Goal: Task Accomplishment & Management: Manage account settings

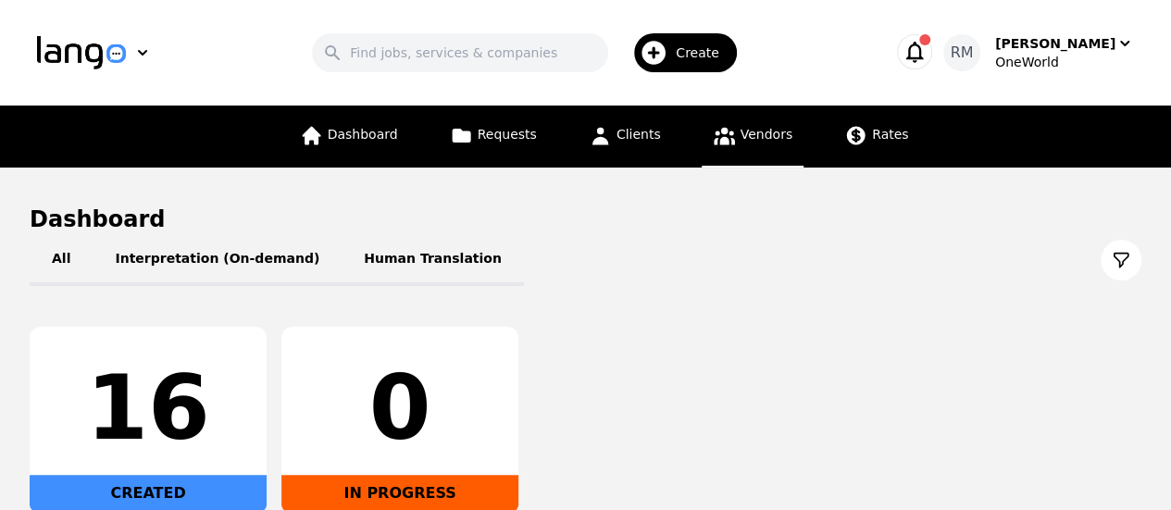
click at [740, 142] on span "Vendors" at bounding box center [766, 134] width 52 height 15
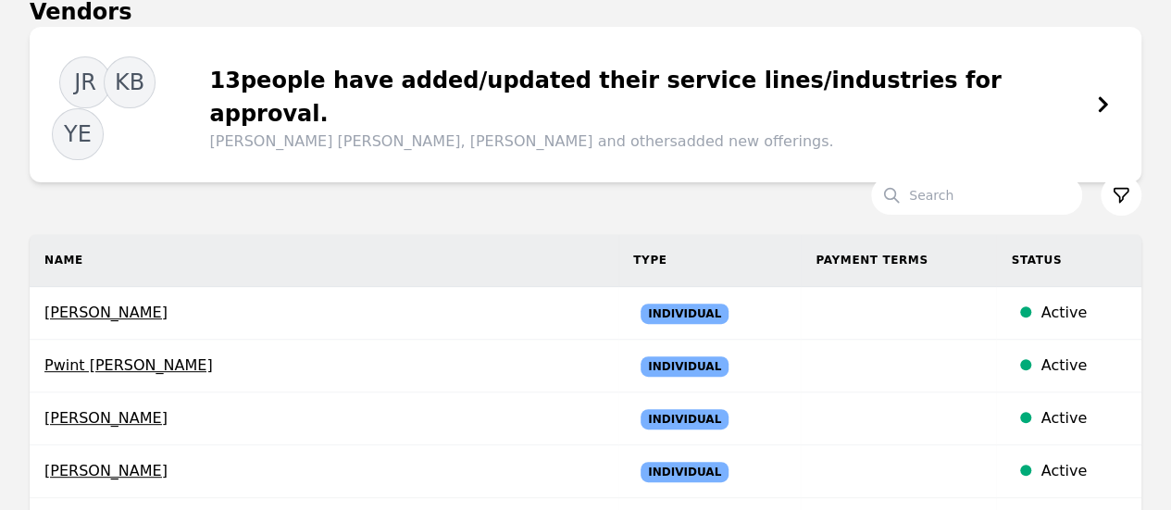
scroll to position [93, 0]
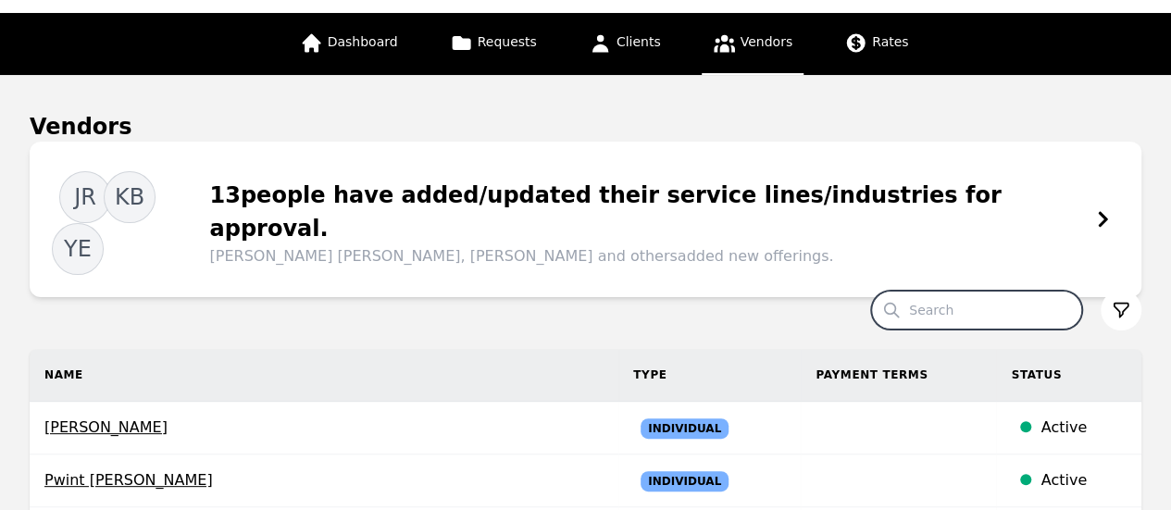
click at [1008, 291] on input "Search" at bounding box center [976, 310] width 211 height 39
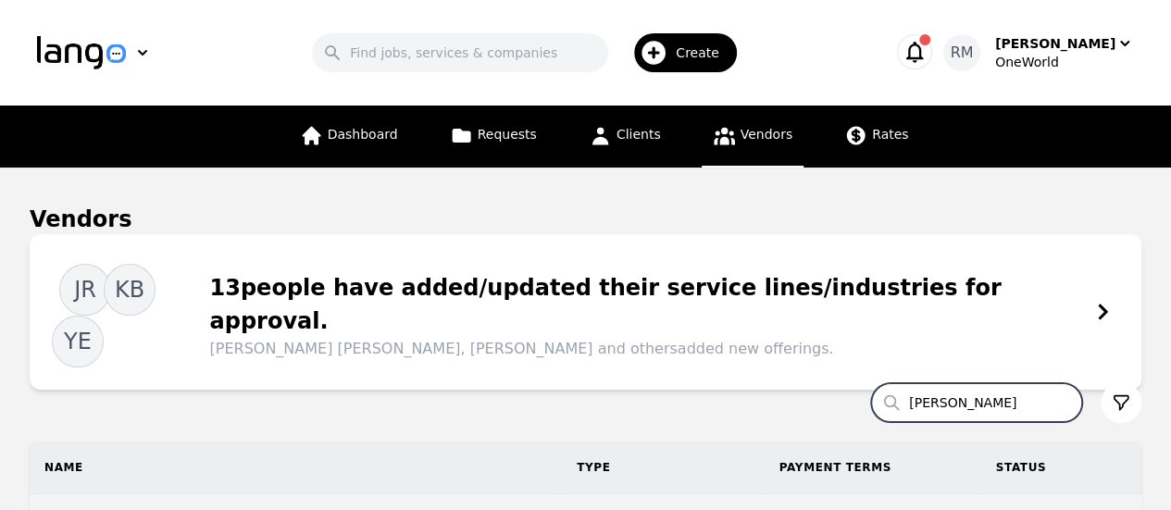
type input "lisbet"
click at [252, 509] on span "Lisbeth Dalmara Balladares Morales" at bounding box center [295, 520] width 502 height 22
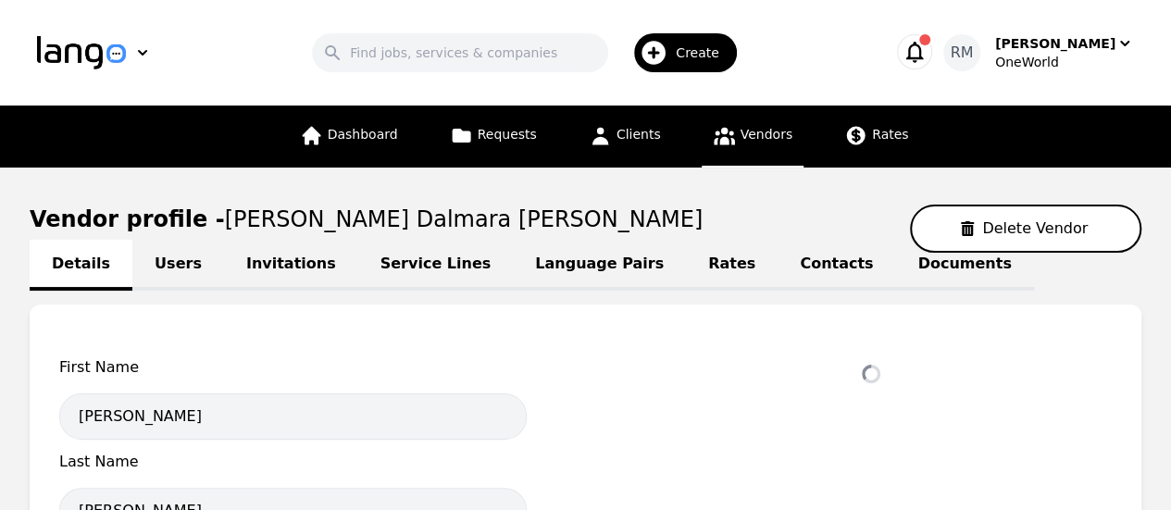
select select "active"
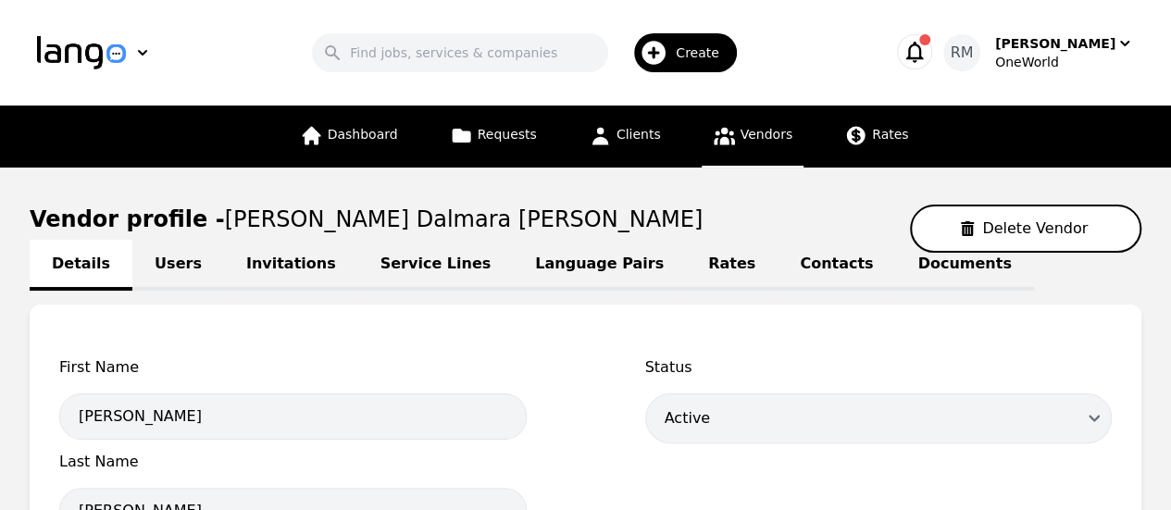
click at [241, 266] on link "Invitations" at bounding box center [291, 265] width 134 height 51
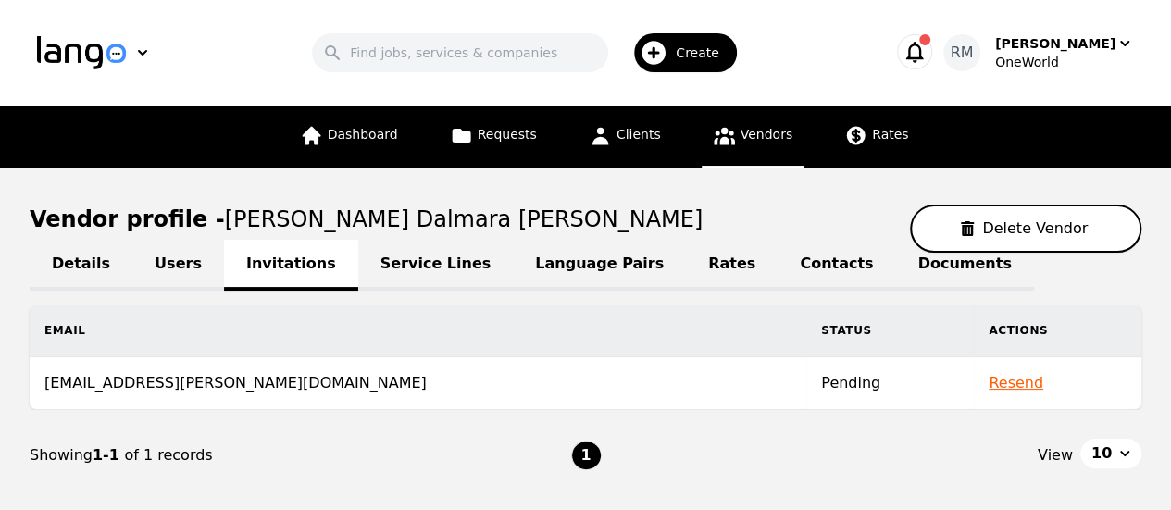
scroll to position [109, 0]
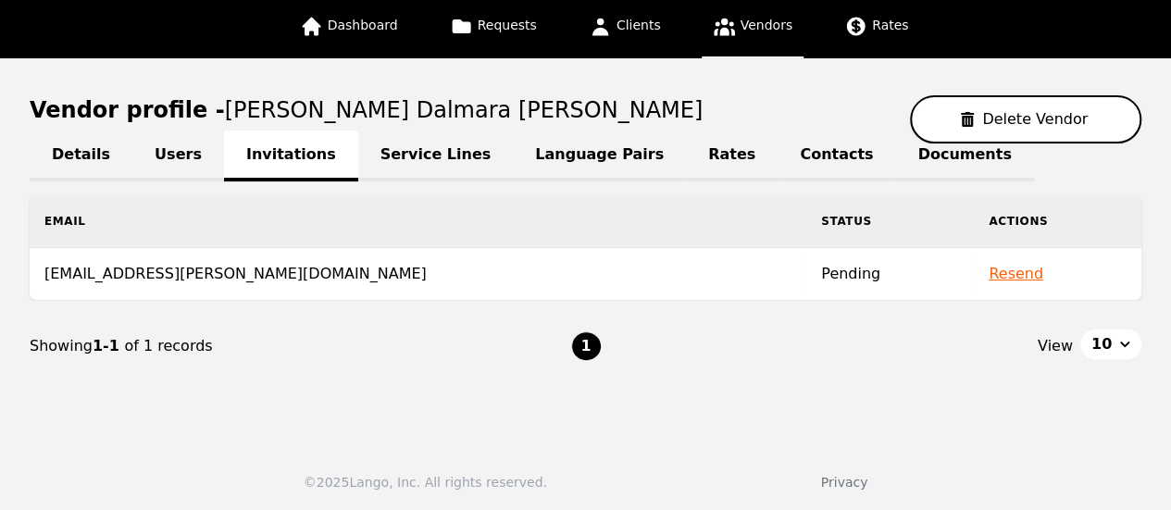
click at [988, 280] on button "Resend" at bounding box center [1015, 274] width 55 height 22
click at [751, 31] on span "Vendors" at bounding box center [766, 25] width 52 height 15
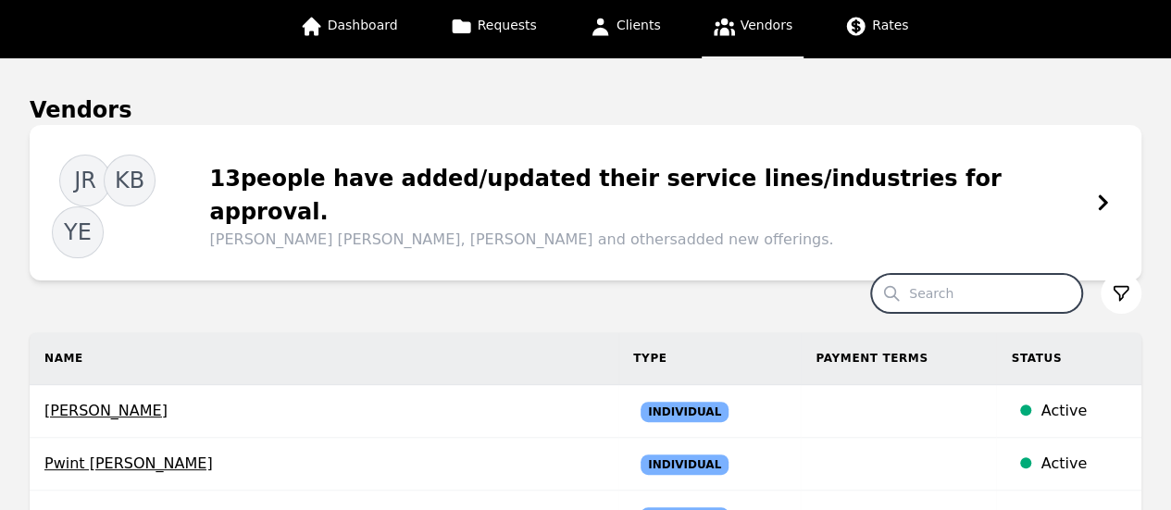
click at [997, 274] on input "Search" at bounding box center [976, 293] width 211 height 39
paste input "Yo mande este Spanish hace poco, iba como general 98473108 BL G Ignacio Pigliac…"
type input "Yo mande este Spanish hace poco, iba como general 98473108 BL G Ignacio Pigliac…"
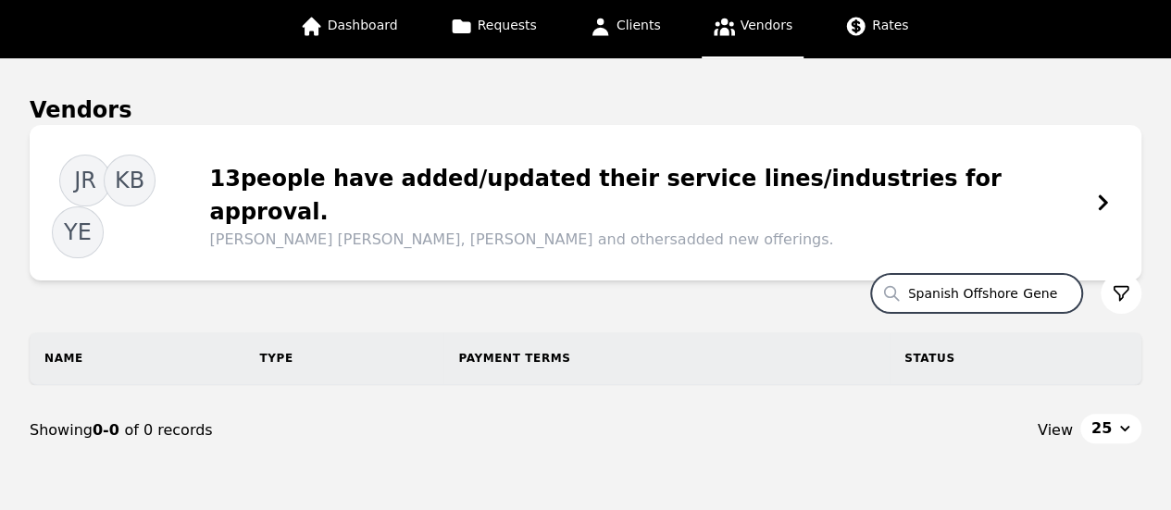
click at [1060, 274] on input "Yo mande este Spanish hace poco, iba como general 98473108 BL G Ignacio Pigliac…" at bounding box center [976, 293] width 211 height 39
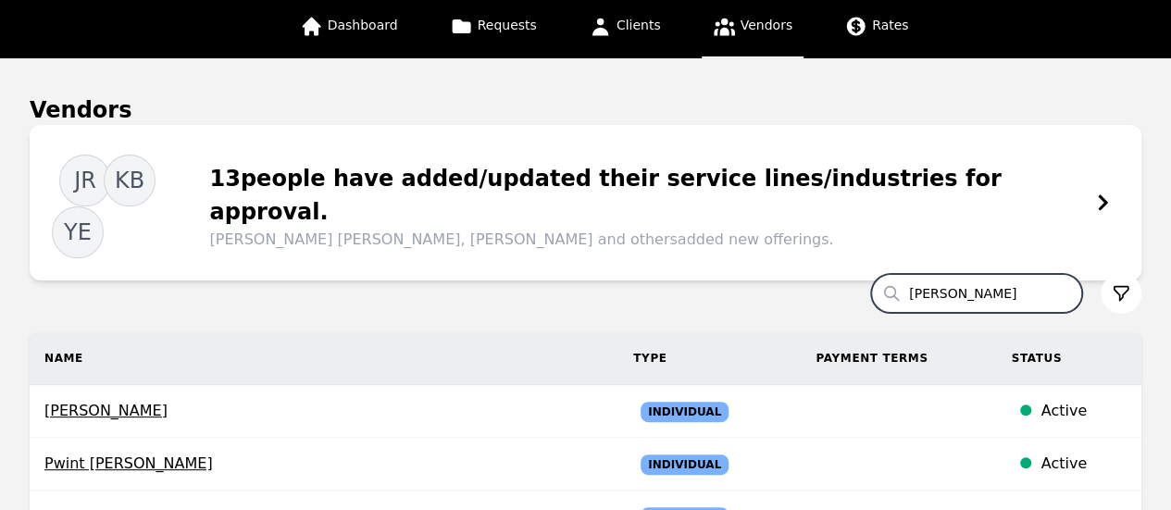
type input "ignacio"
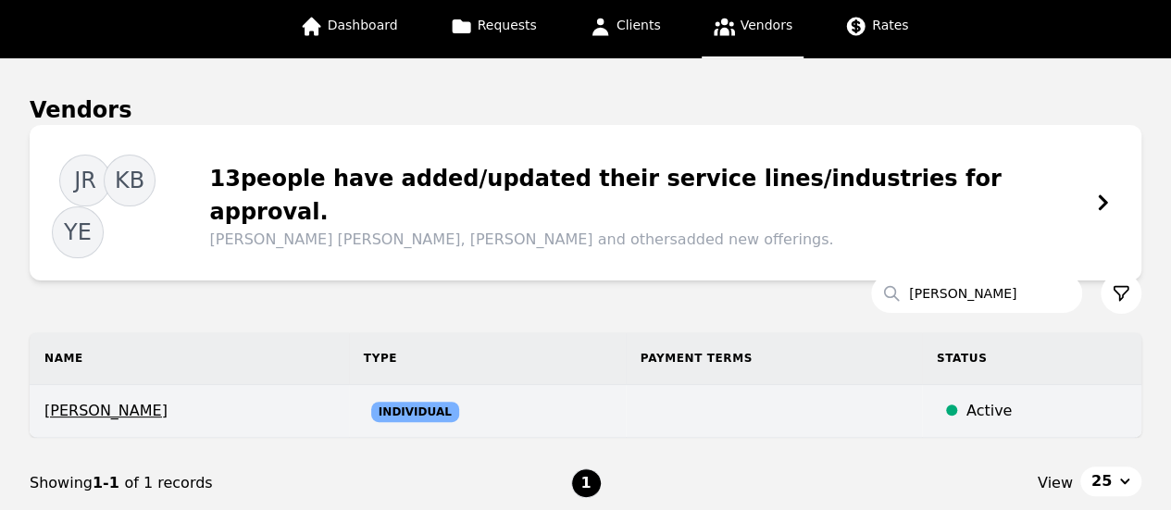
click at [144, 400] on span "Ignacio Pigliacampo" at bounding box center [189, 411] width 290 height 22
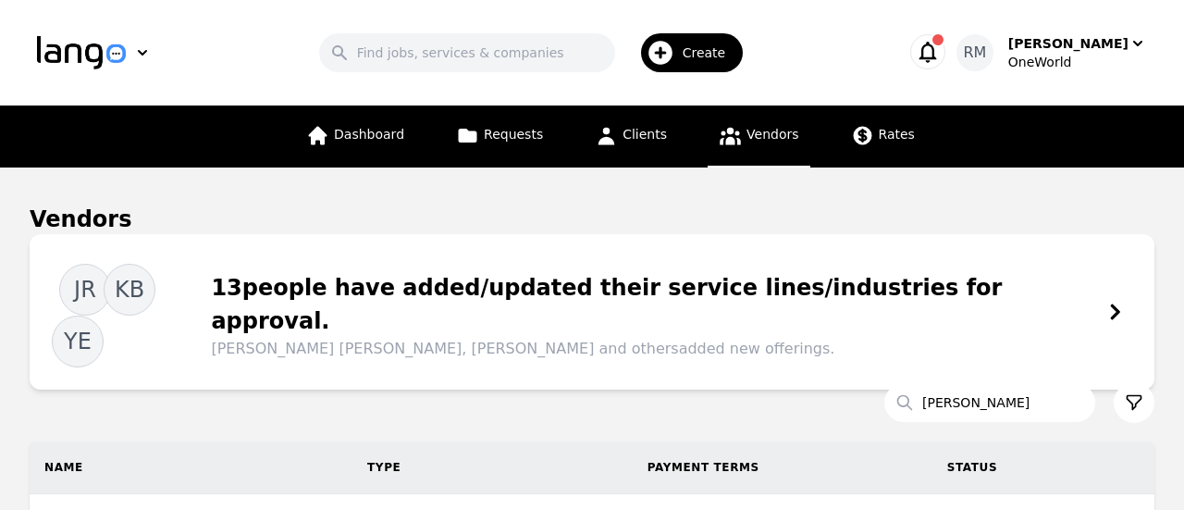
select select "active"
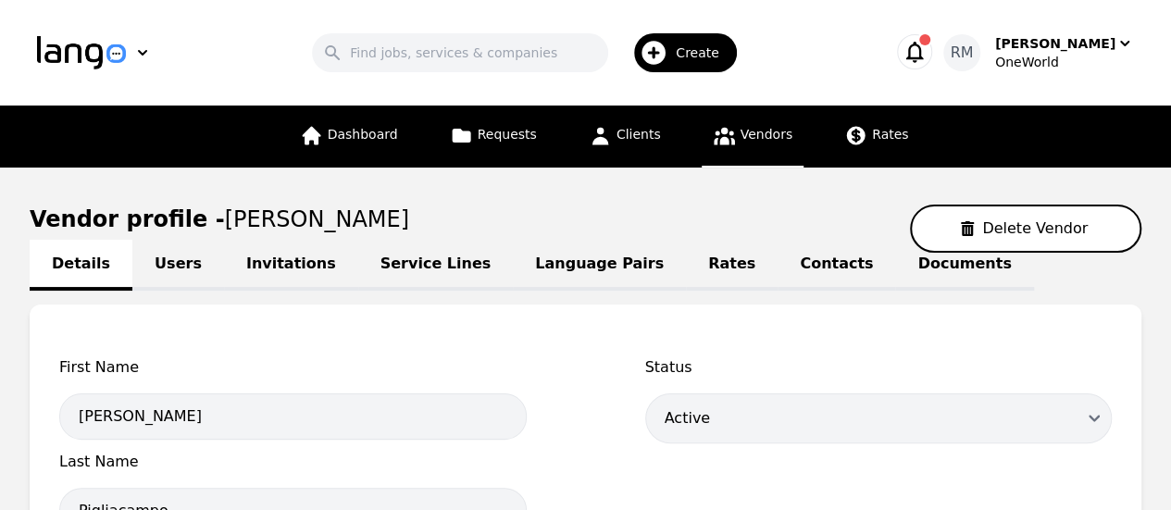
click at [288, 269] on link "Invitations" at bounding box center [291, 265] width 134 height 51
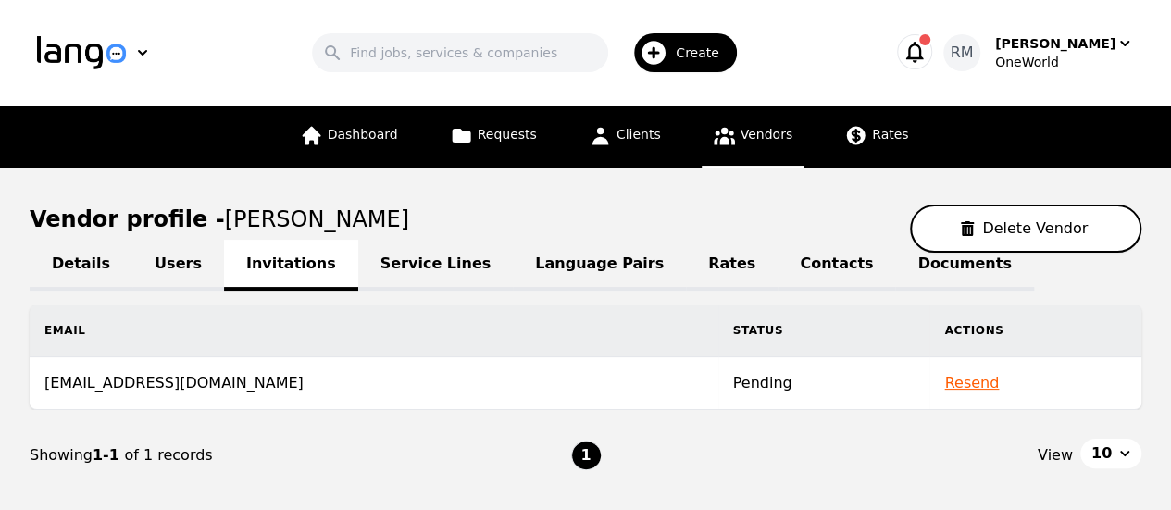
click at [964, 384] on button "Resend" at bounding box center [971, 383] width 55 height 22
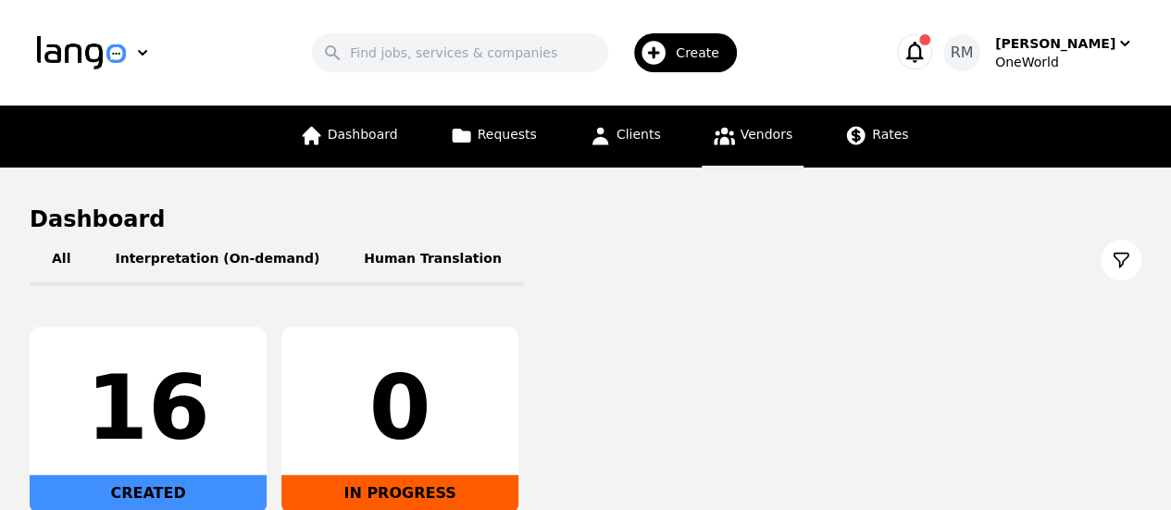
click at [758, 130] on span "Vendors" at bounding box center [766, 134] width 52 height 15
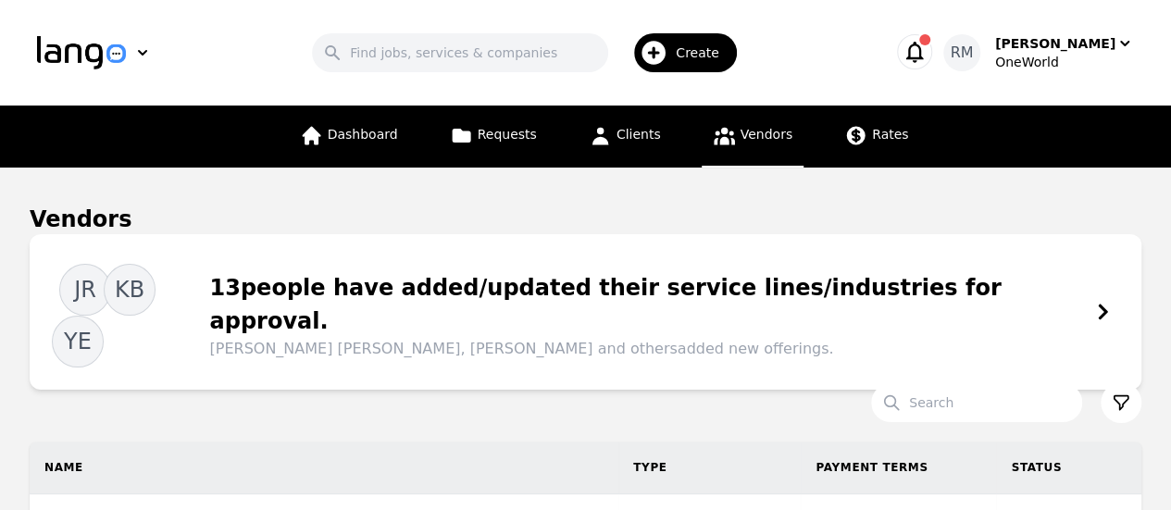
click at [713, 52] on span "Create" at bounding box center [704, 52] width 56 height 19
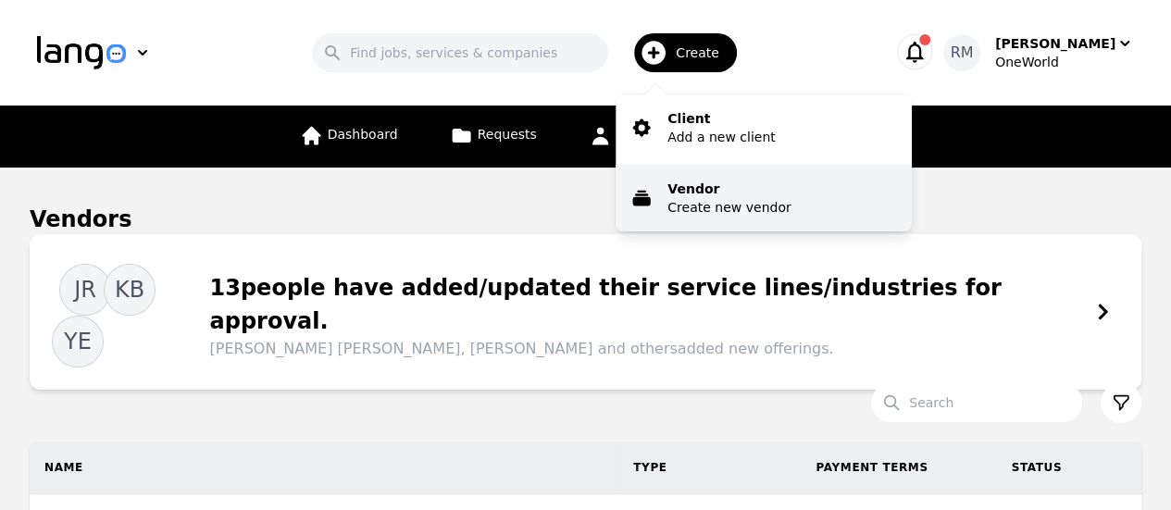
click at [737, 208] on p "Create new vendor" at bounding box center [728, 207] width 123 height 19
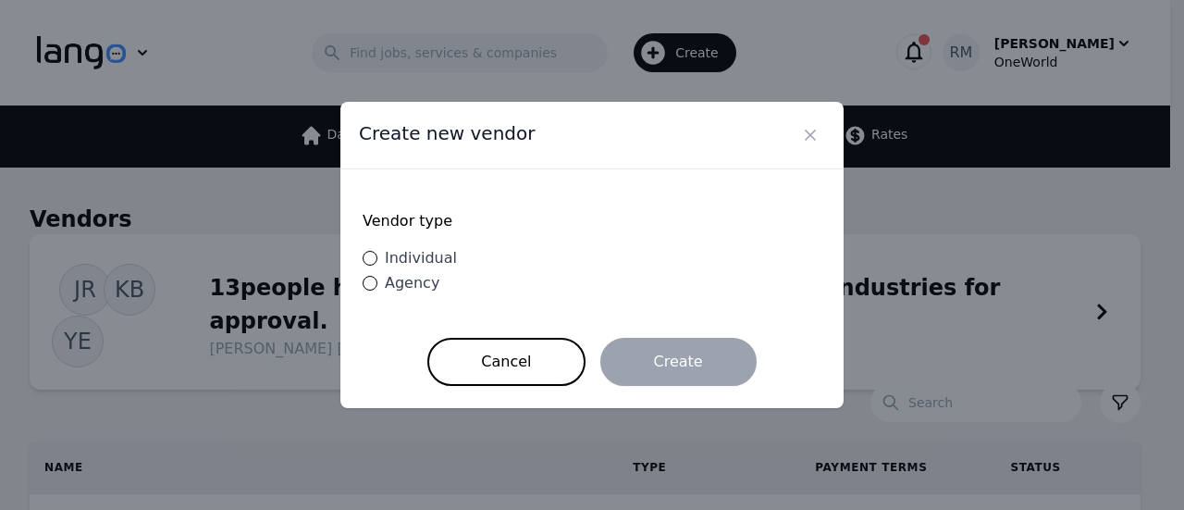
click at [413, 254] on span "Individual" at bounding box center [421, 258] width 72 height 18
click at [378, 254] on input "Individual" at bounding box center [370, 258] width 15 height 15
radio input "true"
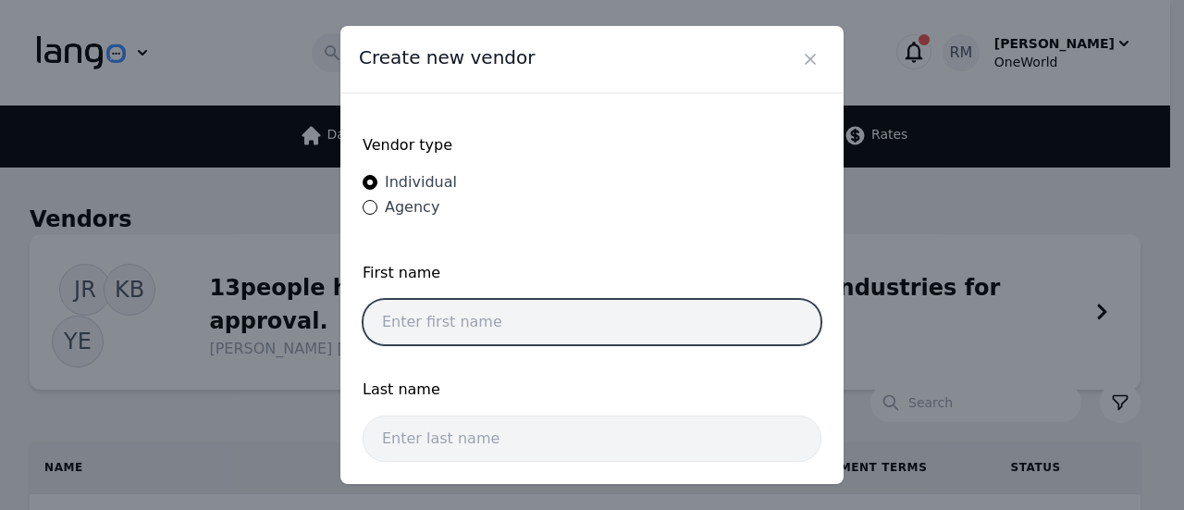
click at [607, 324] on input "text" at bounding box center [592, 322] width 459 height 46
paste input "Aidden Gregory Goff Woods"
drag, startPoint x: 491, startPoint y: 314, endPoint x: 812, endPoint y: 335, distance: 320.9
click at [812, 335] on div "Vendor type Individual Agency First name Aidden Gregory Goff Woods Last name Ca…" at bounding box center [592, 288] width 503 height 391
type input "Aidden Gregory"
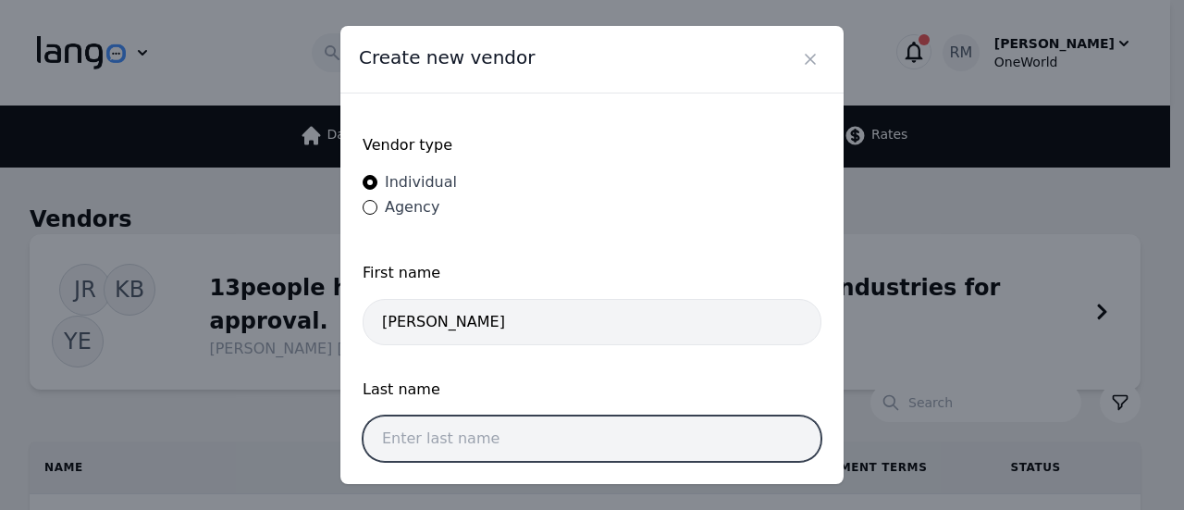
click at [545, 415] on input "text" at bounding box center [592, 438] width 459 height 46
paste input "Goff Woods"
type input "Goff Woods"
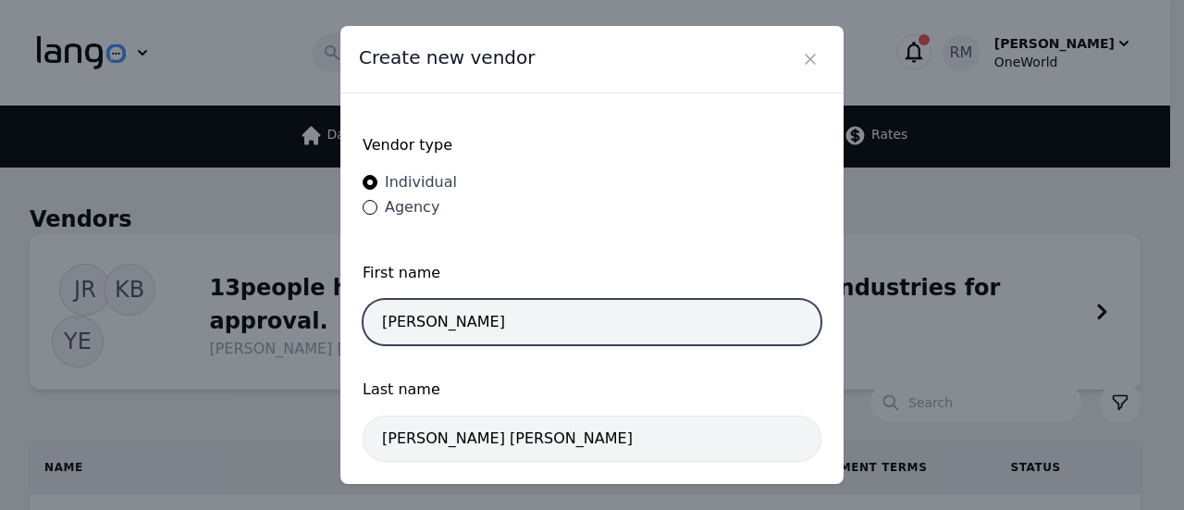
click at [670, 324] on input "Aidden Gregory" at bounding box center [592, 322] width 459 height 46
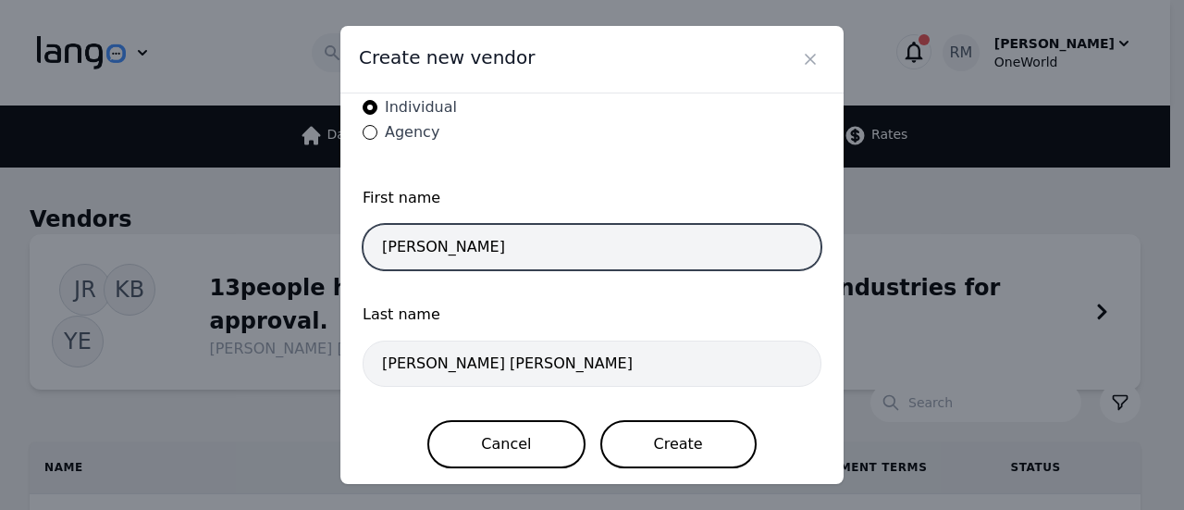
type input "Aidden Gregory"
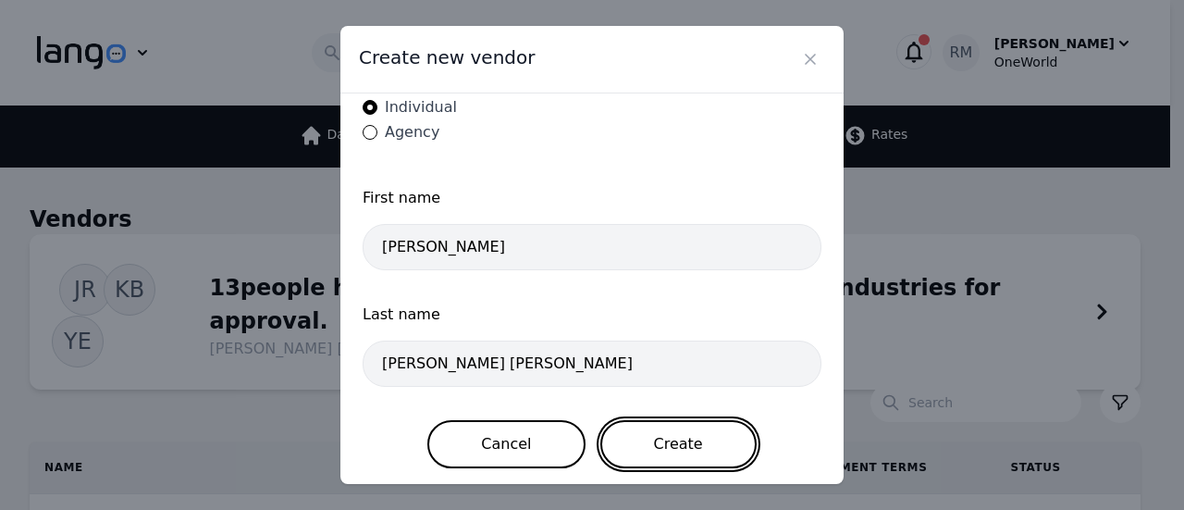
click at [694, 449] on button "Create" at bounding box center [679, 444] width 156 height 48
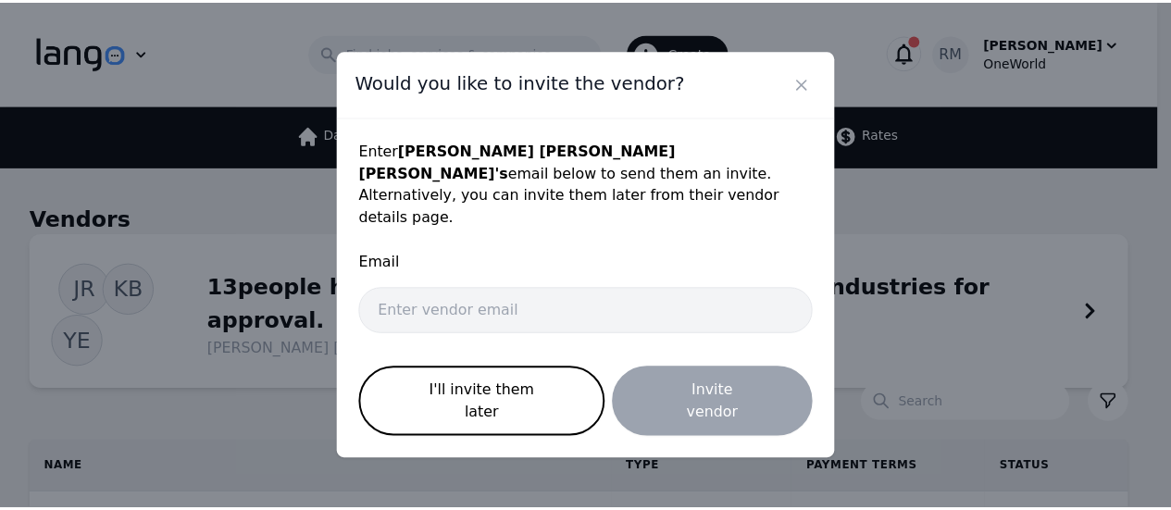
scroll to position [0, 0]
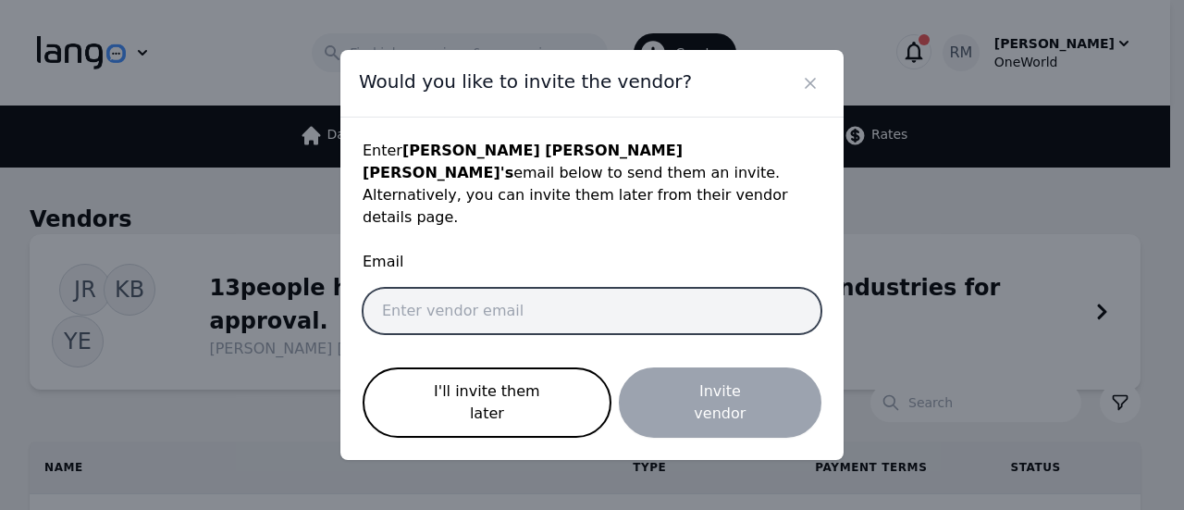
click at [605, 316] on input "email" at bounding box center [592, 311] width 459 height 46
paste input "aidden.goff@owg-s.com"
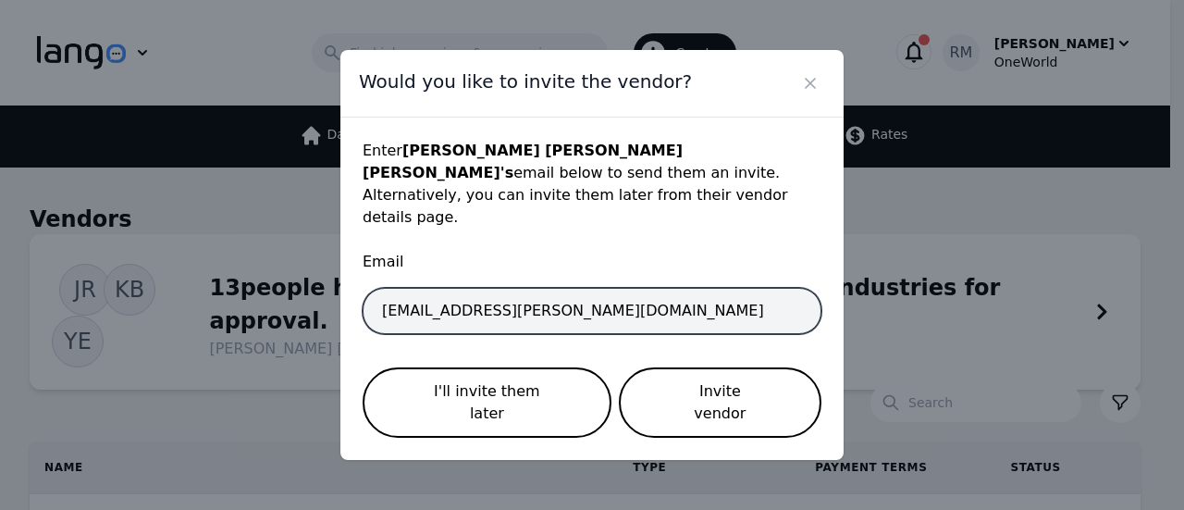
type input "aidden.goff@owg-s.com"
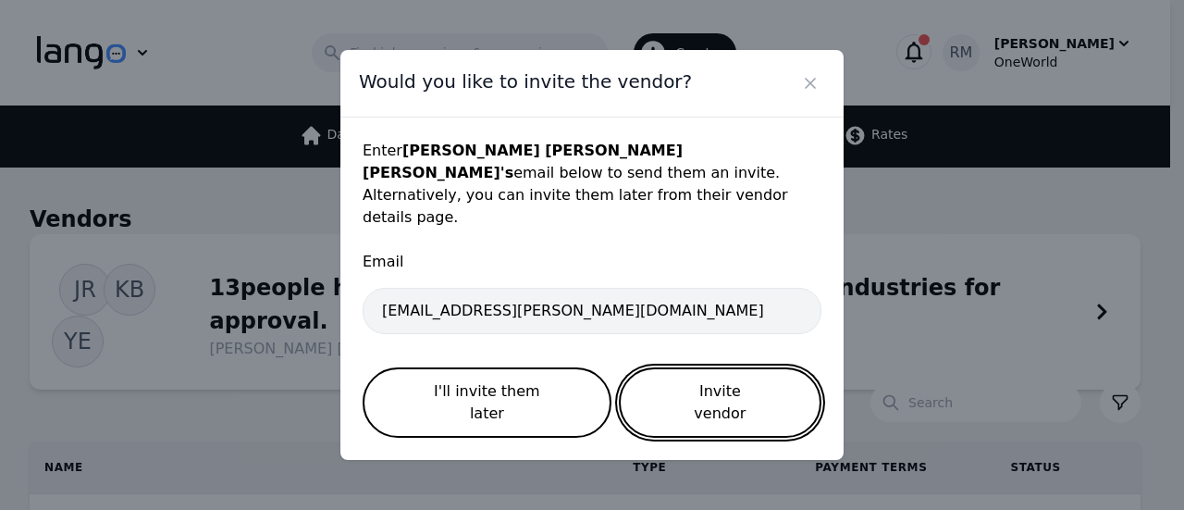
click at [747, 395] on button "Invite vendor" at bounding box center [720, 402] width 203 height 70
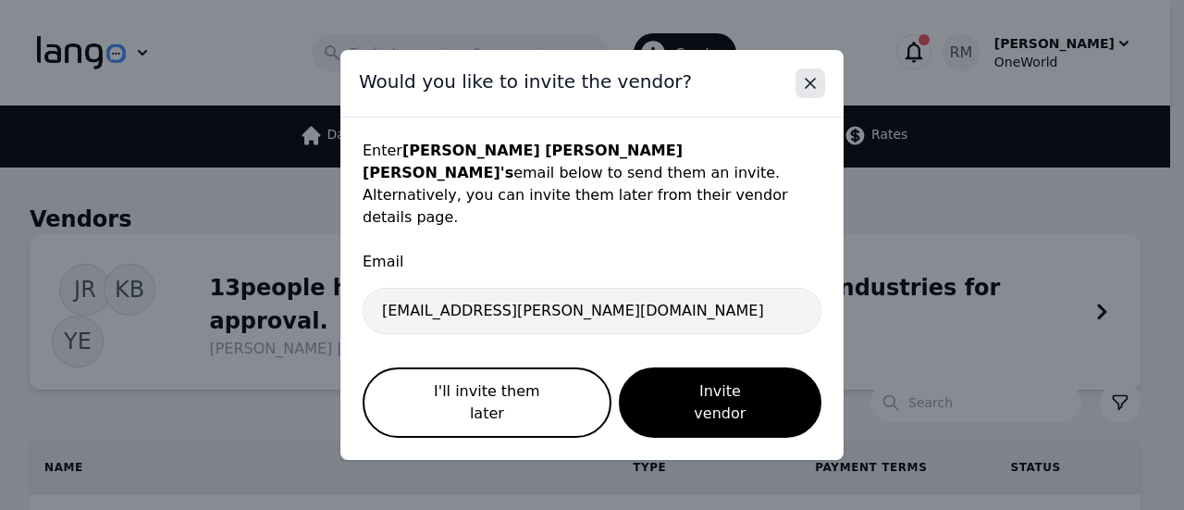
click at [807, 88] on icon "Close" at bounding box center [810, 83] width 9 height 9
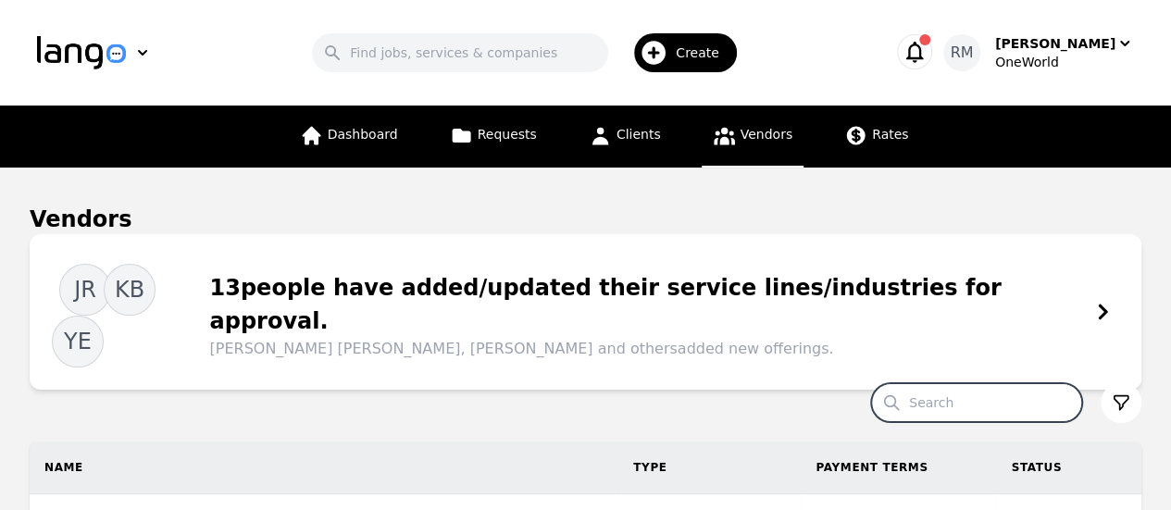
click at [970, 383] on input "Search" at bounding box center [976, 402] width 211 height 39
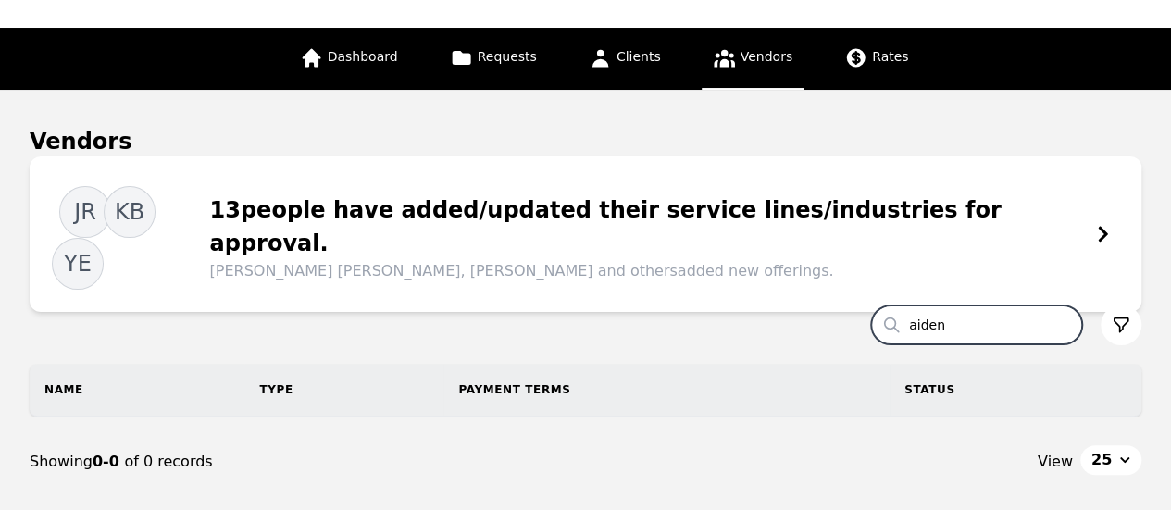
scroll to position [183, 0]
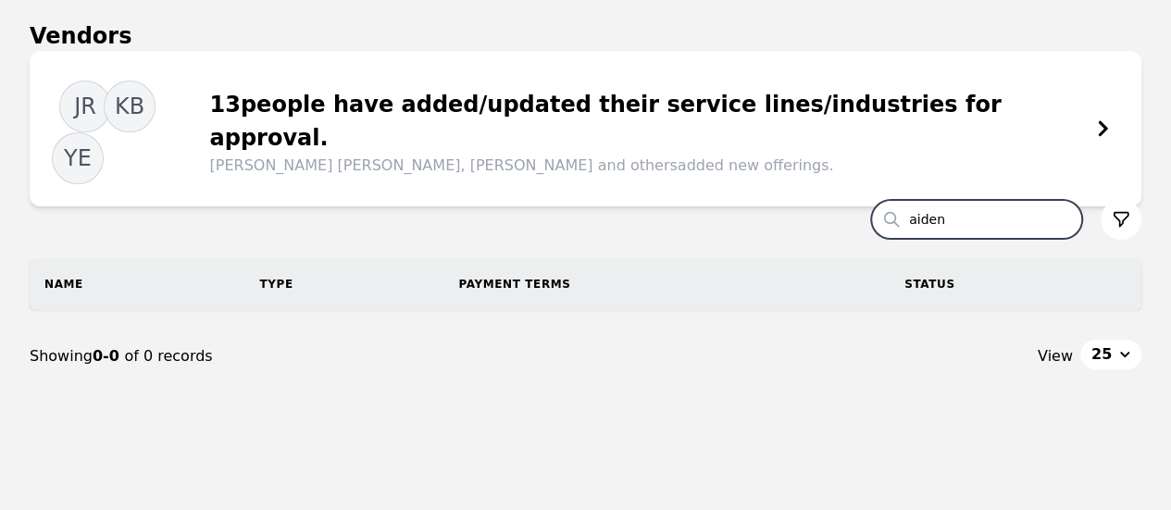
click at [988, 200] on input "aiden" at bounding box center [976, 219] width 211 height 39
drag, startPoint x: 974, startPoint y: 167, endPoint x: 748, endPoint y: 111, distance: 232.5
click at [748, 111] on section "Vendors JR KB YE 13 people have added/updated their service lines/industries fo…" at bounding box center [585, 229] width 1111 height 417
paste input "Aidden"
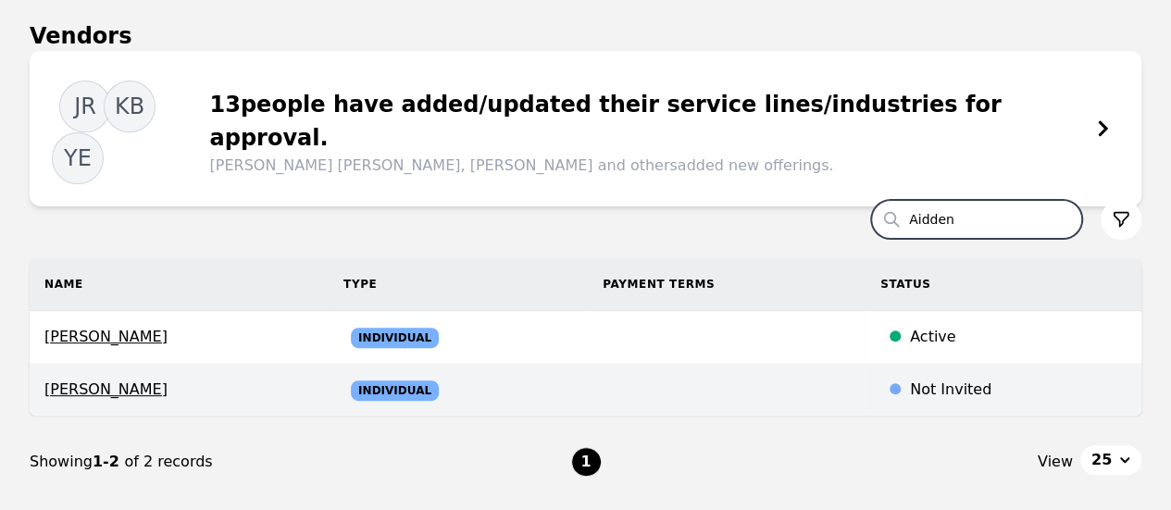
type input "Aidden"
click at [205, 378] on span "Aidden Gregory Goff Woods" at bounding box center [178, 389] width 269 height 22
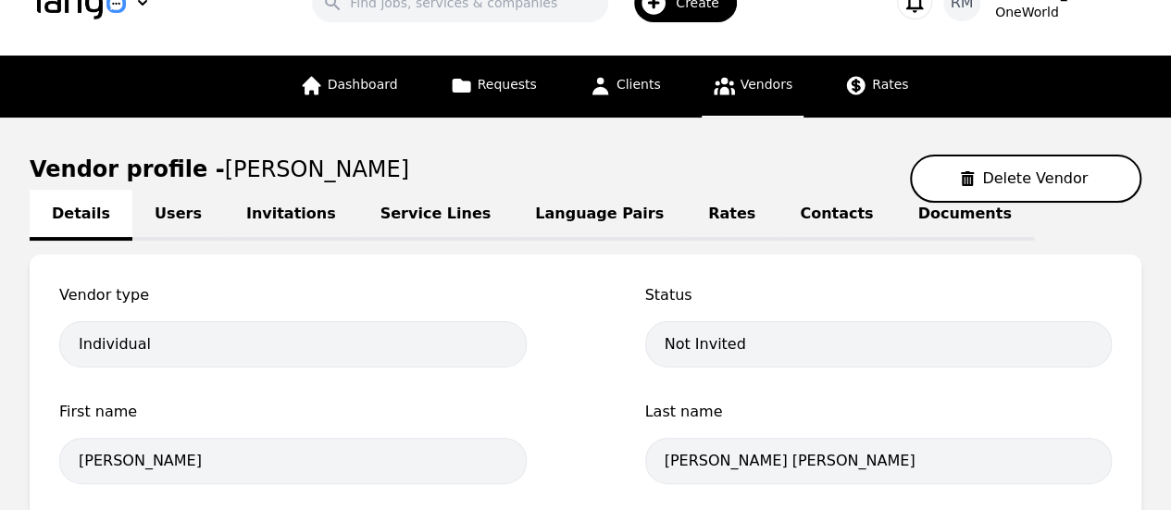
scroll to position [8, 0]
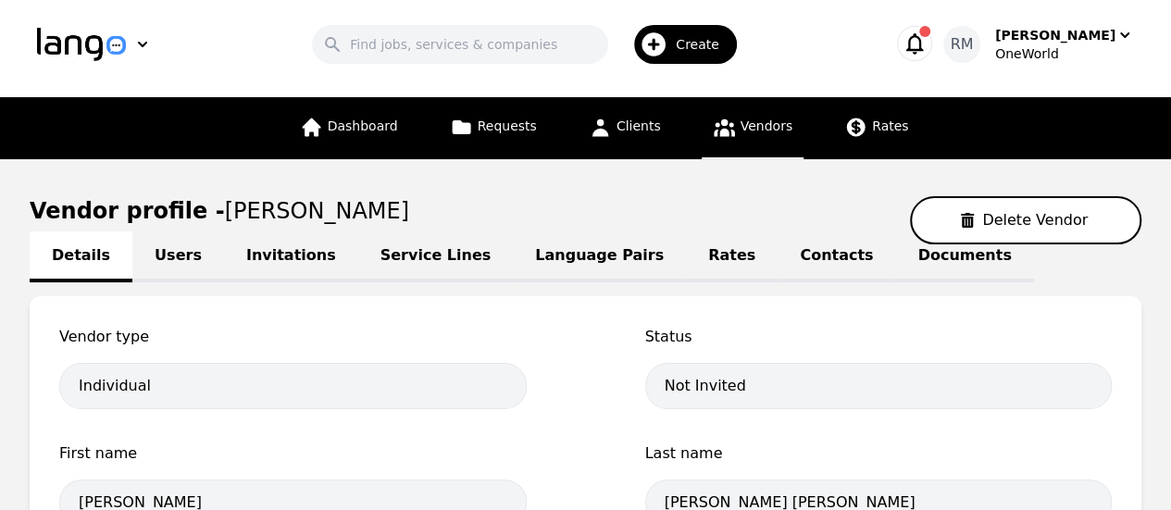
click at [296, 263] on link "Invitations" at bounding box center [291, 256] width 134 height 51
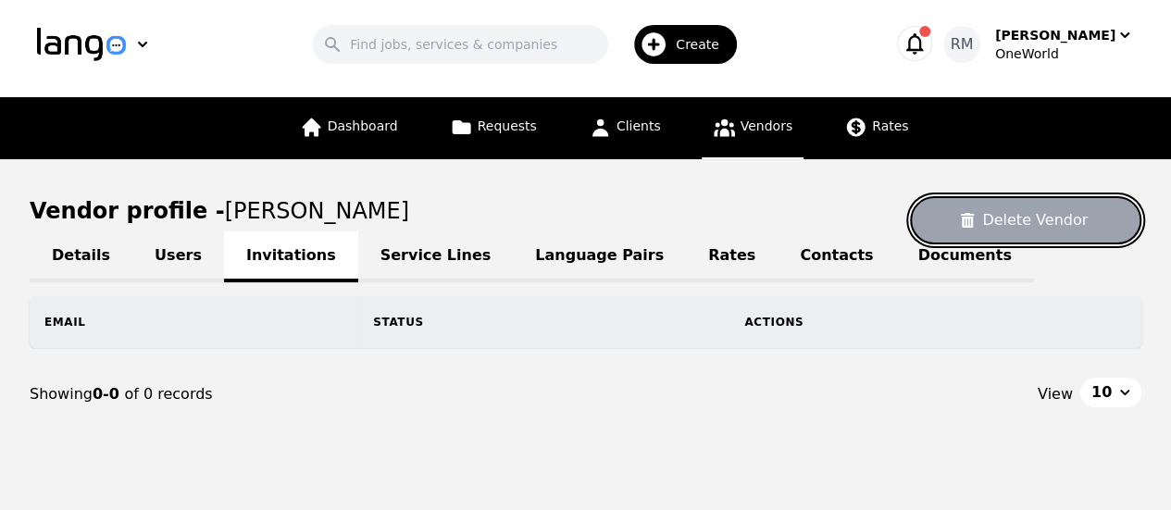
click at [963, 217] on button "Delete Vendor" at bounding box center [1025, 220] width 231 height 48
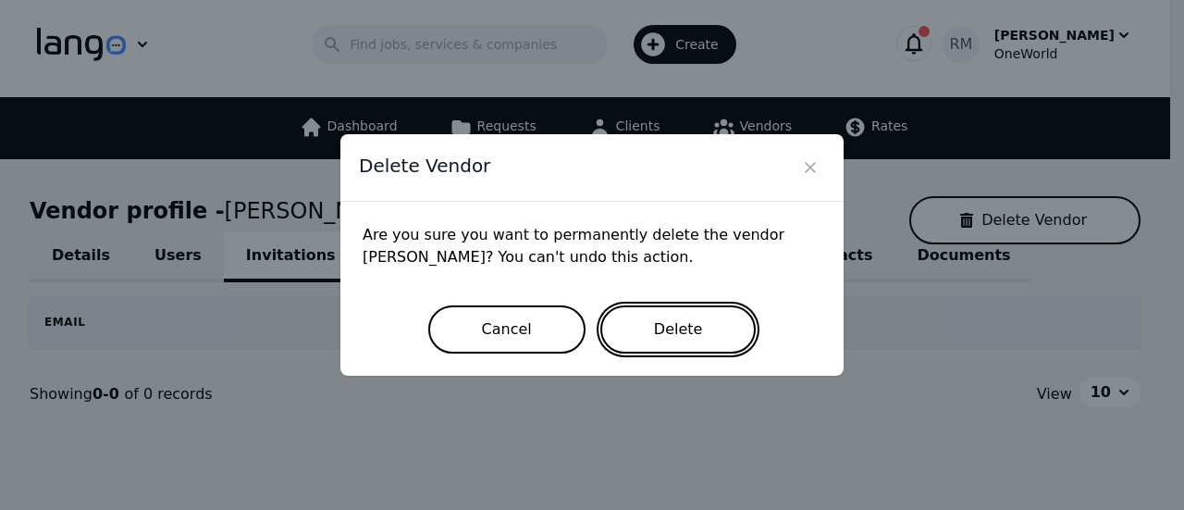
click at [628, 330] on button "Delete" at bounding box center [679, 329] width 156 height 48
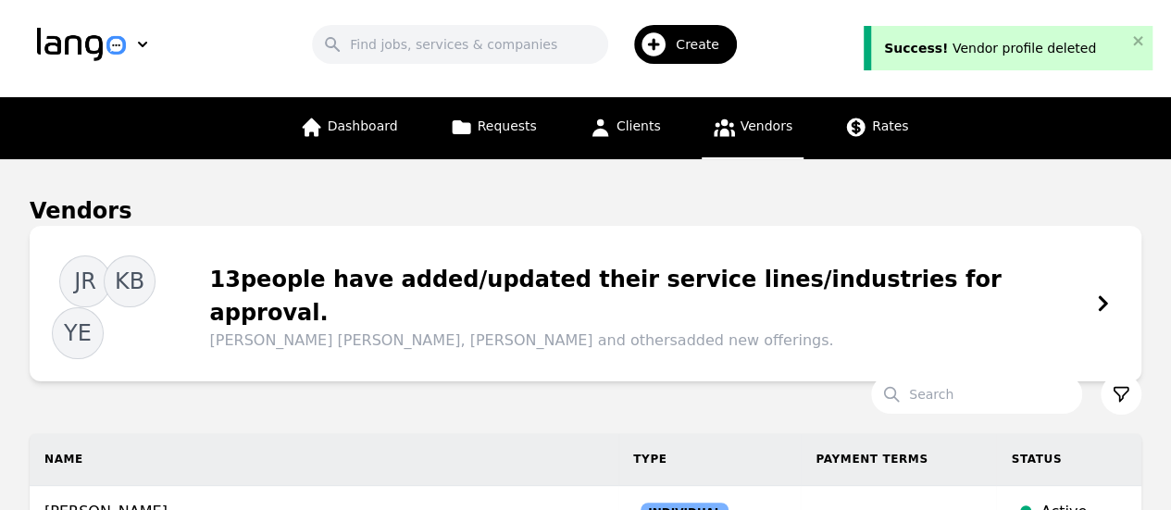
scroll to position [193, 0]
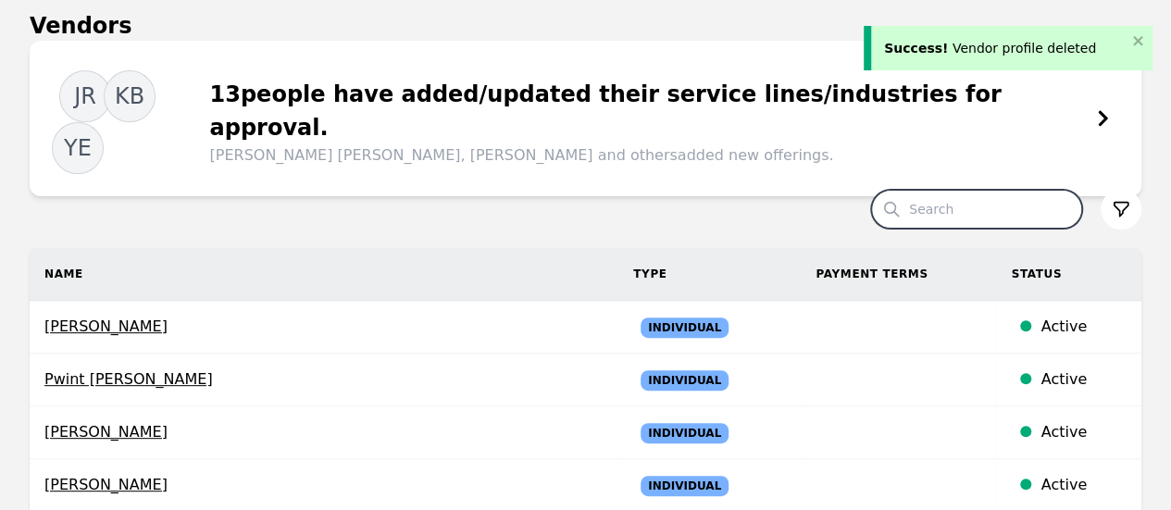
click at [936, 190] on input "Search" at bounding box center [976, 209] width 211 height 39
type input "Aidden"
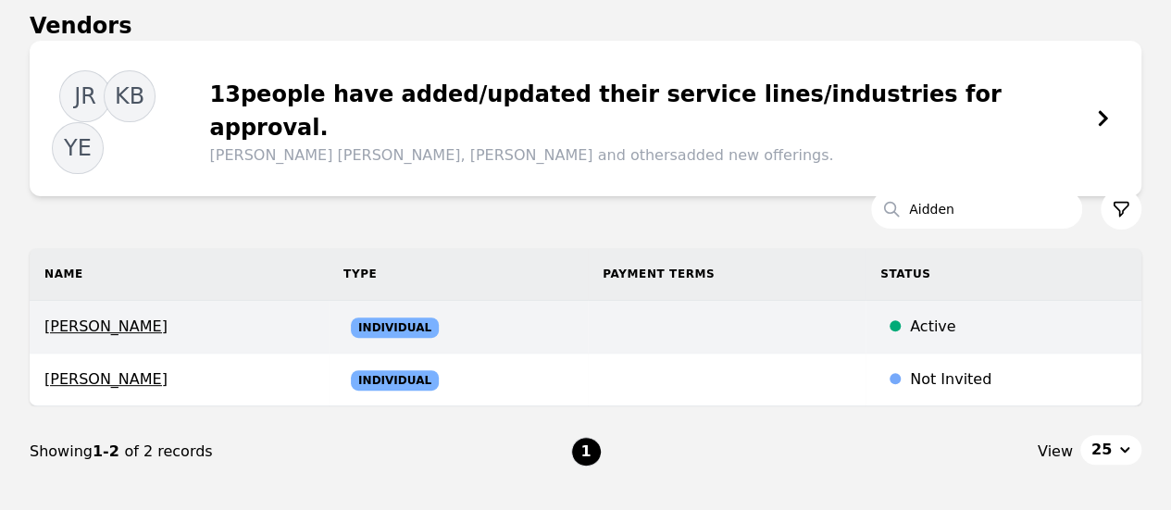
click at [207, 316] on span "Aidden Gregory Goff Woods" at bounding box center [178, 327] width 269 height 22
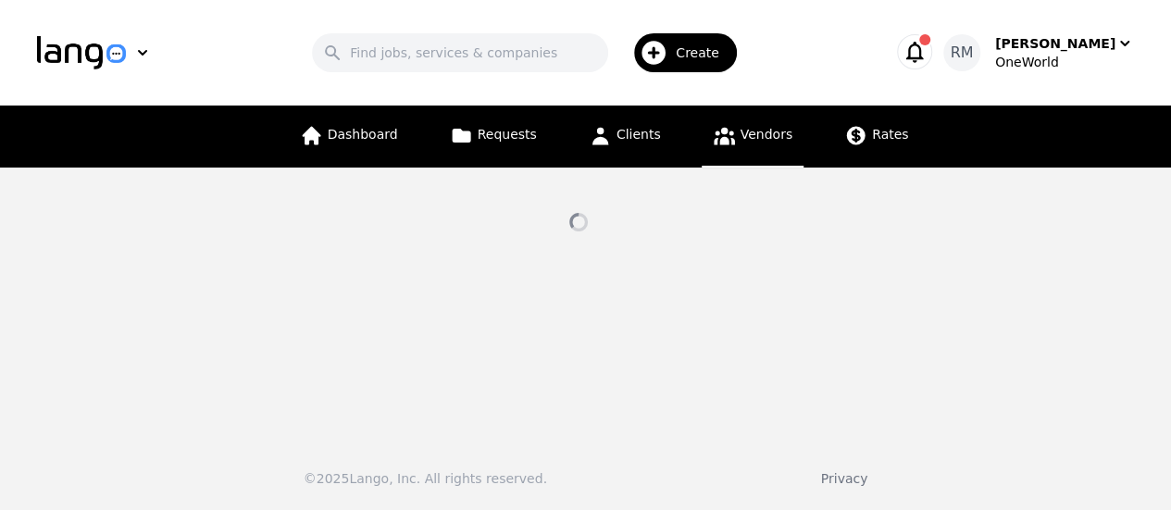
select select "active"
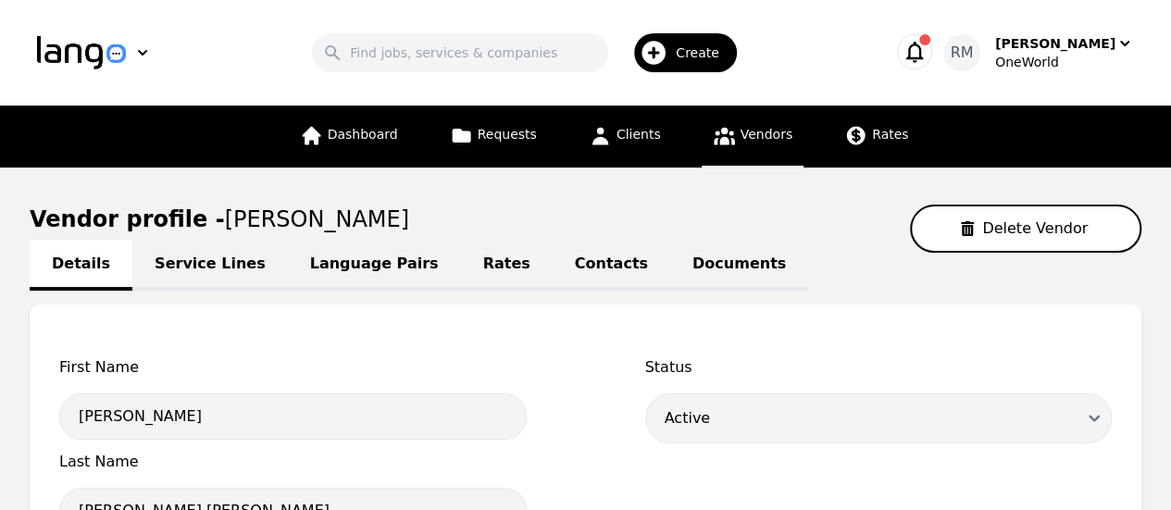
click at [370, 273] on link "Language Pairs" at bounding box center [374, 265] width 173 height 51
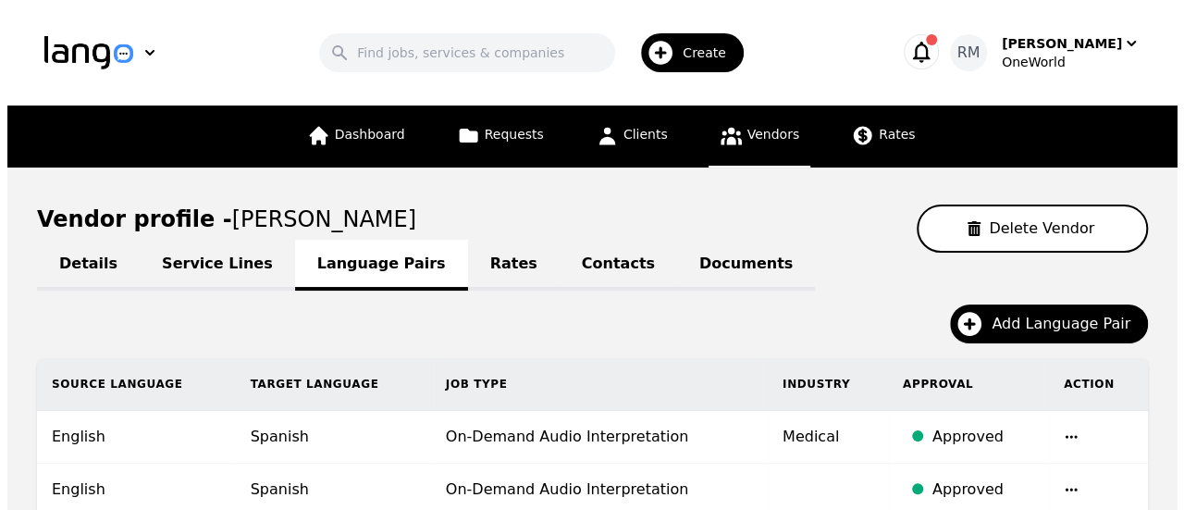
scroll to position [185, 0]
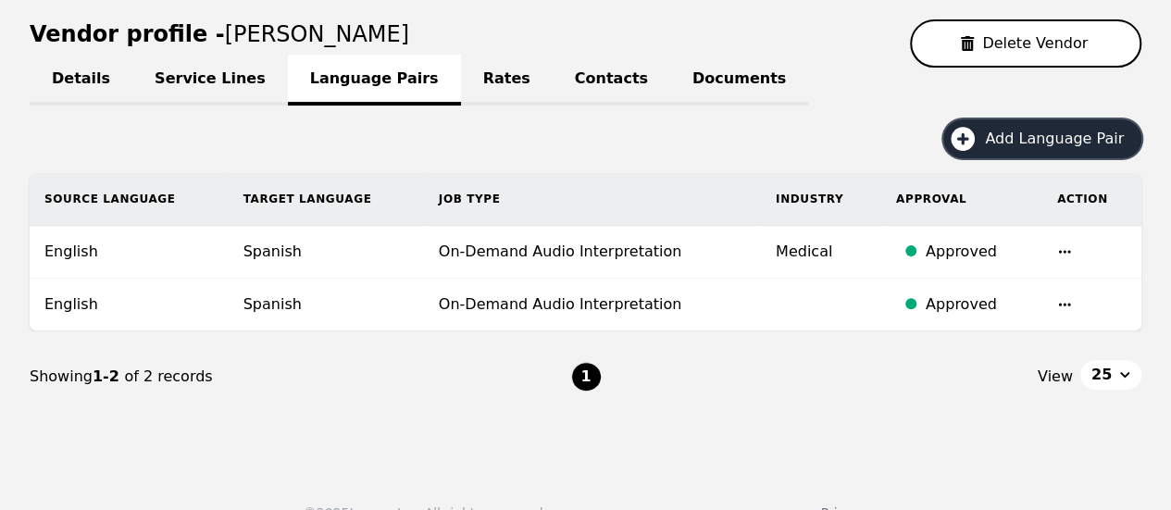
click at [1059, 145] on span "Add Language Pair" at bounding box center [1061, 139] width 152 height 22
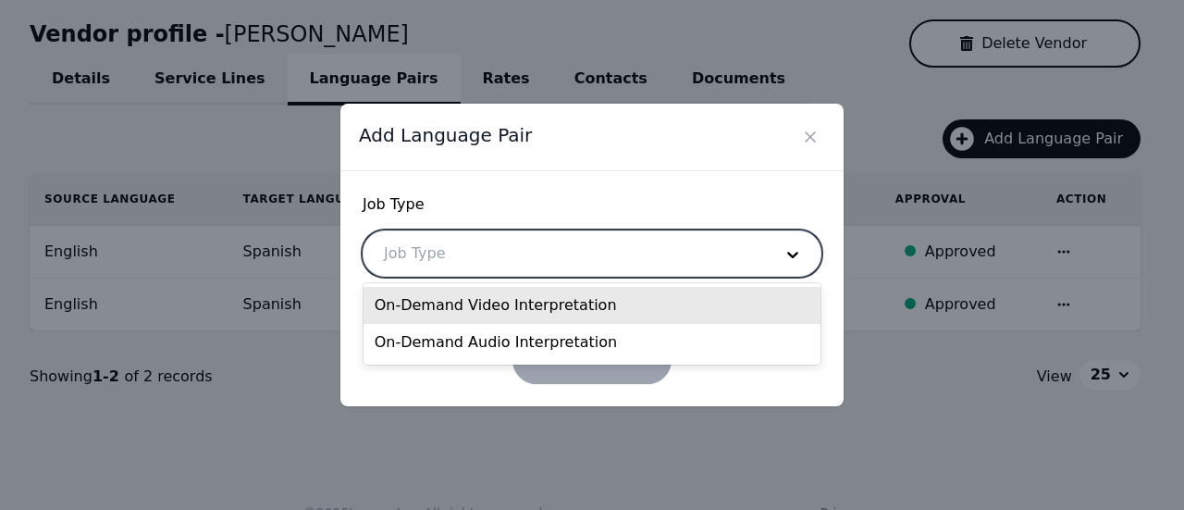
click at [561, 267] on div at bounding box center [565, 253] width 402 height 44
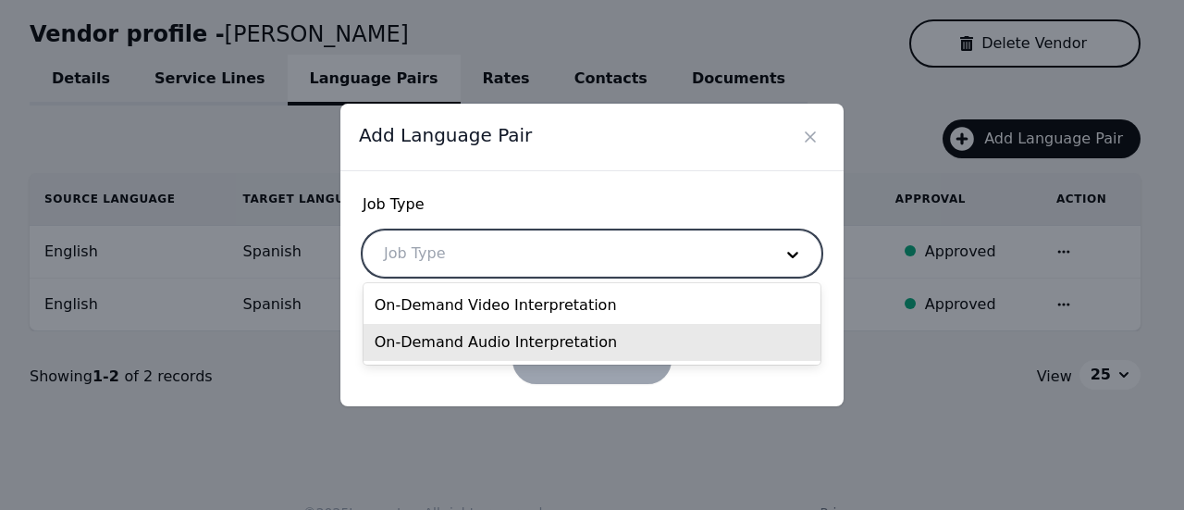
click at [524, 338] on div "On-Demand Audio Interpretation" at bounding box center [593, 342] width 458 height 37
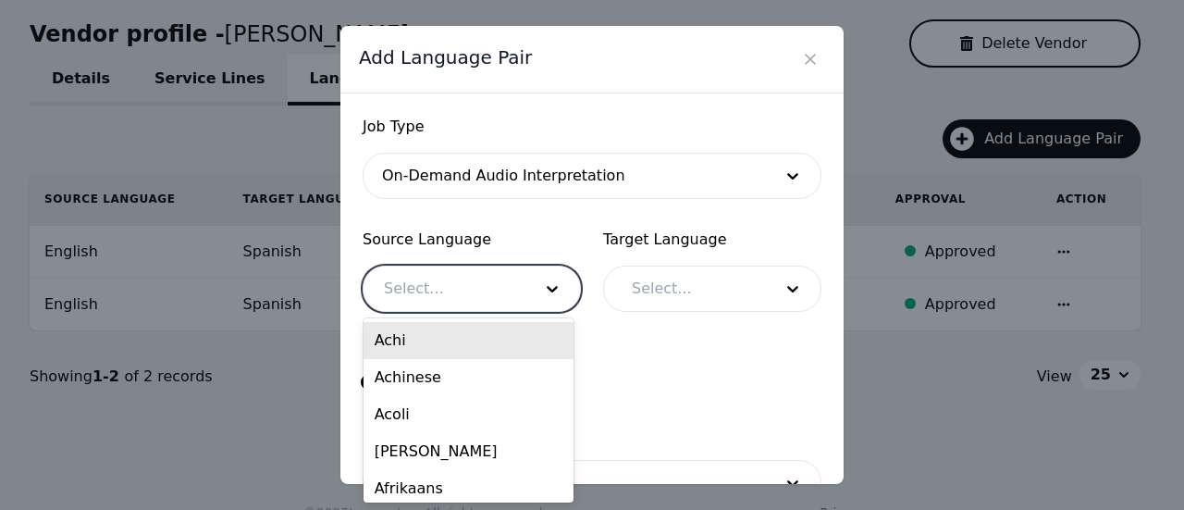
click at [450, 288] on div at bounding box center [444, 289] width 161 height 44
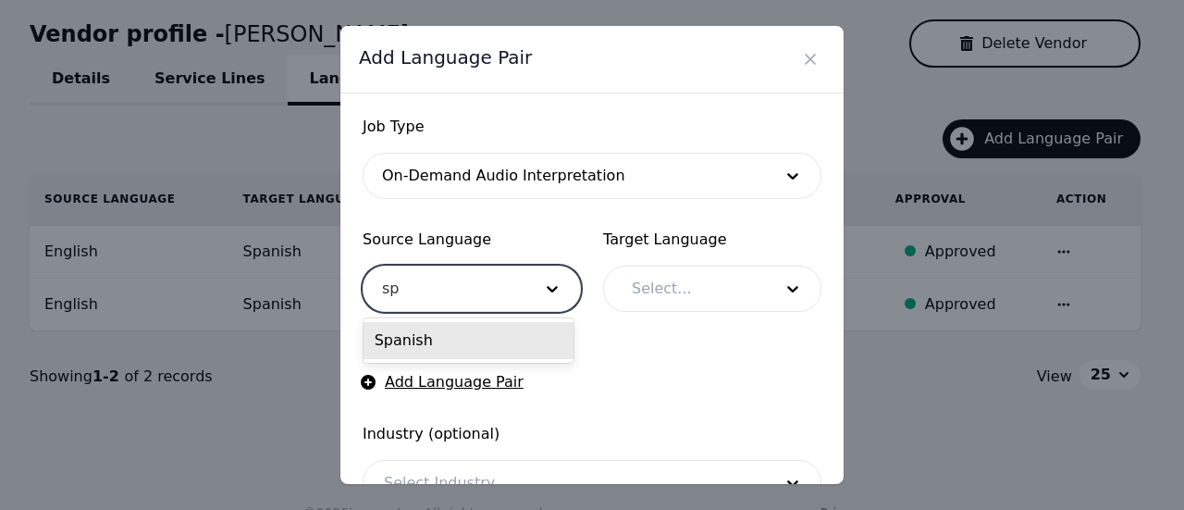
type input "spa"
click at [470, 341] on div "Spanish" at bounding box center [469, 340] width 210 height 37
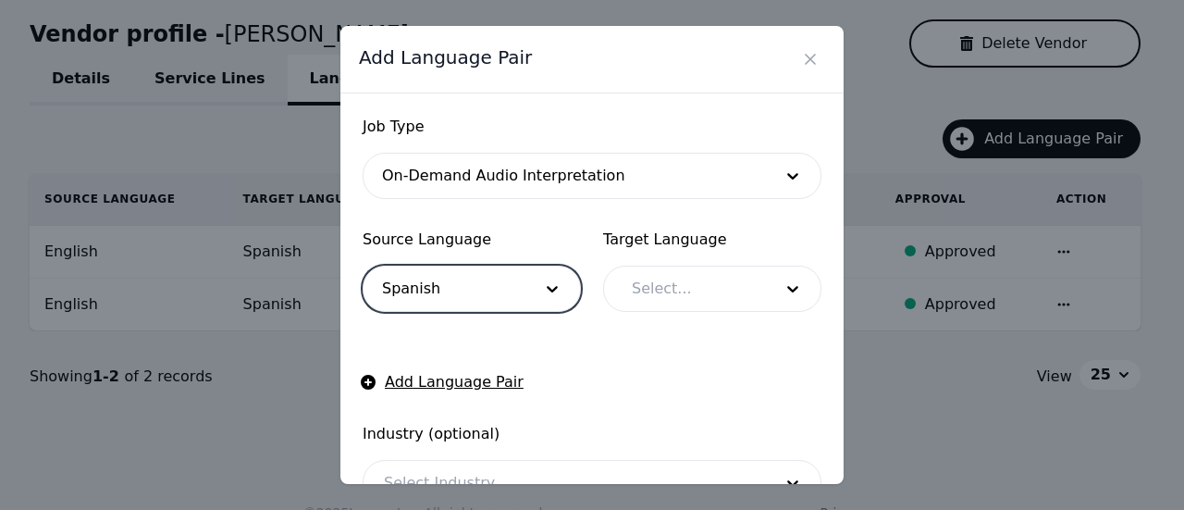
click at [637, 298] on div at bounding box center [689, 289] width 154 height 44
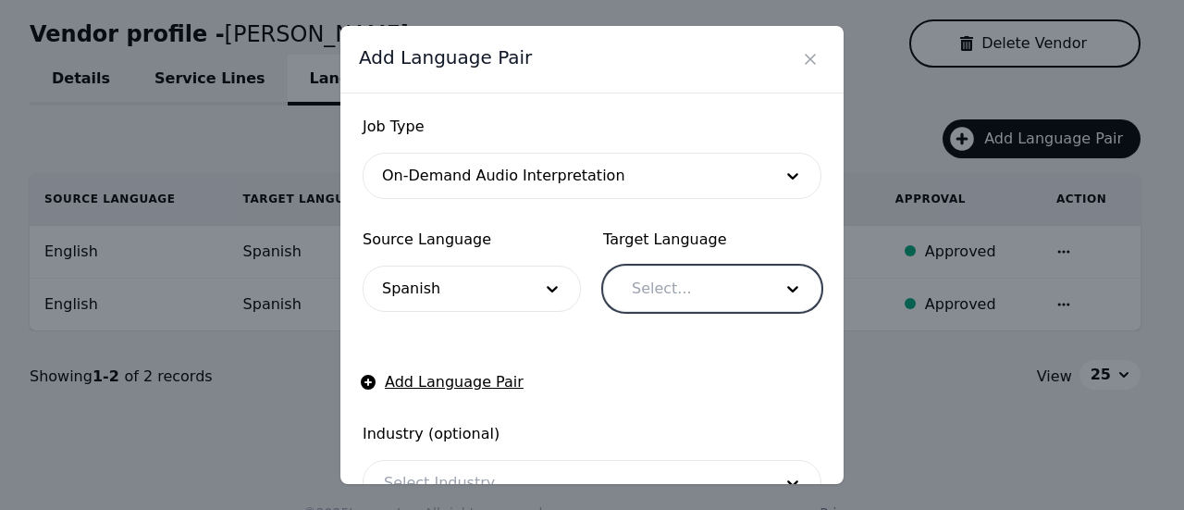
click at [658, 290] on div at bounding box center [689, 289] width 154 height 44
click at [648, 294] on div at bounding box center [689, 289] width 154 height 44
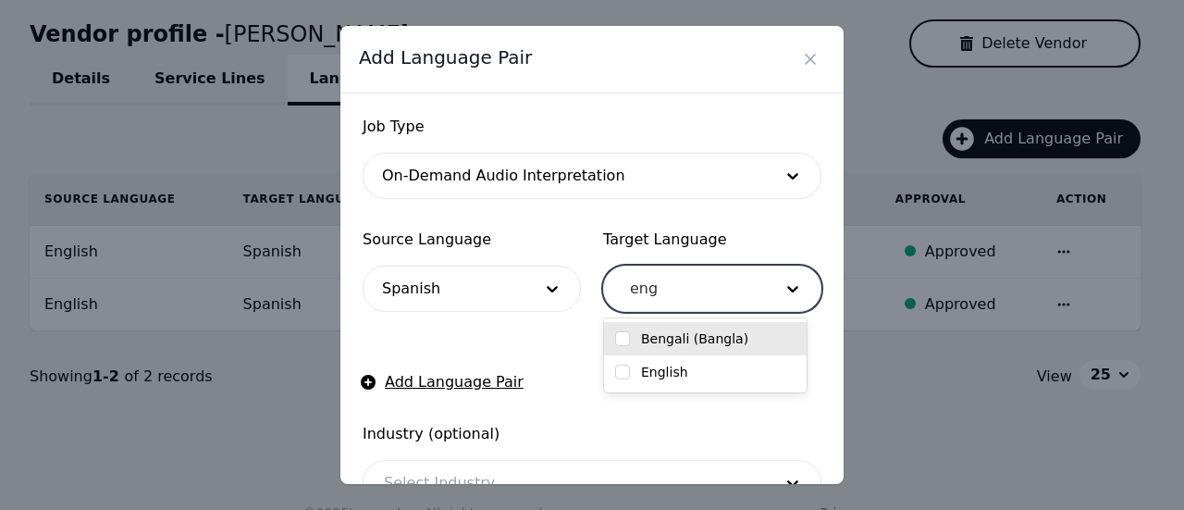
type input "engl"
click at [627, 334] on input "checkbox" at bounding box center [622, 338] width 15 height 15
checkbox input "true"
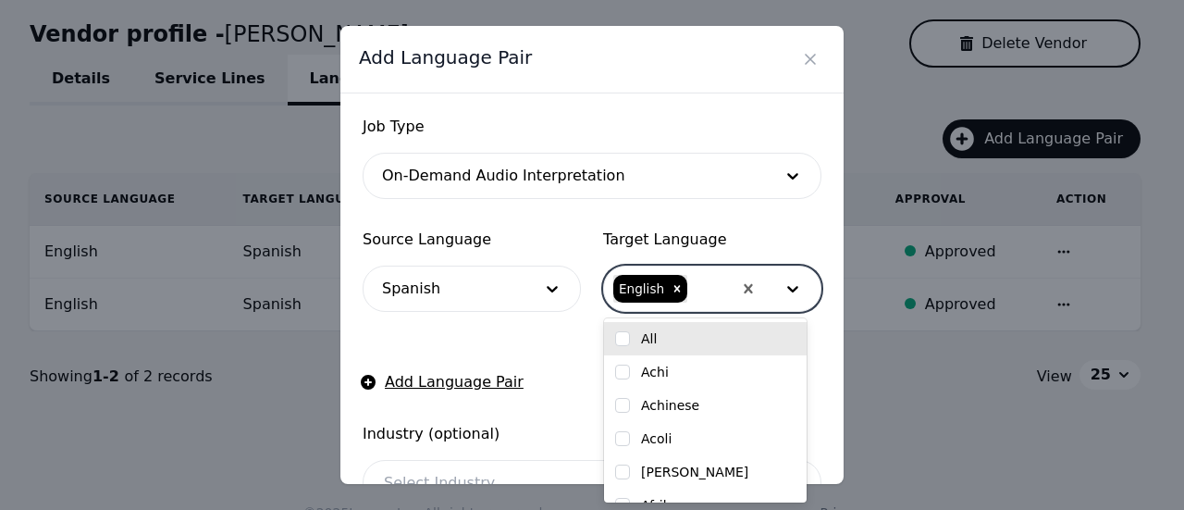
click at [809, 234] on div "Job Type On-Demand Audio Interpretation Source Language Spanish Target Language…" at bounding box center [592, 288] width 503 height 391
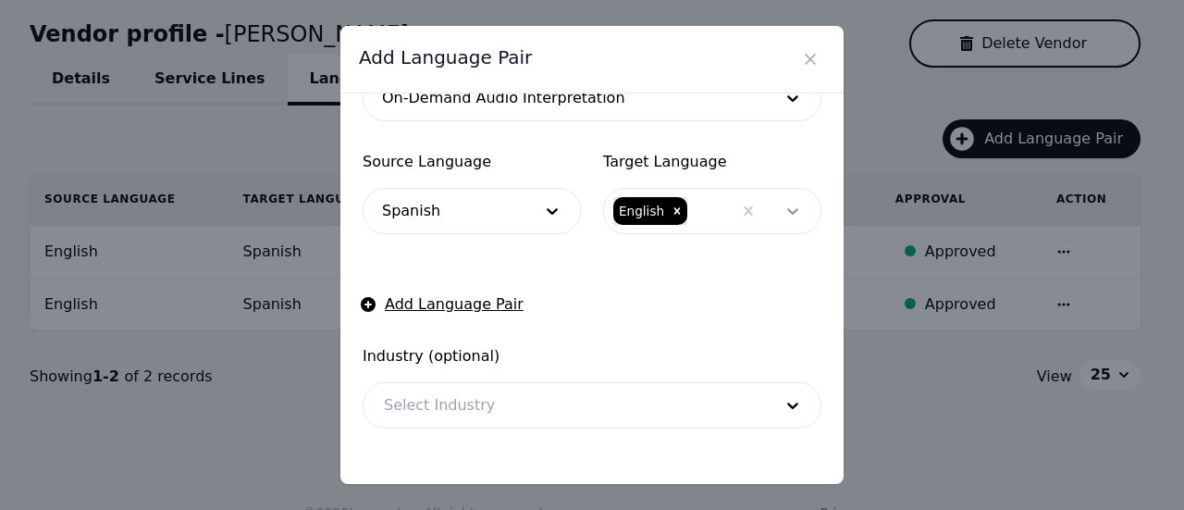
scroll to position [150, 0]
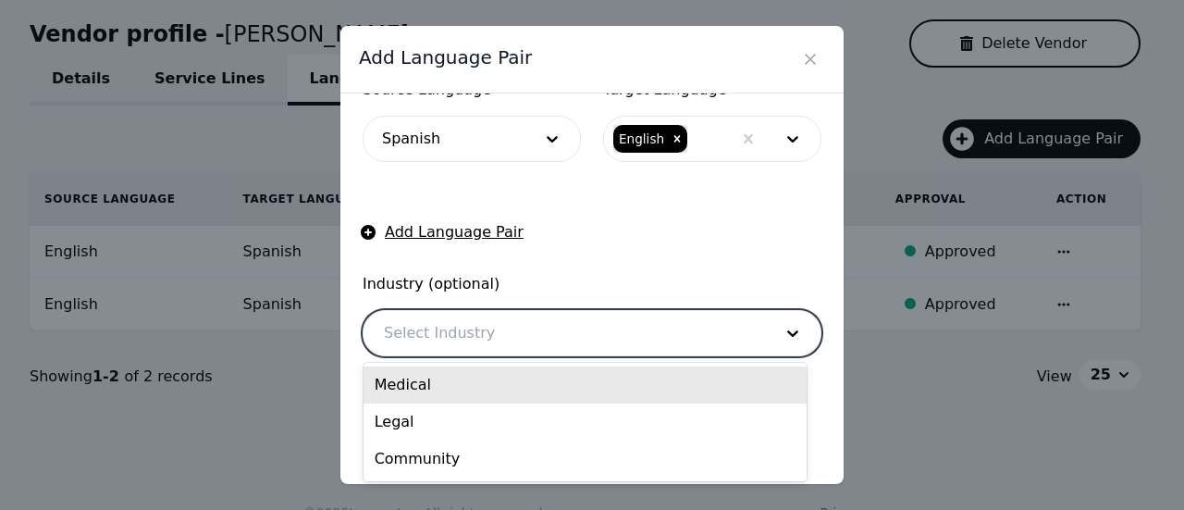
click at [675, 334] on div at bounding box center [565, 333] width 402 height 44
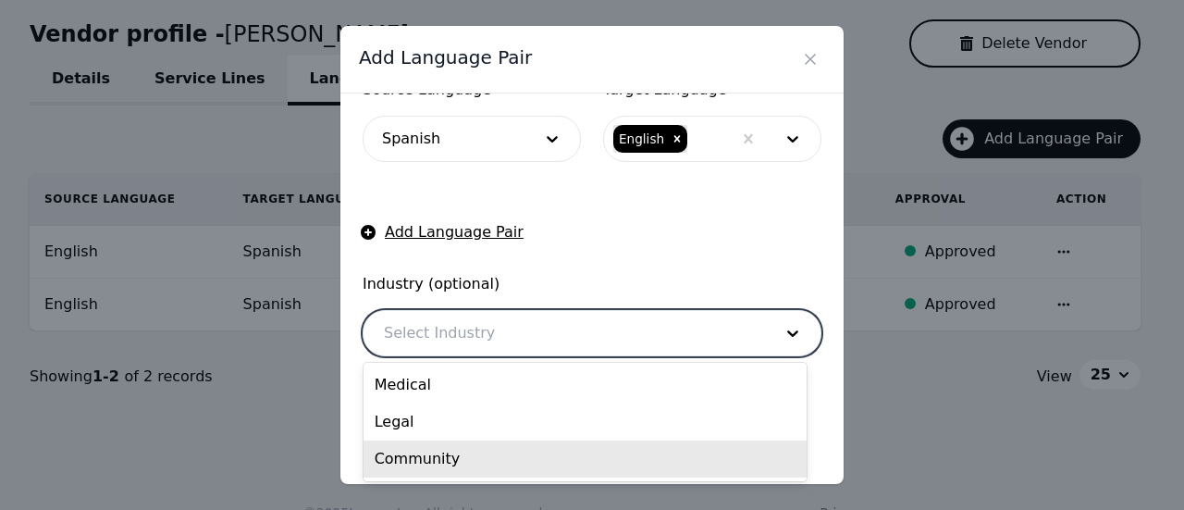
click at [465, 453] on div "Community" at bounding box center [585, 458] width 443 height 37
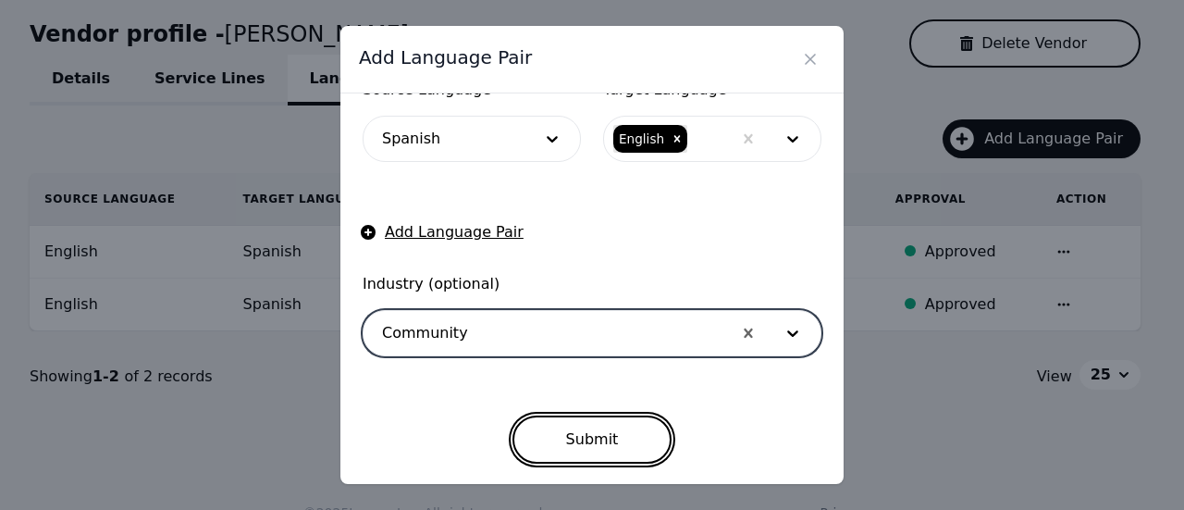
click at [601, 440] on button "Submit" at bounding box center [593, 439] width 160 height 48
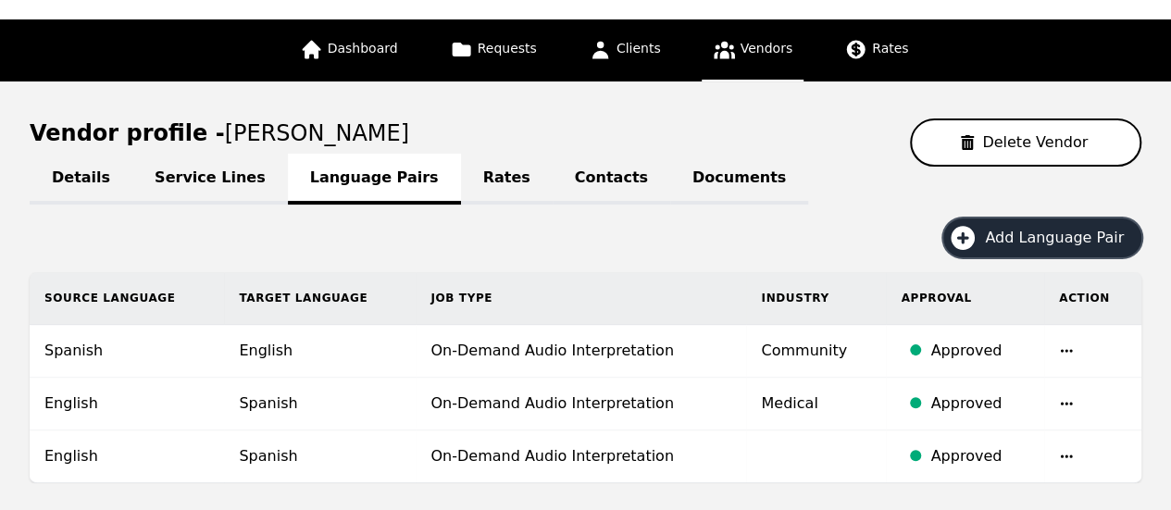
scroll to position [0, 0]
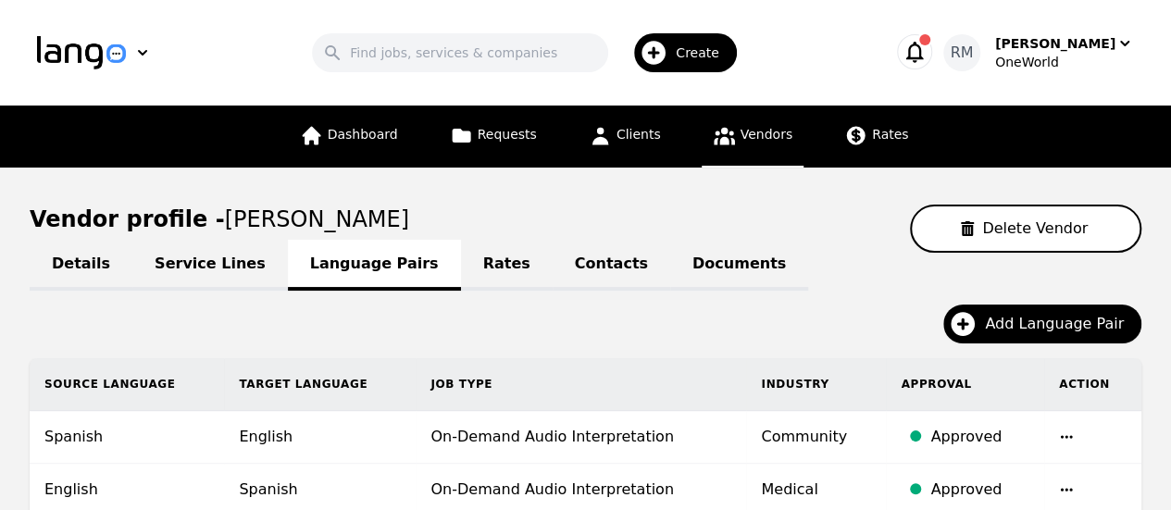
click at [763, 134] on span "Vendors" at bounding box center [766, 134] width 52 height 15
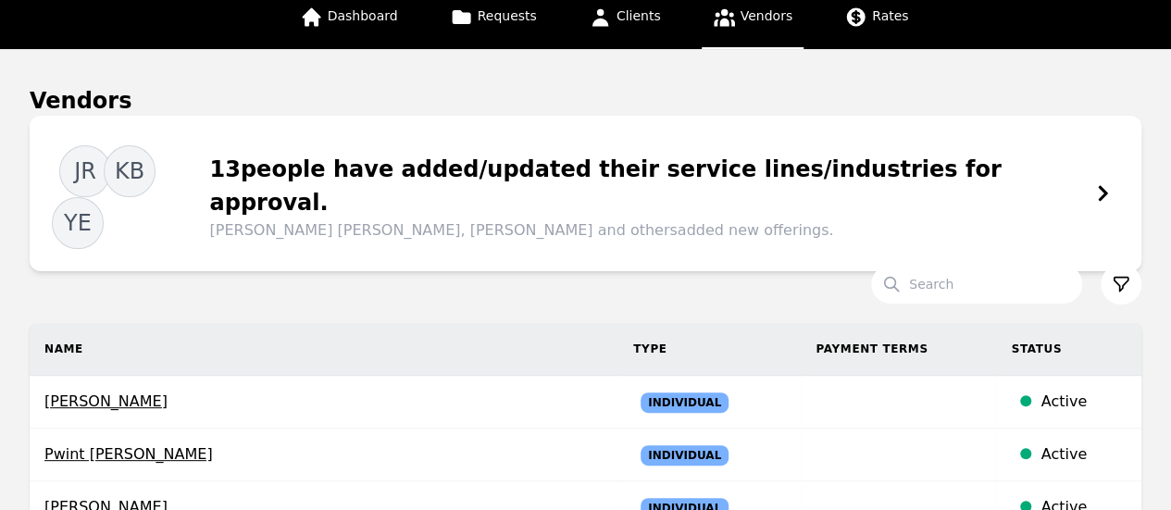
scroll to position [185, 0]
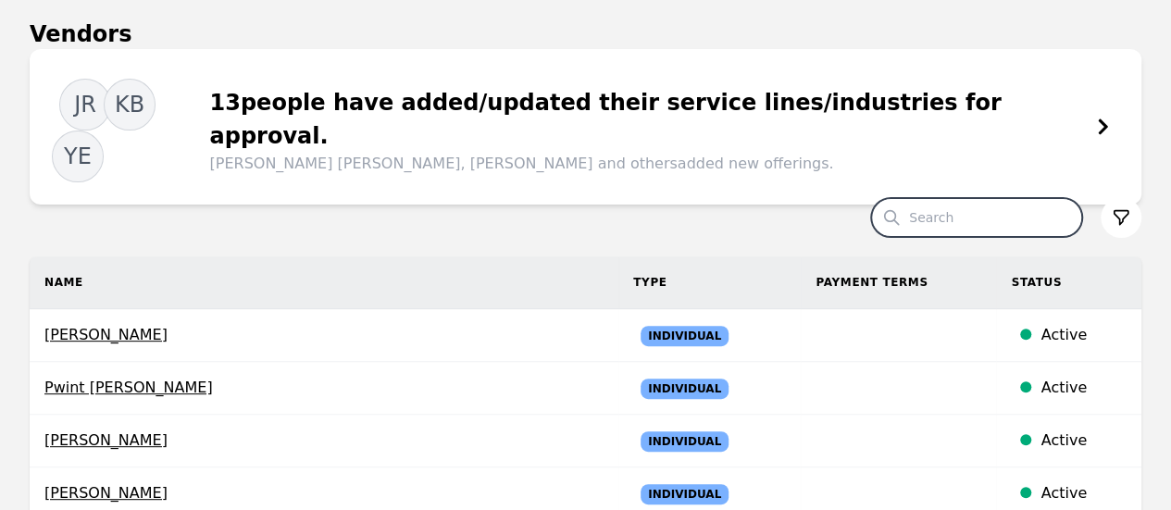
drag, startPoint x: 958, startPoint y: 162, endPoint x: 975, endPoint y: 169, distance: 19.1
click at [958, 198] on input "Search" at bounding box center [976, 217] width 211 height 39
paste input "Ruxshona"
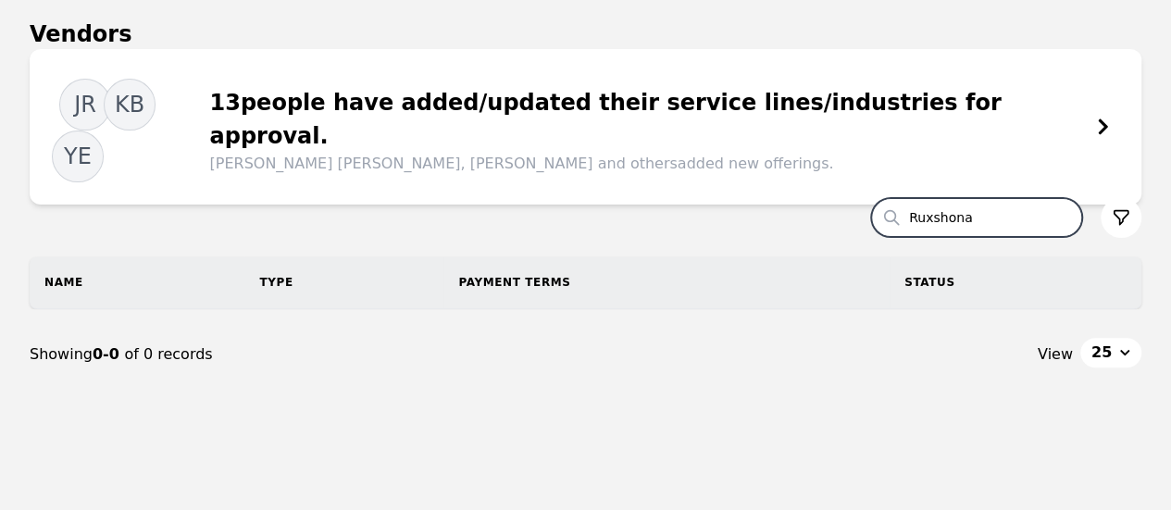
scroll to position [183, 0]
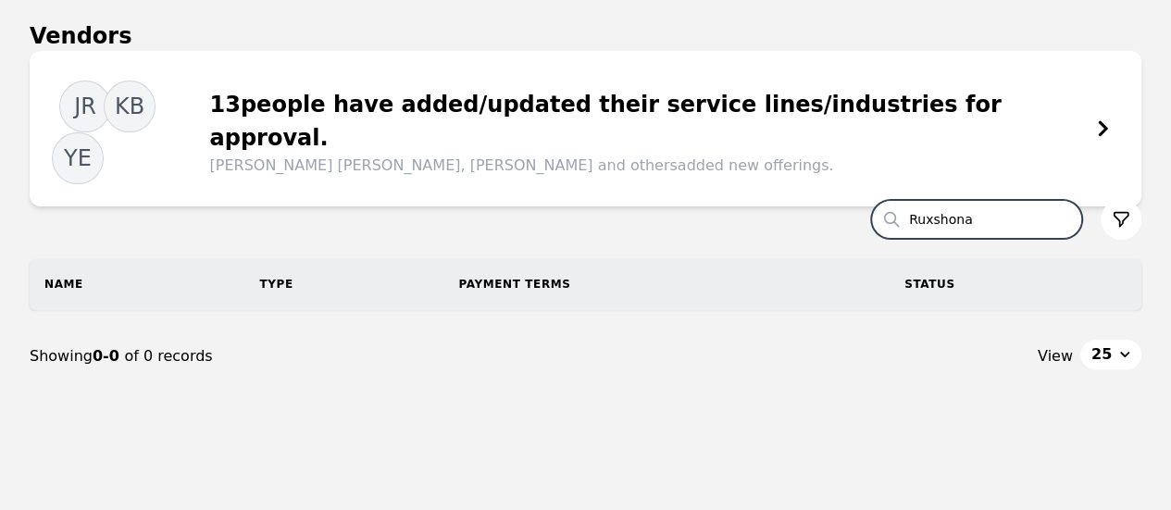
type input "Ruxshona"
click at [1060, 200] on input "Ruxshona" at bounding box center [976, 219] width 211 height 39
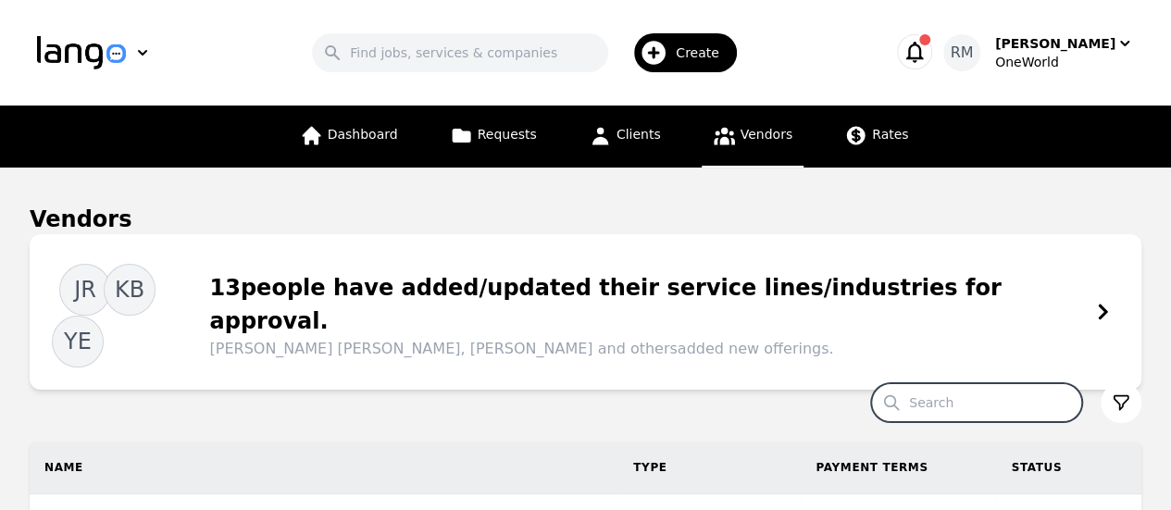
click at [696, 41] on div "Create" at bounding box center [685, 52] width 103 height 39
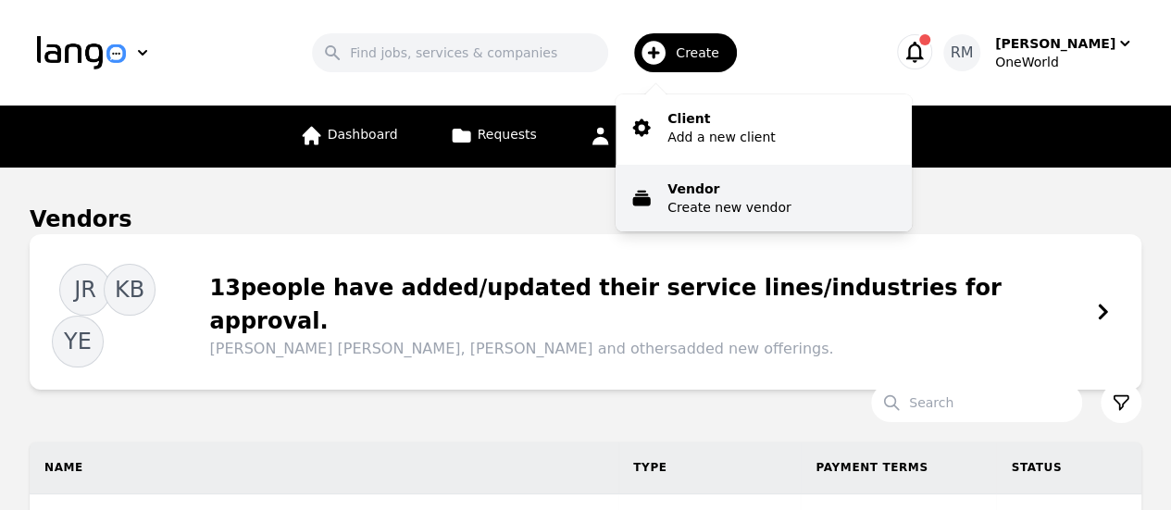
click at [717, 203] on p "Create new vendor" at bounding box center [728, 207] width 123 height 19
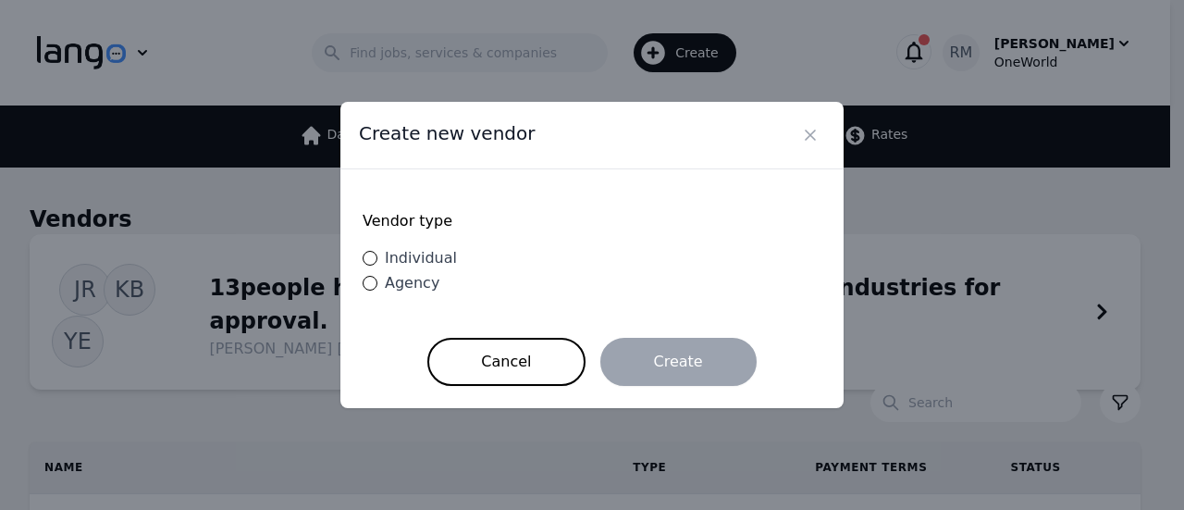
click at [439, 266] on span "Individual" at bounding box center [421, 258] width 72 height 18
click at [378, 266] on input "Individual" at bounding box center [370, 258] width 15 height 15
radio input "true"
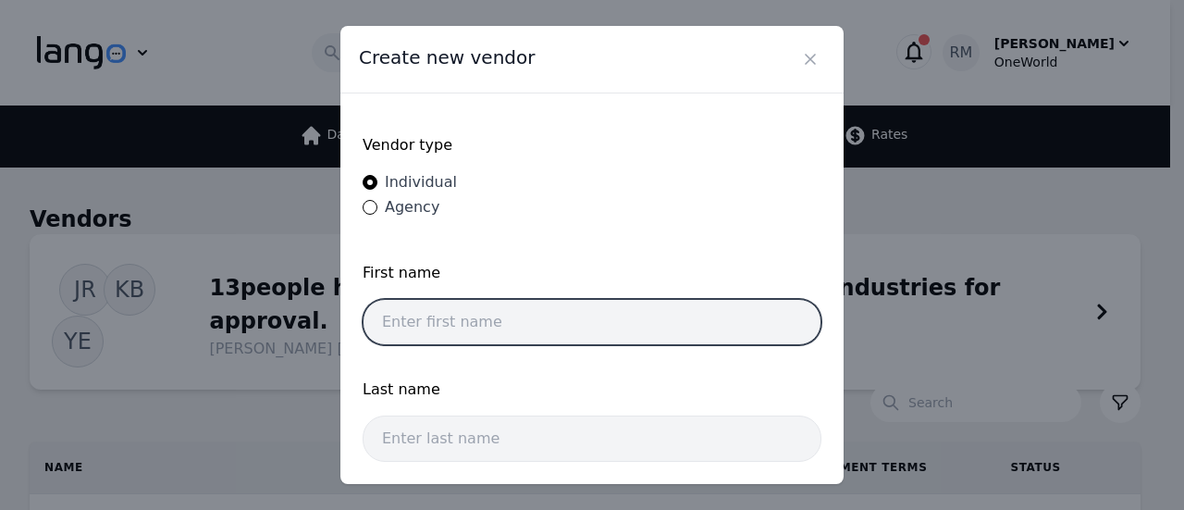
click at [521, 325] on input "text" at bounding box center [592, 322] width 459 height 46
paste input "Ruxshona Xudoyqulova"
click at [527, 334] on input "Ruxshona Xudoyqulova" at bounding box center [592, 322] width 459 height 46
click at [529, 332] on input "Ruxshona Xudoyqulova" at bounding box center [592, 322] width 459 height 46
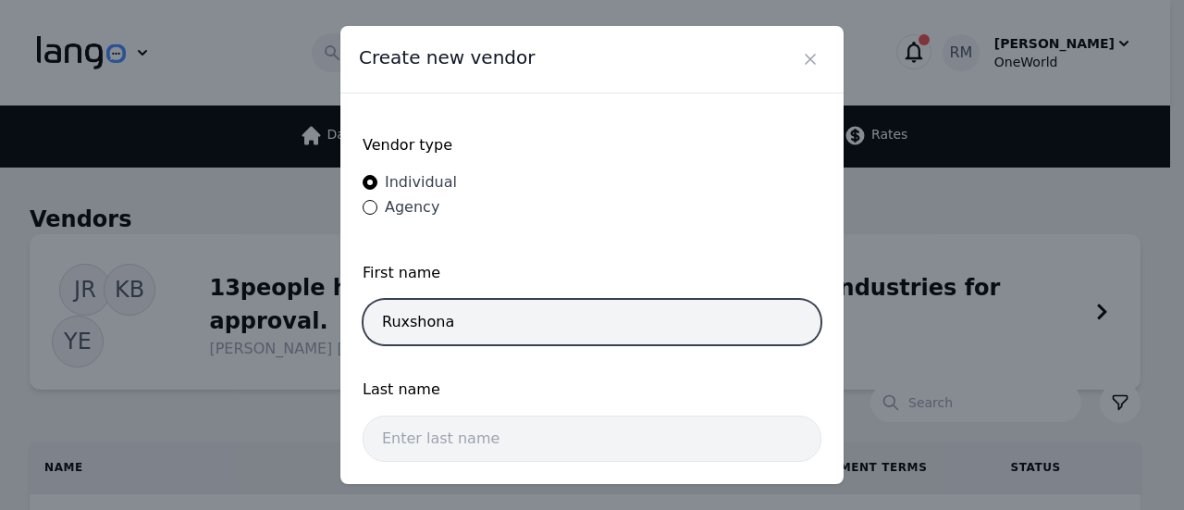
type input "Ruxshona"
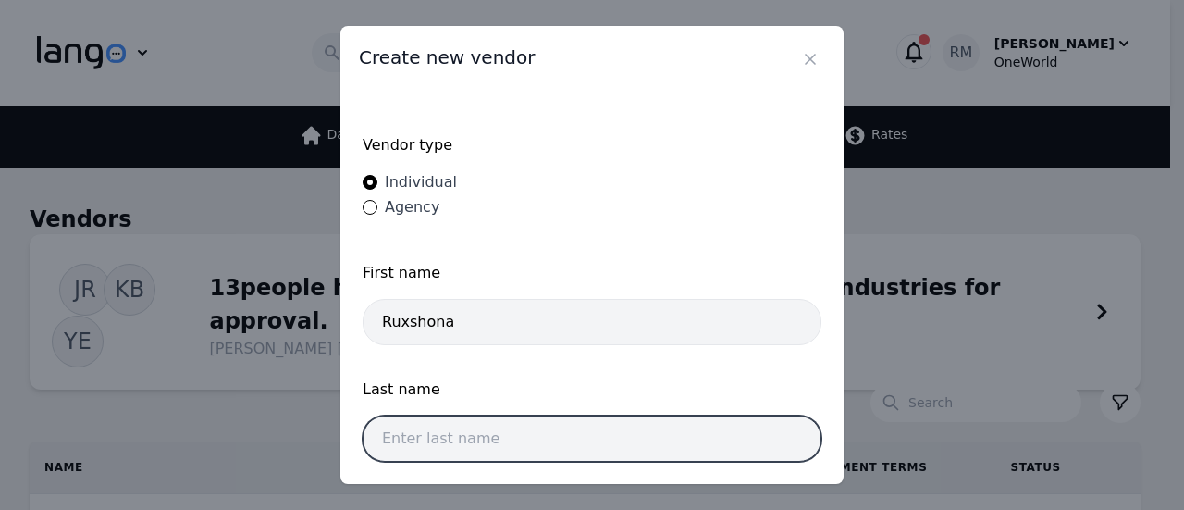
click at [474, 452] on input "text" at bounding box center [592, 438] width 459 height 46
paste input "Xudoyqulova"
type input "Xudoyqulova"
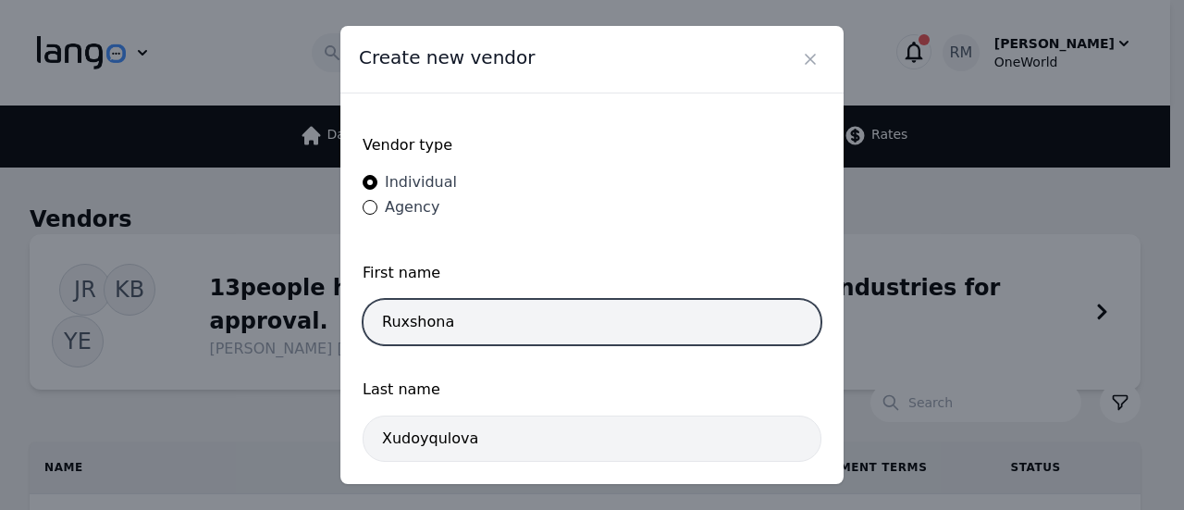
click at [611, 304] on input "Ruxshona" at bounding box center [592, 322] width 459 height 46
drag, startPoint x: 396, startPoint y: 320, endPoint x: 276, endPoint y: 340, distance: 121.9
click at [289, 335] on div "Create new vendor Vendor type Individual Agency First name Ruxshona Last name X…" at bounding box center [592, 255] width 1184 height 510
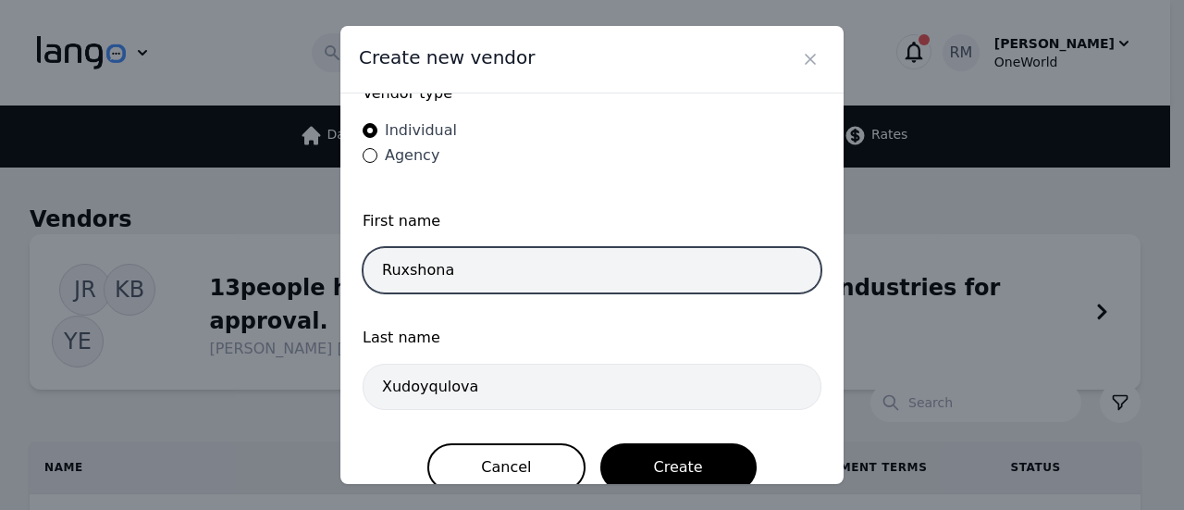
scroll to position [75, 0]
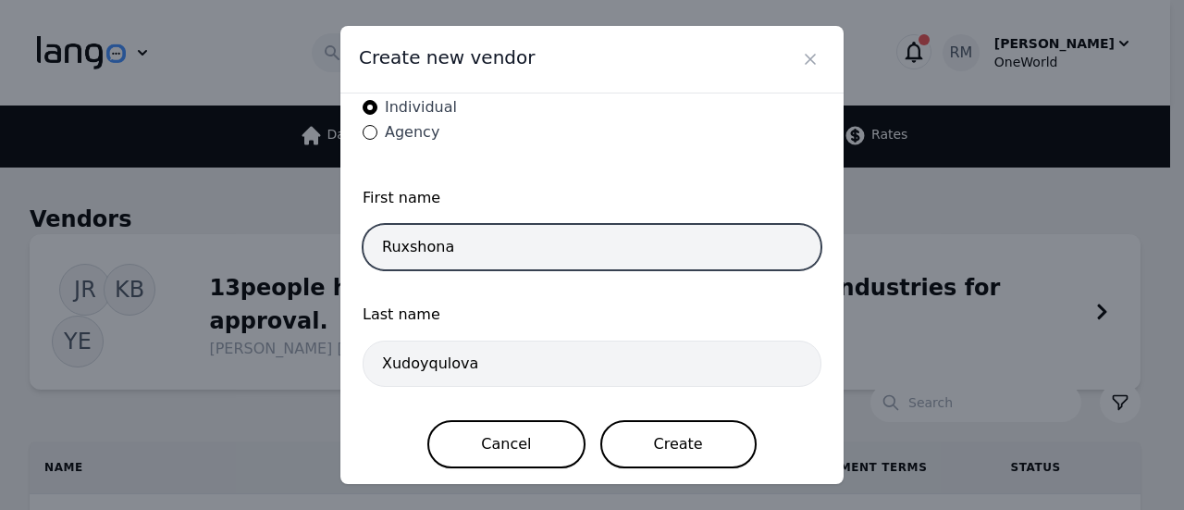
type input "Ruxshona"
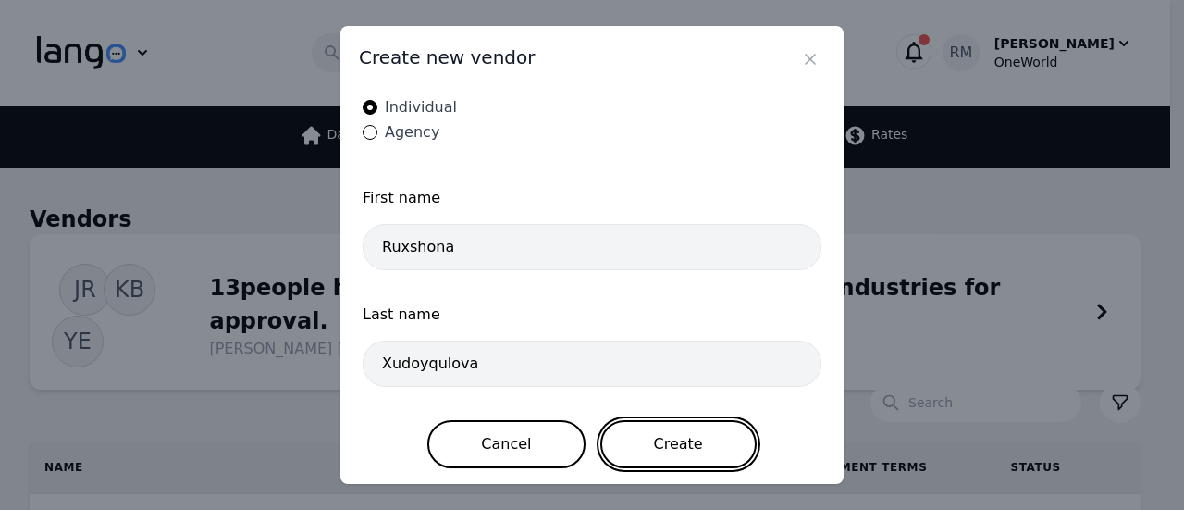
click at [670, 455] on button "Create" at bounding box center [679, 444] width 156 height 48
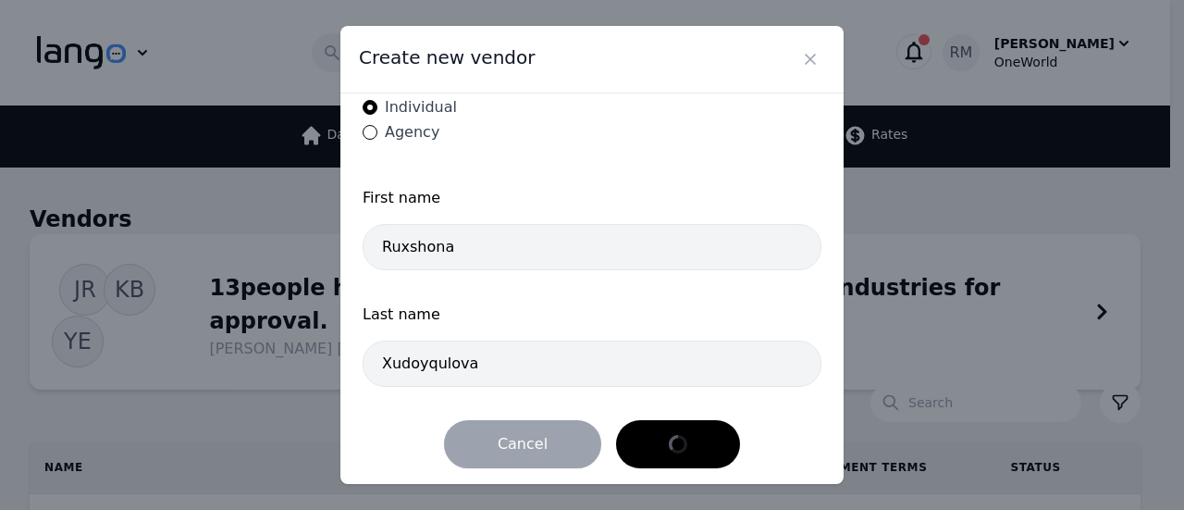
scroll to position [0, 0]
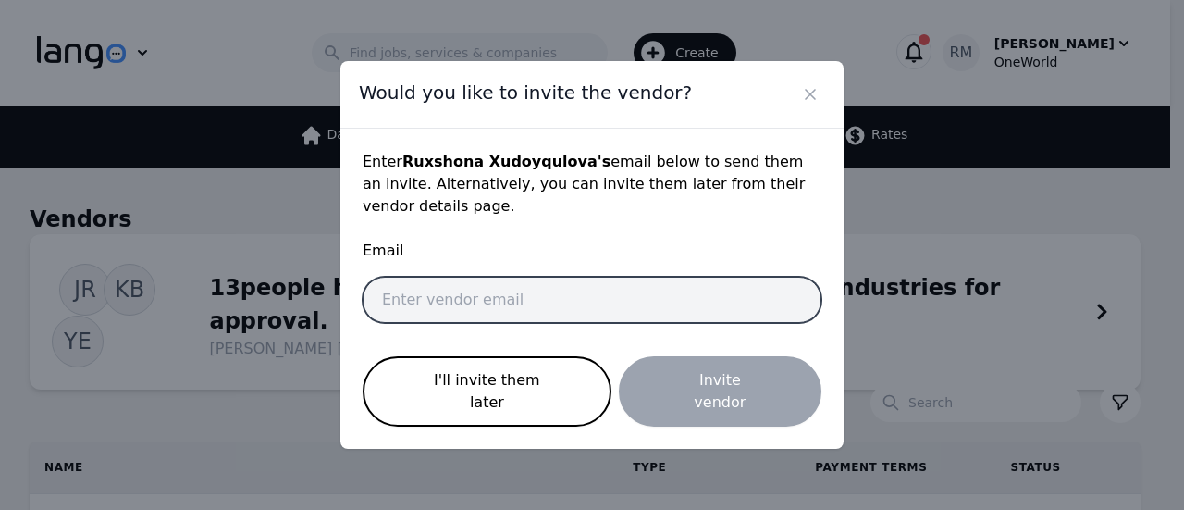
click at [553, 280] on input "email" at bounding box center [592, 300] width 459 height 46
paste input "xudoyqulovamohinur25@gmail.com"
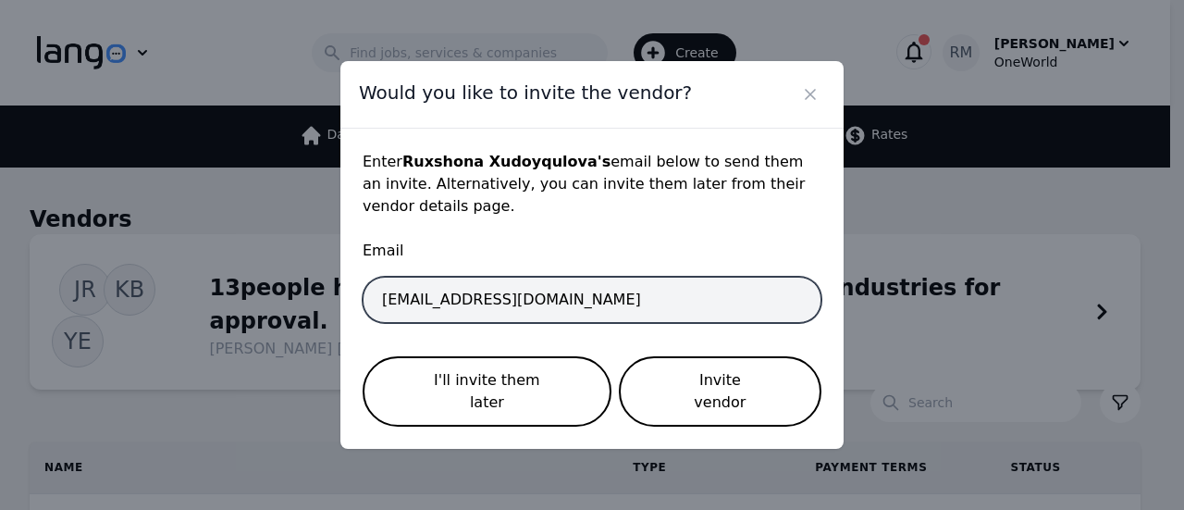
type input "xudoyqulovamohinur25@gmail.com"
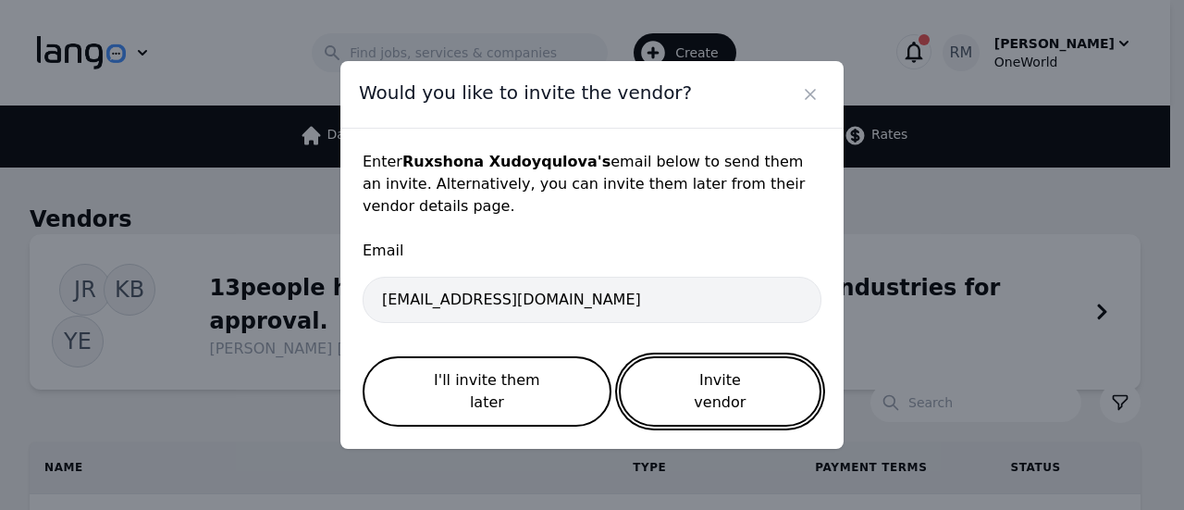
click at [739, 378] on button "Invite vendor" at bounding box center [720, 391] width 203 height 70
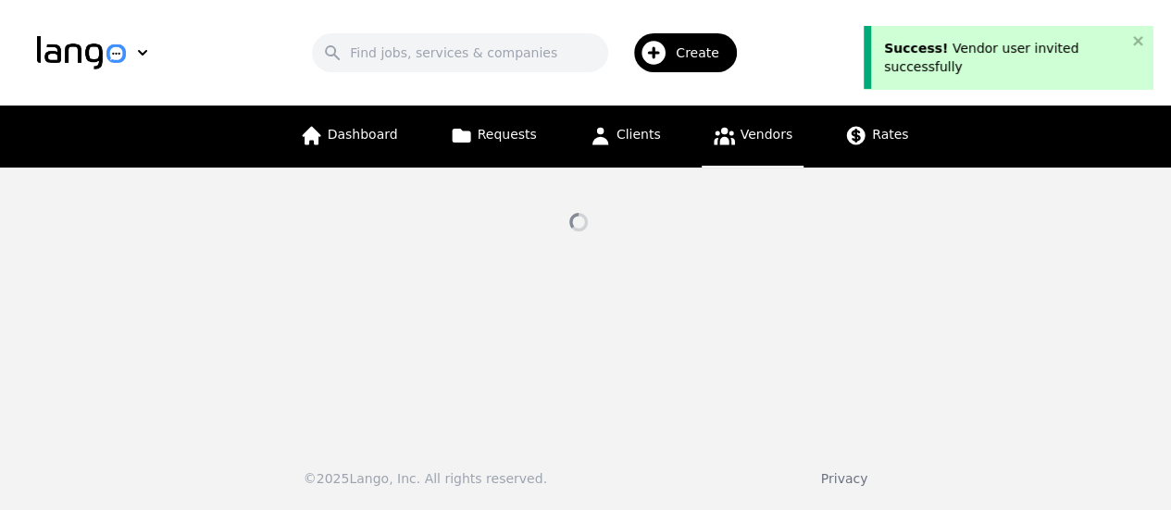
select select "active"
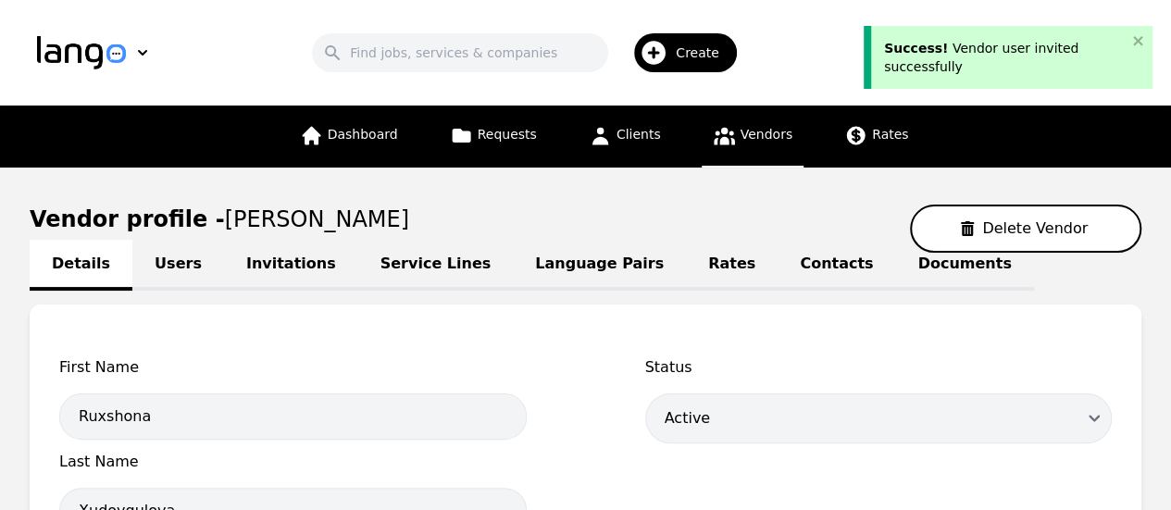
click at [546, 259] on link "Language Pairs" at bounding box center [599, 265] width 173 height 51
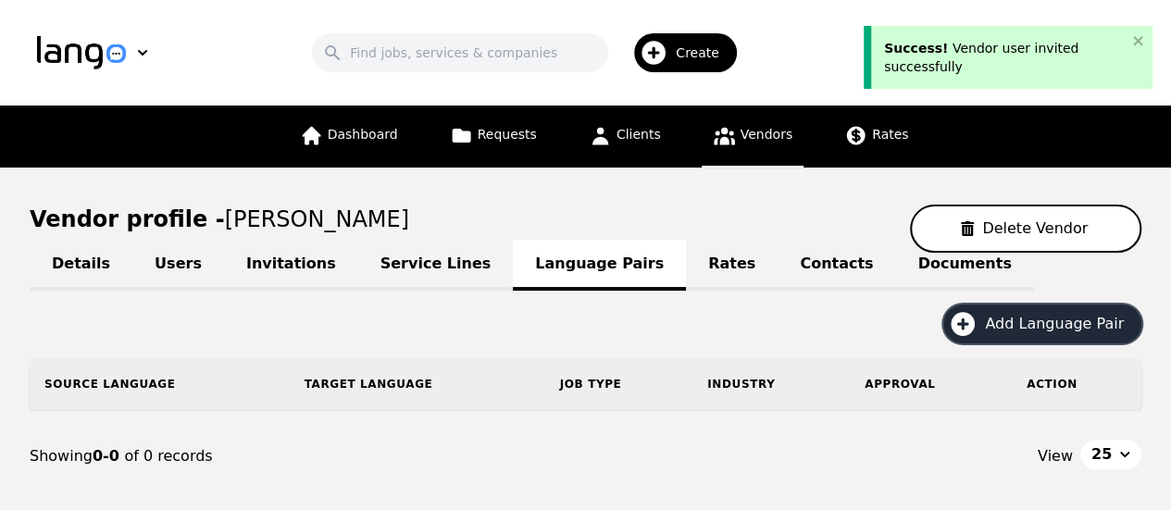
click at [1095, 316] on span "Add Language Pair" at bounding box center [1061, 324] width 152 height 22
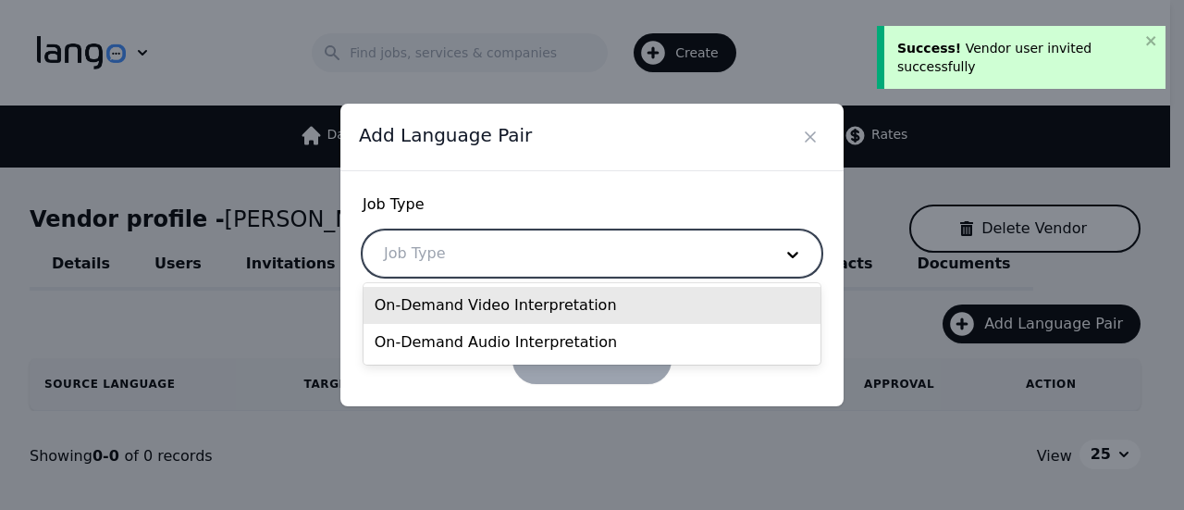
click at [440, 267] on div at bounding box center [565, 253] width 402 height 44
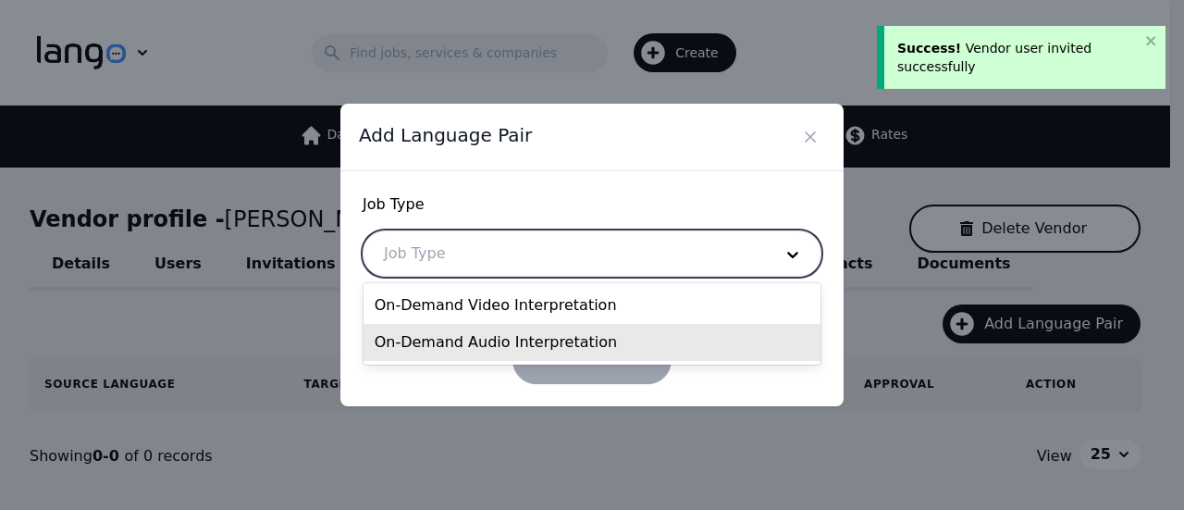
click at [459, 340] on div "On-Demand Audio Interpretation" at bounding box center [593, 342] width 458 height 37
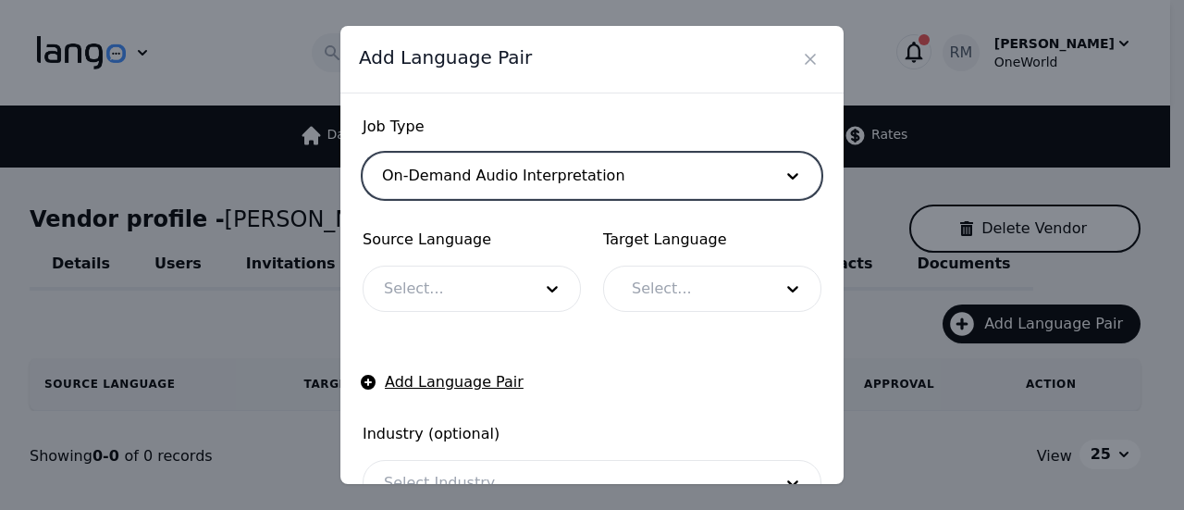
click at [466, 303] on div at bounding box center [444, 289] width 161 height 44
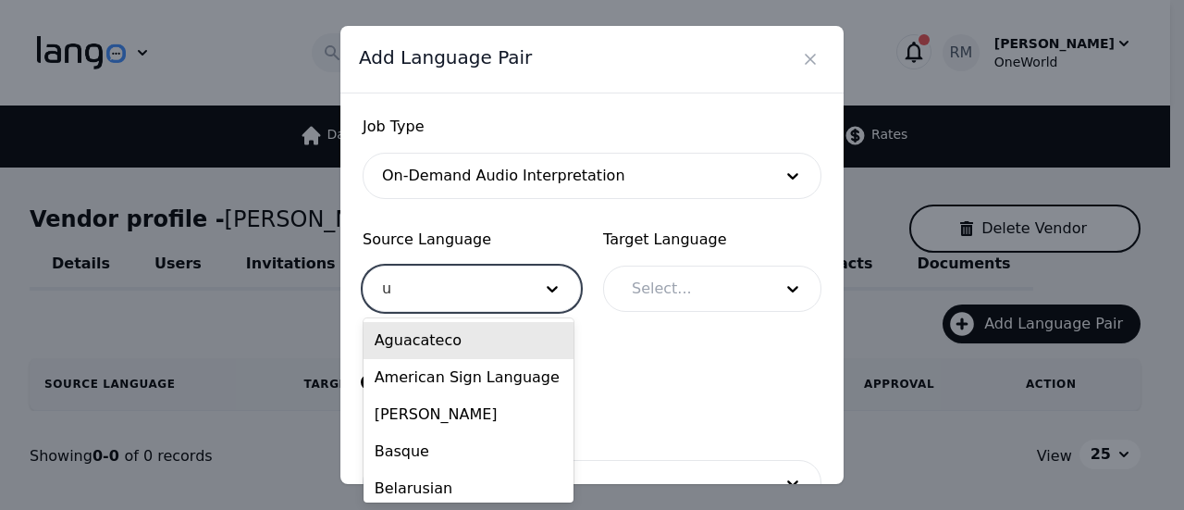
type input "uz"
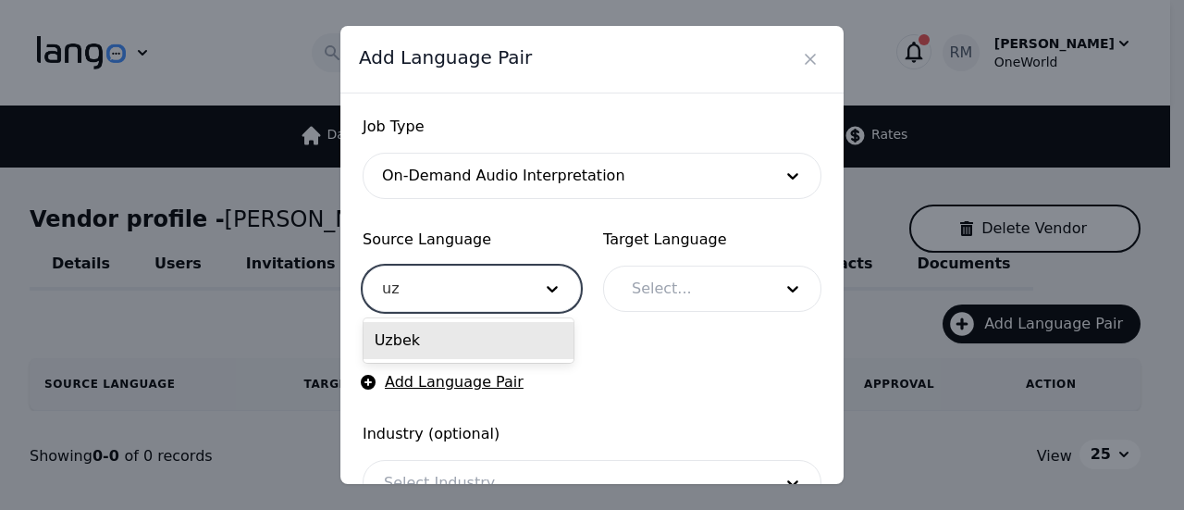
click at [465, 333] on div "Uzbek" at bounding box center [469, 340] width 210 height 37
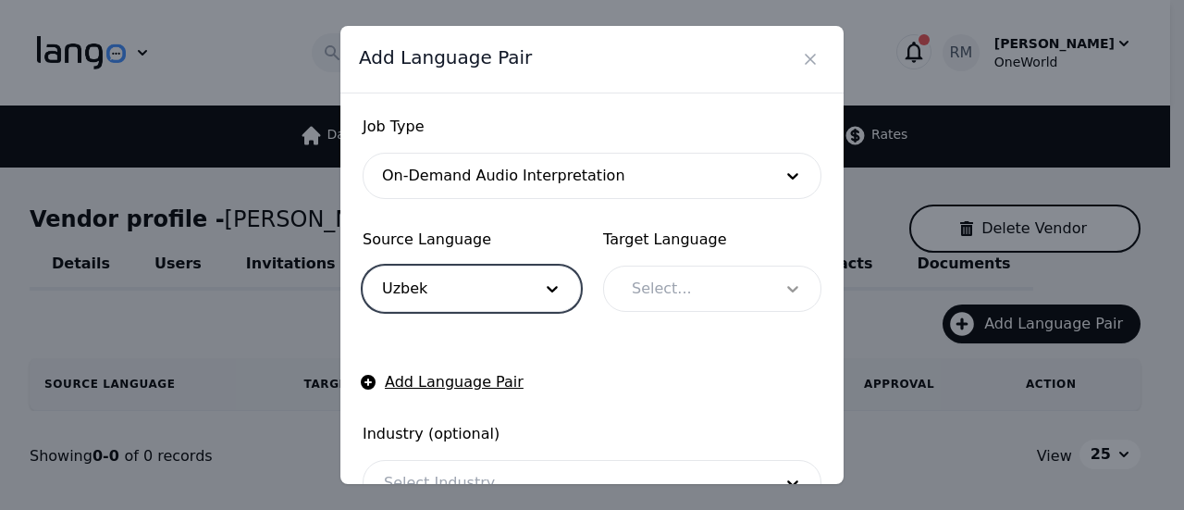
click at [766, 299] on div at bounding box center [793, 289] width 56 height 44
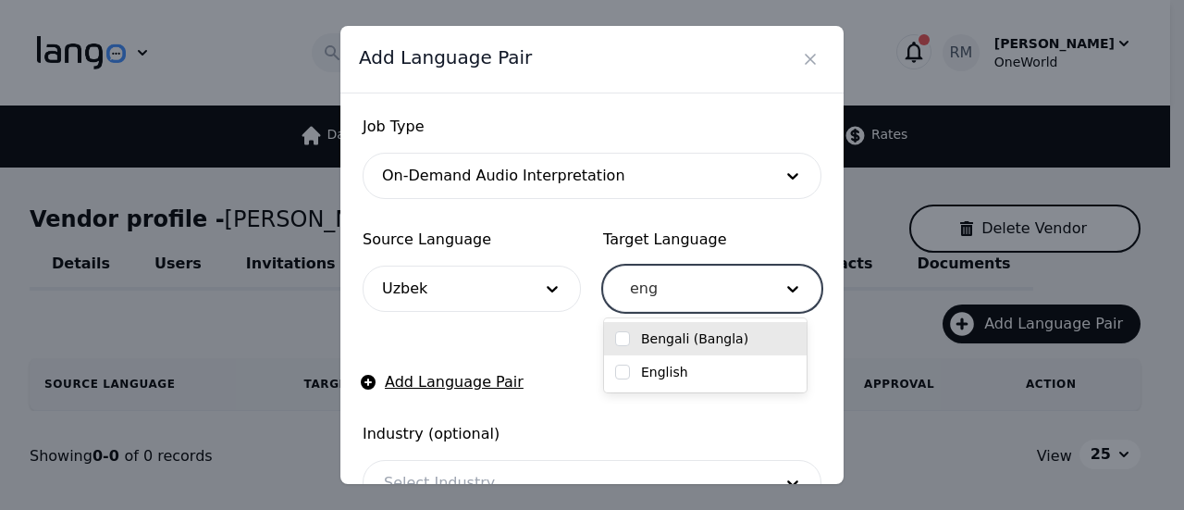
type input "engl"
click at [689, 324] on div "English" at bounding box center [705, 338] width 203 height 33
checkbox input "true"
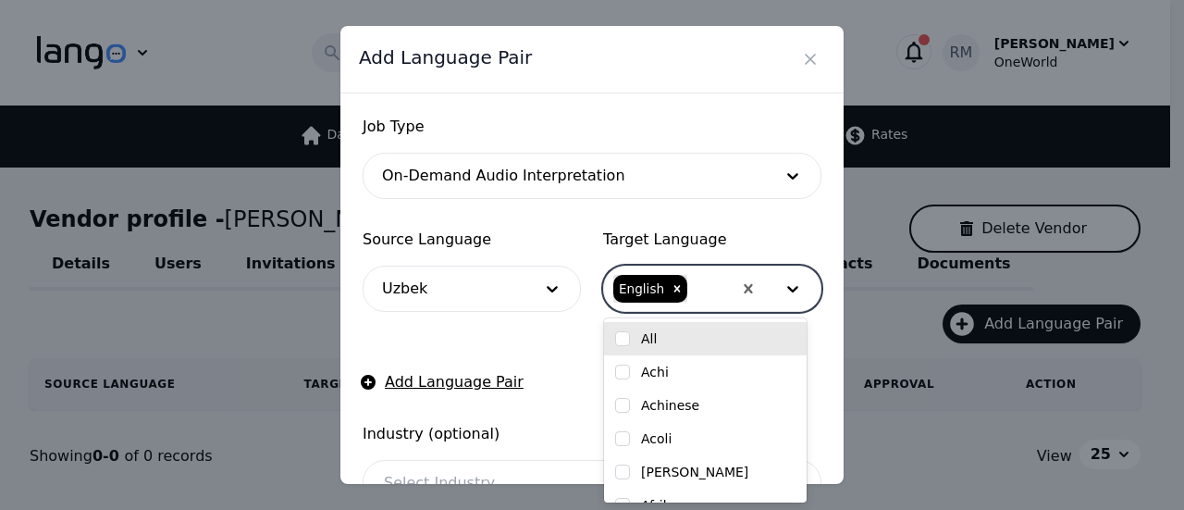
click at [524, 345] on form "Job Type On-Demand Audio Interpretation Source Language Uzbek Target Language o…" at bounding box center [592, 365] width 459 height 498
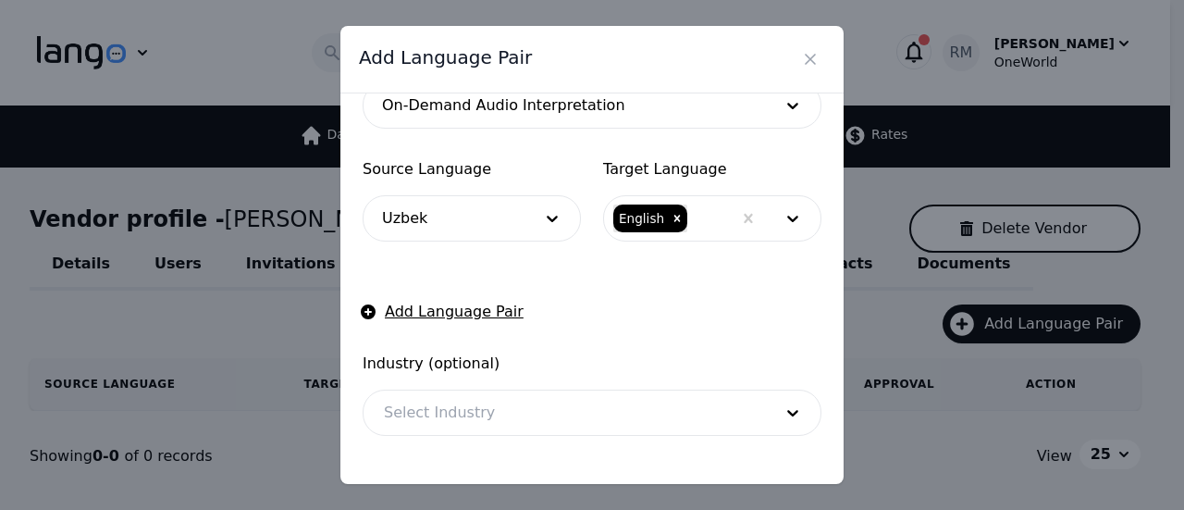
scroll to position [150, 0]
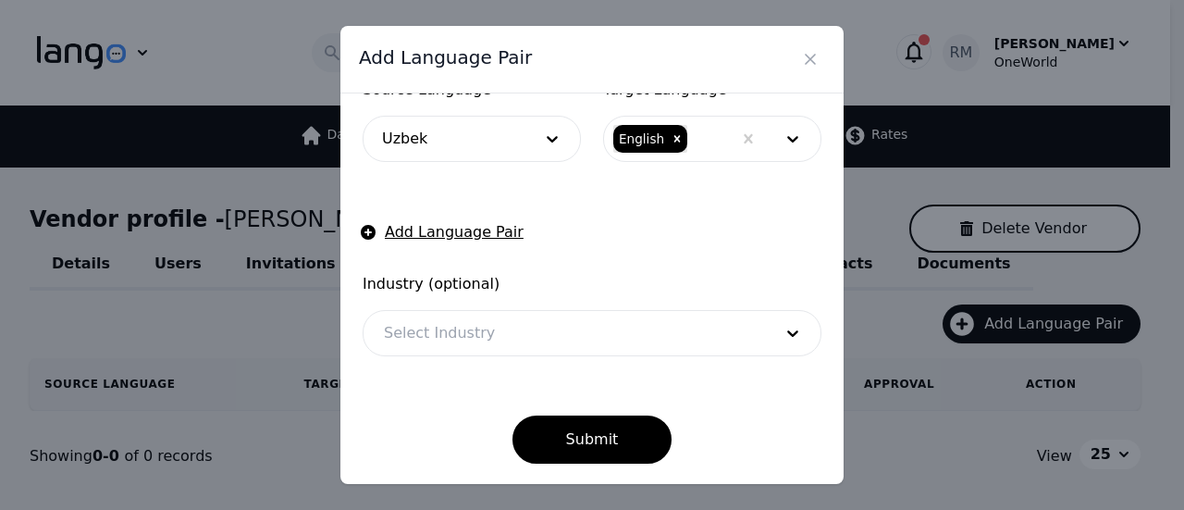
click at [569, 318] on div at bounding box center [565, 333] width 402 height 44
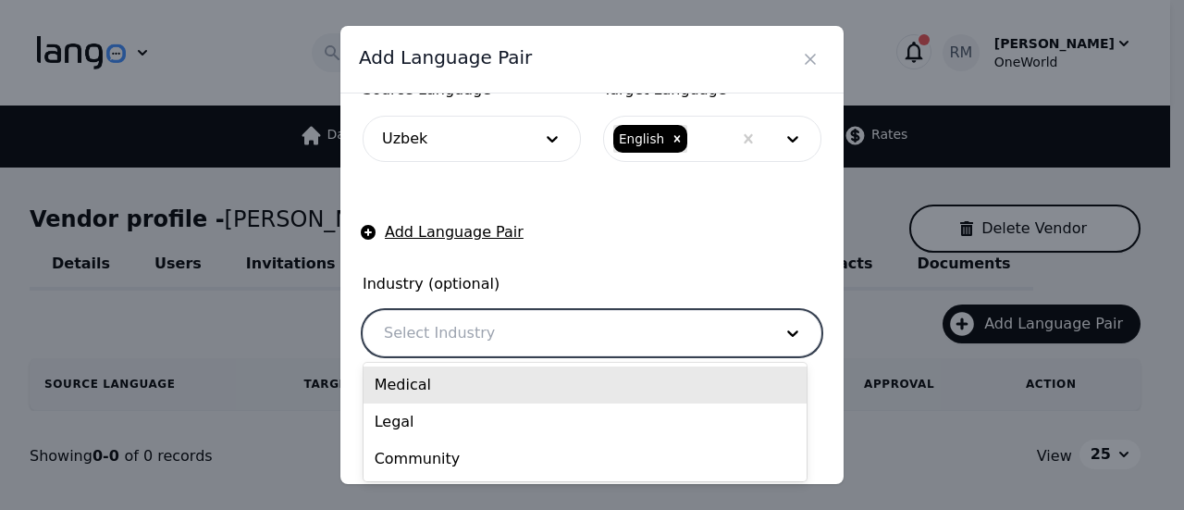
click at [522, 384] on div "Medical" at bounding box center [585, 384] width 443 height 37
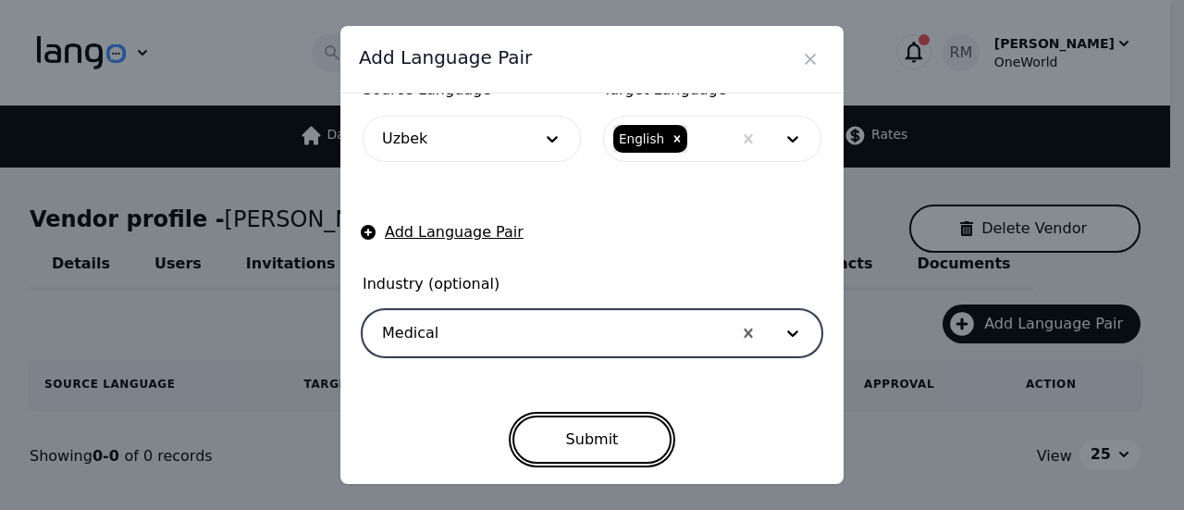
click at [630, 438] on button "Submit" at bounding box center [593, 439] width 160 height 48
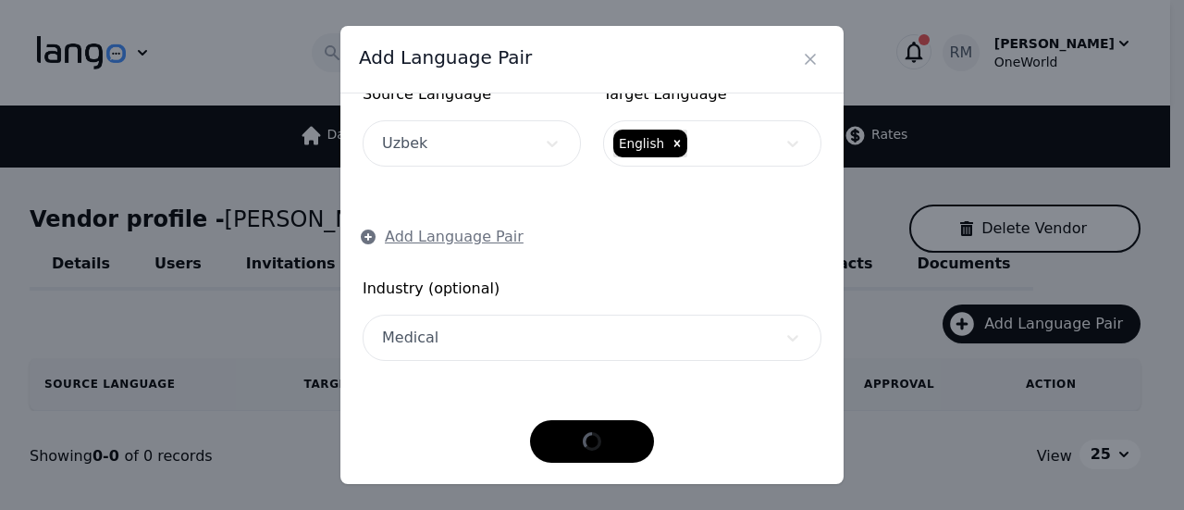
scroll to position [144, 0]
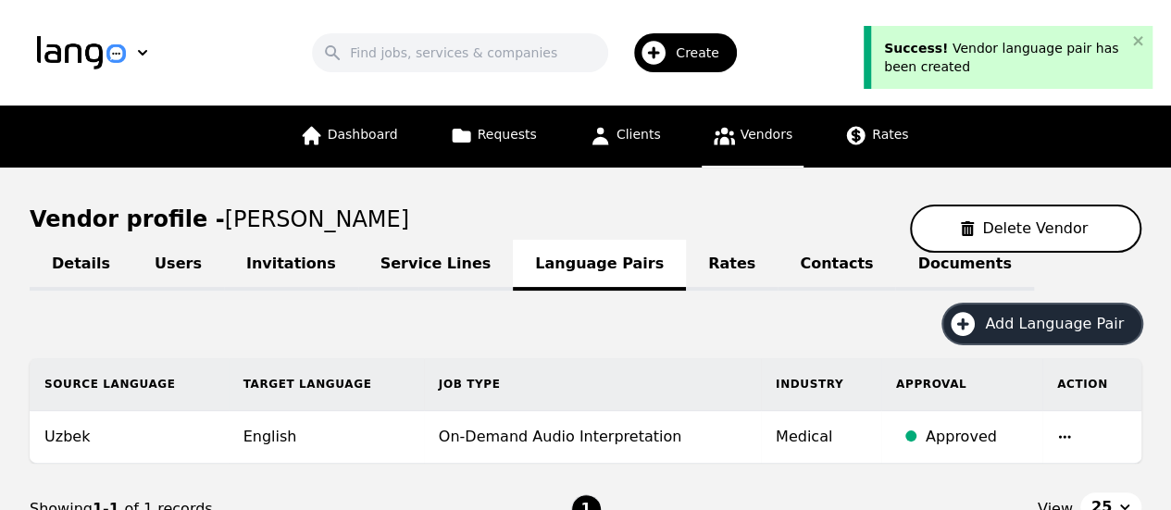
click at [1018, 315] on span "Add Language Pair" at bounding box center [1061, 324] width 152 height 22
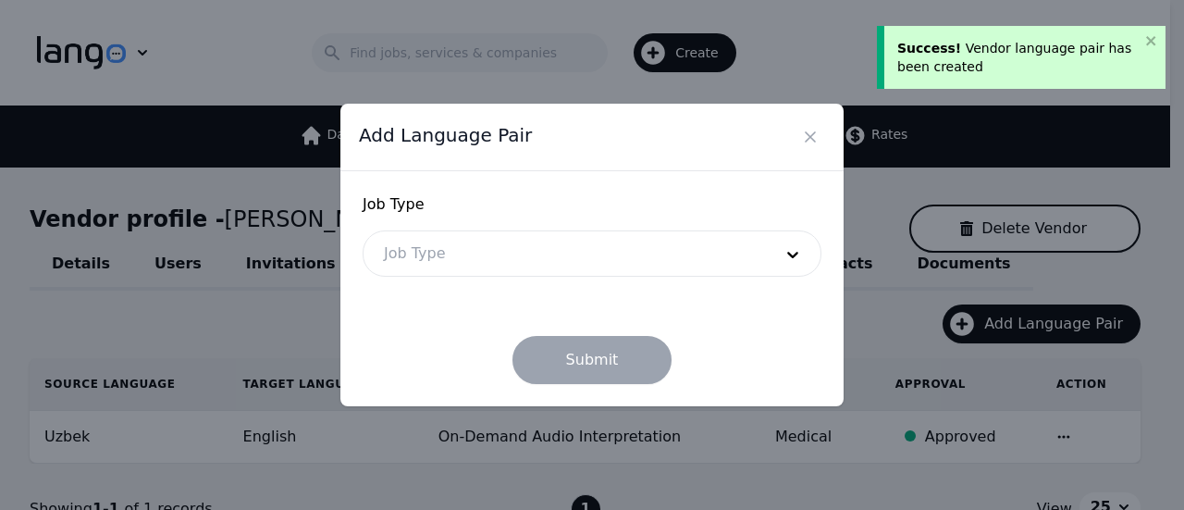
click at [415, 245] on div at bounding box center [565, 253] width 402 height 44
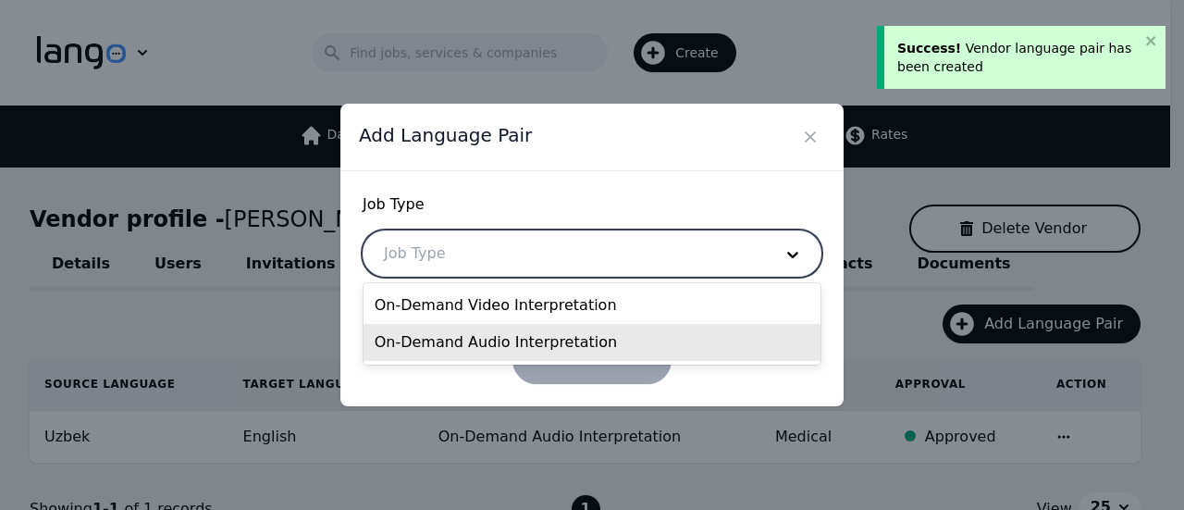
click at [446, 341] on div "On-Demand Audio Interpretation" at bounding box center [593, 342] width 458 height 37
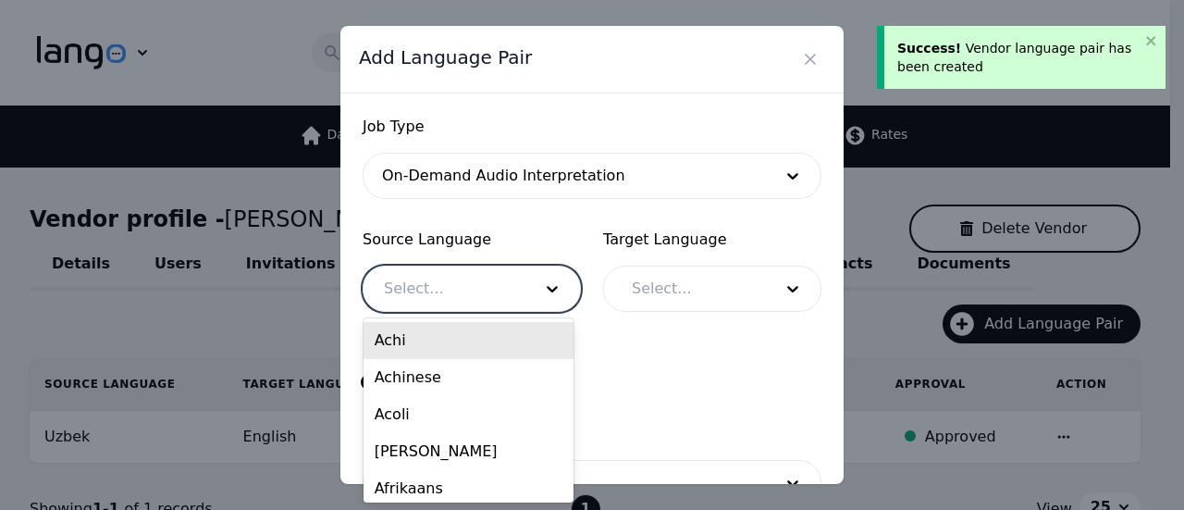
click at [455, 275] on div at bounding box center [444, 289] width 161 height 44
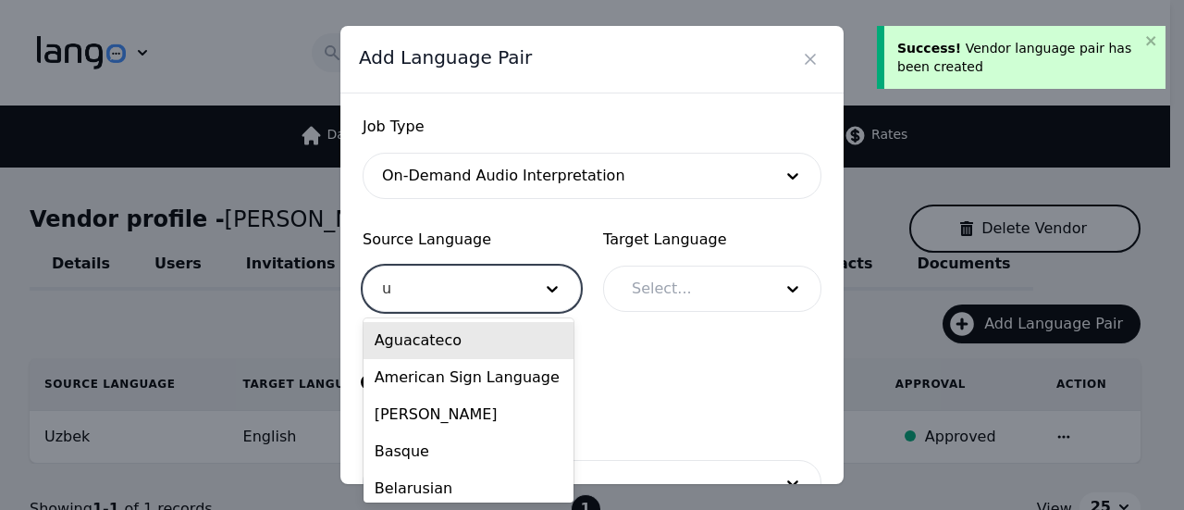
type input "uz"
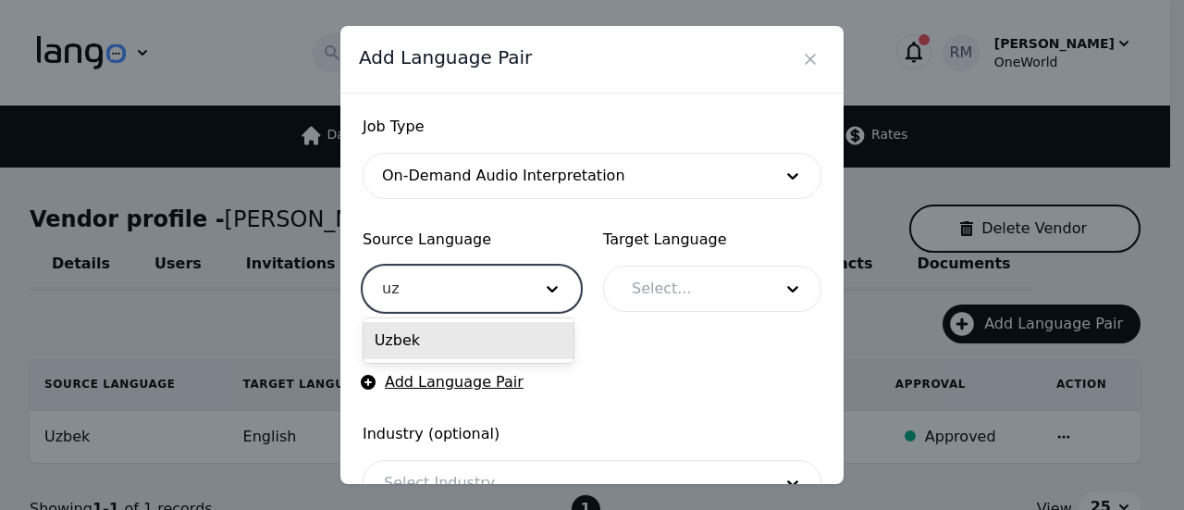
click at [535, 340] on div "Uzbek" at bounding box center [469, 340] width 210 height 37
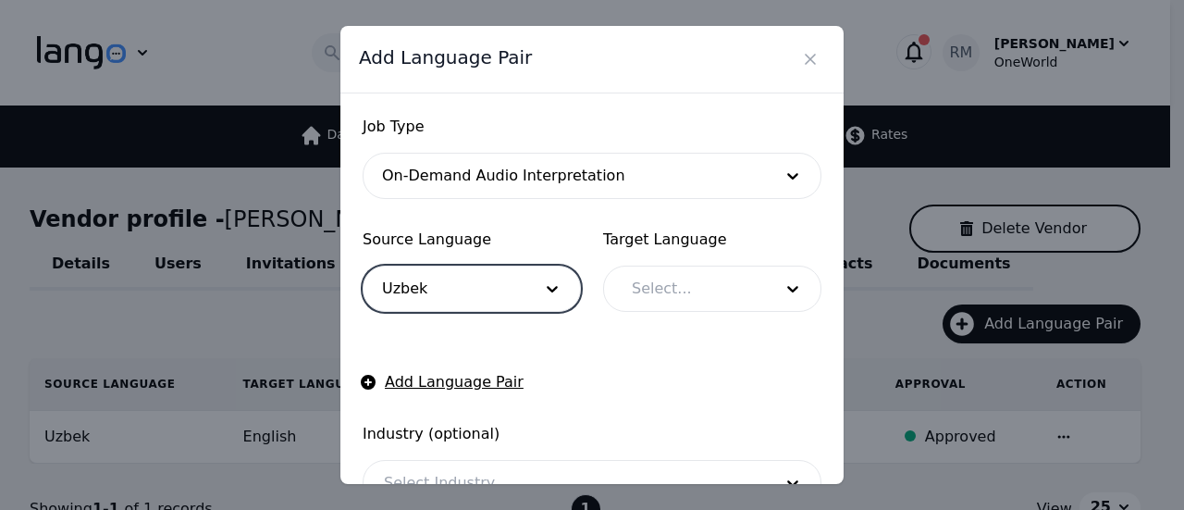
click at [681, 292] on div at bounding box center [689, 289] width 154 height 44
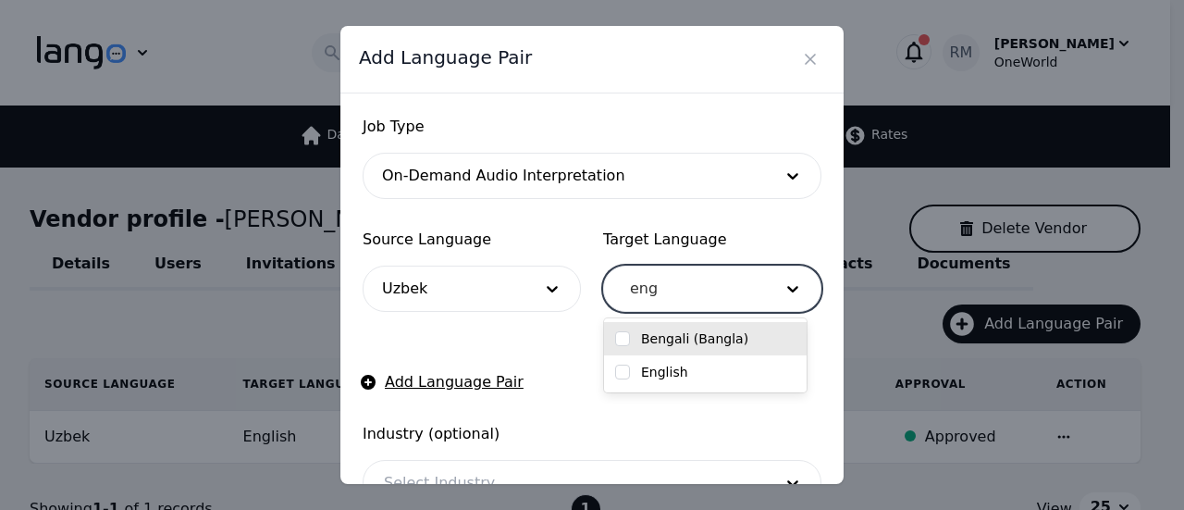
type input "engl"
click at [668, 340] on label "English" at bounding box center [664, 338] width 47 height 19
checkbox input "true"
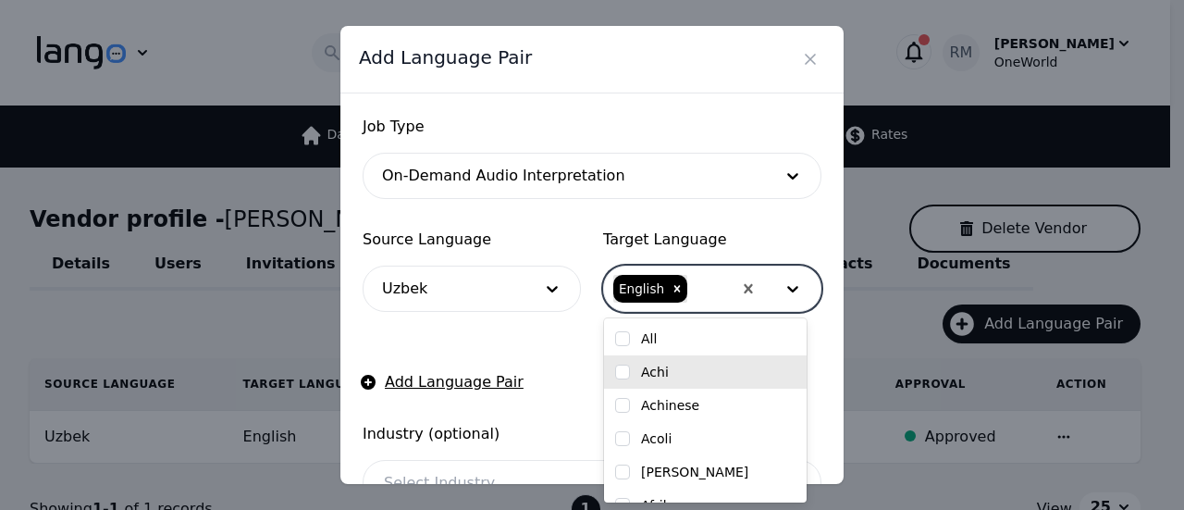
click at [524, 329] on form "Job Type On-Demand Audio Interpretation Source Language Uzbek Target Language o…" at bounding box center [592, 365] width 459 height 498
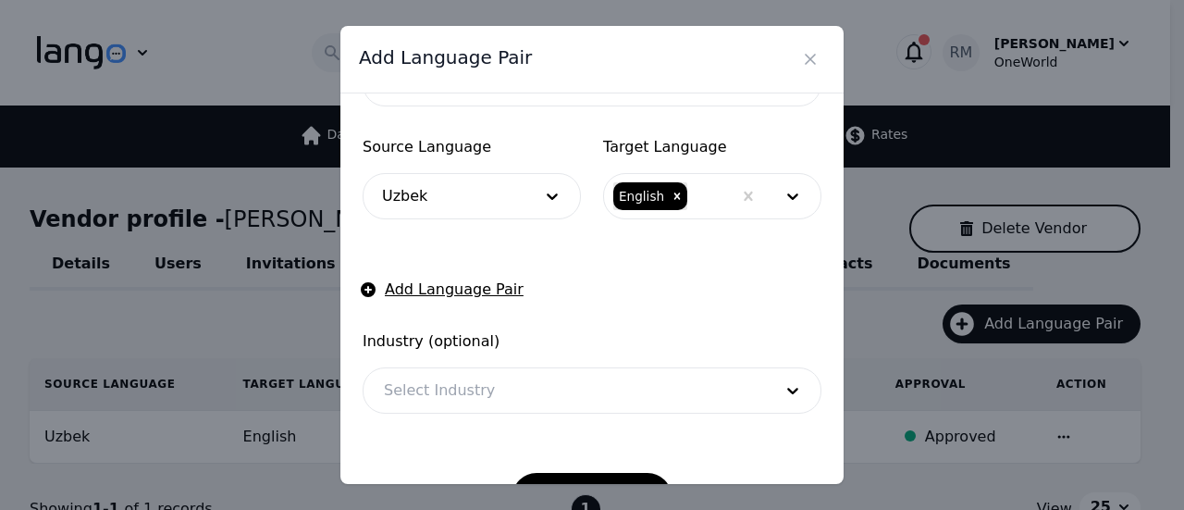
scroll to position [150, 0]
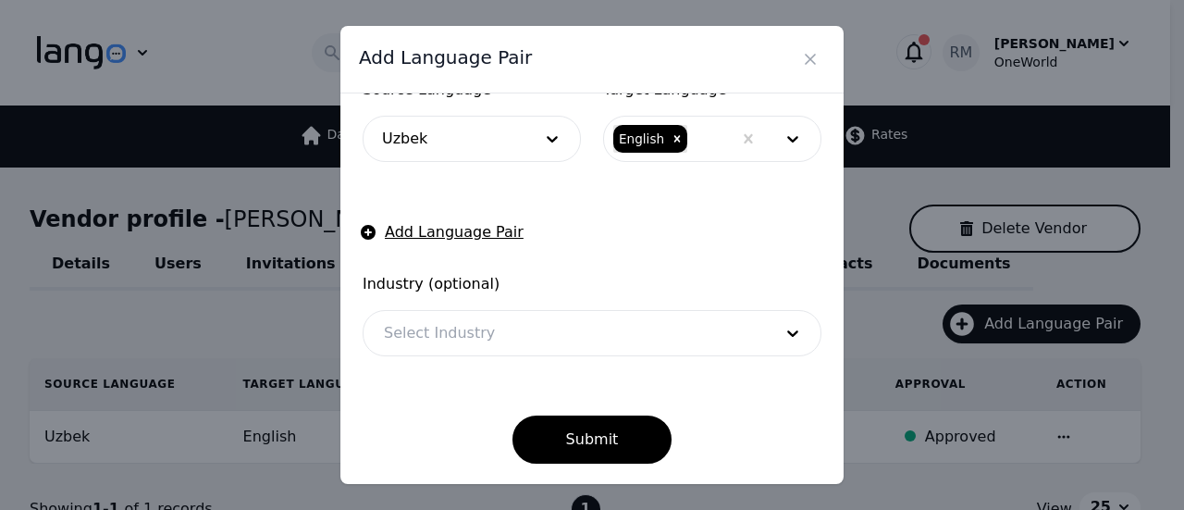
click at [507, 338] on div at bounding box center [565, 333] width 402 height 44
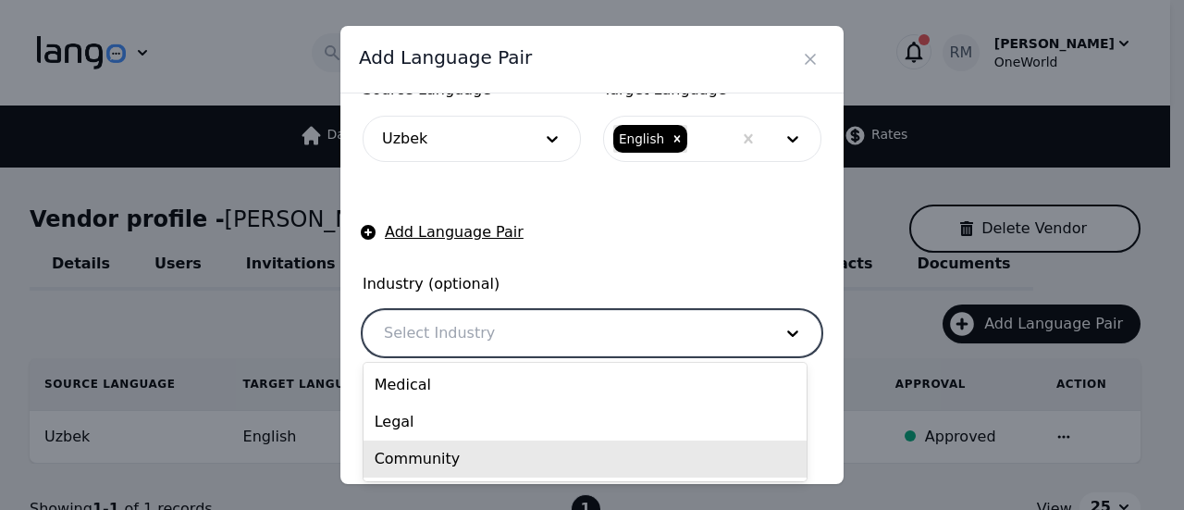
click at [461, 478] on div "Medical Legal Community" at bounding box center [585, 422] width 443 height 118
click at [476, 462] on div "Community" at bounding box center [585, 458] width 443 height 37
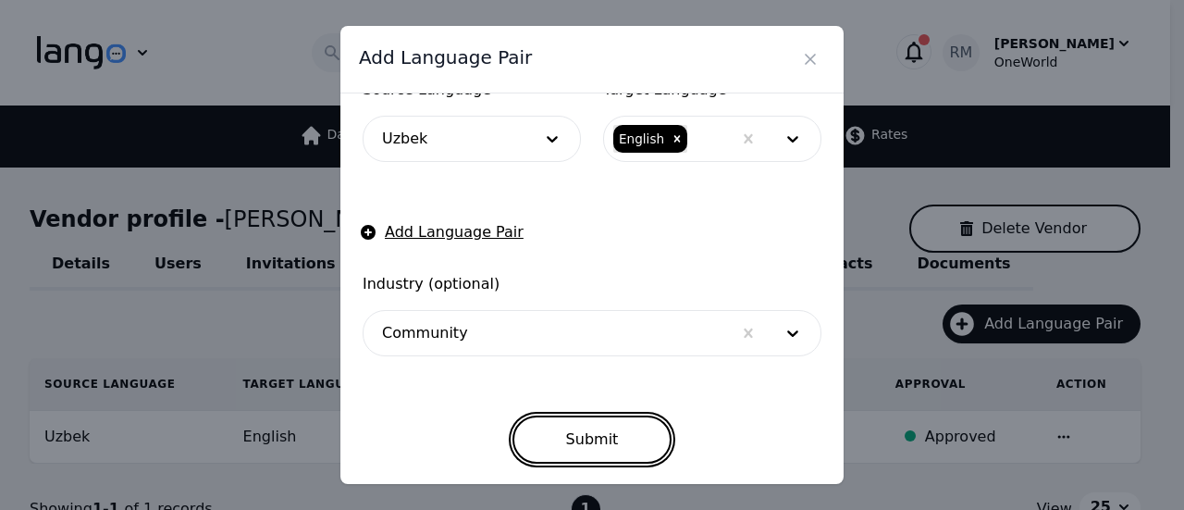
click at [590, 436] on button "Submit" at bounding box center [593, 439] width 160 height 48
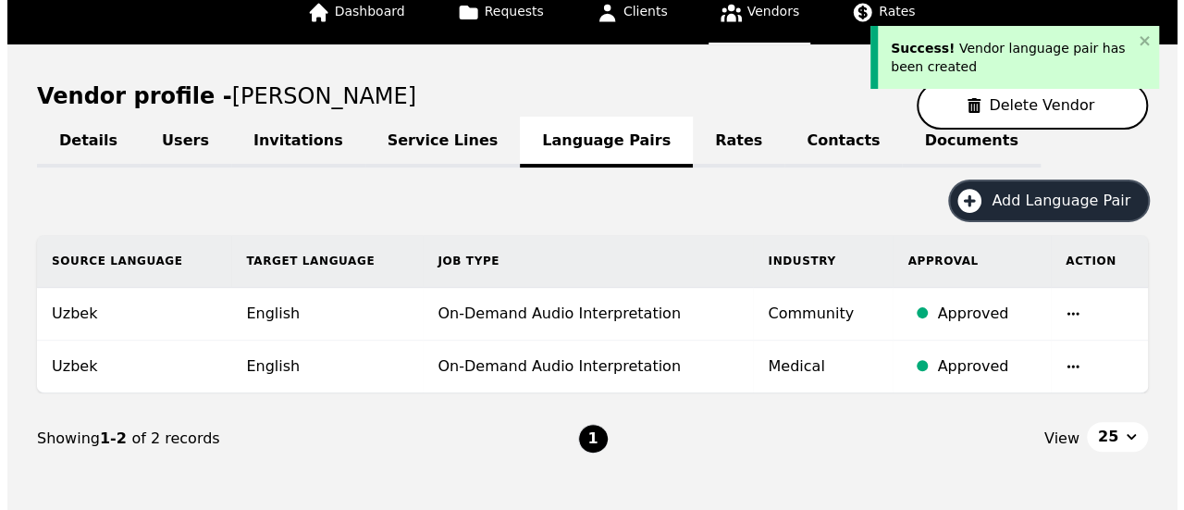
scroll to position [185, 0]
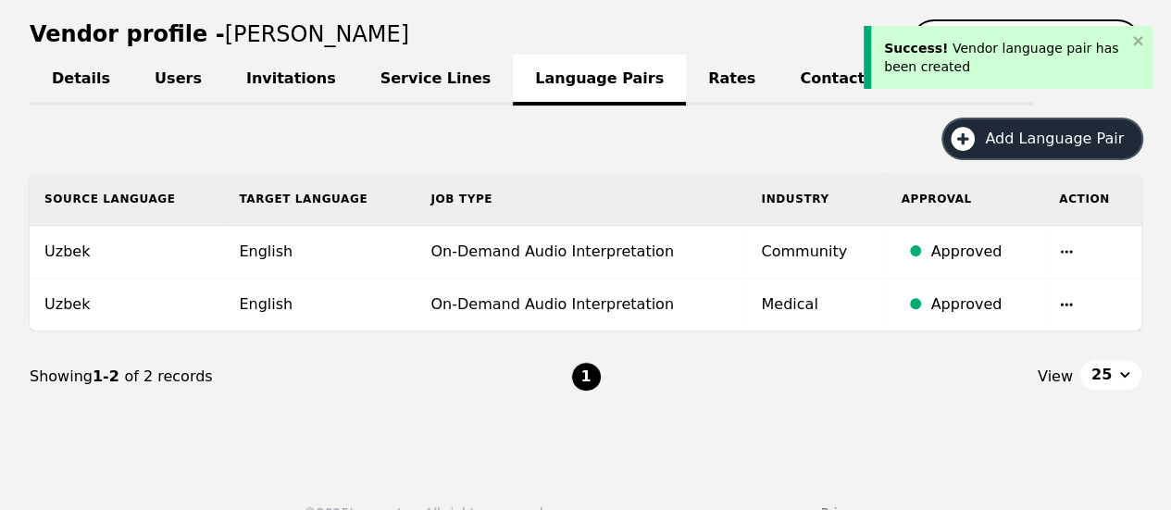
click at [1048, 123] on button "Add Language Pair" at bounding box center [1042, 138] width 198 height 39
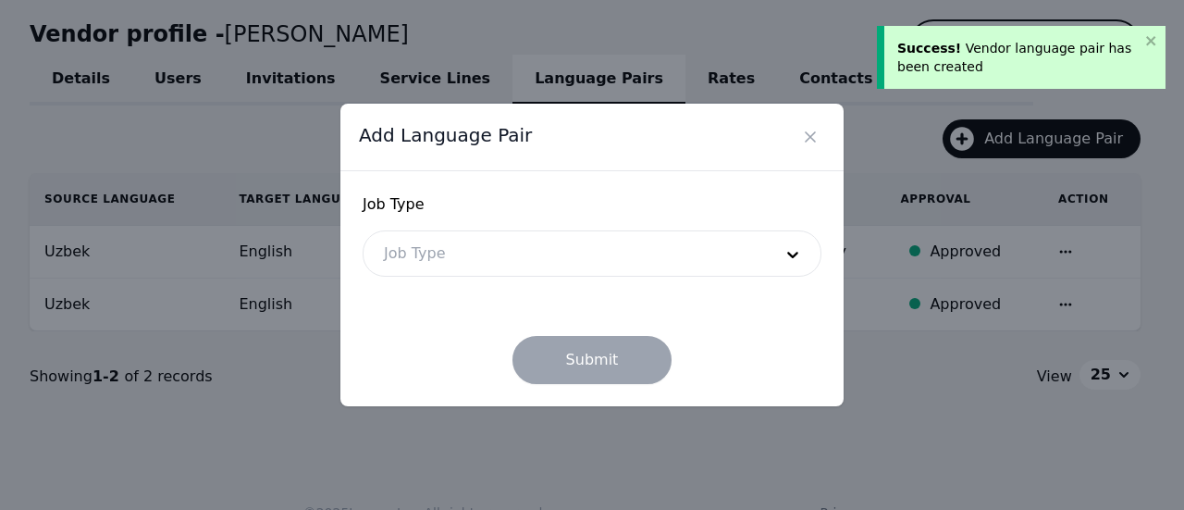
click at [333, 234] on div "Add Language Pair Job Type Job Type Submit" at bounding box center [592, 255] width 533 height 332
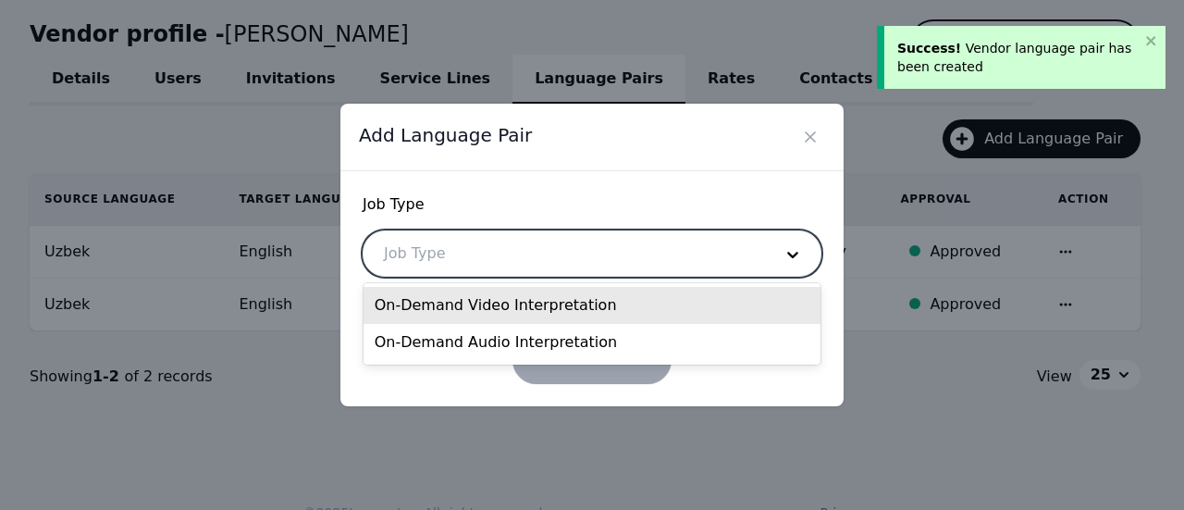
click at [387, 252] on div at bounding box center [565, 253] width 402 height 44
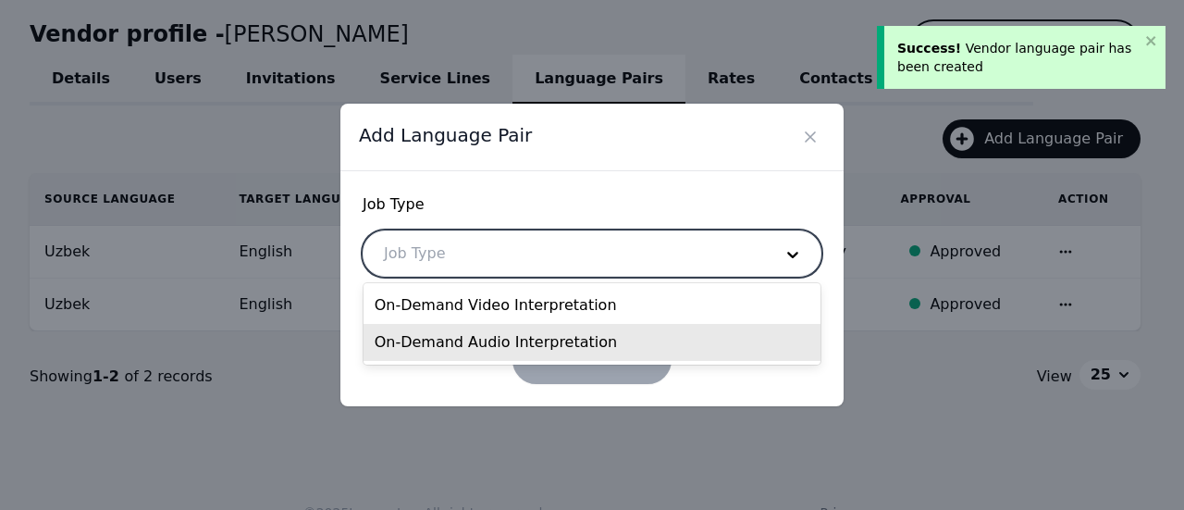
click at [453, 334] on div "On-Demand Audio Interpretation" at bounding box center [593, 342] width 458 height 37
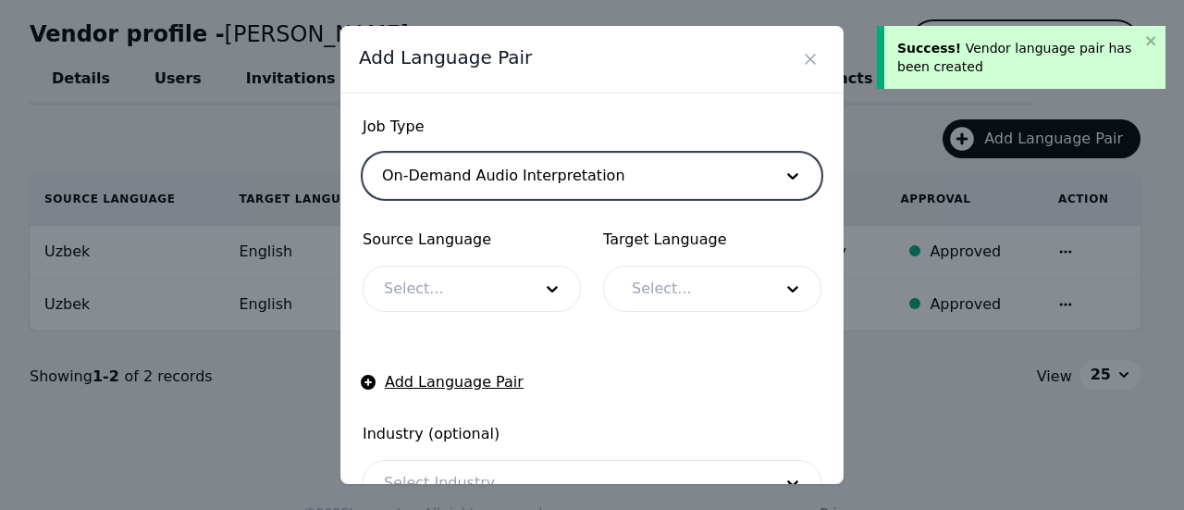
click at [468, 269] on div at bounding box center [444, 289] width 161 height 44
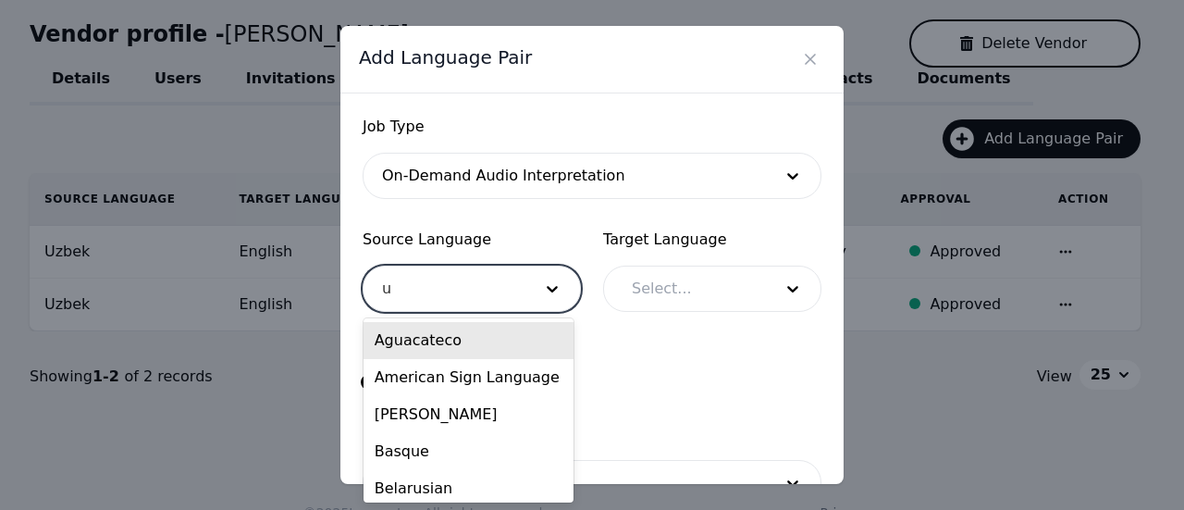
type input "uz"
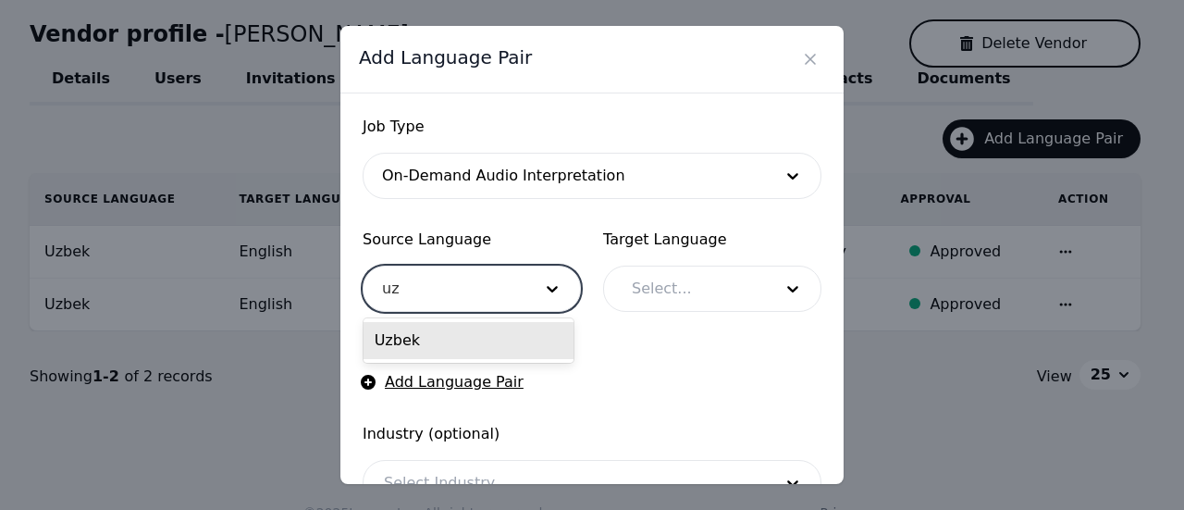
click at [485, 335] on div "Uzbek" at bounding box center [469, 340] width 210 height 37
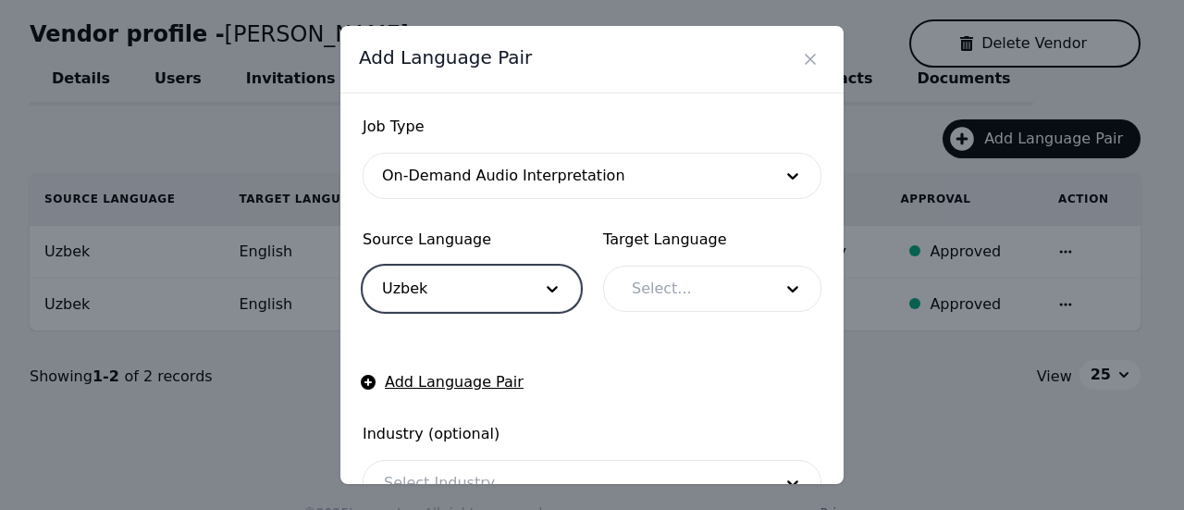
click at [687, 304] on div at bounding box center [689, 289] width 154 height 44
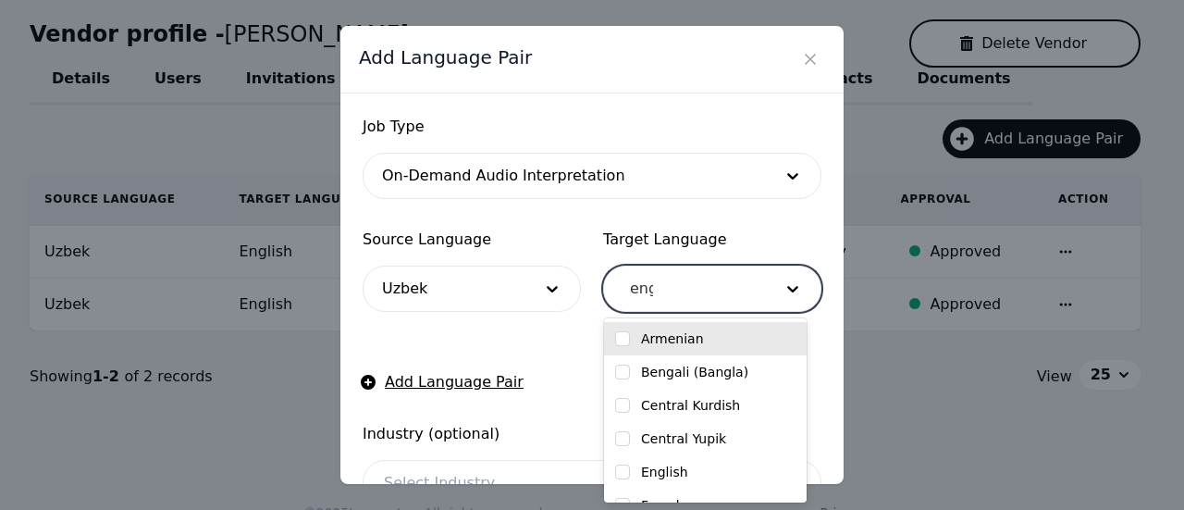
type input "engl"
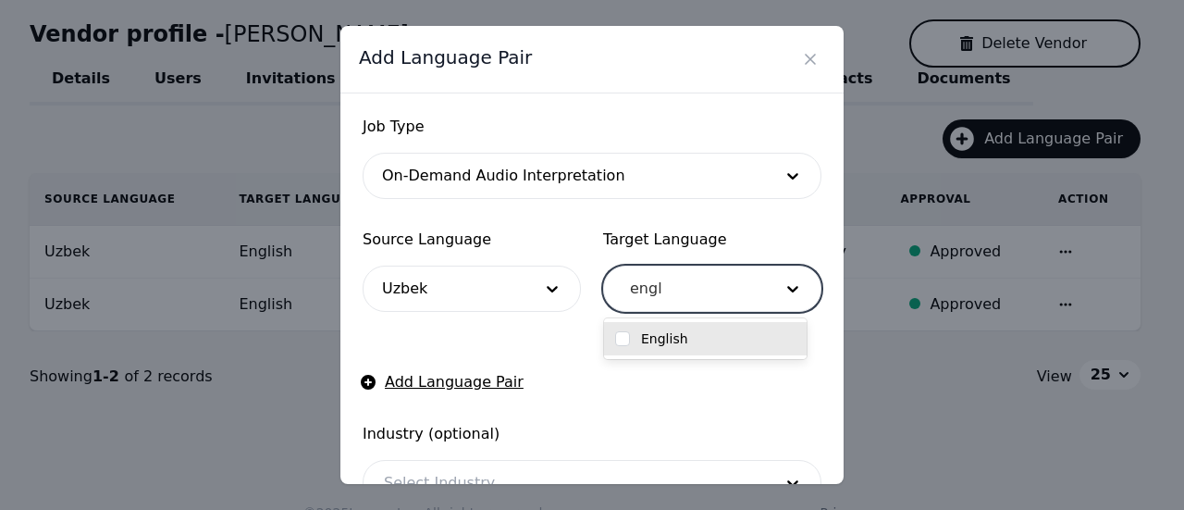
click at [689, 340] on div "English" at bounding box center [705, 338] width 180 height 19
checkbox input "true"
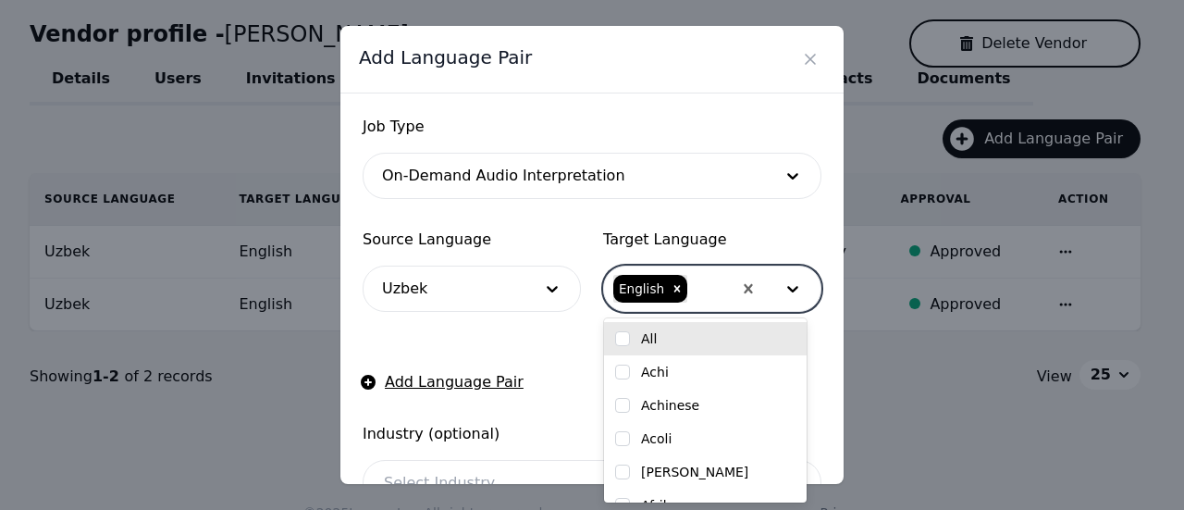
click at [825, 346] on div "Job Type On-Demand Audio Interpretation Source Language Uzbek Target Language o…" at bounding box center [592, 288] width 503 height 391
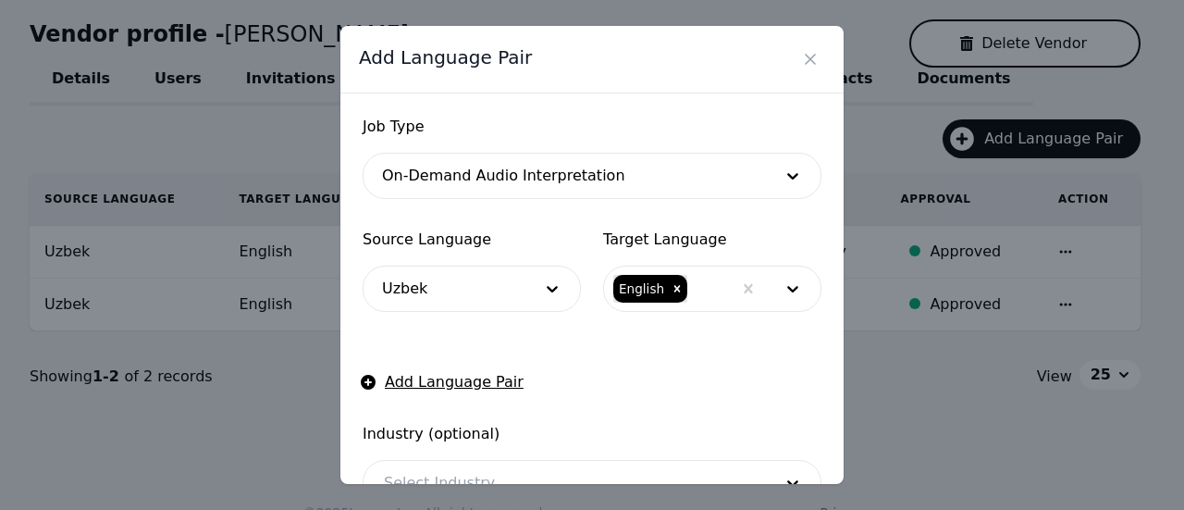
scroll to position [150, 0]
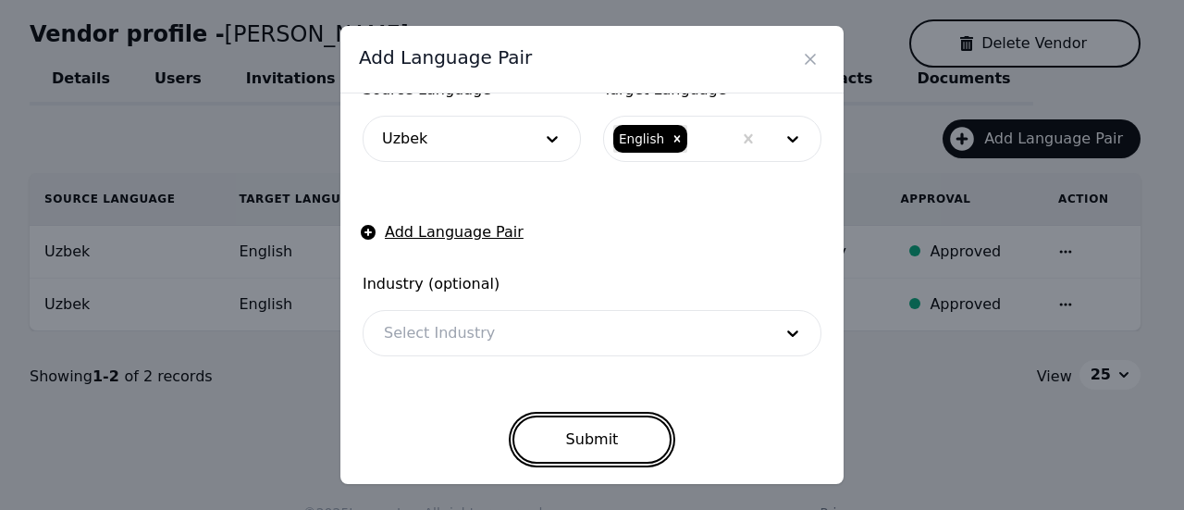
click at [636, 433] on button "Submit" at bounding box center [593, 439] width 160 height 48
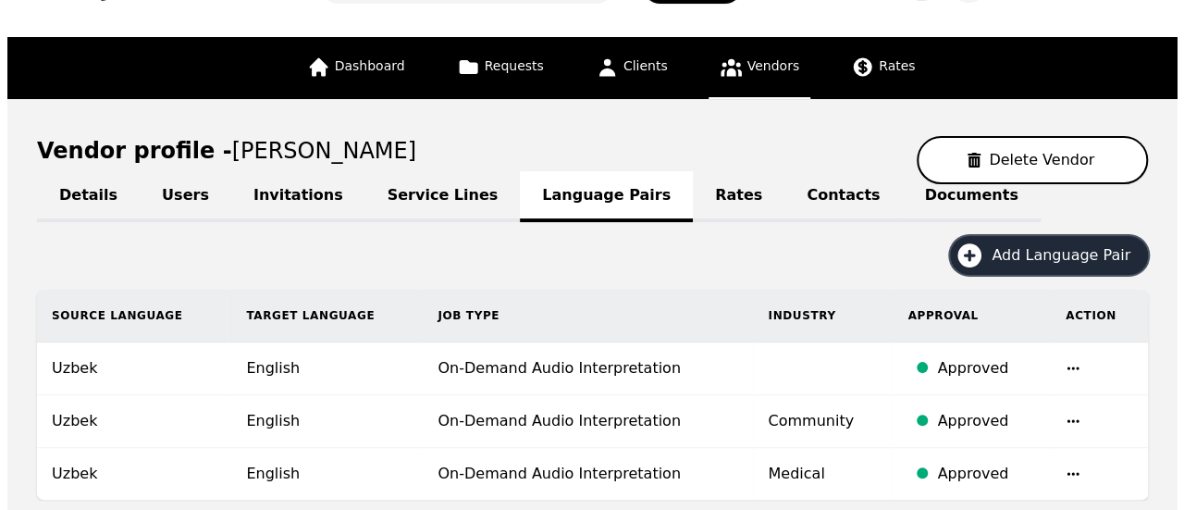
scroll to position [0, 0]
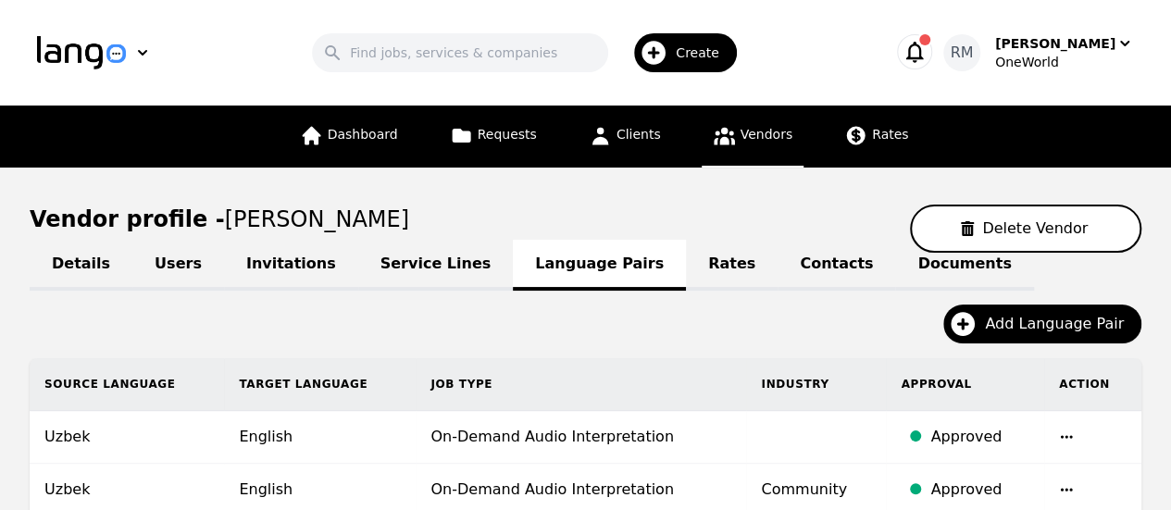
click at [733, 132] on link "Vendors" at bounding box center [752, 136] width 102 height 62
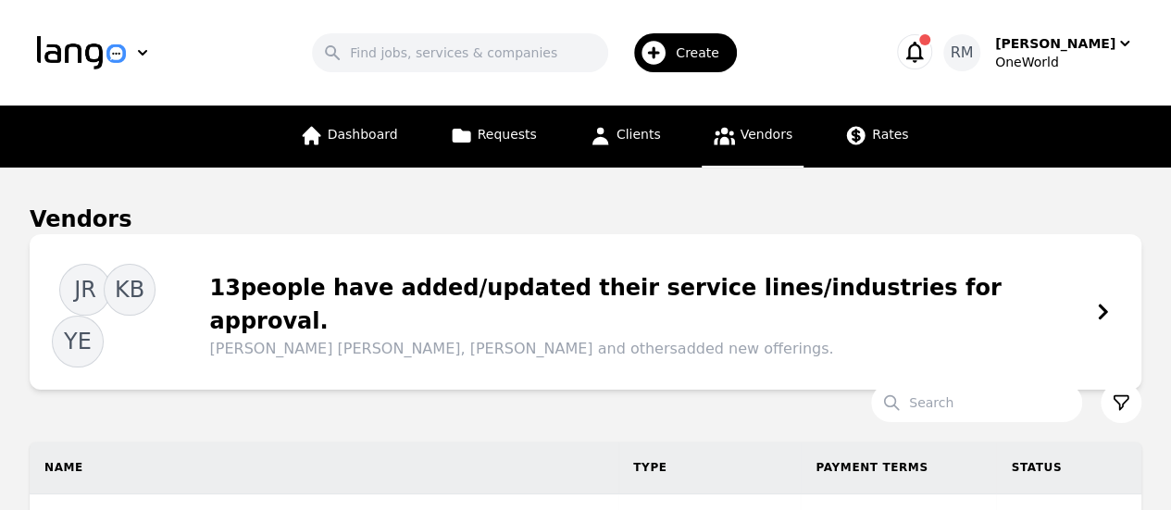
click at [701, 43] on span "Create" at bounding box center [704, 52] width 56 height 19
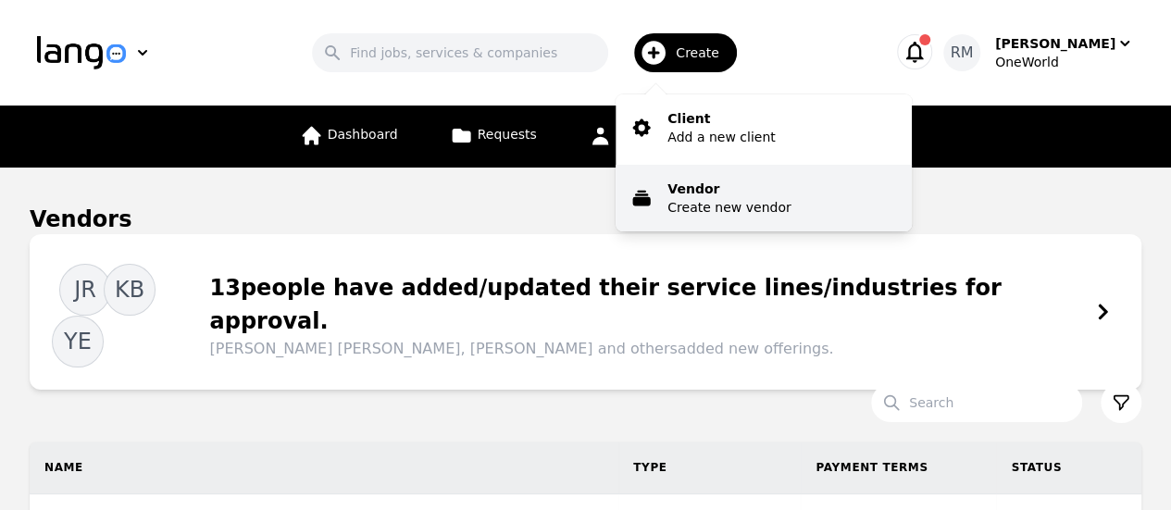
click at [733, 216] on button "Vendor Create new vendor" at bounding box center [763, 198] width 296 height 67
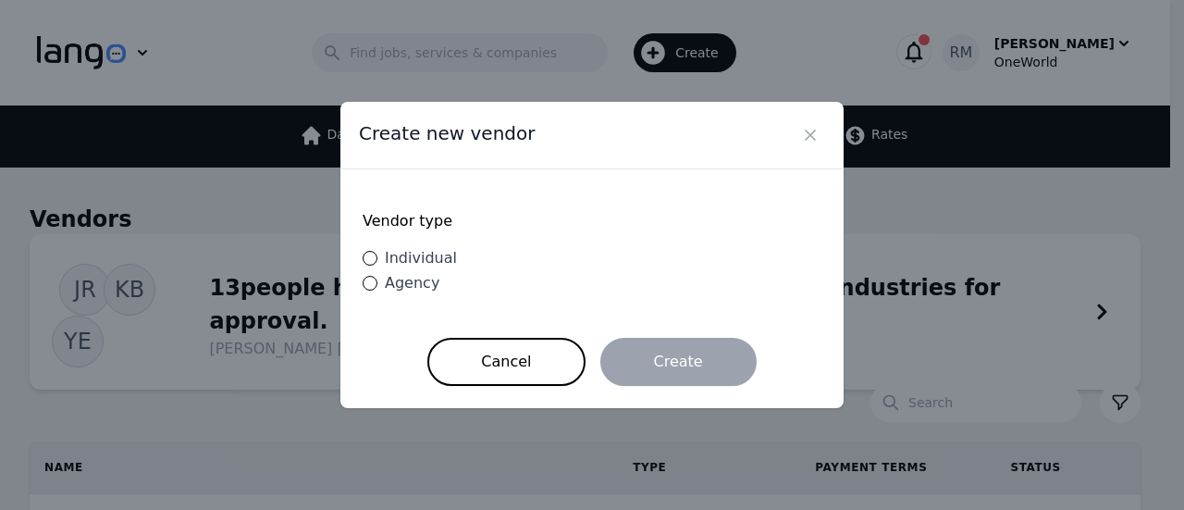
click at [441, 258] on span "Individual" at bounding box center [421, 258] width 72 height 18
click at [378, 258] on input "Individual" at bounding box center [370, 258] width 15 height 15
radio input "true"
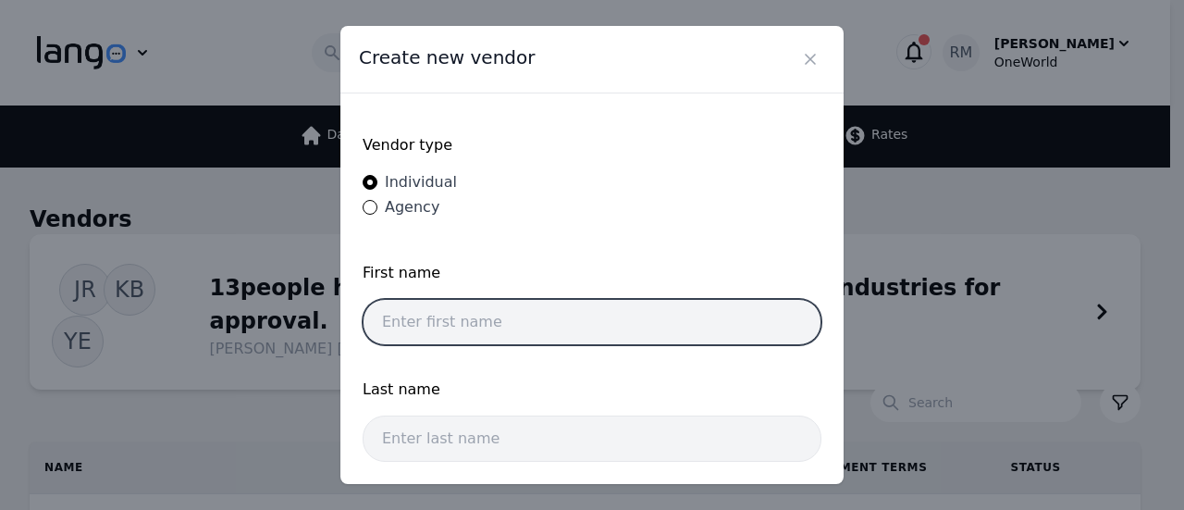
drag, startPoint x: 477, startPoint y: 333, endPoint x: 492, endPoint y: 329, distance: 16.2
click at [477, 333] on input "text" at bounding box center [592, 322] width 459 height 46
paste input "Durdona Akhmadova"
click at [502, 318] on input "Durdona Akhmadova" at bounding box center [592, 322] width 459 height 46
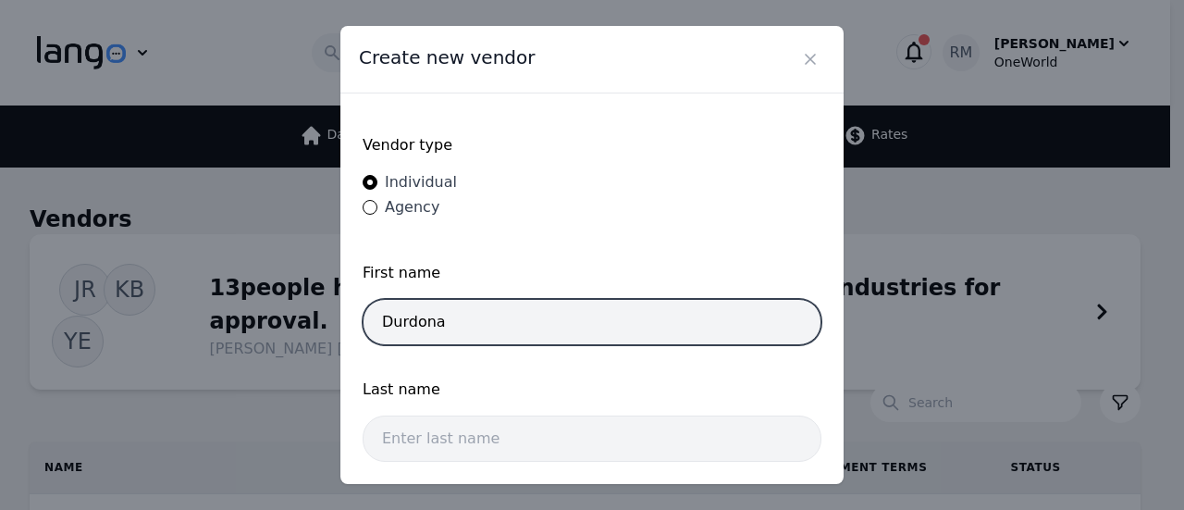
type input "Durdona"
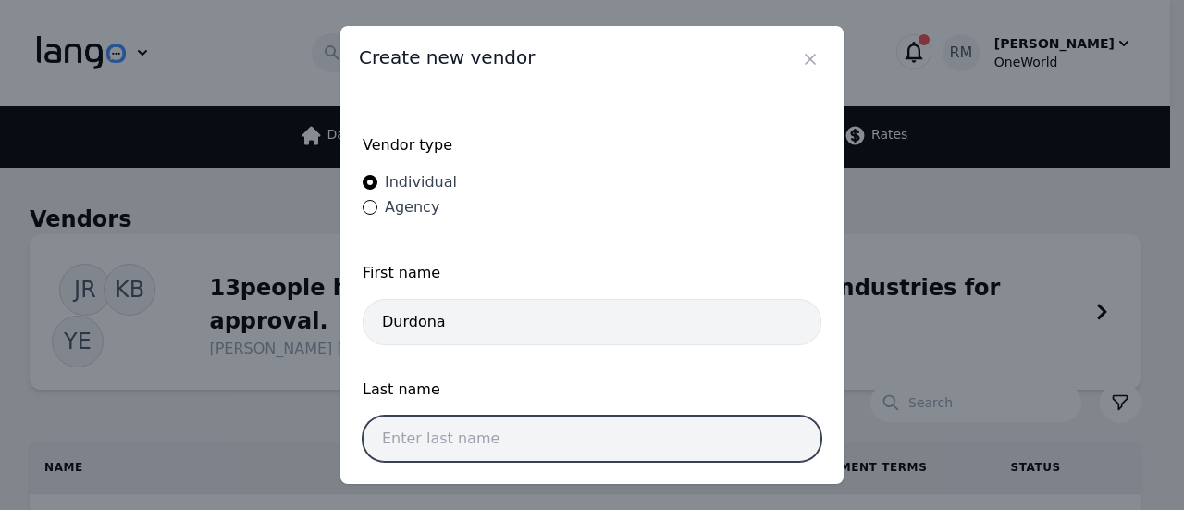
click at [477, 428] on input "text" at bounding box center [592, 438] width 459 height 46
paste input "Akhmadova"
type input "Akhmadova"
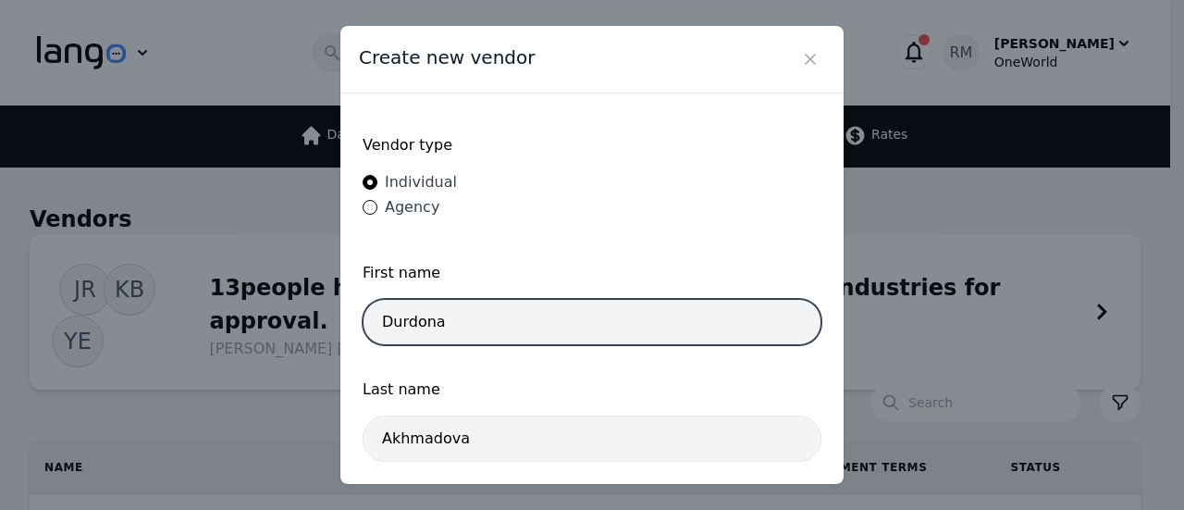
click at [628, 314] on input "Durdona" at bounding box center [592, 322] width 459 height 46
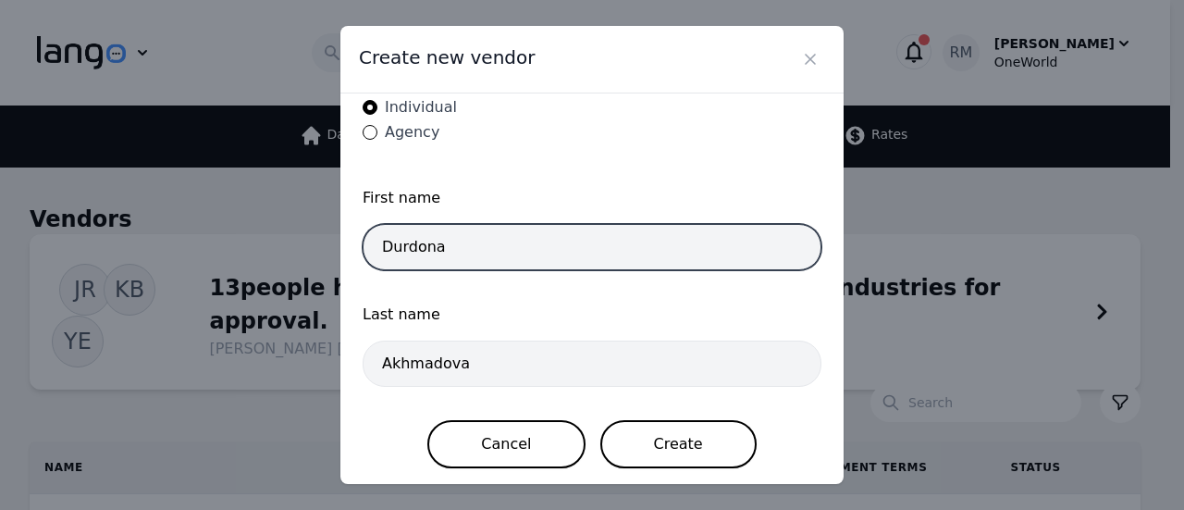
type input "Durdona"
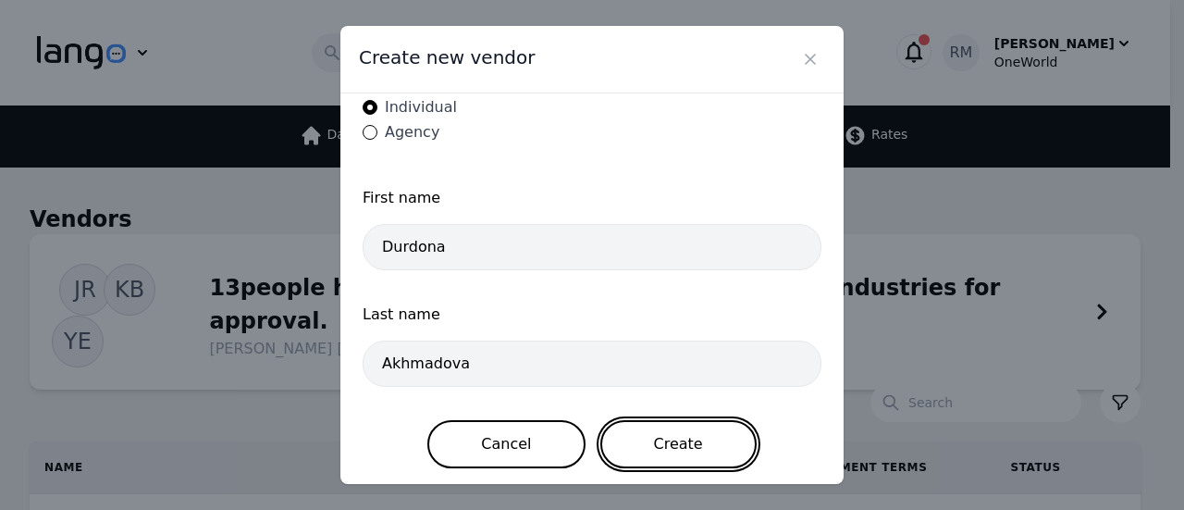
click at [731, 443] on button "Create" at bounding box center [679, 444] width 156 height 48
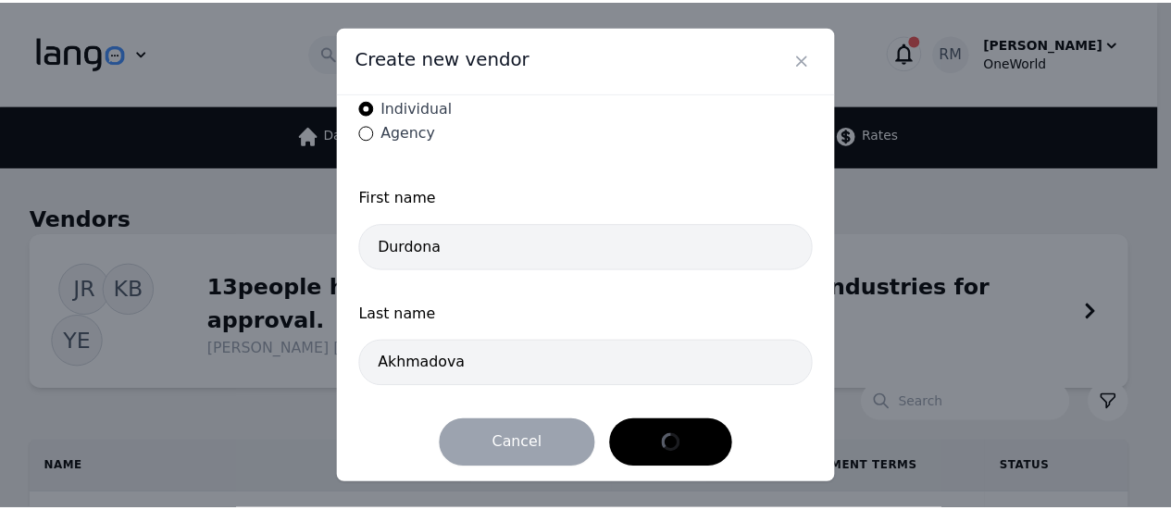
scroll to position [0, 0]
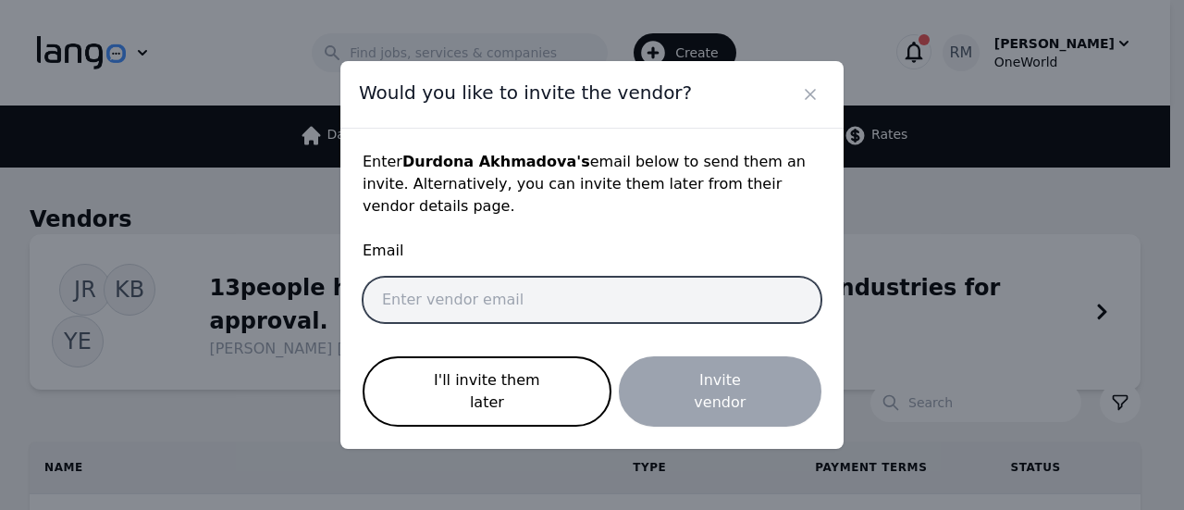
click at [627, 291] on input "email" at bounding box center [592, 300] width 459 height 46
paste input "durdonaaxmadova02@gmail.com"
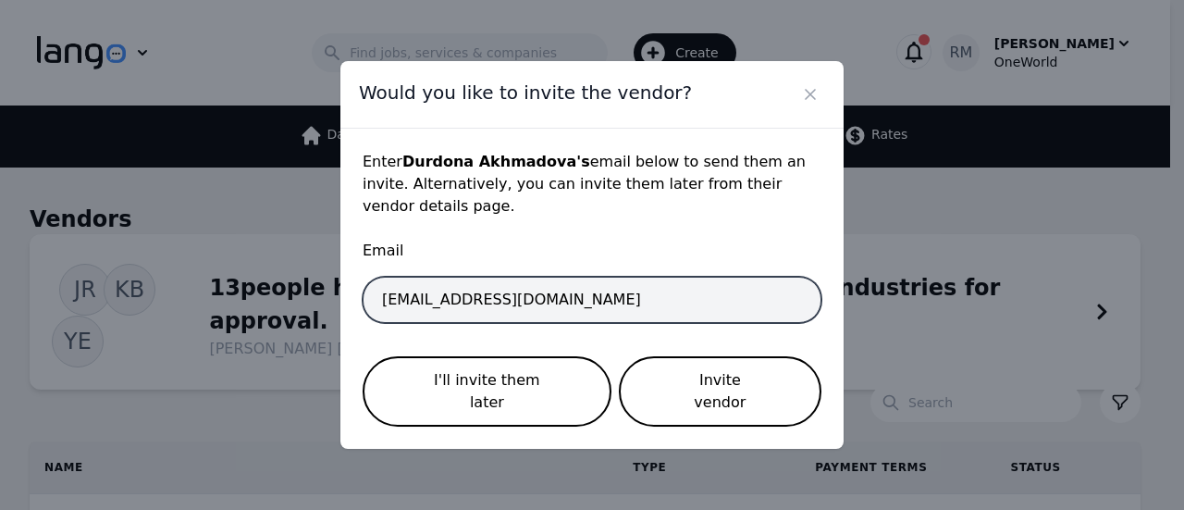
type input "durdonaaxmadova02@gmail.com"
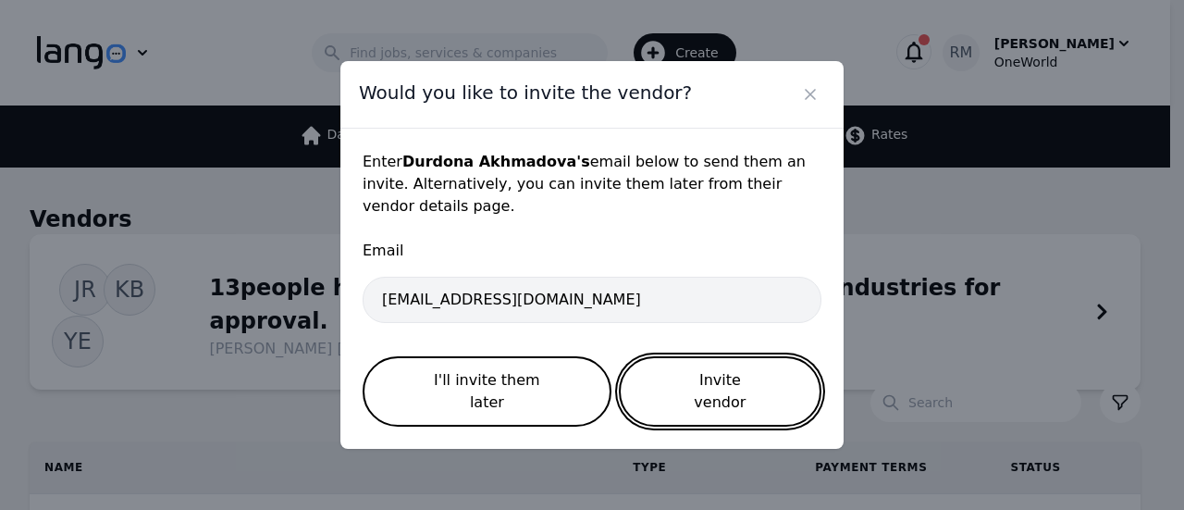
click at [688, 392] on button "Invite vendor" at bounding box center [720, 391] width 203 height 70
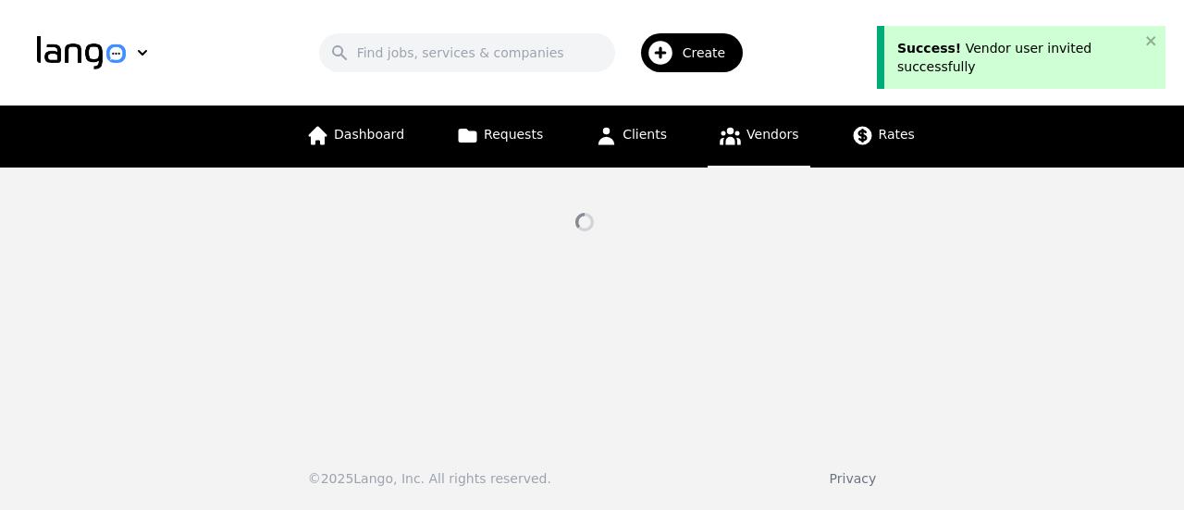
select select "active"
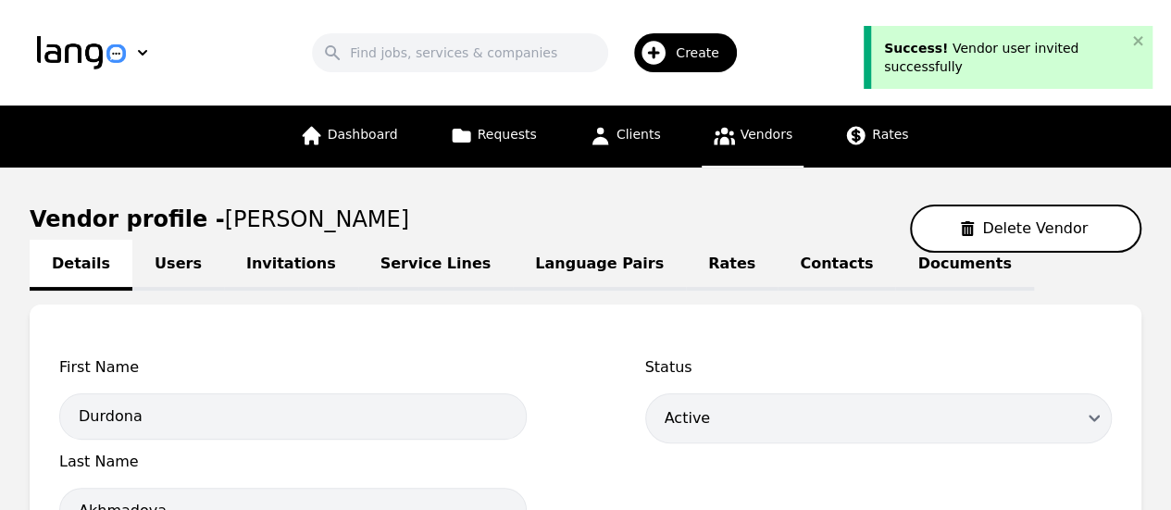
click at [555, 257] on link "Language Pairs" at bounding box center [599, 265] width 173 height 51
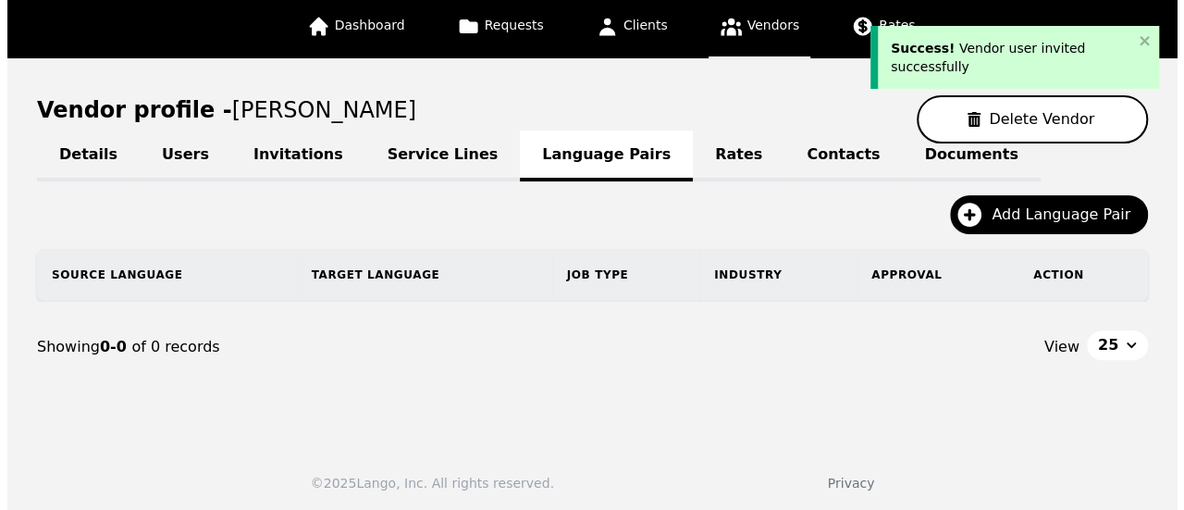
scroll to position [110, 0]
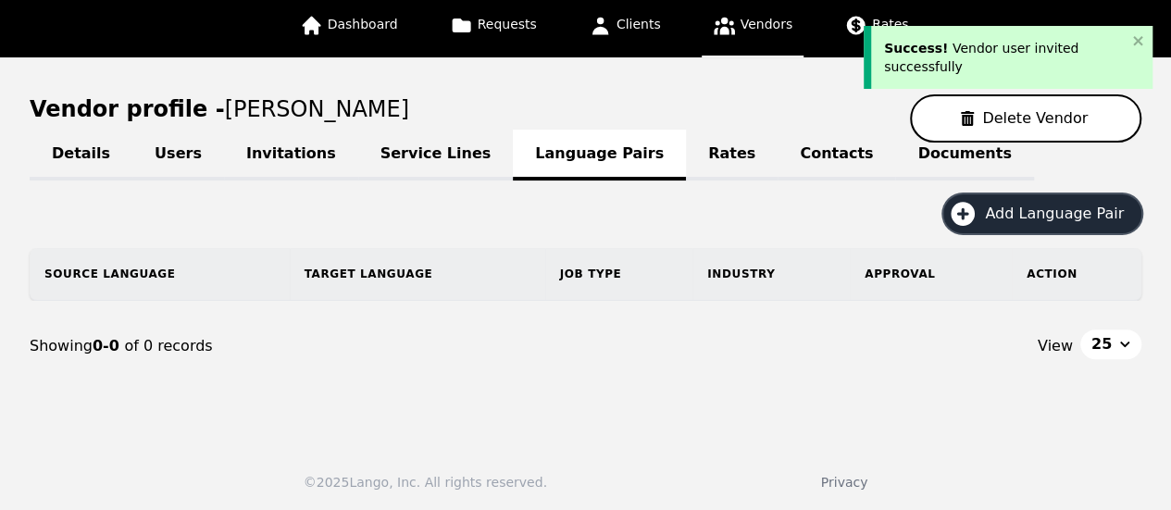
click at [1105, 216] on span "Add Language Pair" at bounding box center [1061, 214] width 152 height 22
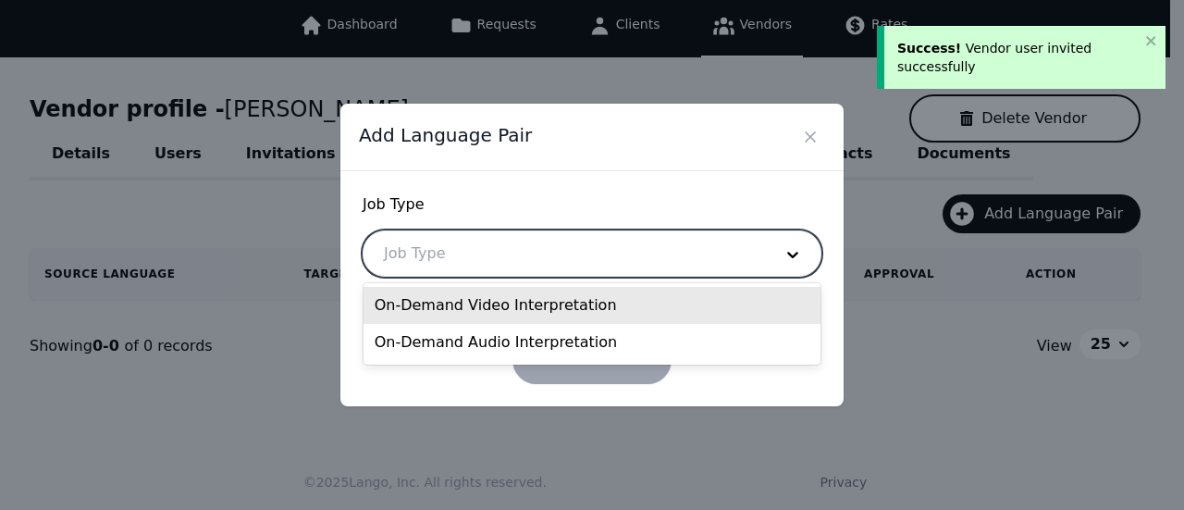
click at [518, 259] on div at bounding box center [565, 253] width 402 height 44
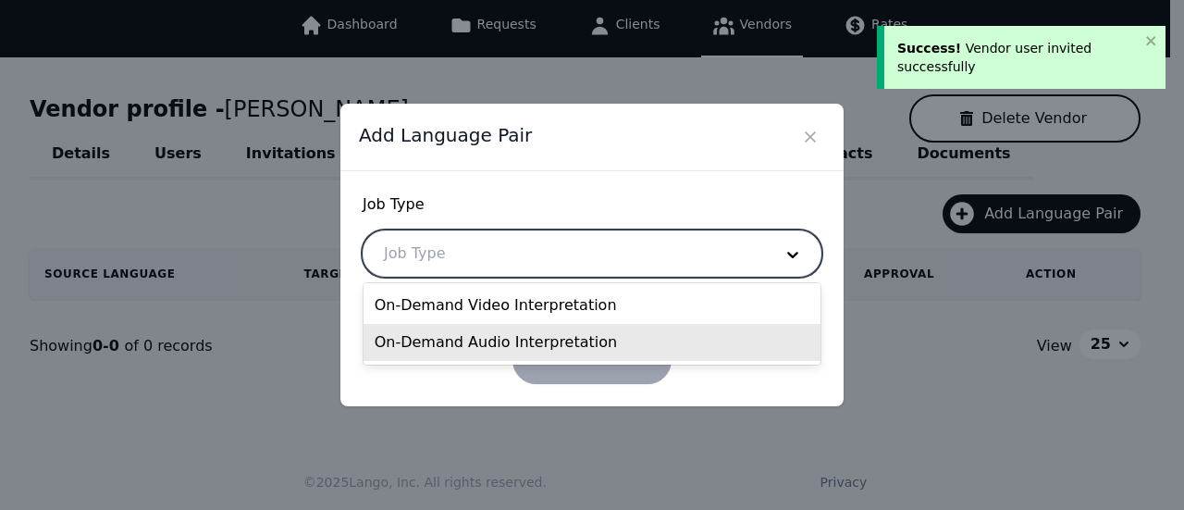
click at [516, 348] on div "On-Demand Audio Interpretation" at bounding box center [593, 342] width 458 height 37
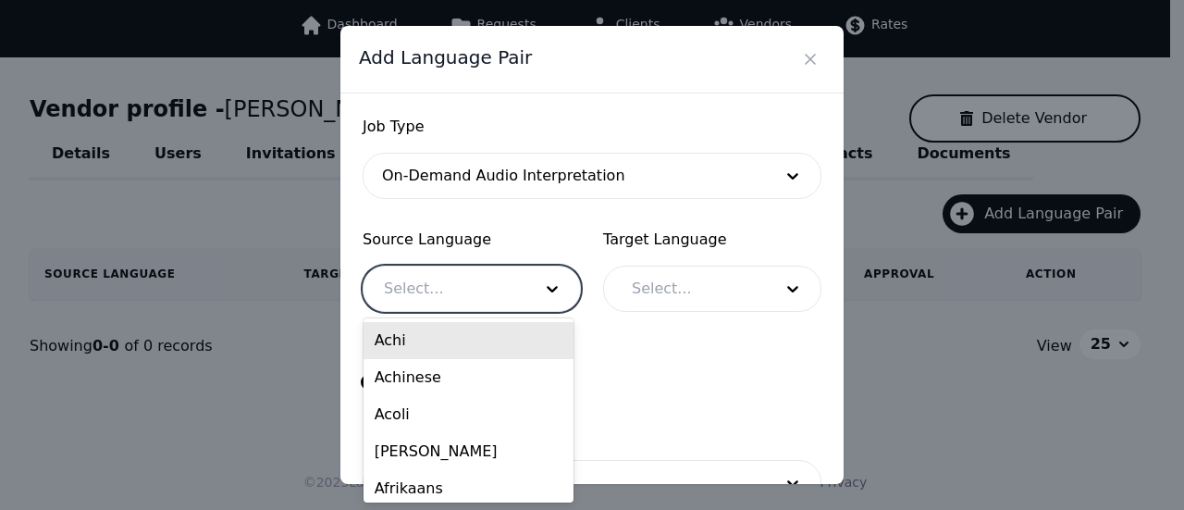
click at [470, 274] on div at bounding box center [444, 289] width 161 height 44
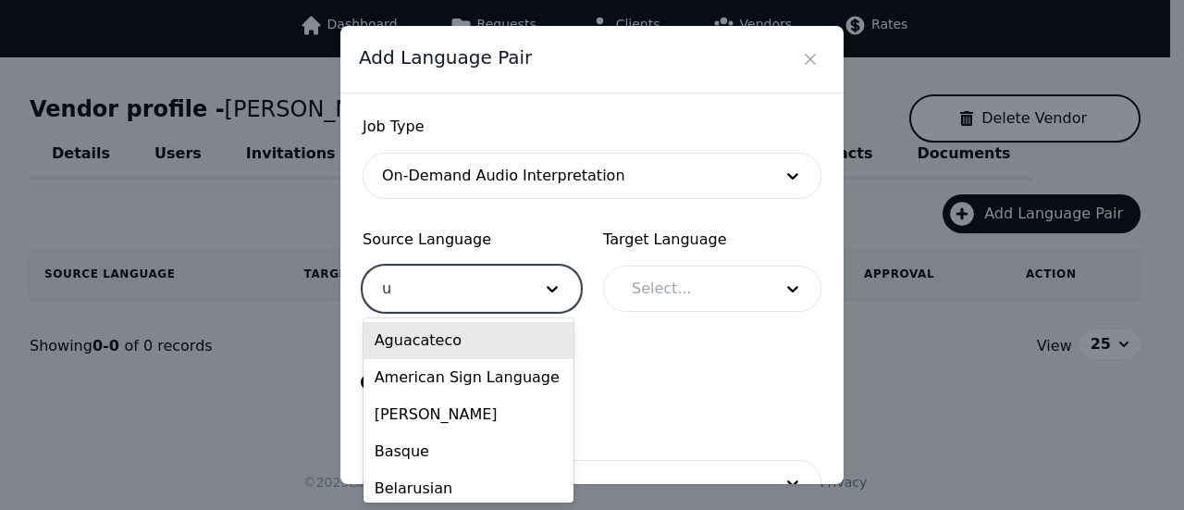
type input "uz"
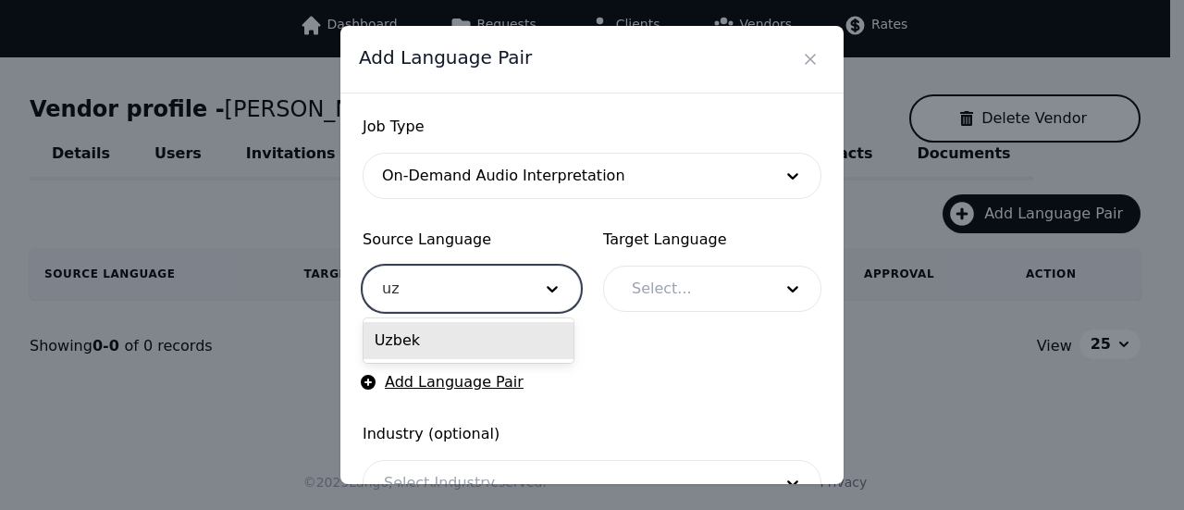
click at [422, 334] on div "Uzbek" at bounding box center [469, 340] width 210 height 37
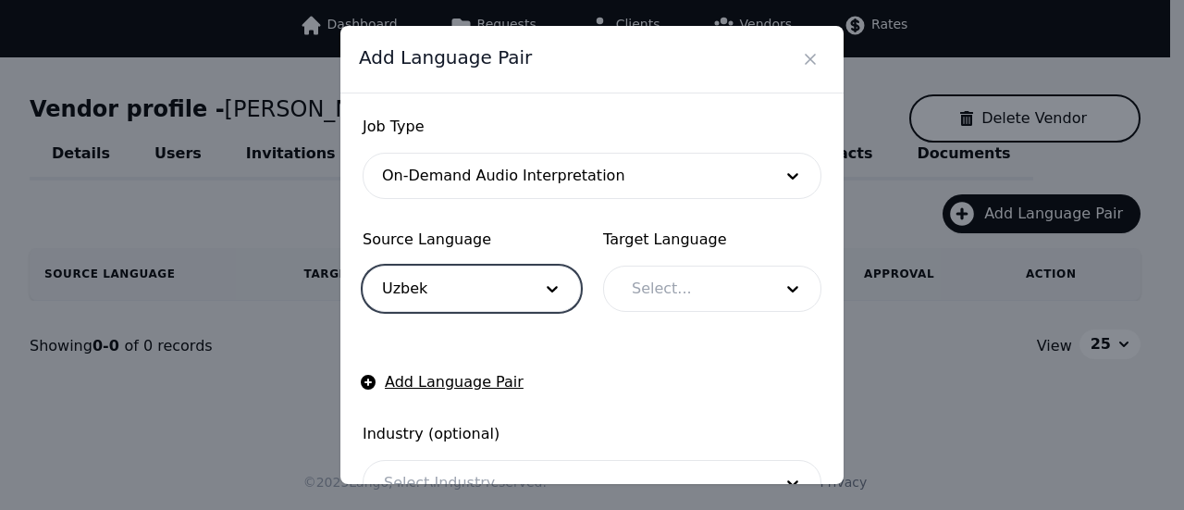
click at [675, 284] on div at bounding box center [689, 289] width 154 height 44
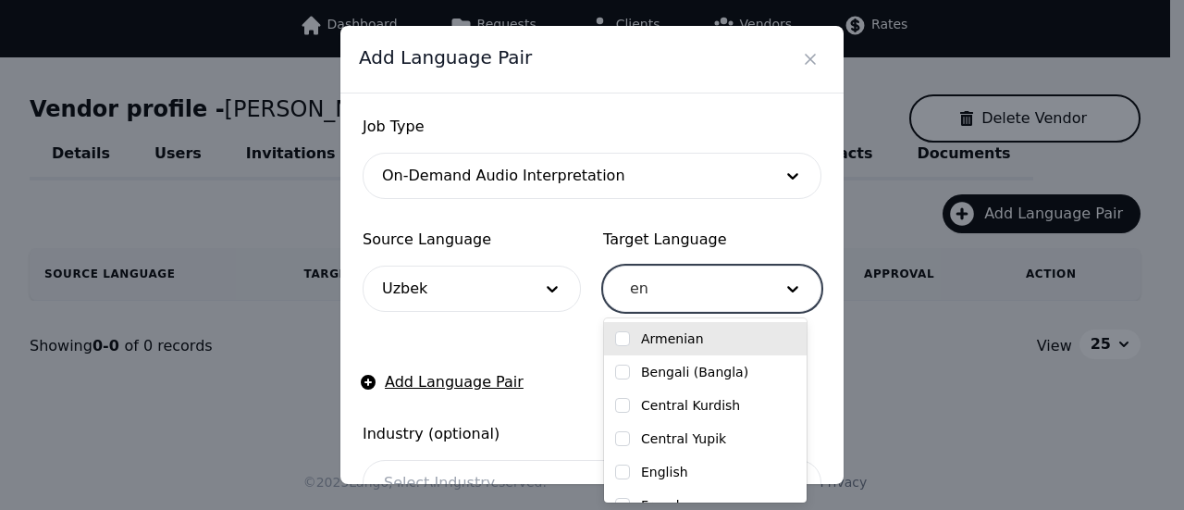
type input "eng"
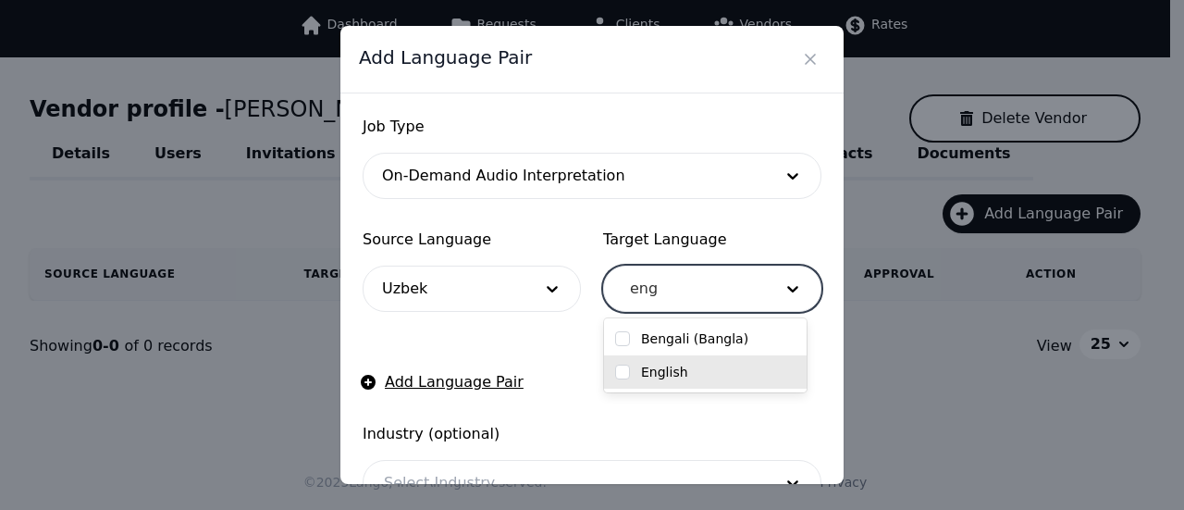
click at [722, 367] on div "English" at bounding box center [705, 372] width 180 height 19
checkbox input "true"
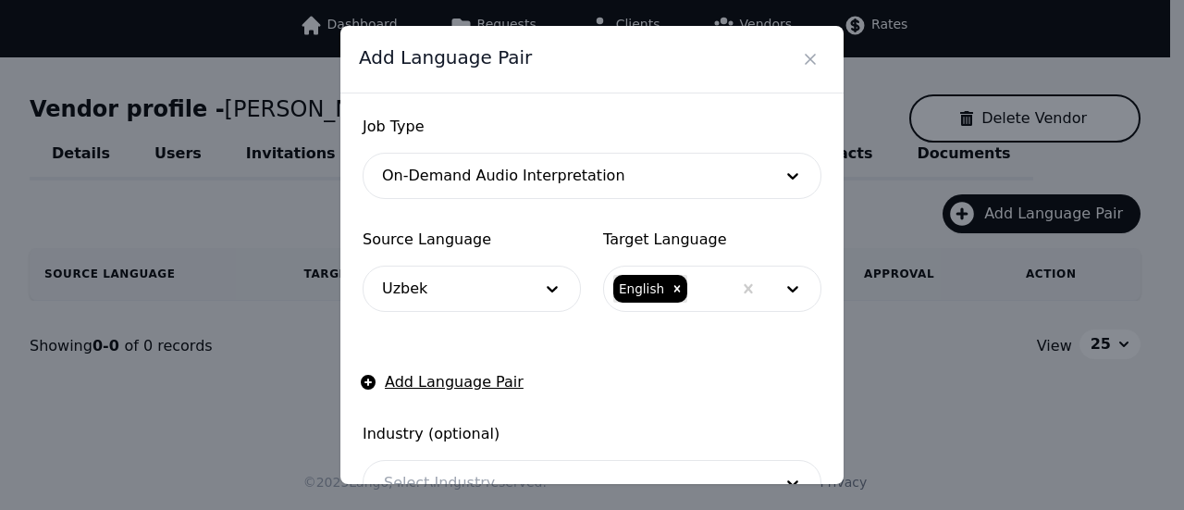
click at [554, 350] on form "Job Type On-Demand Audio Interpretation Source Language Uzbek Target Language E…" at bounding box center [592, 365] width 459 height 498
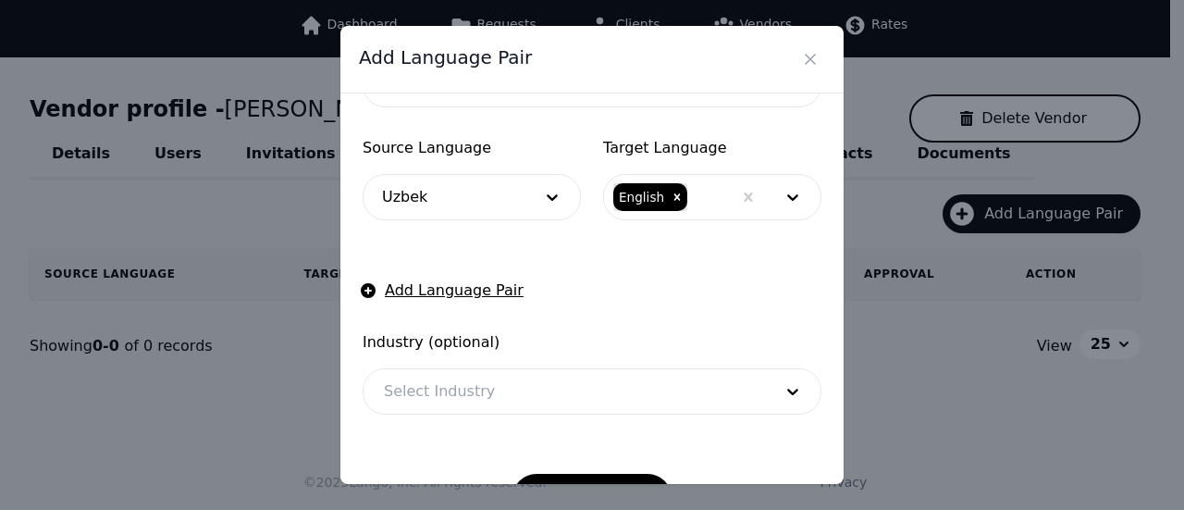
scroll to position [150, 0]
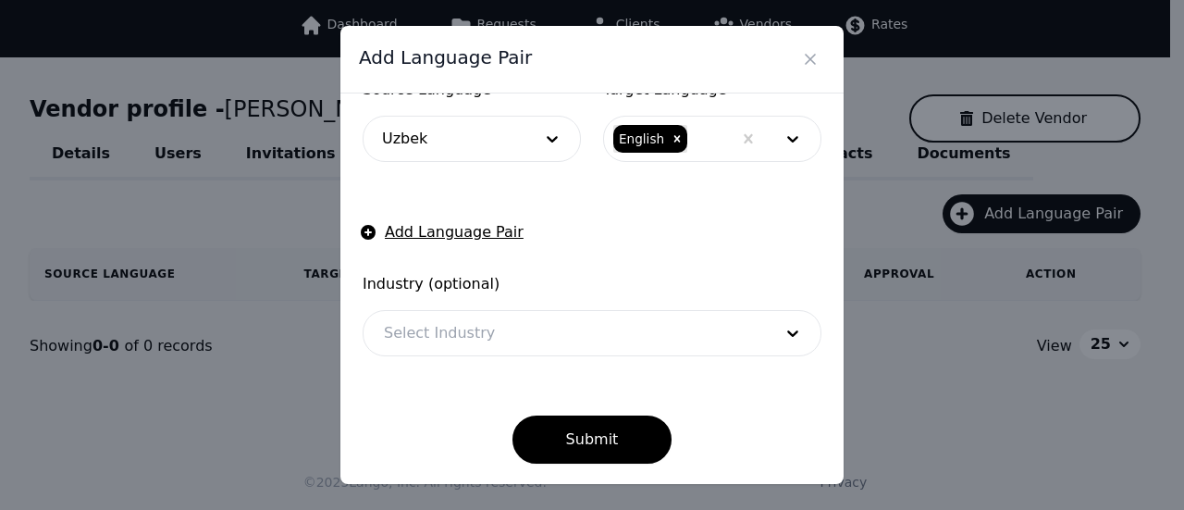
click at [542, 336] on div at bounding box center [565, 333] width 402 height 44
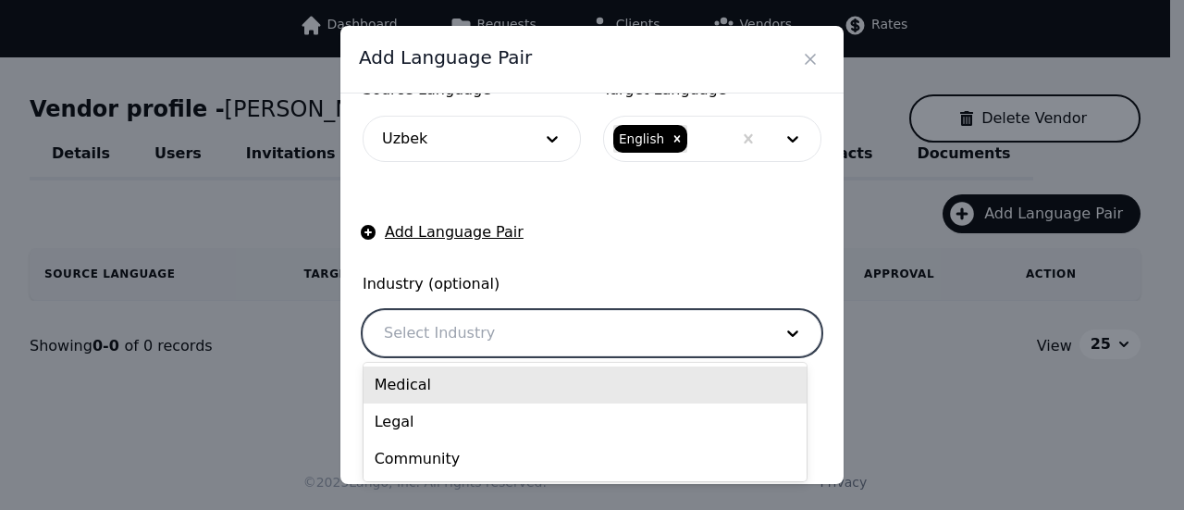
click at [468, 384] on div "Medical" at bounding box center [585, 384] width 443 height 37
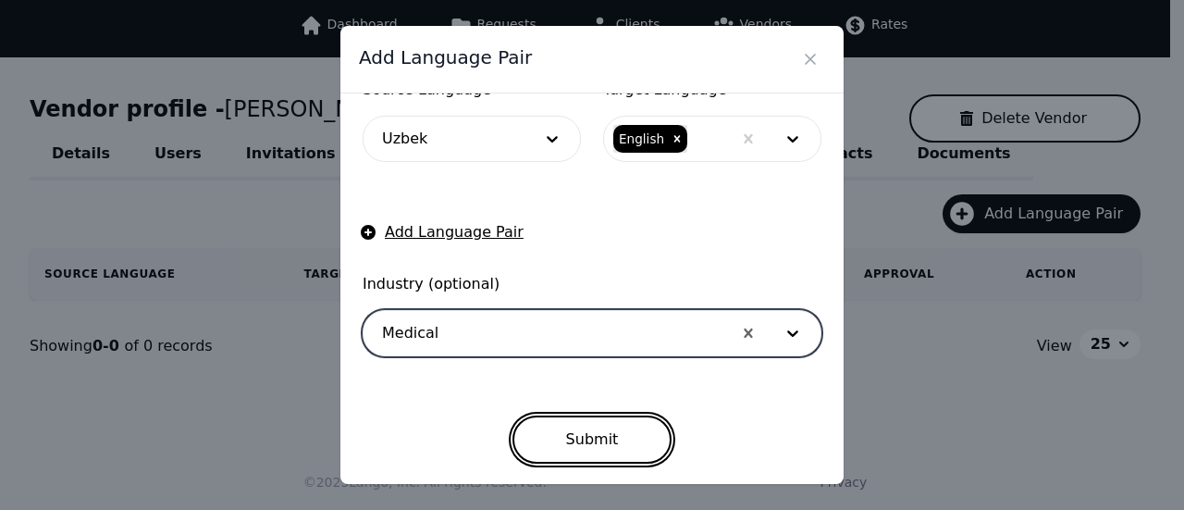
click at [582, 425] on button "Submit" at bounding box center [593, 439] width 160 height 48
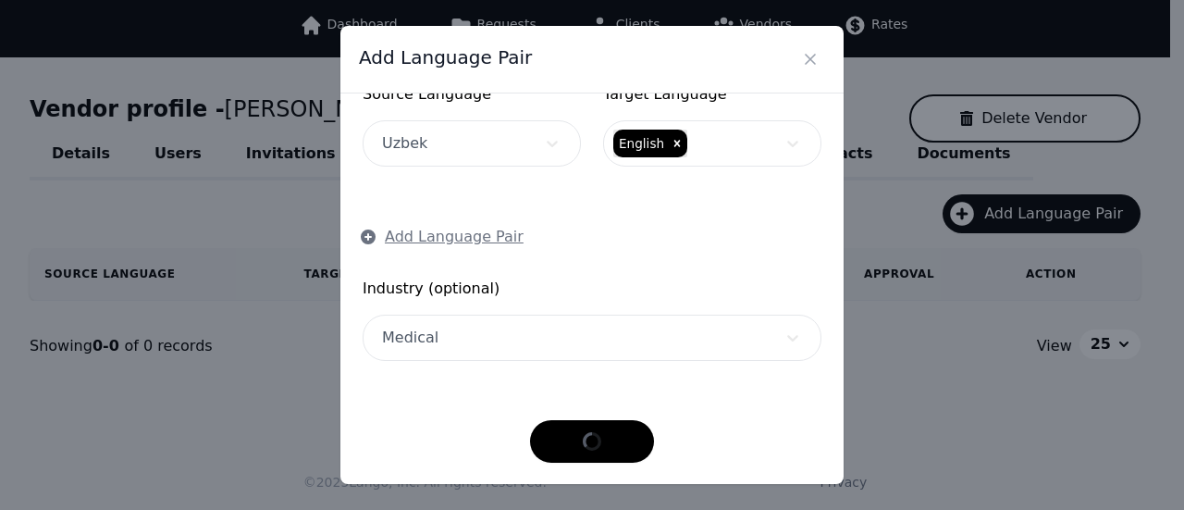
scroll to position [144, 0]
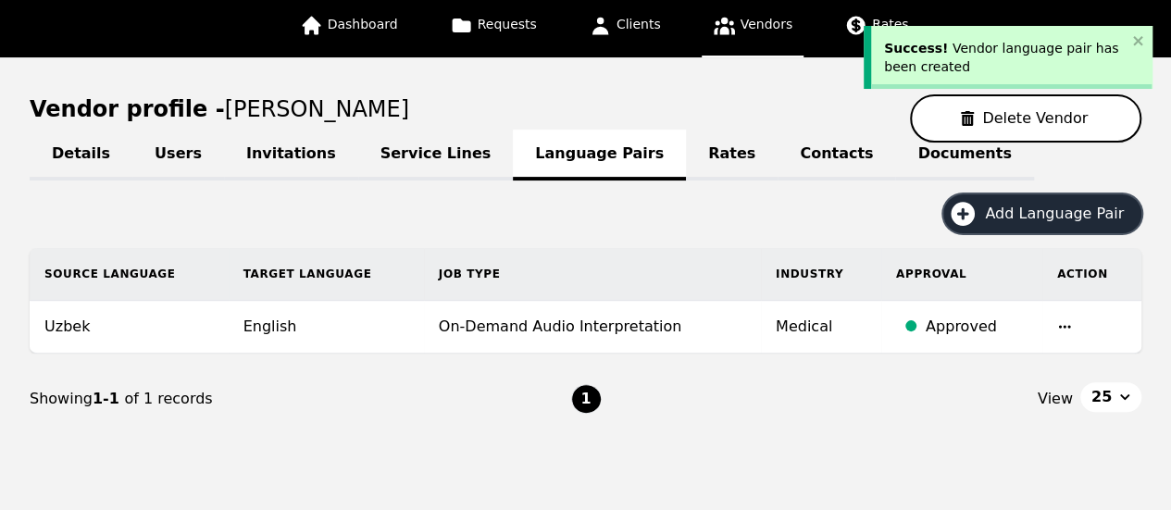
click at [1060, 217] on span "Add Language Pair" at bounding box center [1061, 214] width 152 height 22
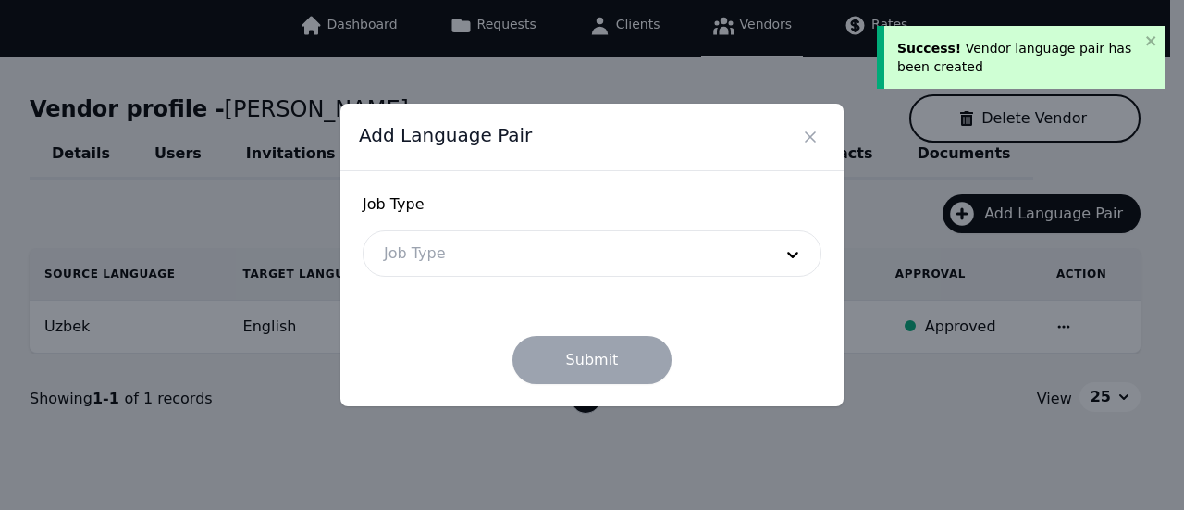
click at [507, 258] on div at bounding box center [565, 253] width 402 height 44
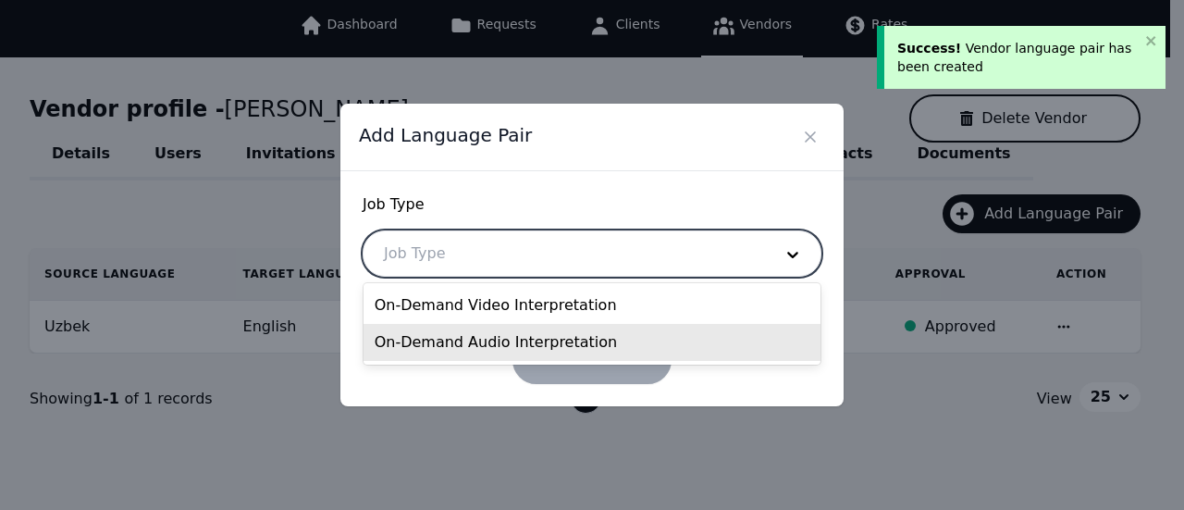
click at [419, 351] on div "On-Demand Audio Interpretation" at bounding box center [593, 342] width 458 height 37
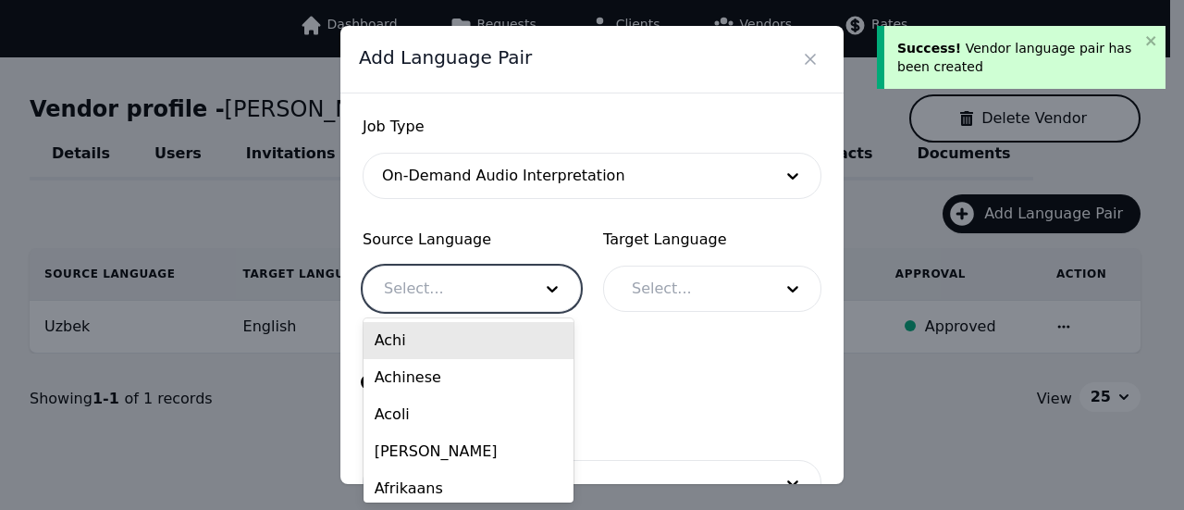
click at [487, 284] on div at bounding box center [444, 289] width 161 height 44
type input "uz"
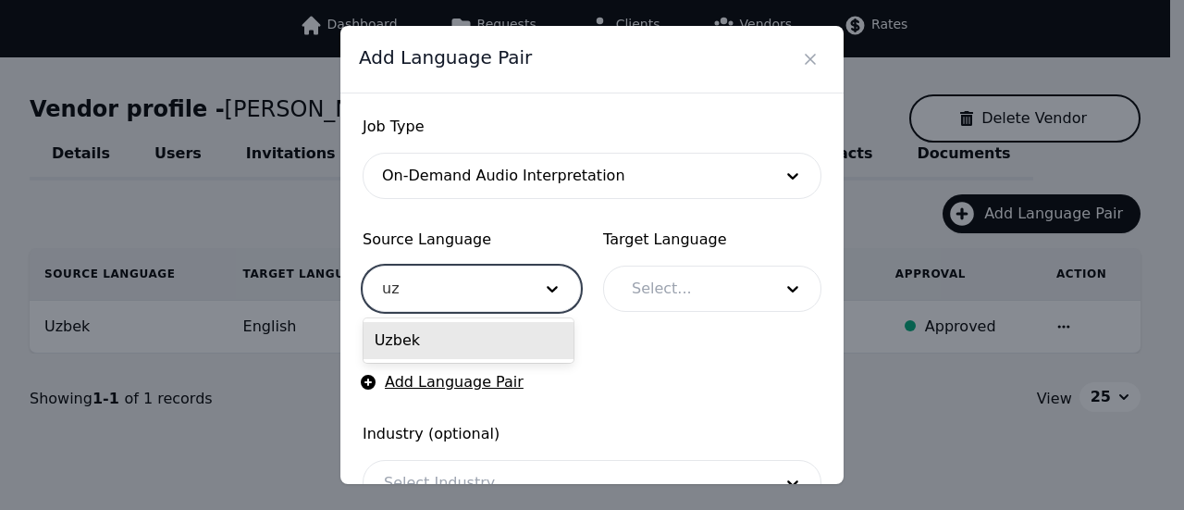
click at [467, 335] on div "Uzbek" at bounding box center [469, 340] width 210 height 37
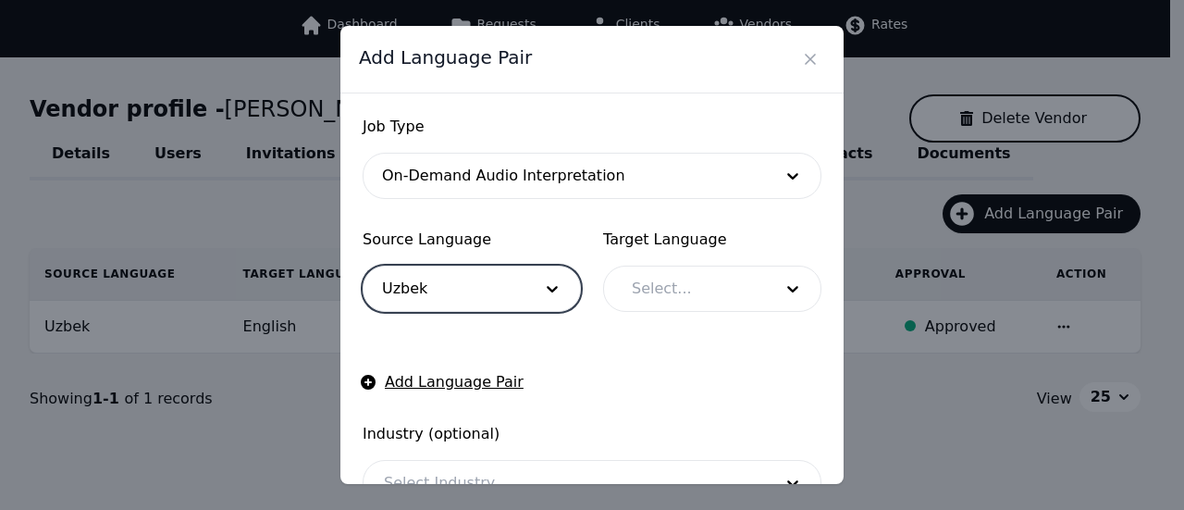
click at [677, 297] on div at bounding box center [689, 289] width 154 height 44
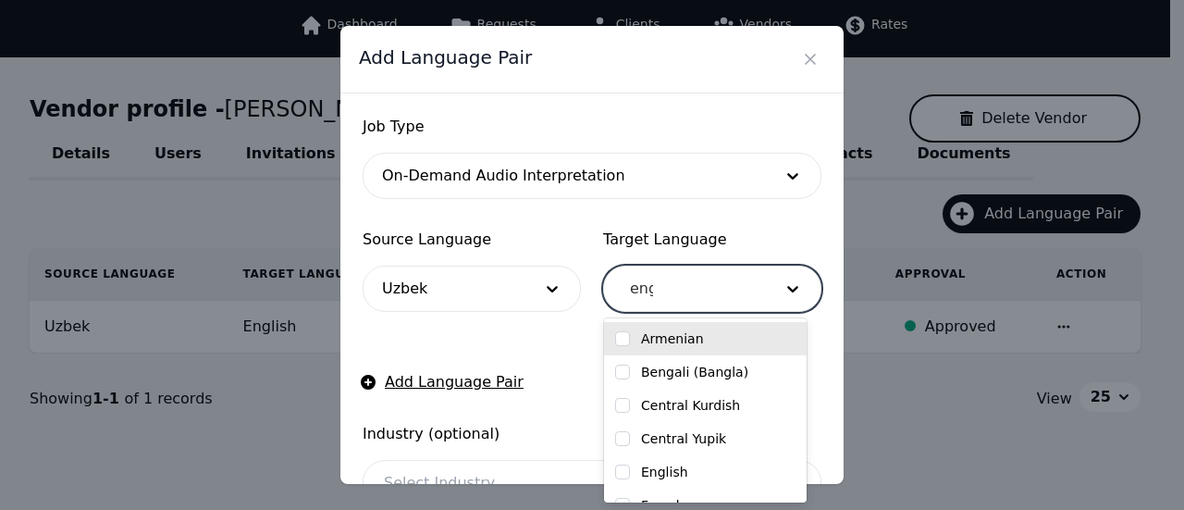
type input "engl"
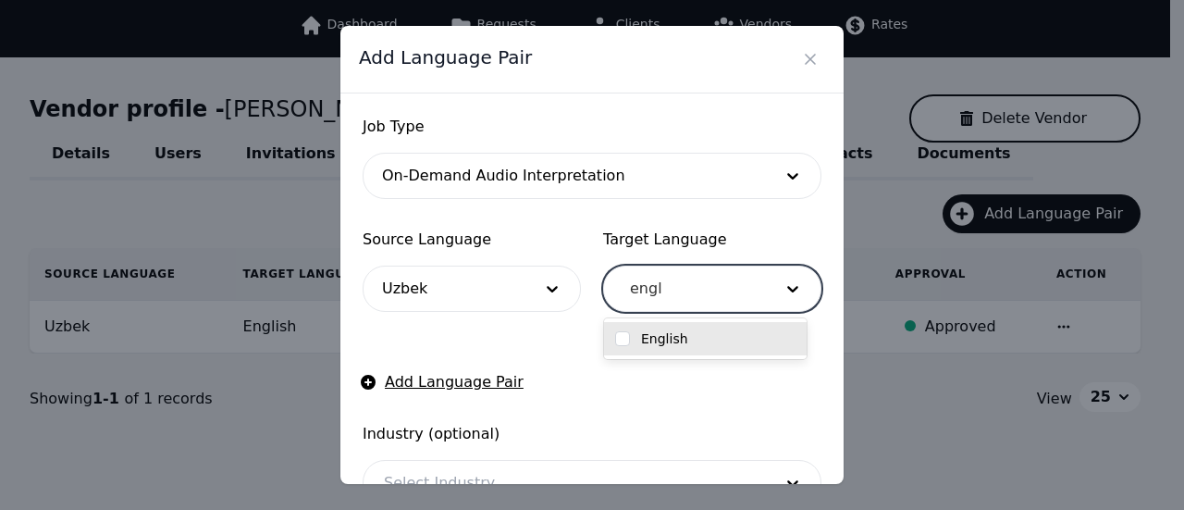
click at [755, 349] on div "English" at bounding box center [705, 338] width 203 height 33
checkbox input "true"
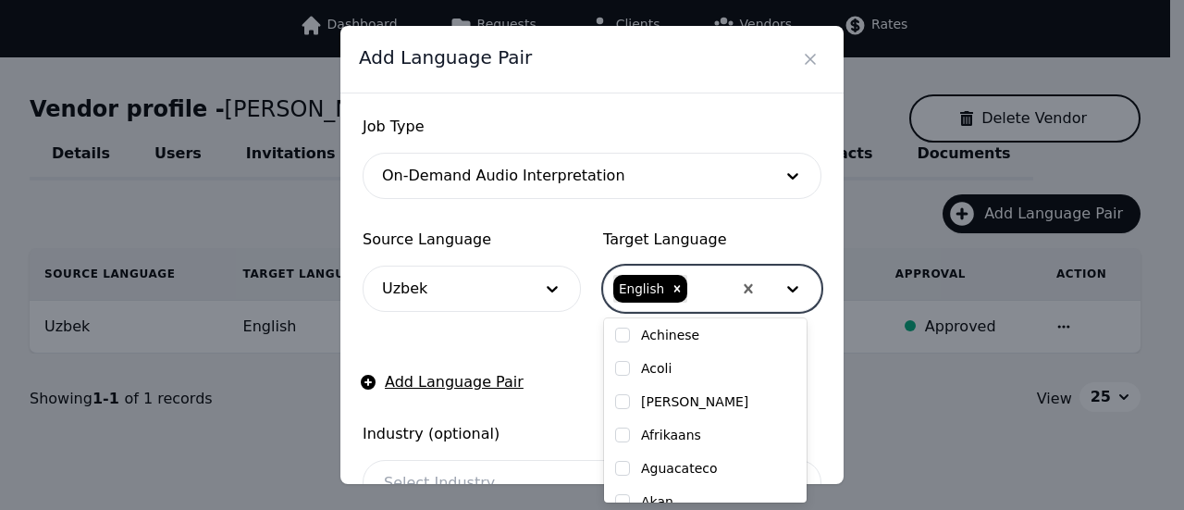
scroll to position [93, 0]
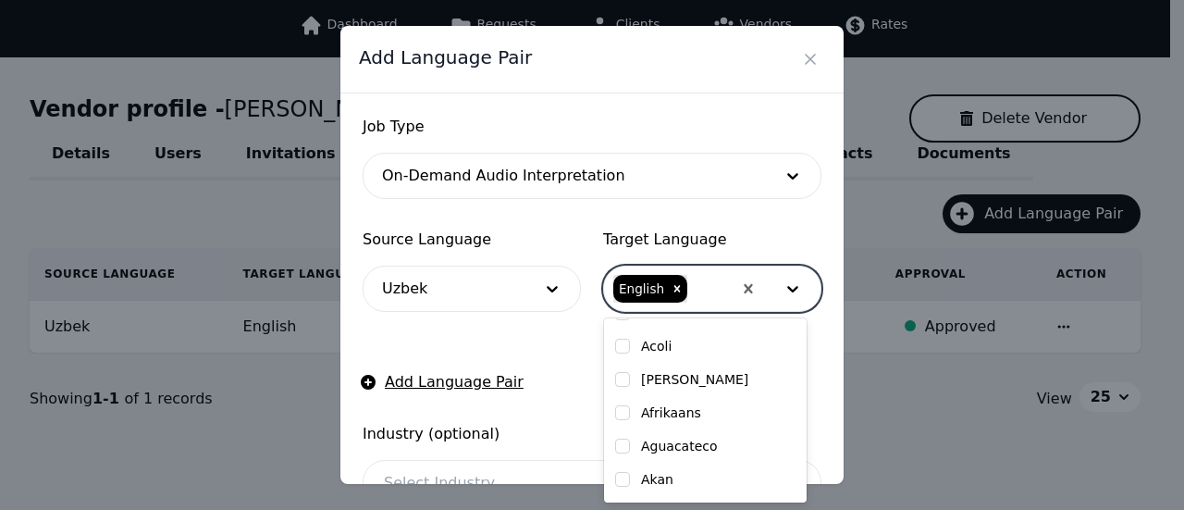
click at [512, 349] on form "Job Type On-Demand Audio Interpretation Source Language Uzbek Target Language o…" at bounding box center [592, 365] width 459 height 498
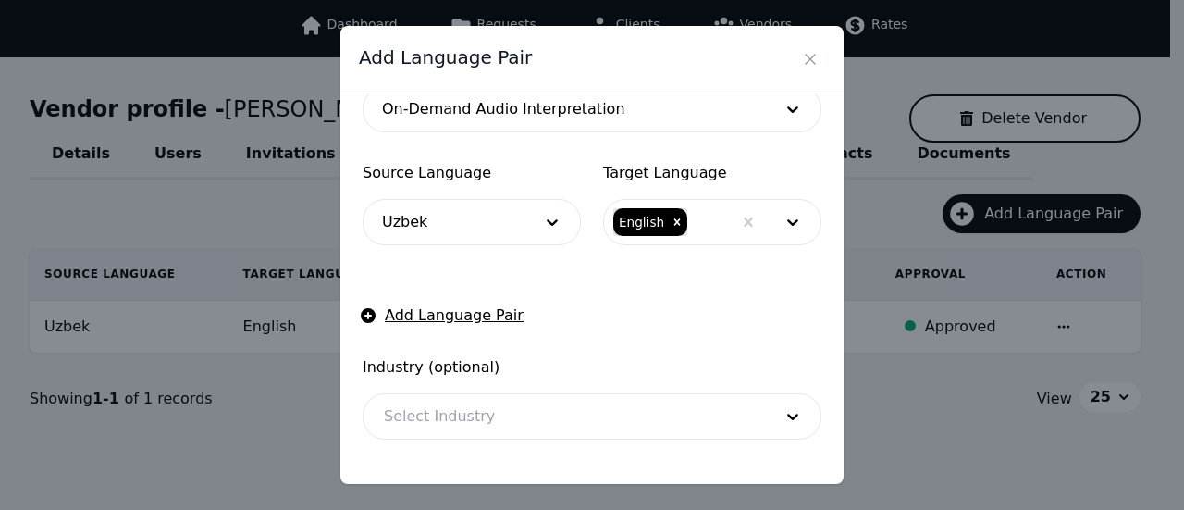
scroll to position [150, 0]
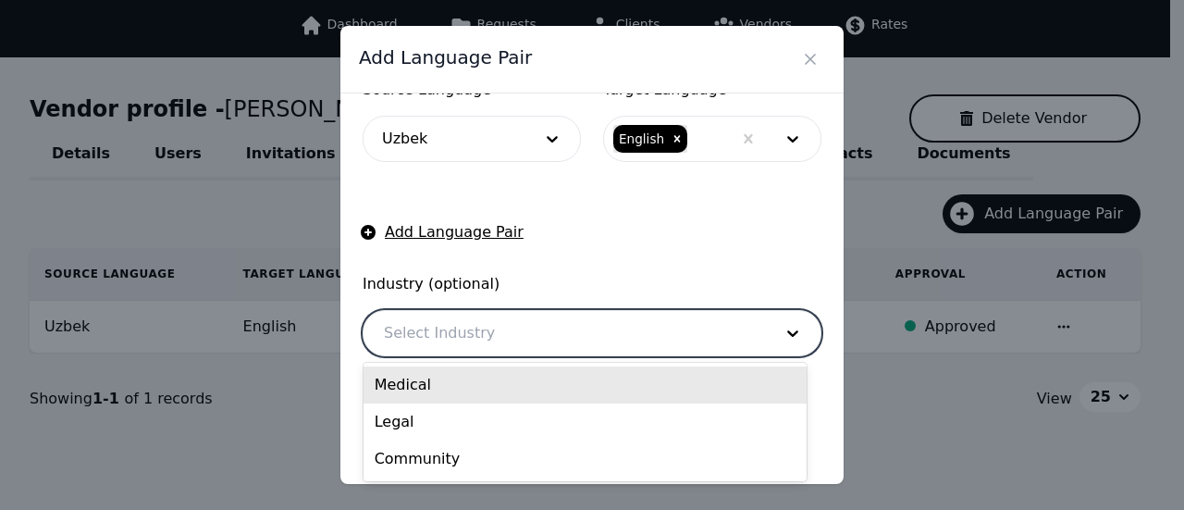
click at [579, 336] on div at bounding box center [565, 333] width 402 height 44
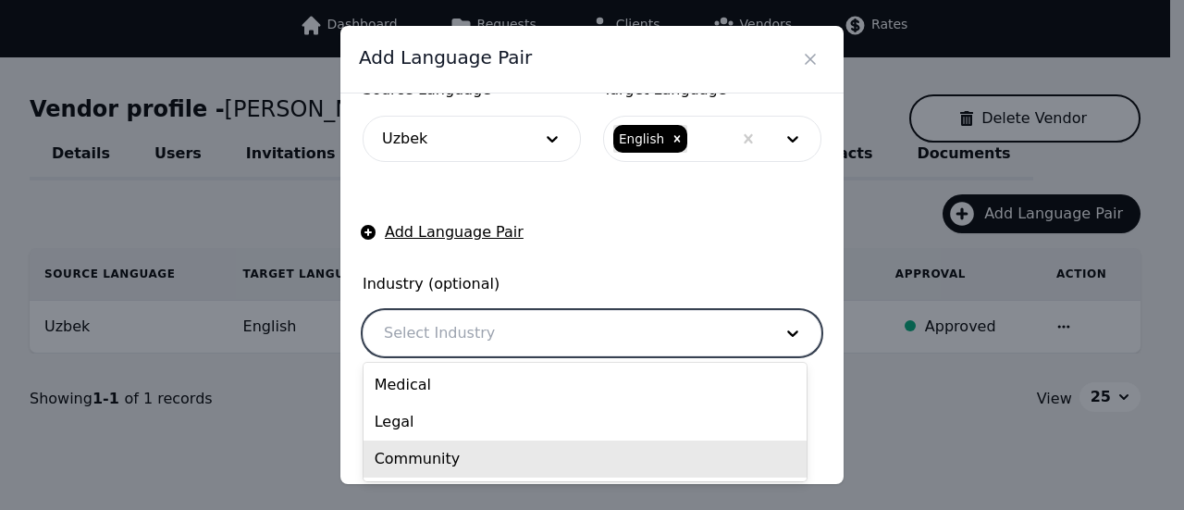
click at [464, 462] on div "Community" at bounding box center [585, 458] width 443 height 37
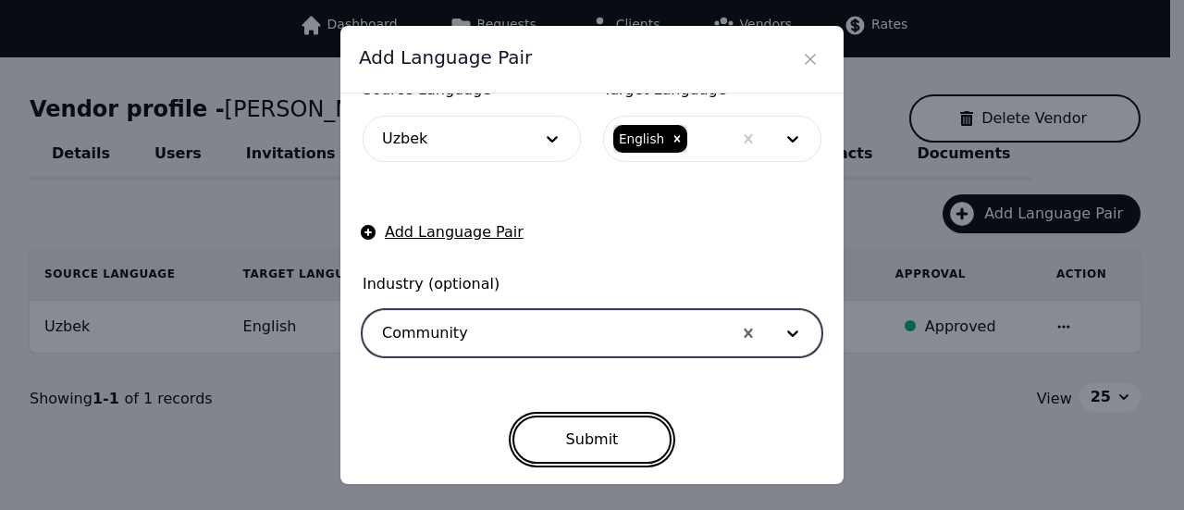
click at [576, 425] on button "Submit" at bounding box center [593, 439] width 160 height 48
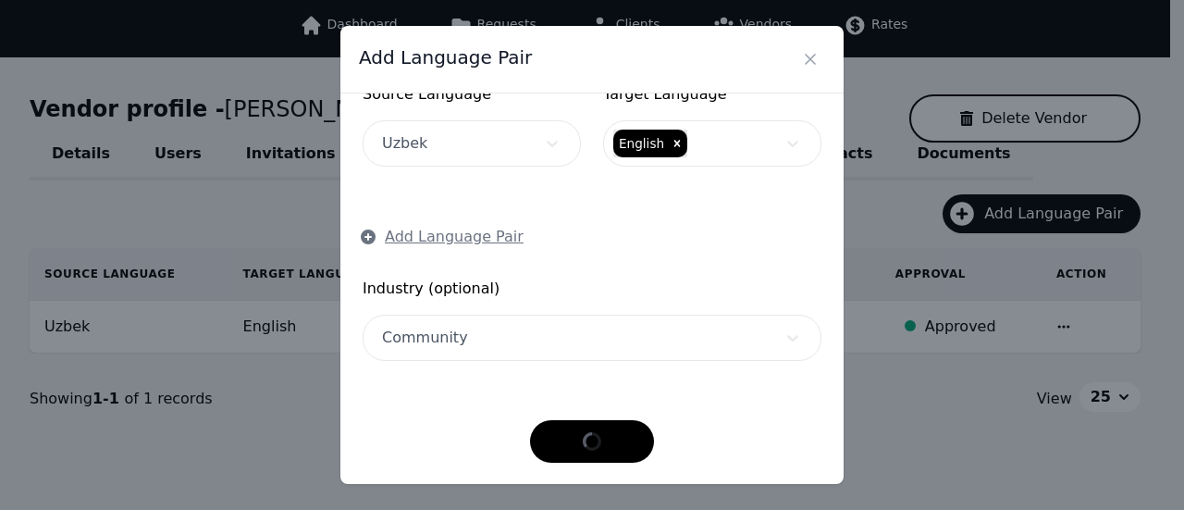
scroll to position [144, 0]
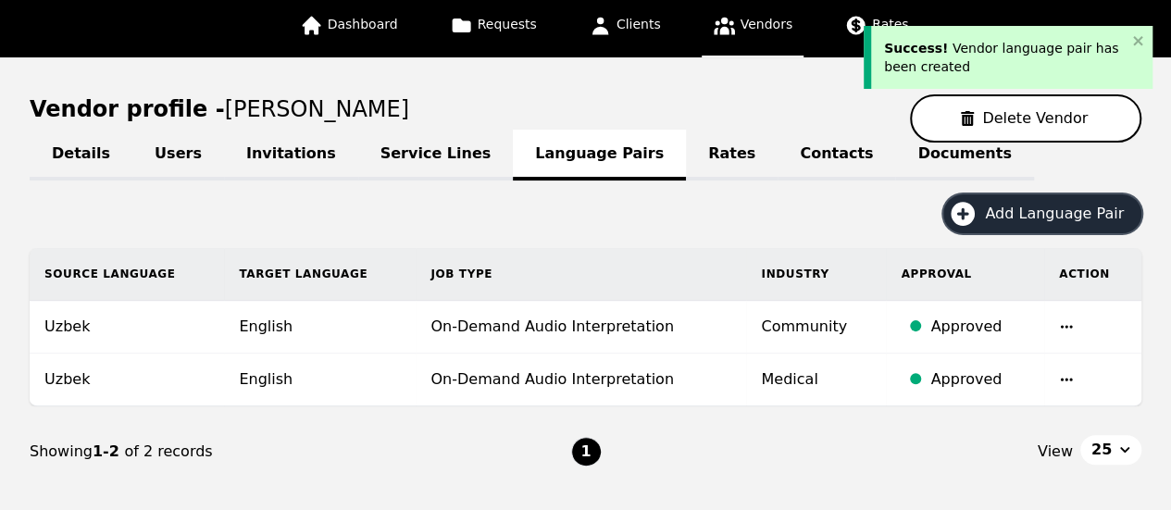
click at [1093, 217] on span "Add Language Pair" at bounding box center [1061, 214] width 152 height 22
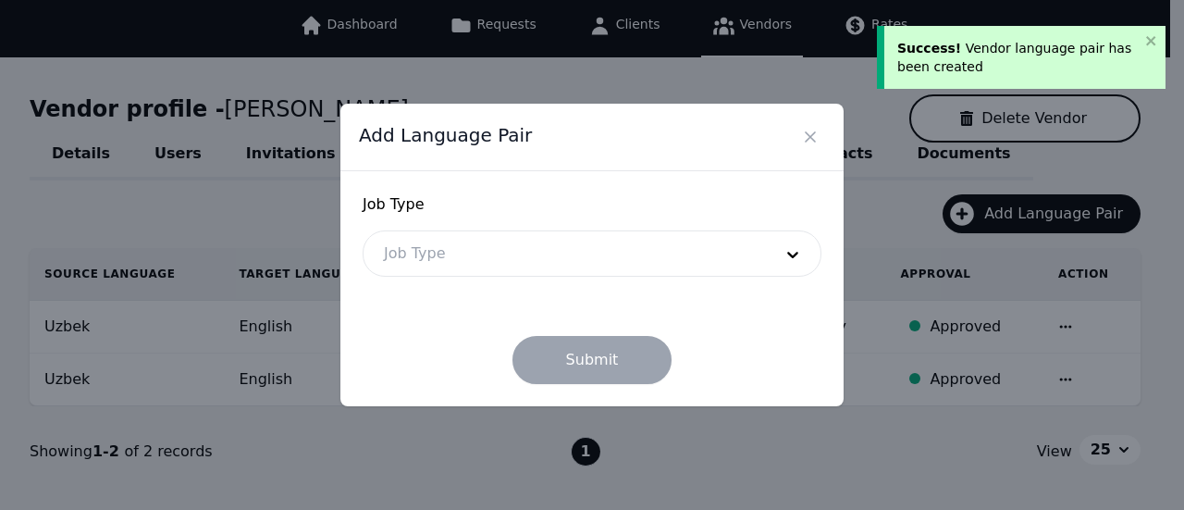
click at [348, 223] on div "Job Type Job Type Submit" at bounding box center [592, 288] width 503 height 235
click at [538, 245] on div at bounding box center [565, 253] width 402 height 44
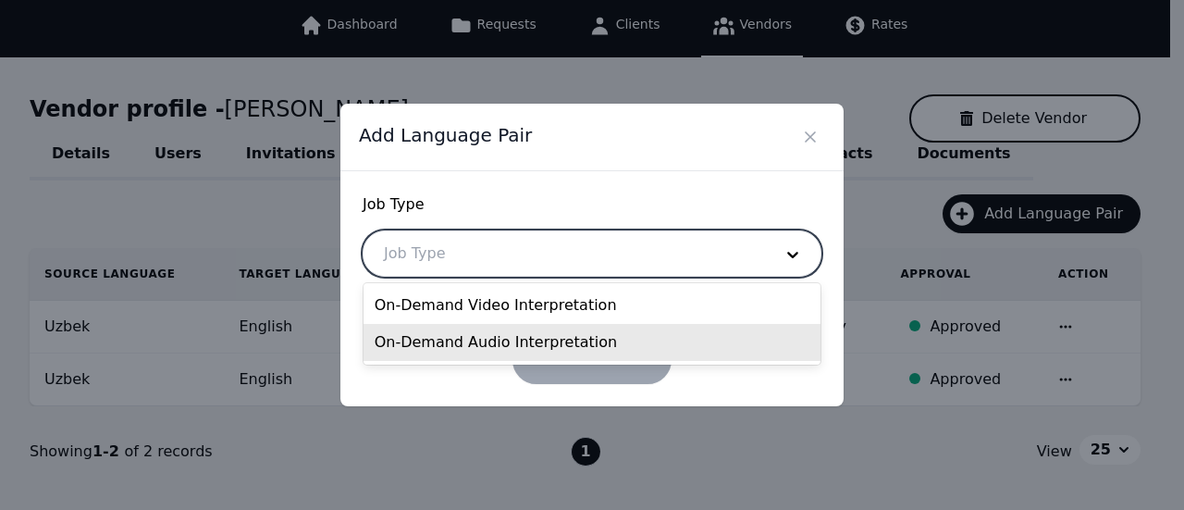
click at [490, 341] on div "On-Demand Audio Interpretation" at bounding box center [593, 342] width 458 height 37
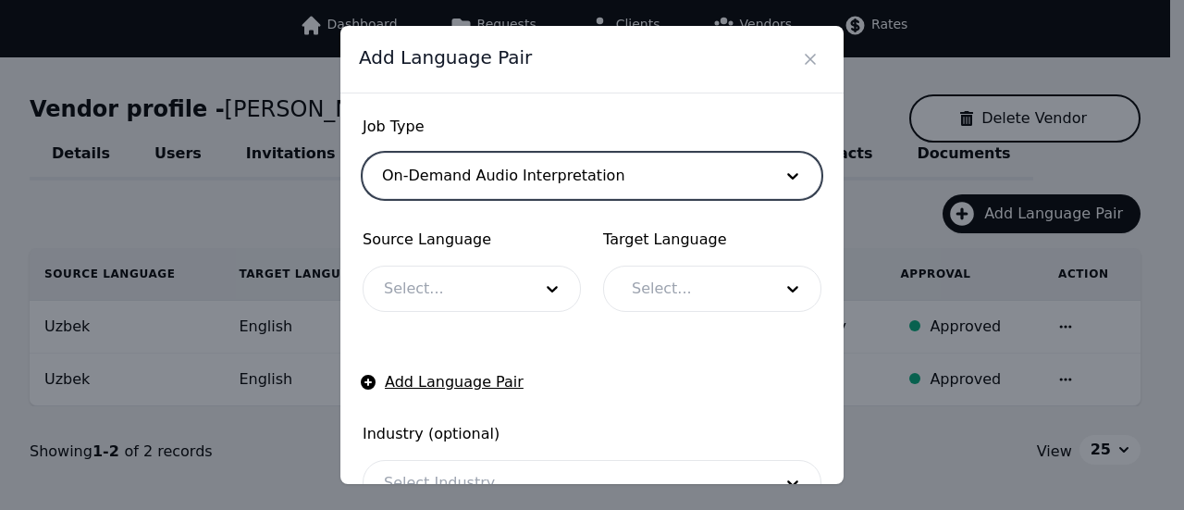
click at [509, 294] on div at bounding box center [444, 289] width 161 height 44
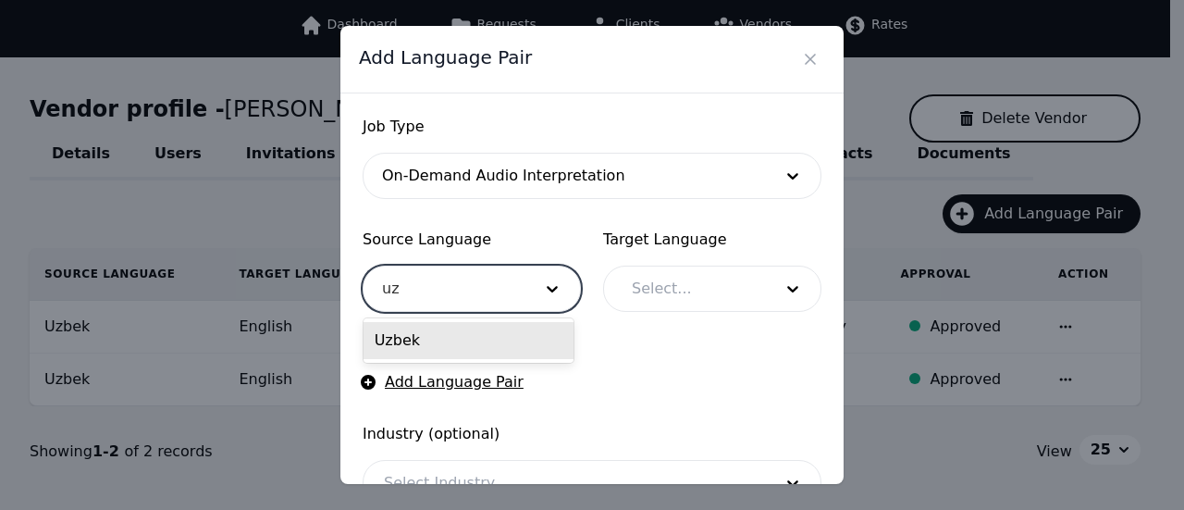
type input "uzb"
click at [469, 342] on div "Uzbek" at bounding box center [469, 340] width 210 height 37
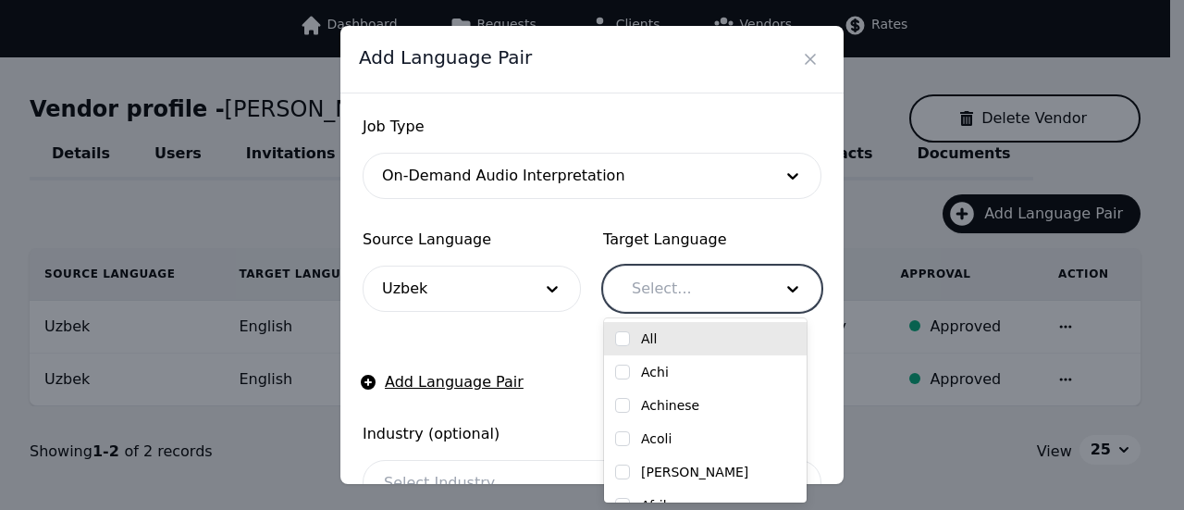
click at [685, 292] on div at bounding box center [689, 289] width 154 height 44
type input "engl"
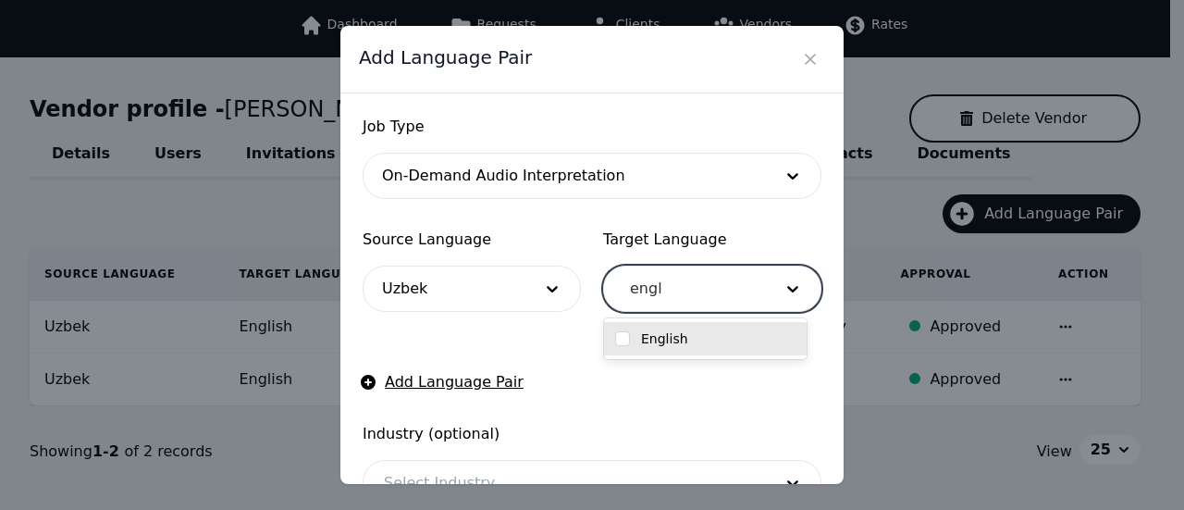
click at [672, 338] on label "English" at bounding box center [664, 338] width 47 height 19
checkbox input "true"
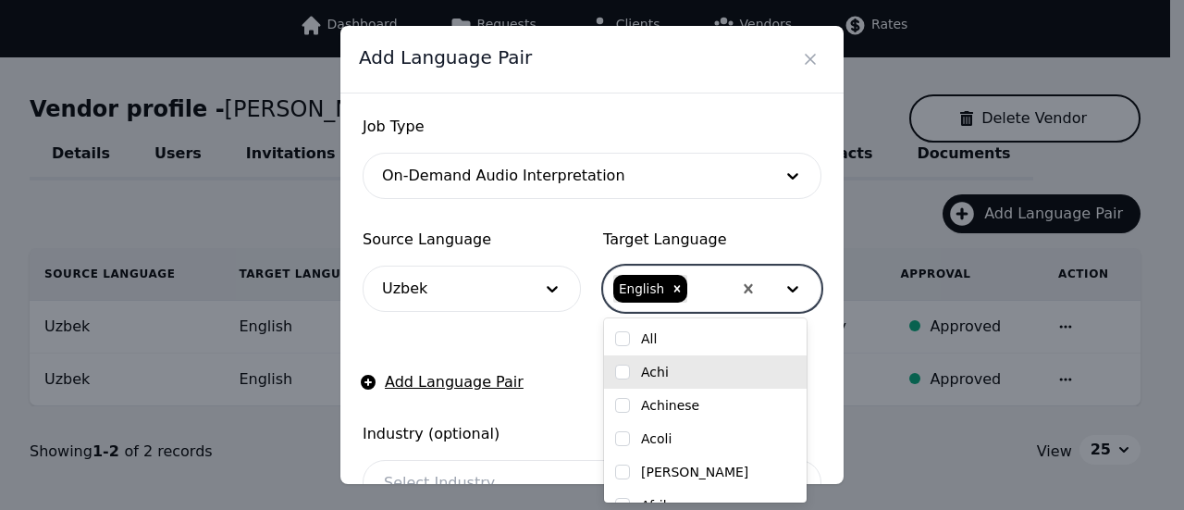
click at [571, 338] on form "Job Type On-Demand Audio Interpretation Source Language Uzbek Target Language o…" at bounding box center [592, 365] width 459 height 498
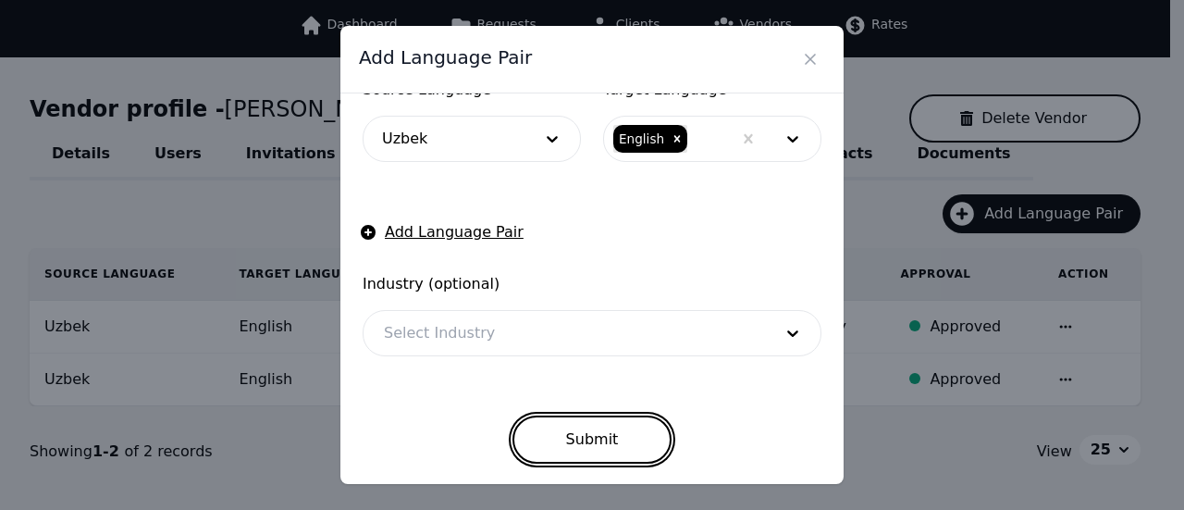
click at [587, 436] on button "Submit" at bounding box center [593, 439] width 160 height 48
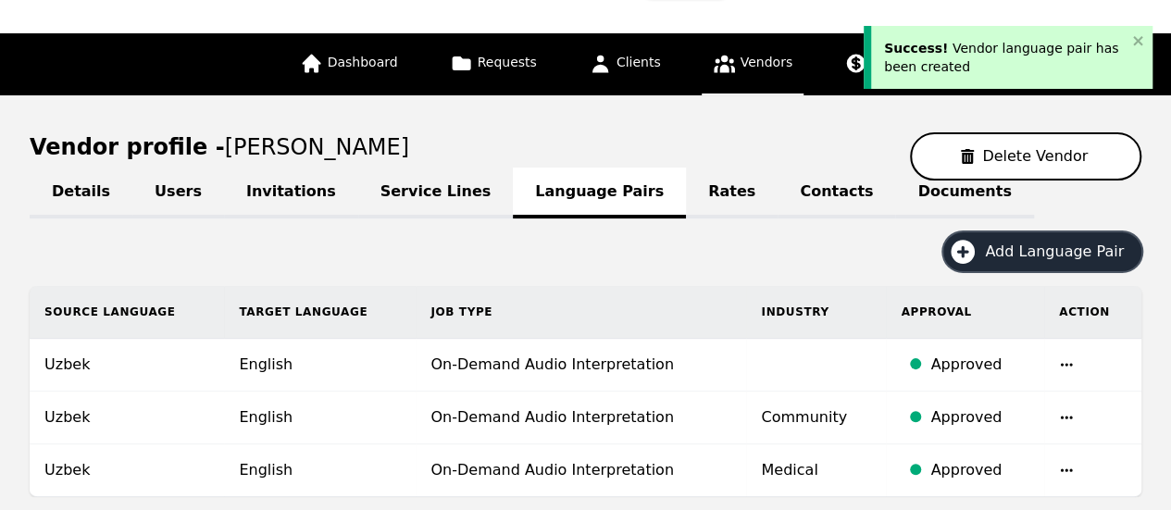
scroll to position [0, 0]
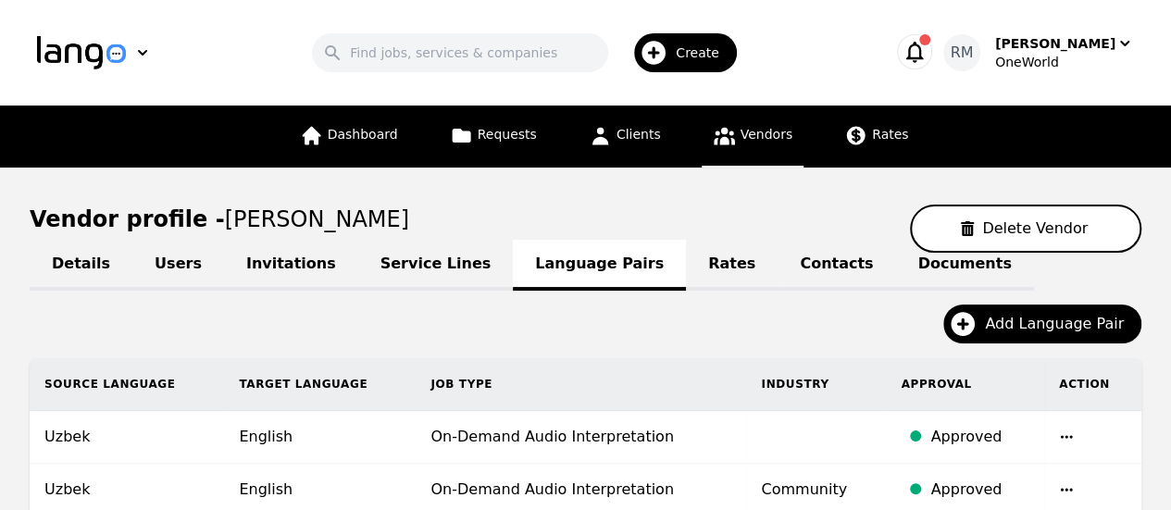
click at [713, 124] on icon at bounding box center [724, 135] width 23 height 23
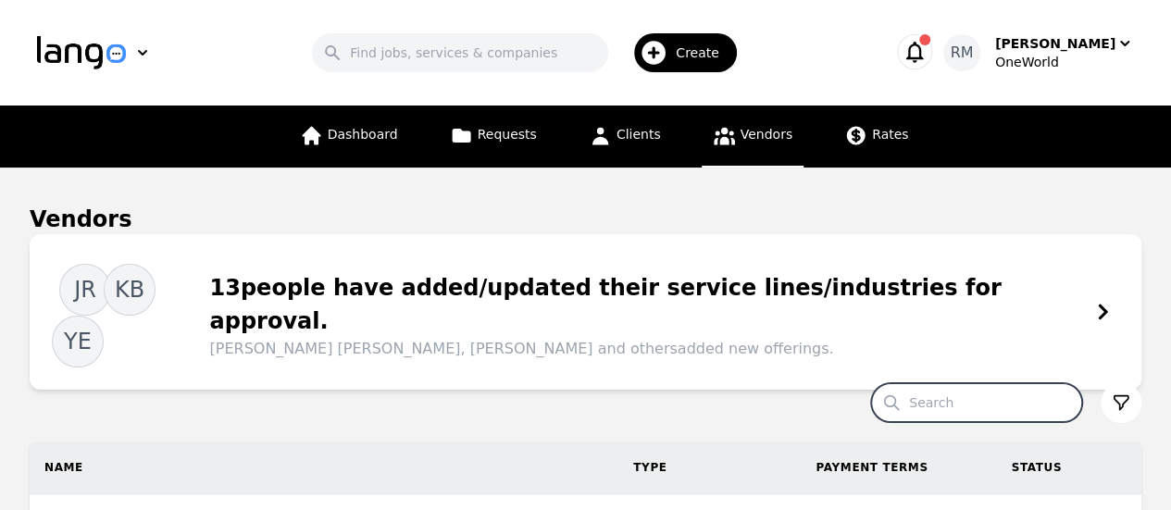
click at [949, 383] on input "Search" at bounding box center [976, 402] width 211 height 39
type input "yuri"
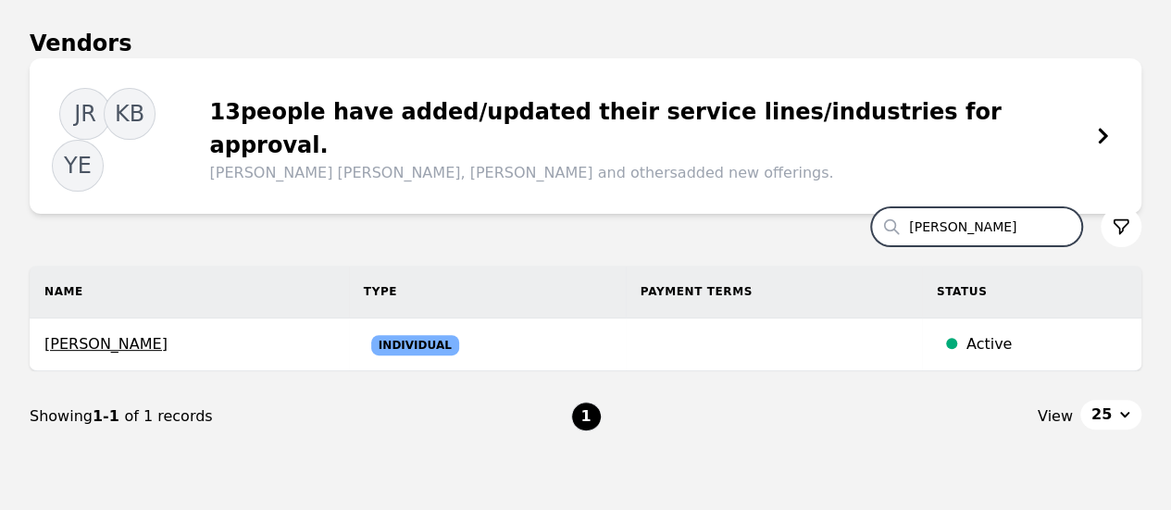
scroll to position [235, 0]
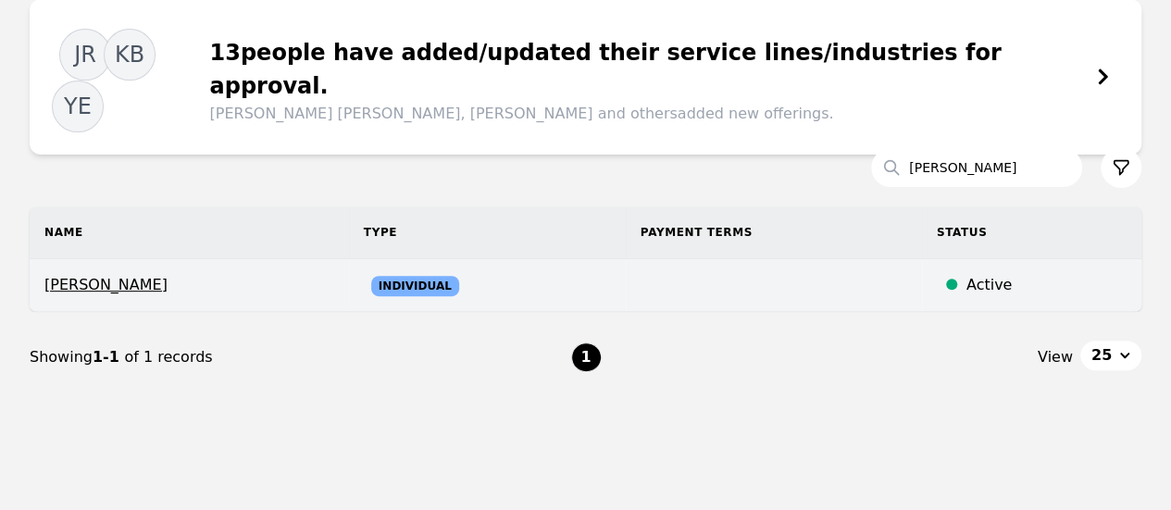
click at [171, 274] on span "Yurixy Sanchez Guerrero" at bounding box center [189, 285] width 290 height 22
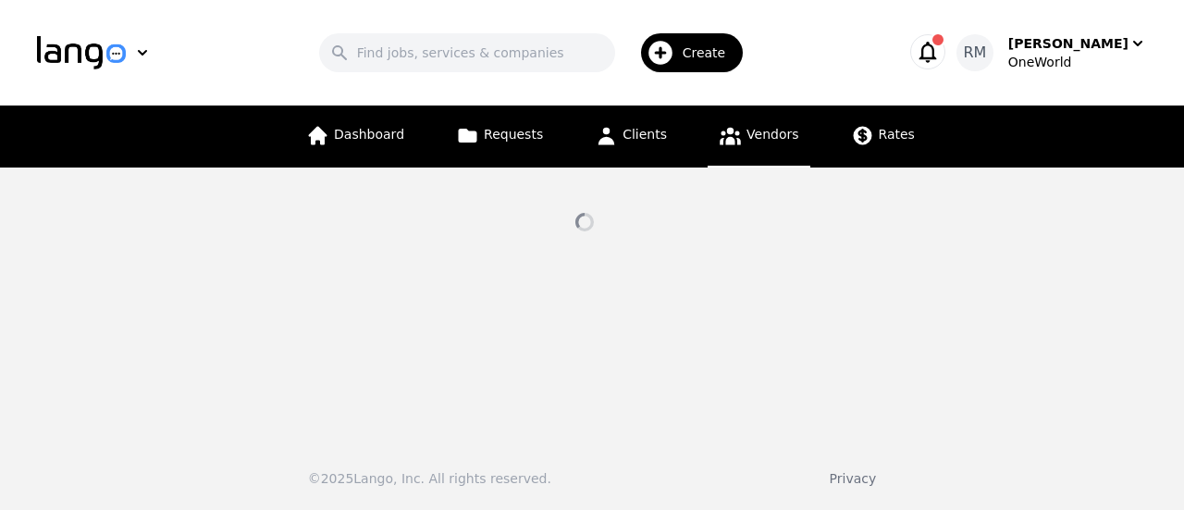
select select "active"
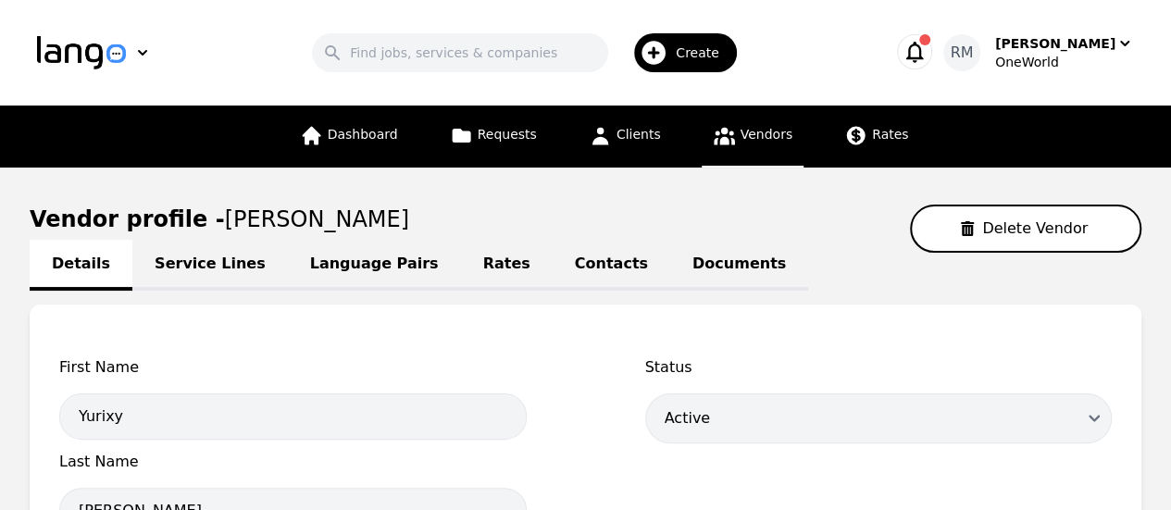
click at [364, 273] on link "Language Pairs" at bounding box center [374, 265] width 173 height 51
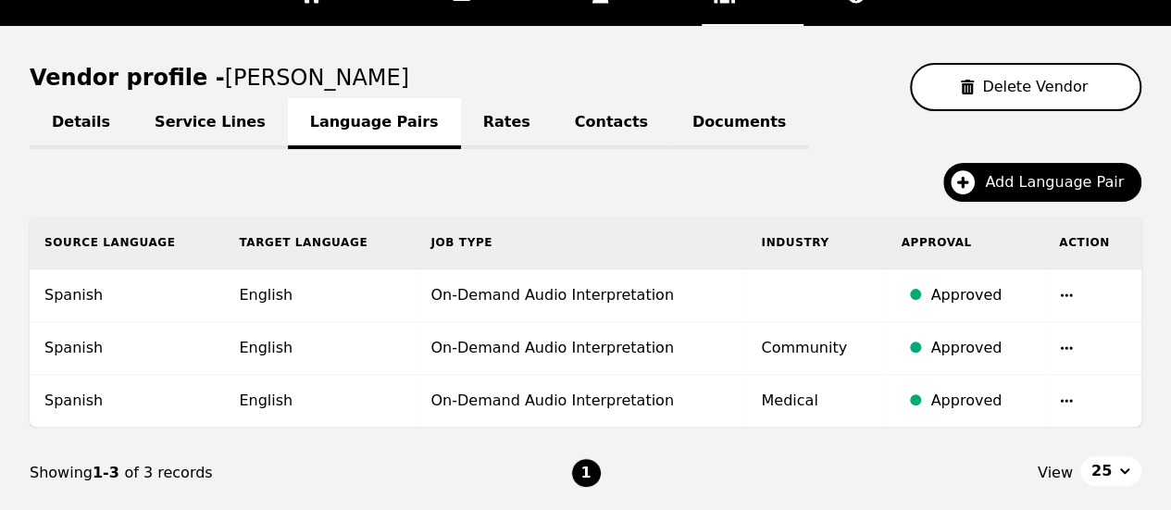
scroll to position [267, 0]
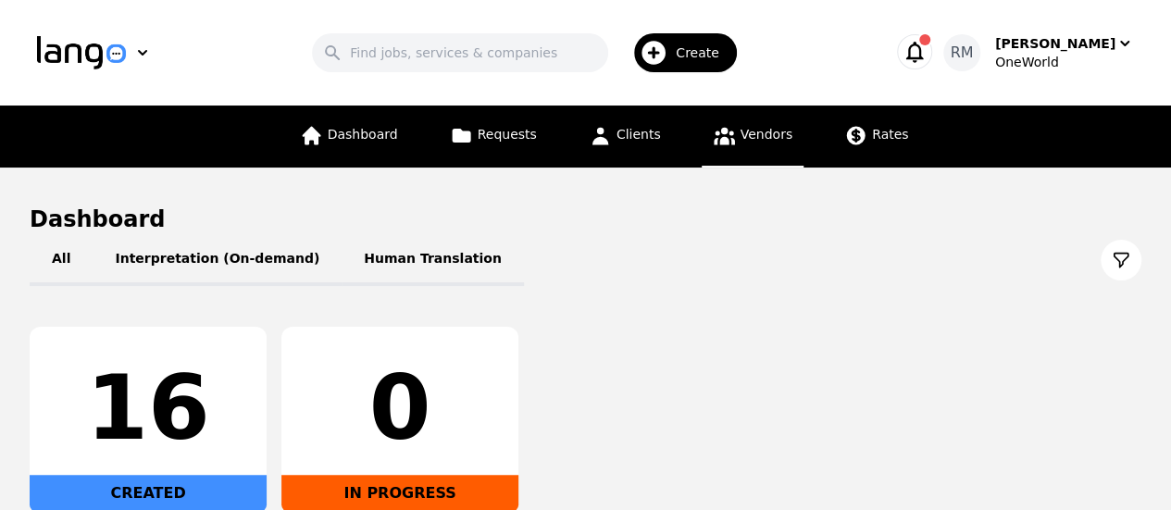
click at [729, 147] on link "Vendors" at bounding box center [752, 136] width 102 height 62
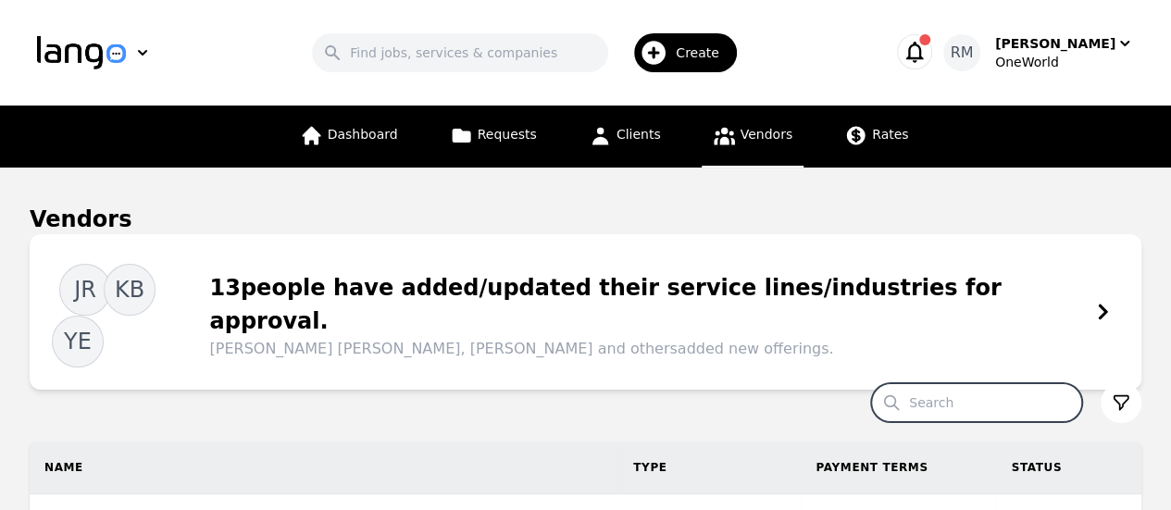
click at [953, 383] on input "Search" at bounding box center [976, 402] width 211 height 39
type input "alejandra"
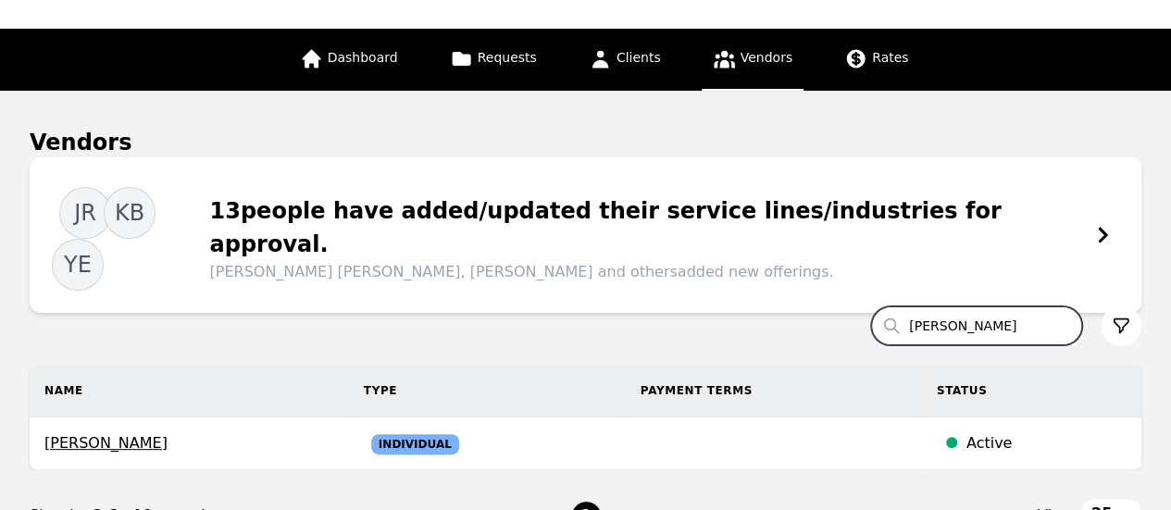
scroll to position [185, 0]
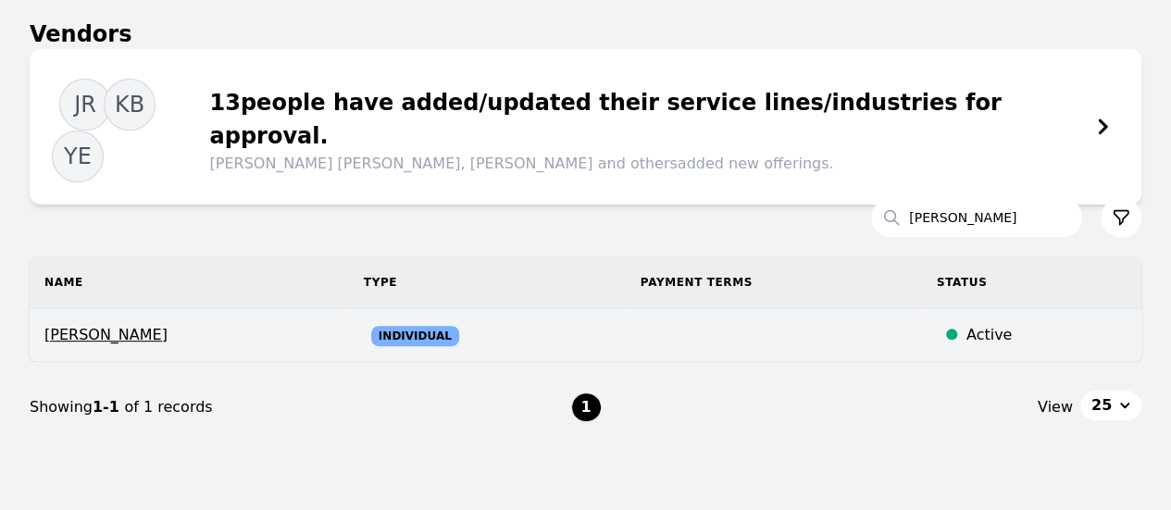
click at [289, 324] on span "Alejandra Flores" at bounding box center [189, 335] width 290 height 22
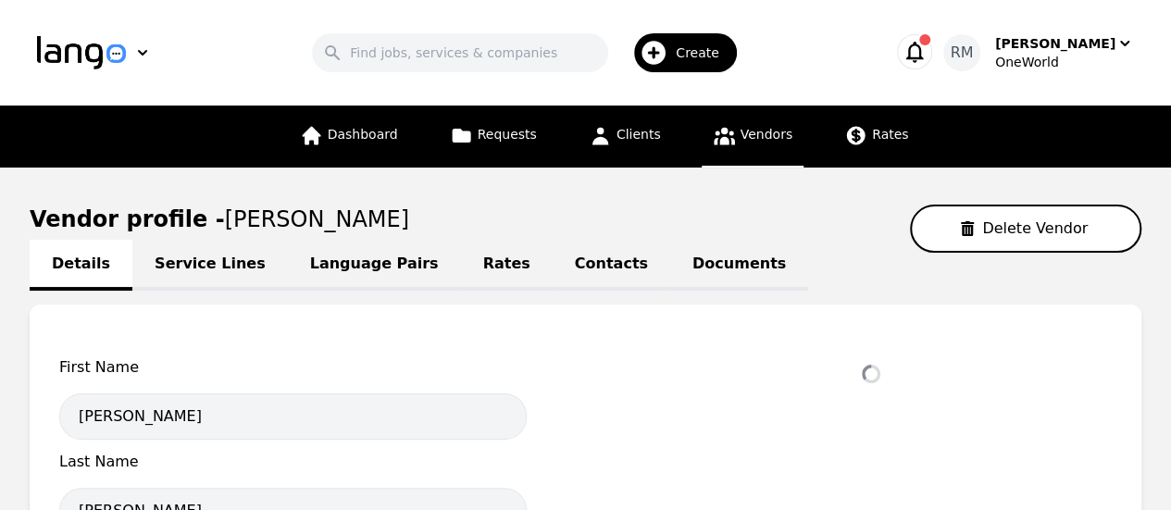
select select "active"
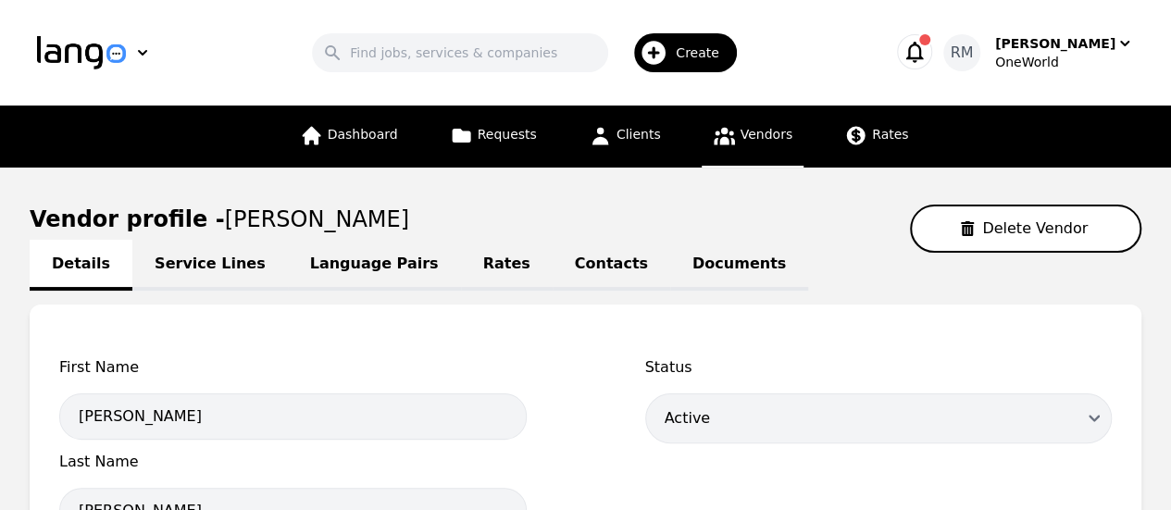
click at [552, 271] on link "Contacts" at bounding box center [611, 265] width 118 height 51
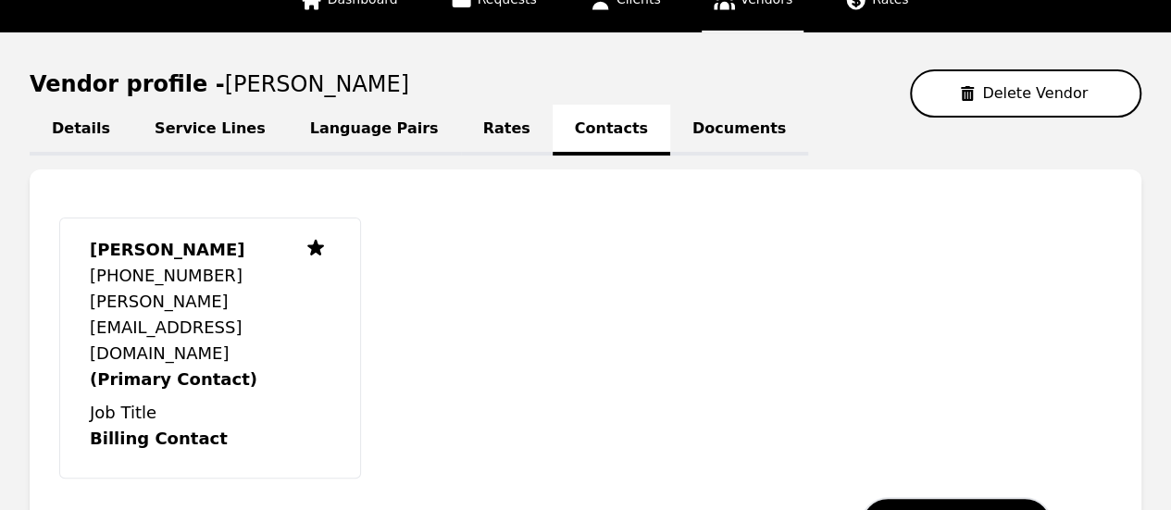
scroll to position [93, 0]
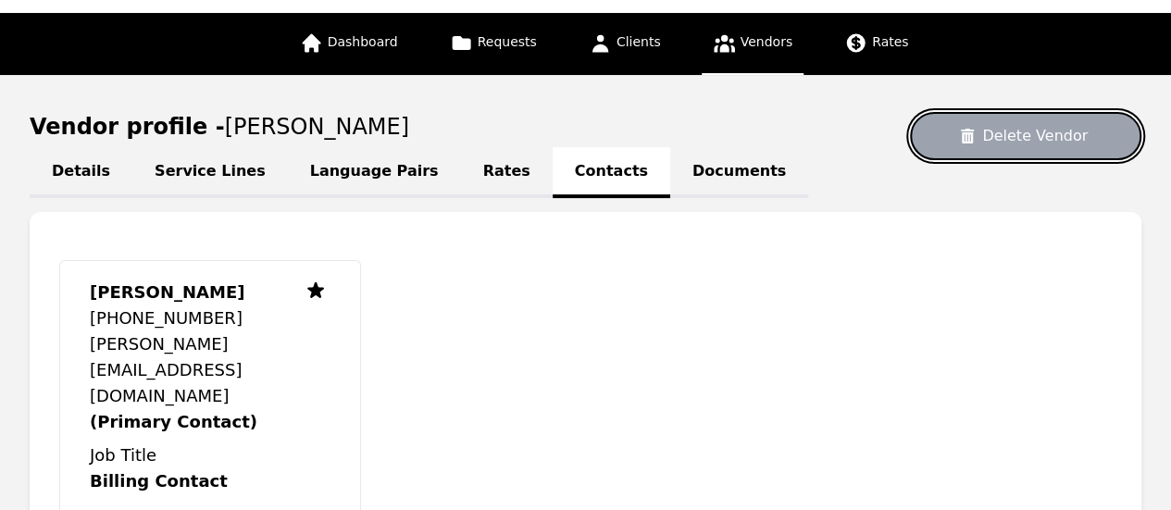
click at [1017, 127] on button "Delete Vendor" at bounding box center [1025, 136] width 231 height 48
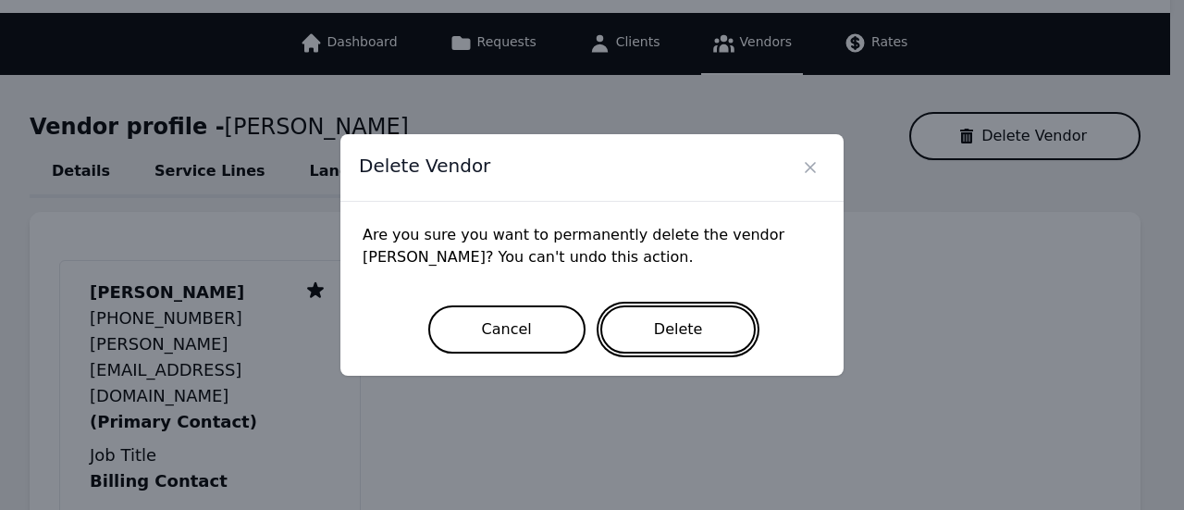
click at [725, 346] on button "Delete" at bounding box center [679, 329] width 156 height 48
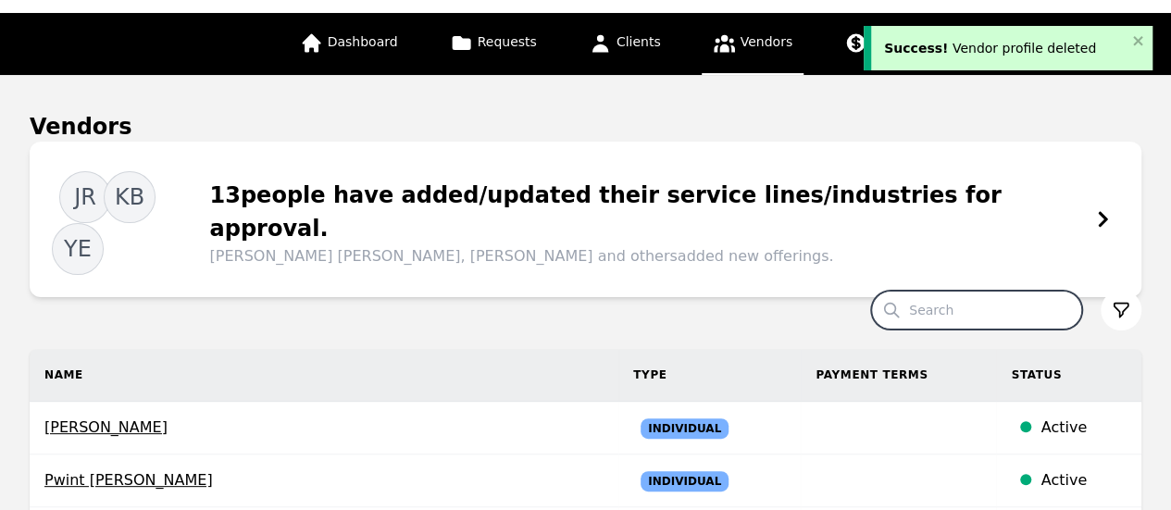
click at [1027, 291] on input "Search" at bounding box center [976, 310] width 211 height 39
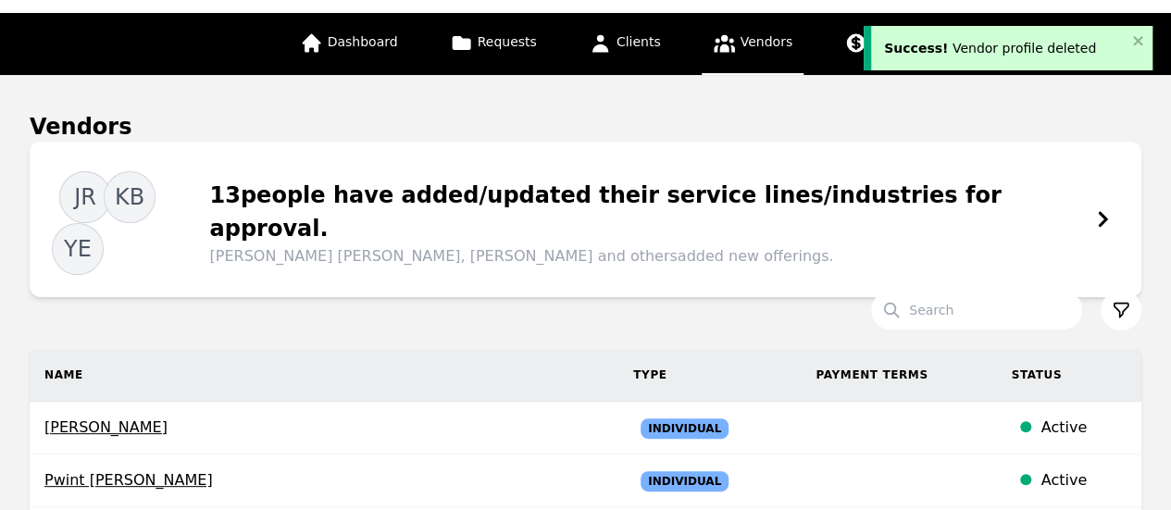
click at [765, 27] on link "Vendors" at bounding box center [752, 44] width 102 height 62
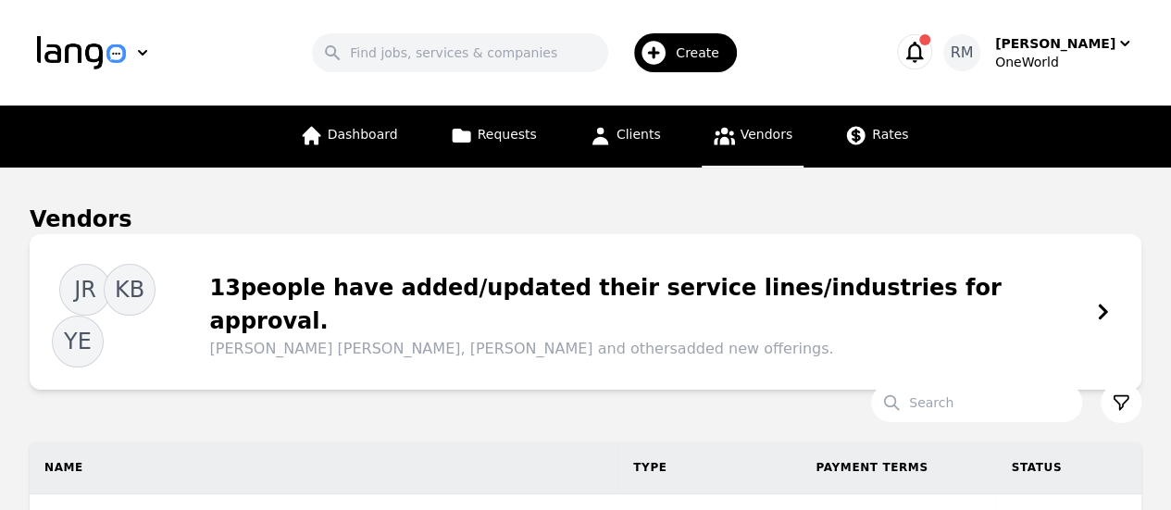
click at [713, 59] on span "Create" at bounding box center [704, 52] width 56 height 19
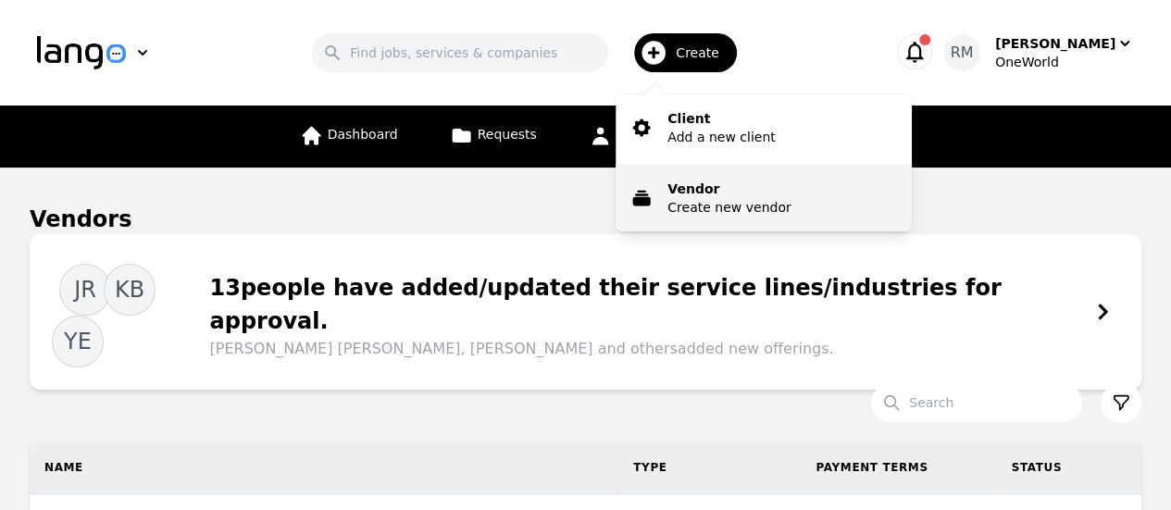
click at [745, 207] on p "Create new vendor" at bounding box center [728, 207] width 123 height 19
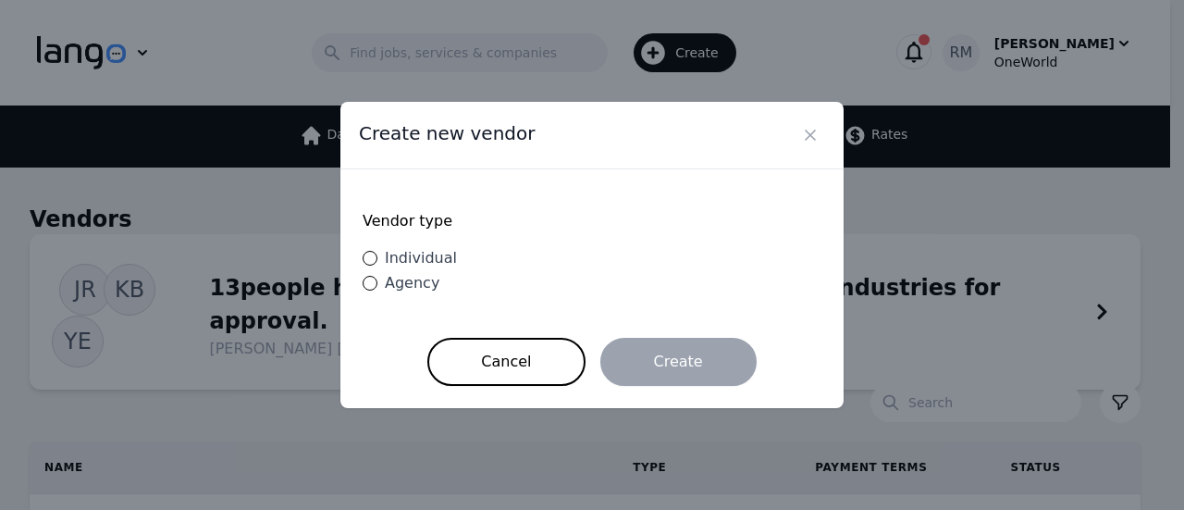
click at [421, 254] on span "Individual" at bounding box center [421, 258] width 72 height 18
click at [378, 254] on input "Individual" at bounding box center [370, 258] width 15 height 15
radio input "true"
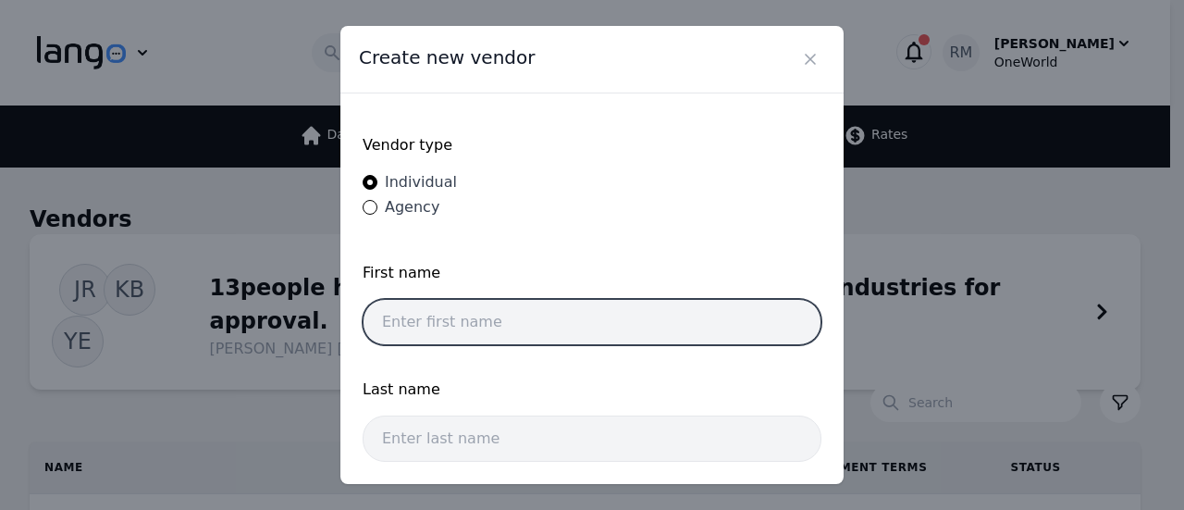
click at [440, 311] on input "text" at bounding box center [592, 322] width 459 height 46
type input "Alejandra"
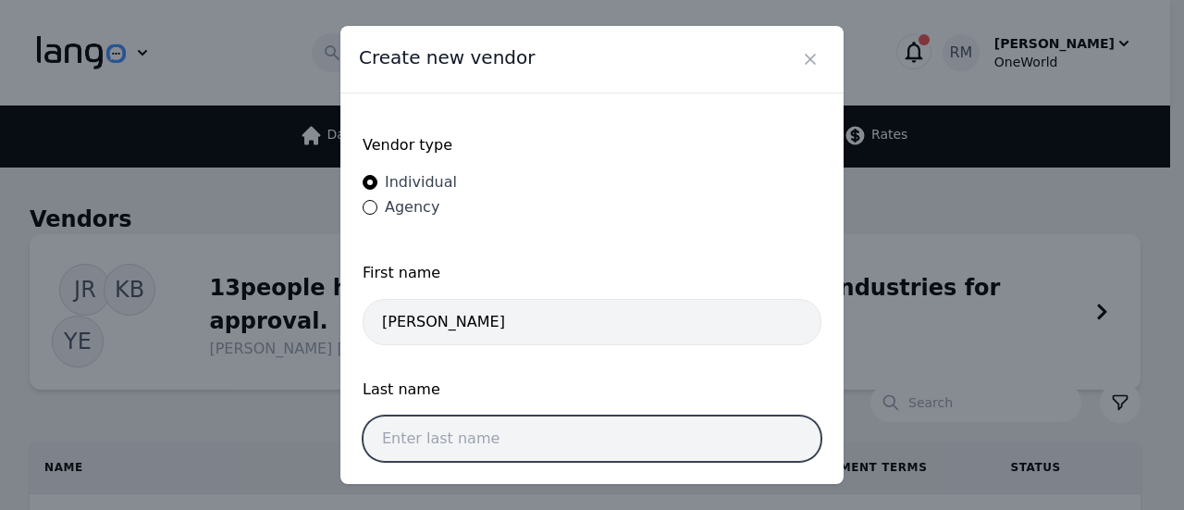
click at [651, 442] on input "text" at bounding box center [592, 438] width 459 height 46
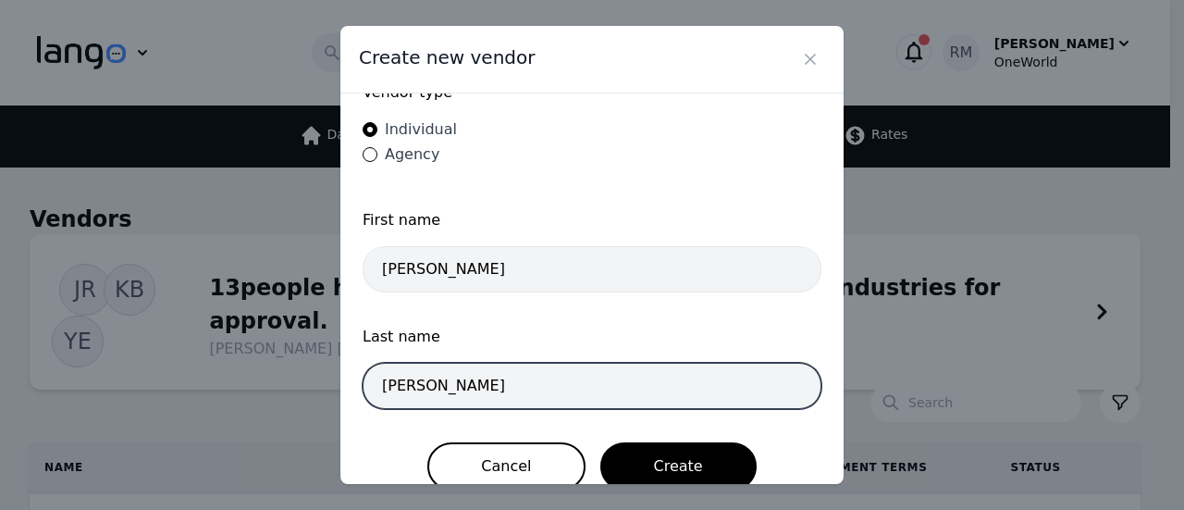
scroll to position [75, 0]
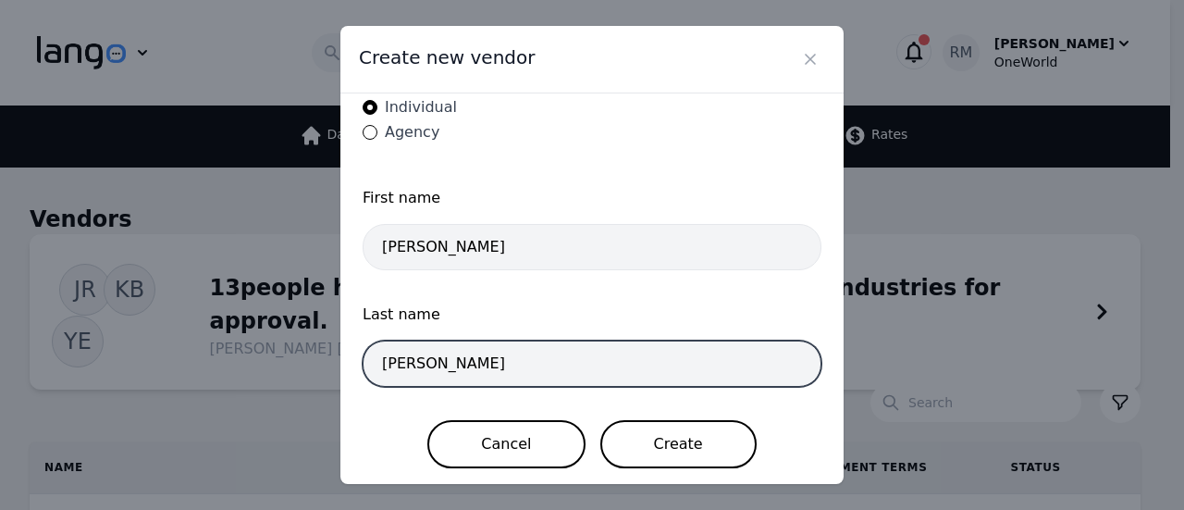
type input "Flores"
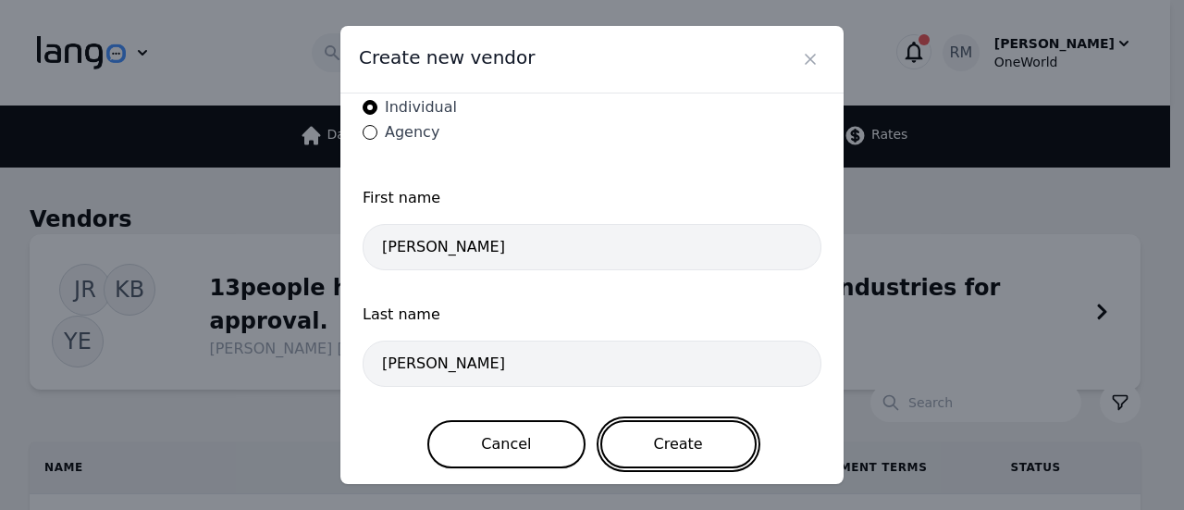
click at [695, 440] on button "Create" at bounding box center [679, 444] width 156 height 48
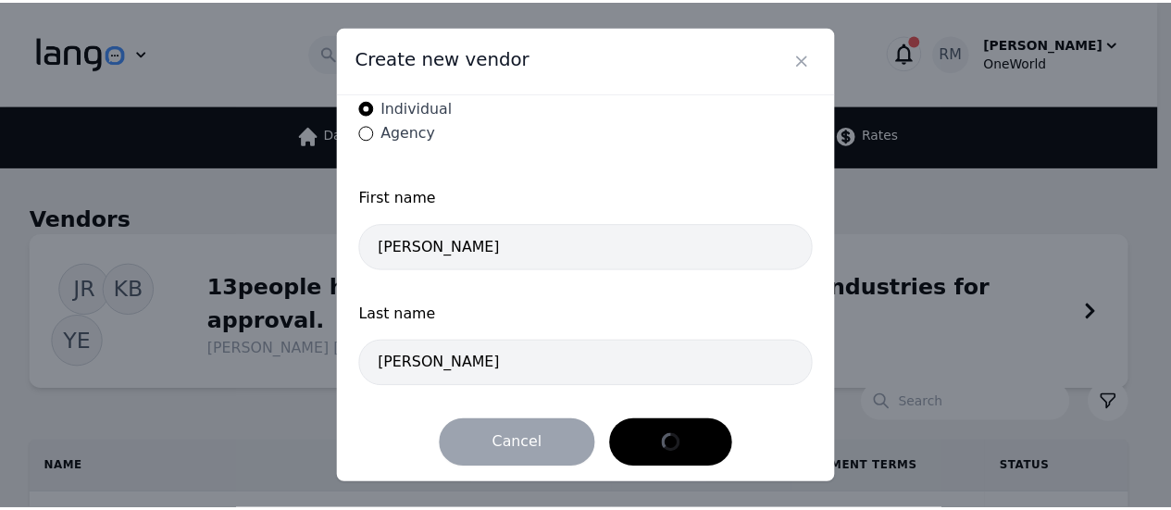
scroll to position [0, 0]
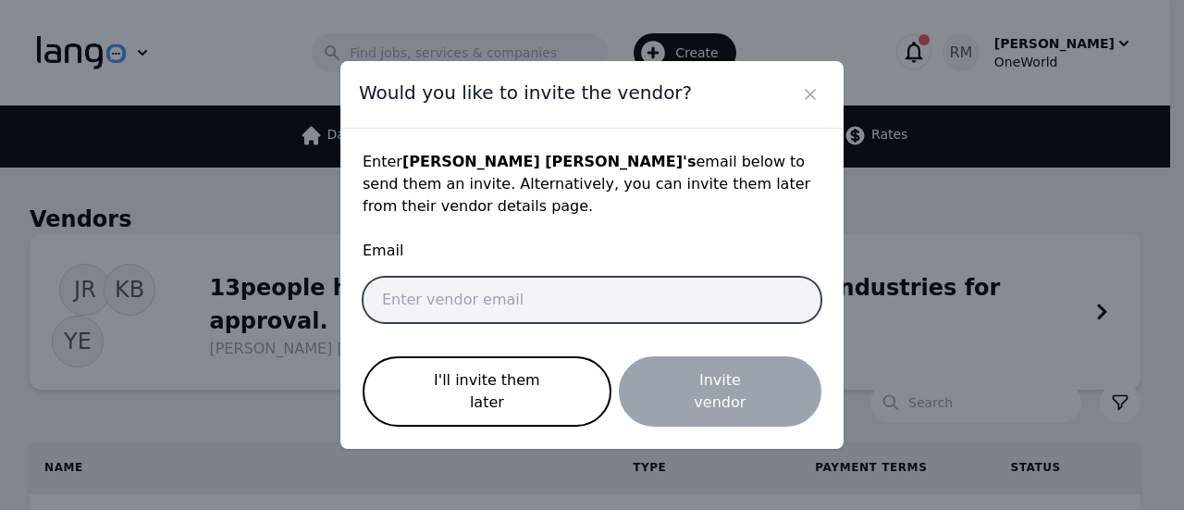
click at [539, 316] on input "email" at bounding box center [592, 300] width 459 height 46
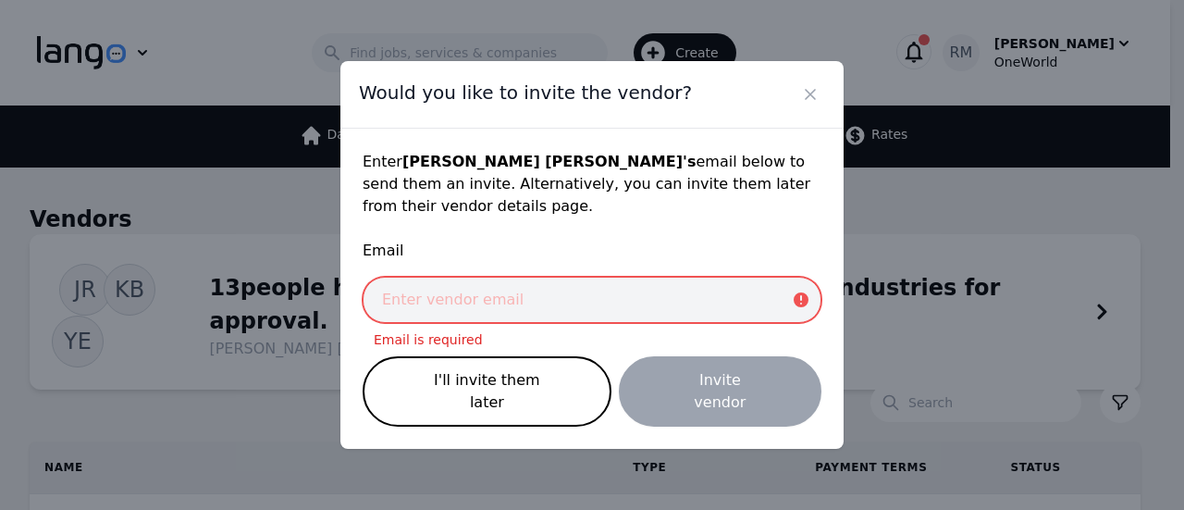
paste input "alejandraflores@oneworldgs.com"
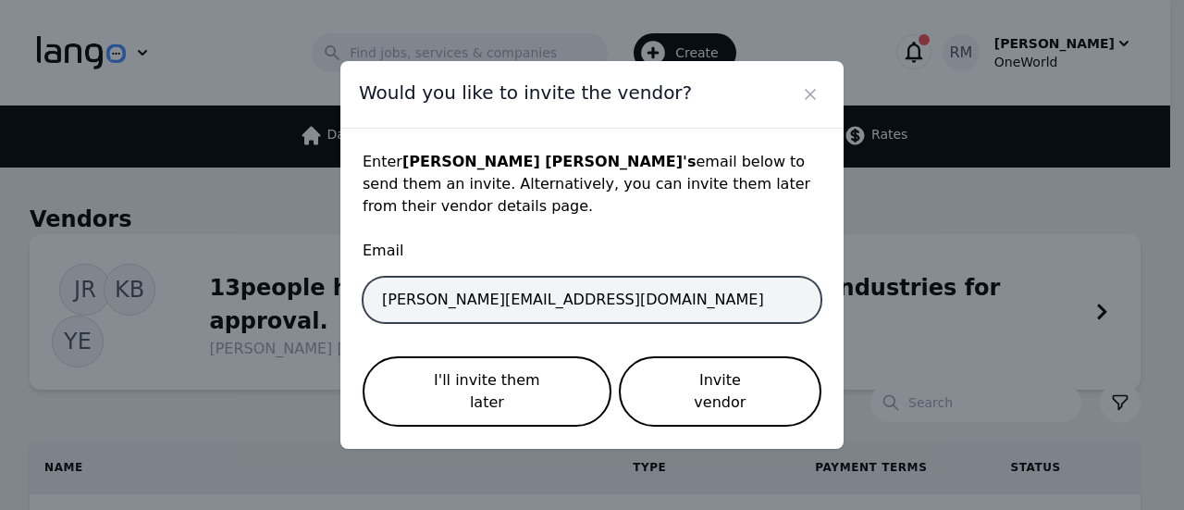
type input "alejandraflores@oneworldgs.com"
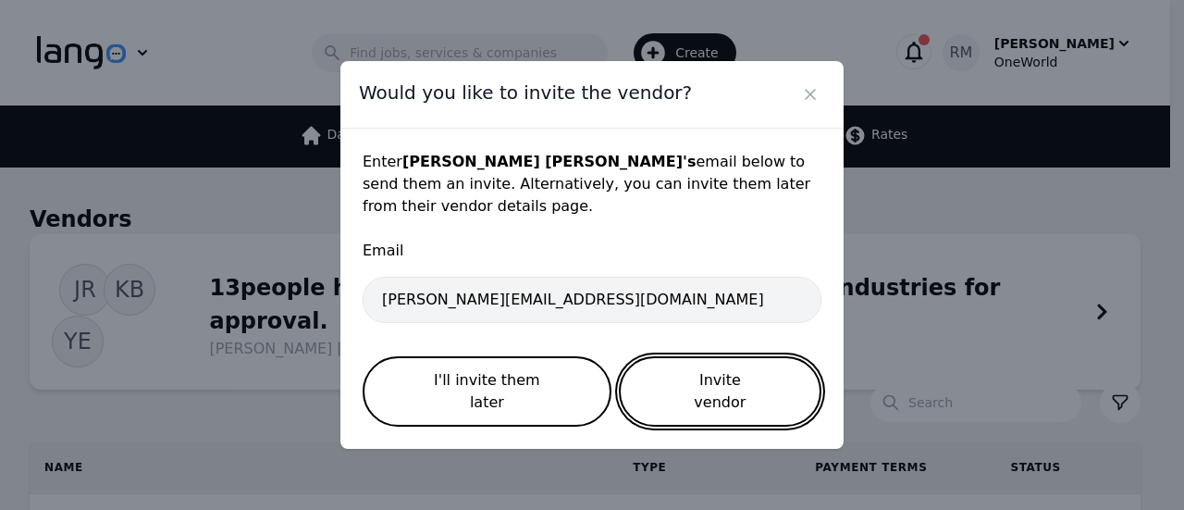
click at [762, 386] on button "Invite vendor" at bounding box center [720, 391] width 203 height 70
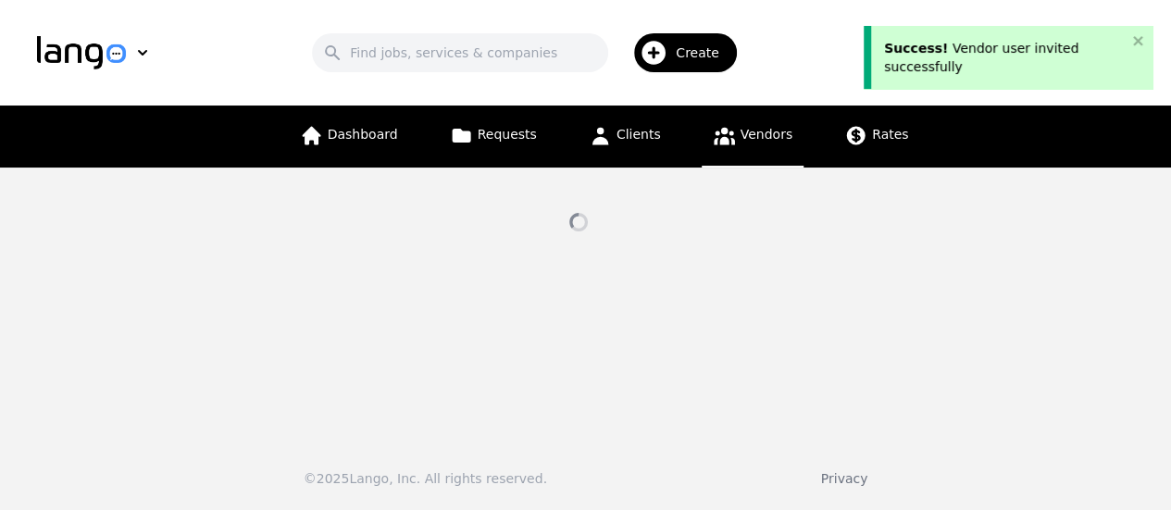
select select "active"
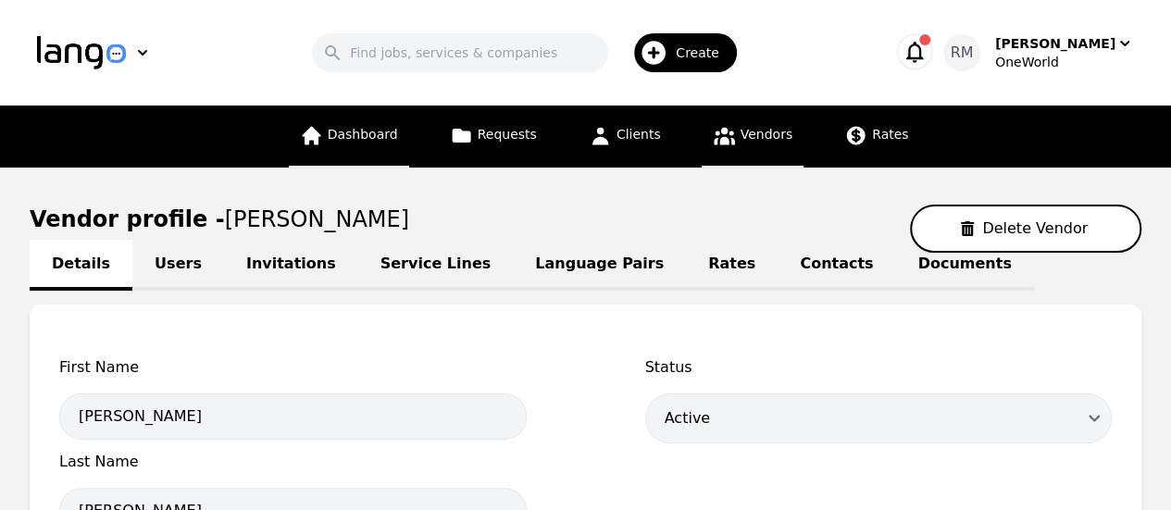
drag, startPoint x: 346, startPoint y: 142, endPoint x: 358, endPoint y: 147, distance: 13.2
click at [346, 142] on span "Dashboard" at bounding box center [363, 134] width 70 height 15
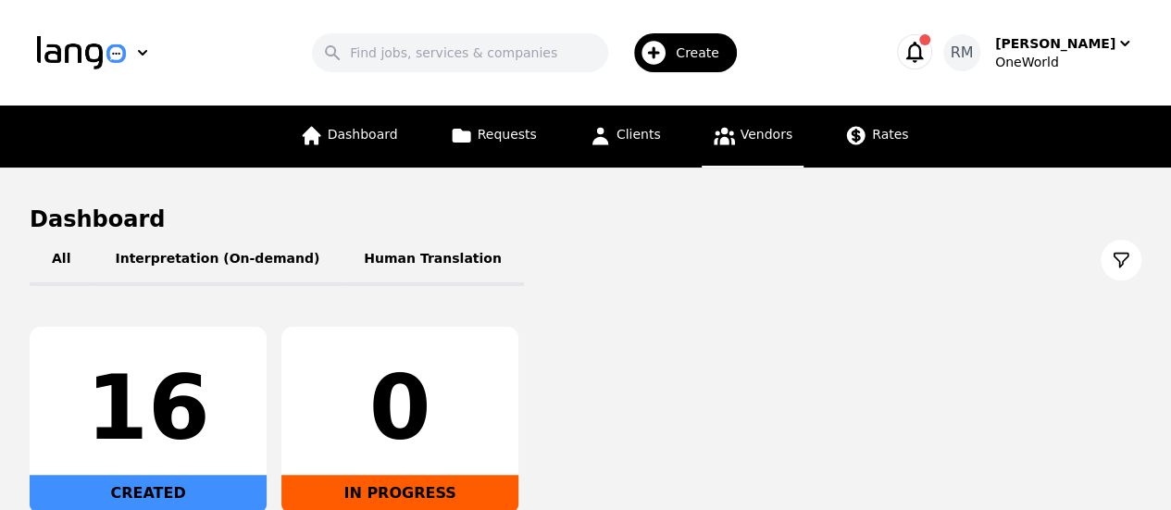
click at [746, 135] on span "Vendors" at bounding box center [766, 134] width 52 height 15
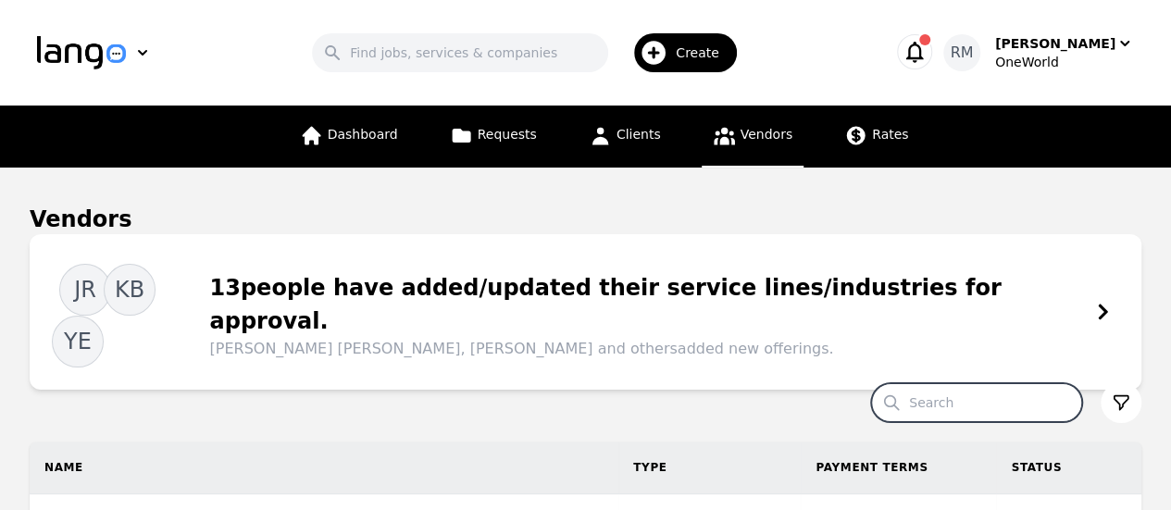
drag, startPoint x: 965, startPoint y: 367, endPoint x: 984, endPoint y: 360, distance: 19.9
click at [965, 383] on input "Search" at bounding box center [976, 402] width 211 height 39
paste input "Ruxshona"
type input "Ruxshona"
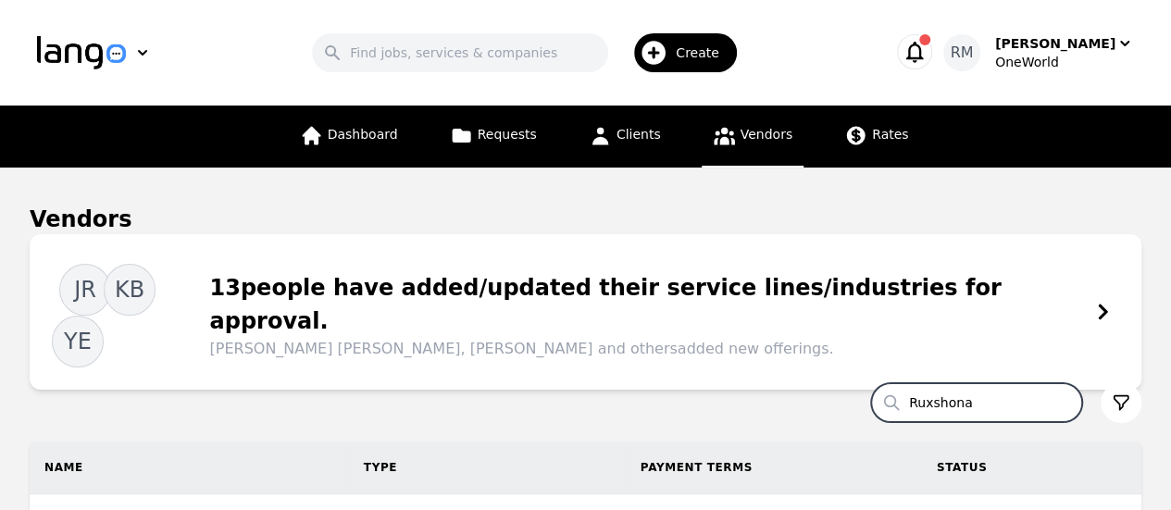
scroll to position [185, 0]
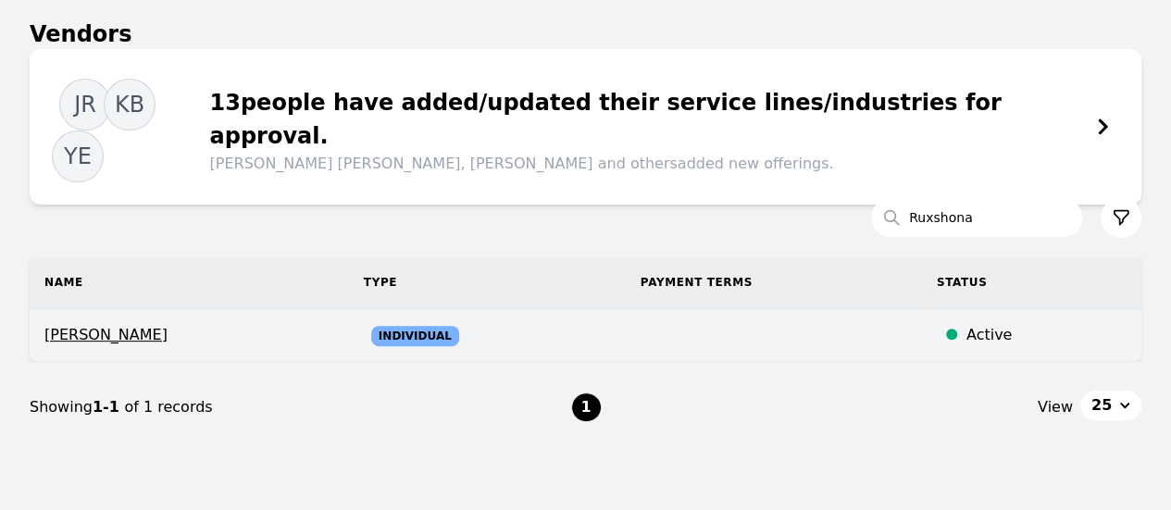
click at [155, 324] on span "Ruxshona Xudoyqulova" at bounding box center [189, 335] width 290 height 22
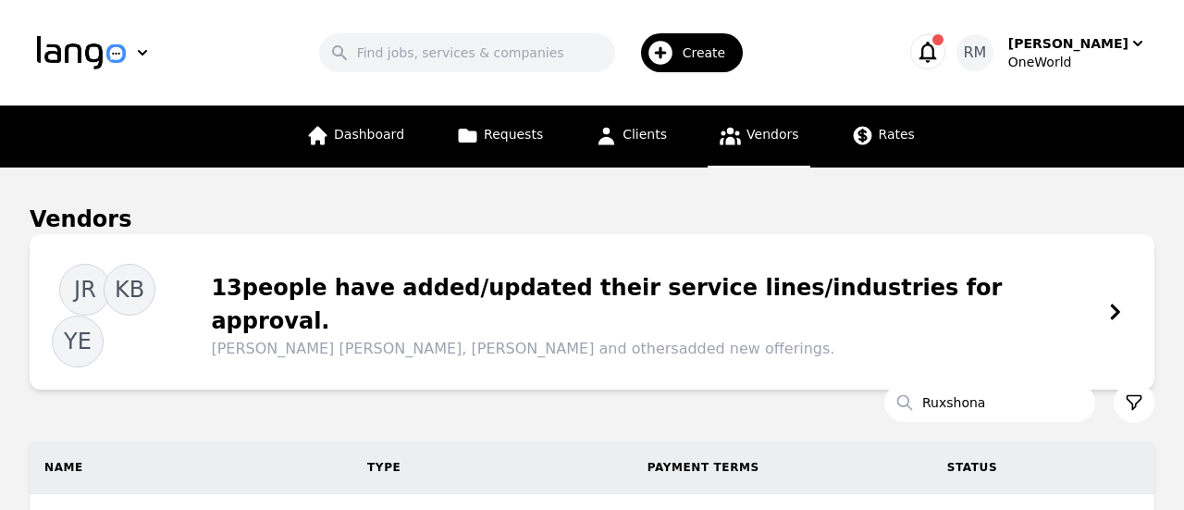
select select "active"
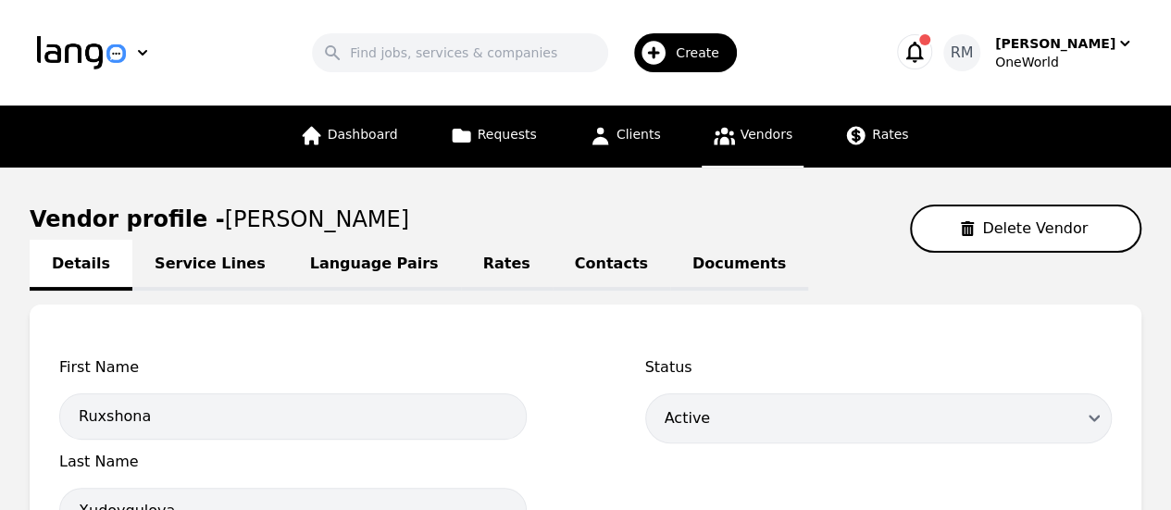
click at [552, 267] on link "Contacts" at bounding box center [611, 265] width 118 height 51
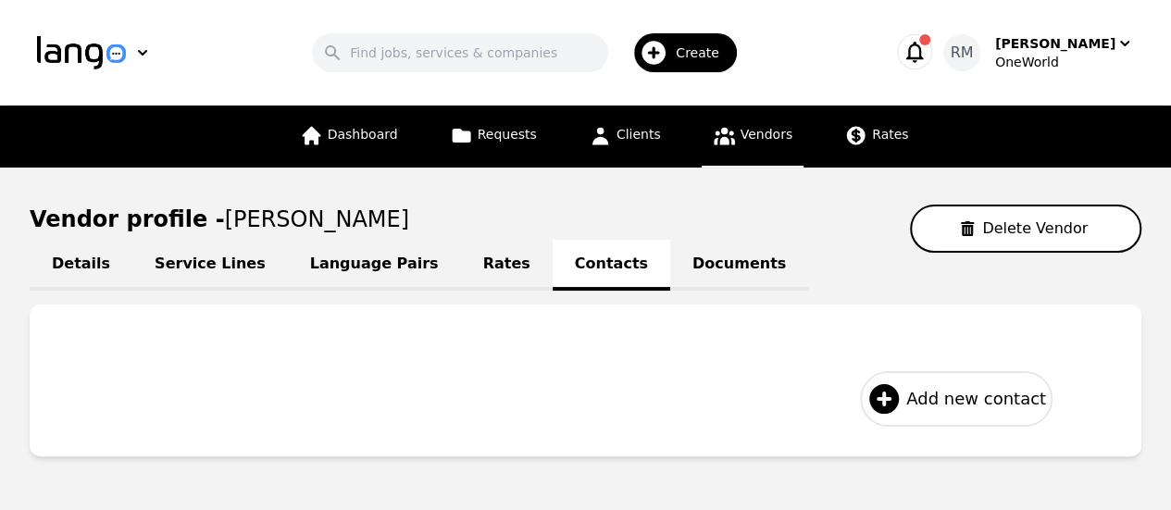
click at [992, 394] on span "Add new contact" at bounding box center [976, 399] width 140 height 26
select select "US"
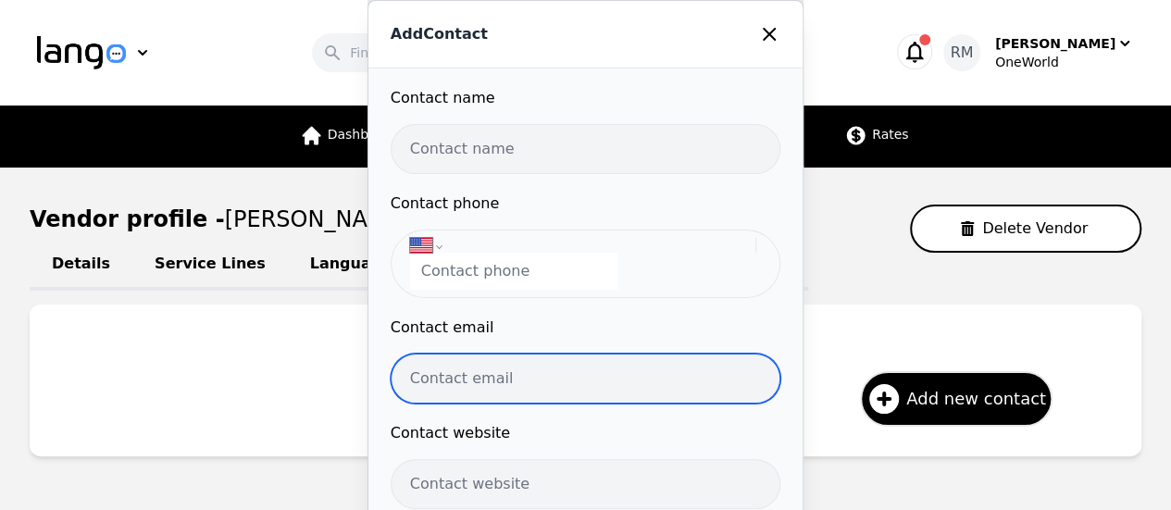
click at [496, 380] on input "email" at bounding box center [586, 378] width 390 height 50
paste input "xudoyqulovamohinur25@gmail.com"
drag, startPoint x: 418, startPoint y: 373, endPoint x: 257, endPoint y: 407, distance: 164.6
click at [257, 407] on div "Add Contact Contact name Contact phone International Afghanistan Åland Islands …" at bounding box center [585, 255] width 1171 height 510
type input "xudoyqulovamohinur25@gmail.com"
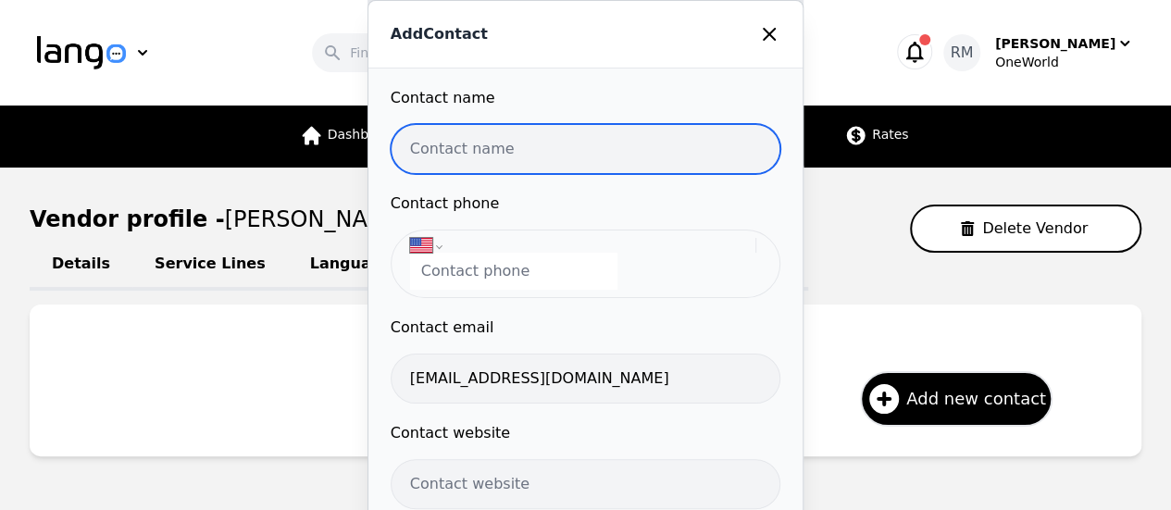
click at [490, 155] on input "text" at bounding box center [586, 149] width 390 height 50
paste input "Ruxshona Xudoyqulova"
type input "Ruxshona Xudoyqulova"
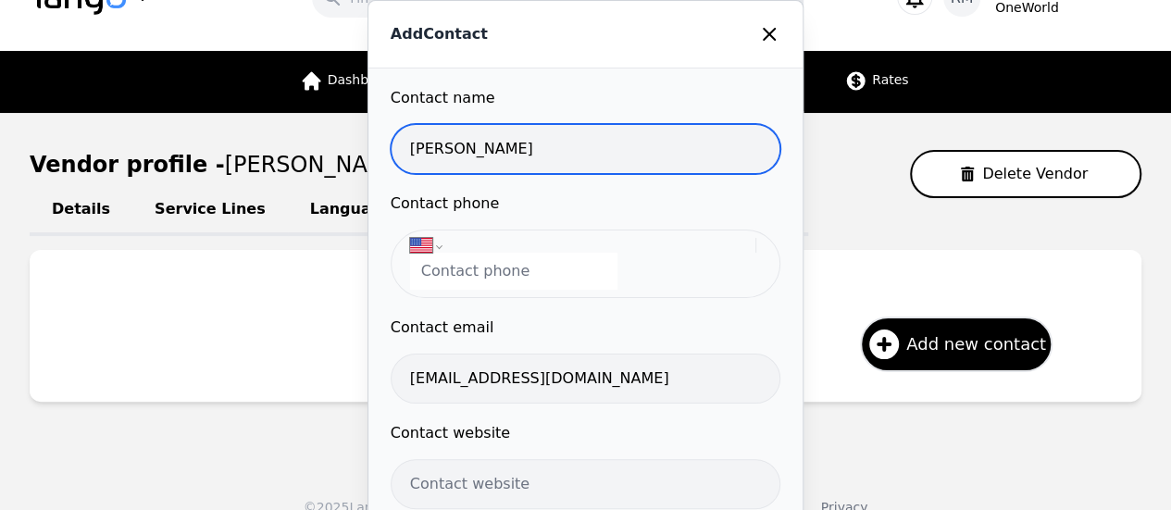
scroll to position [82, 0]
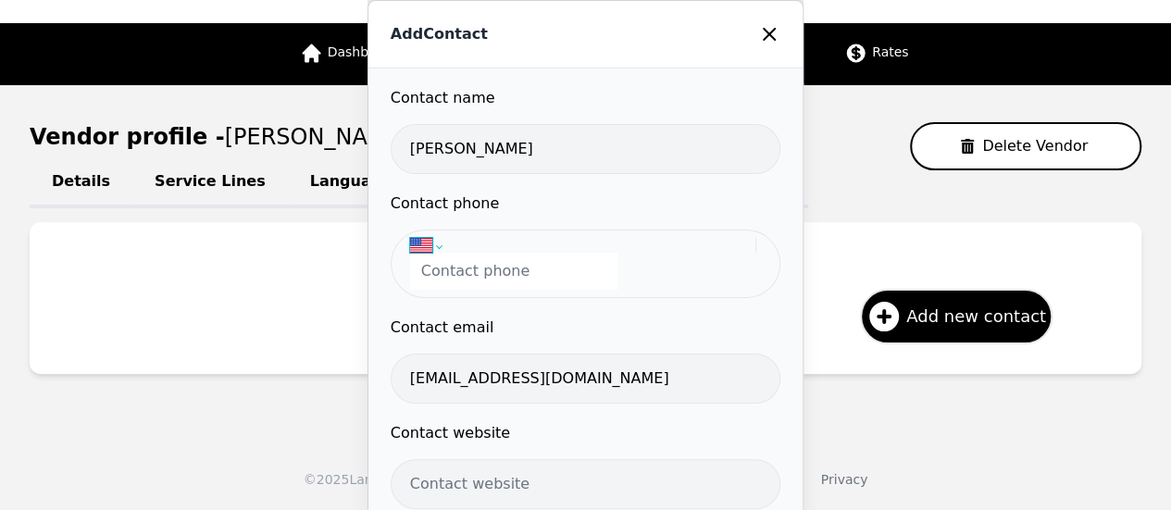
click at [434, 238] on select "International Afghanistan Åland Islands Albania Algeria American Samoa Andorra …" at bounding box center [582, 245] width 345 height 15
select select "UZ"
click at [415, 238] on select "International Afghanistan Åland Islands Albania Algeria American Samoa Andorra …" at bounding box center [582, 245] width 345 height 15
click at [502, 286] on input "tel" at bounding box center [513, 271] width 207 height 37
paste input "+998 93 642 99 9"
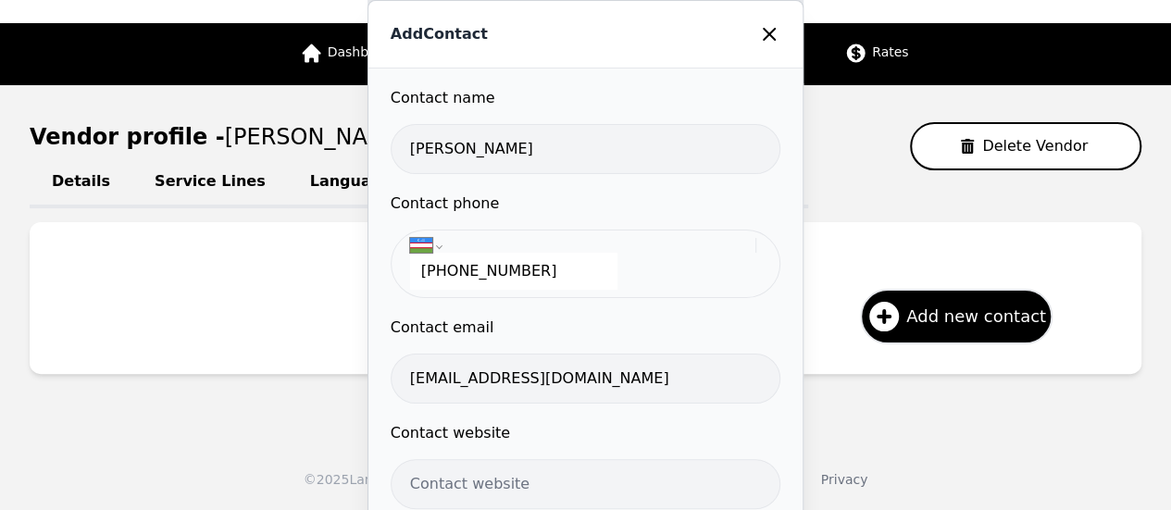
type input "+998 93 642 99 9"
click at [736, 283] on div "International Afghanistan Åland Islands Albania Algeria American Samoa Andorra …" at bounding box center [586, 263] width 390 height 68
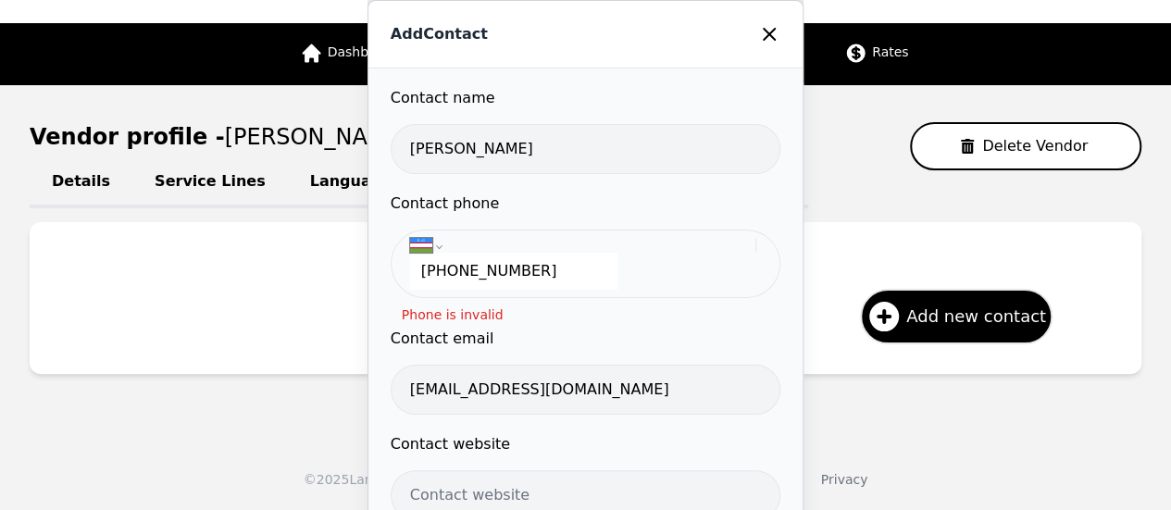
click at [466, 267] on input "+998 93 642 99 9" at bounding box center [513, 271] width 207 height 37
select select "ZZ"
click at [676, 280] on div "International Afghanistan Åland Islands Albania Algeria American Samoa Andorra …" at bounding box center [586, 263] width 390 height 68
click at [435, 272] on input "+9993642999" at bounding box center [513, 271] width 207 height 37
type input "+9993642999"
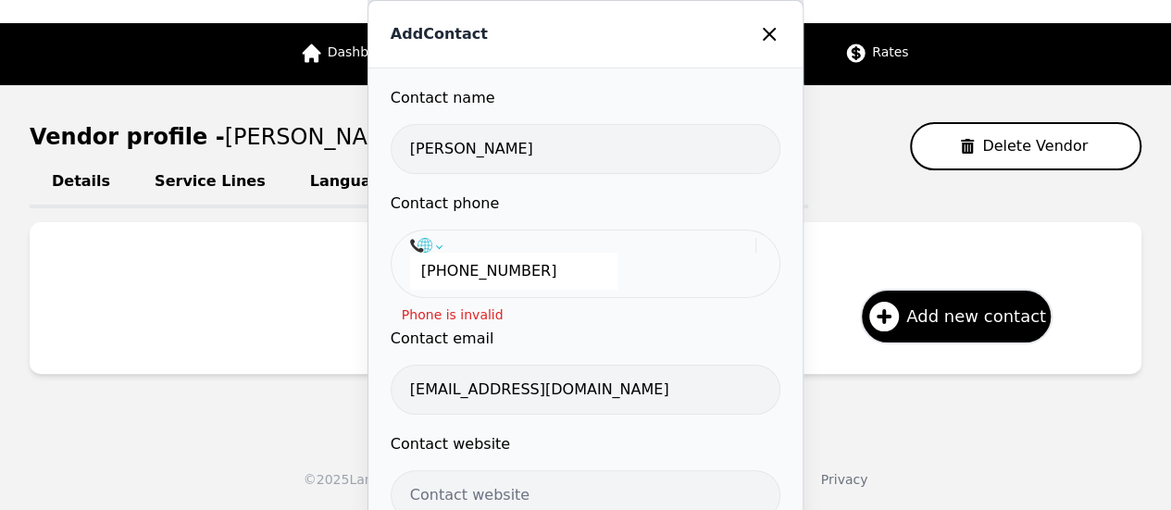
drag, startPoint x: 432, startPoint y: 242, endPoint x: 423, endPoint y: 244, distance: 9.7
click at [432, 242] on select "International Afghanistan Åland Islands Albania Algeria American Samoa Andorra …" at bounding box center [582, 245] width 345 height 15
select select "UZ"
click at [415, 238] on select "International Afghanistan Åland Islands Albania Algeria American Samoa Andorra …" at bounding box center [582, 245] width 345 height 15
click at [499, 277] on input "tel" at bounding box center [513, 271] width 207 height 37
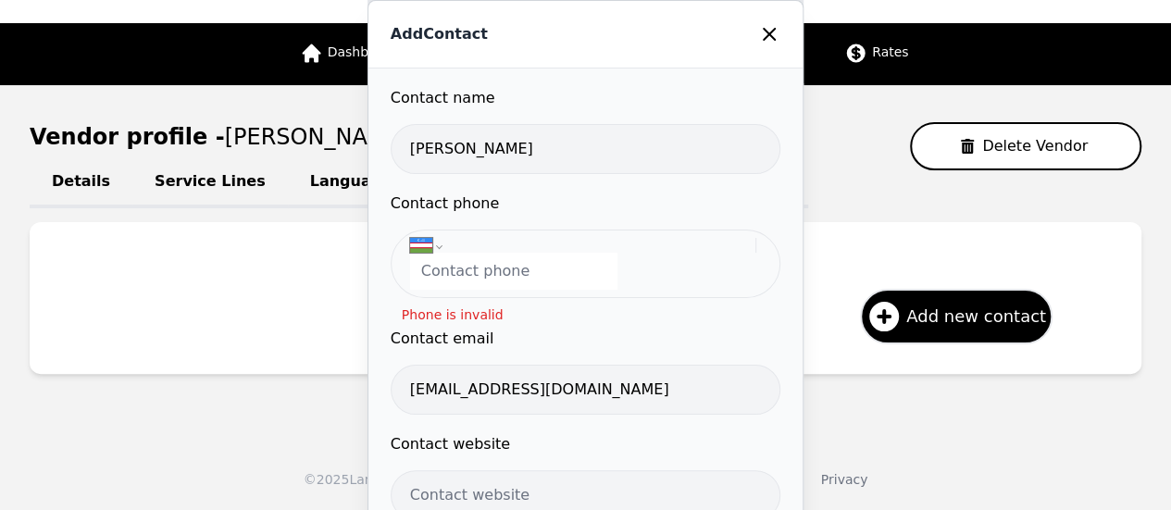
paste input "+998 93 642 99 9"
click at [440, 269] on input "+998 93 642 99 9" at bounding box center [513, 271] width 207 height 37
drag, startPoint x: 523, startPoint y: 259, endPoint x: 109, endPoint y: 242, distance: 414.0
click at [109, 242] on div "Add Contact Contact name Ruxshona Xudoyqulova Contact phone International Afgha…" at bounding box center [585, 255] width 1171 height 510
paste input "+998 93 642 99"
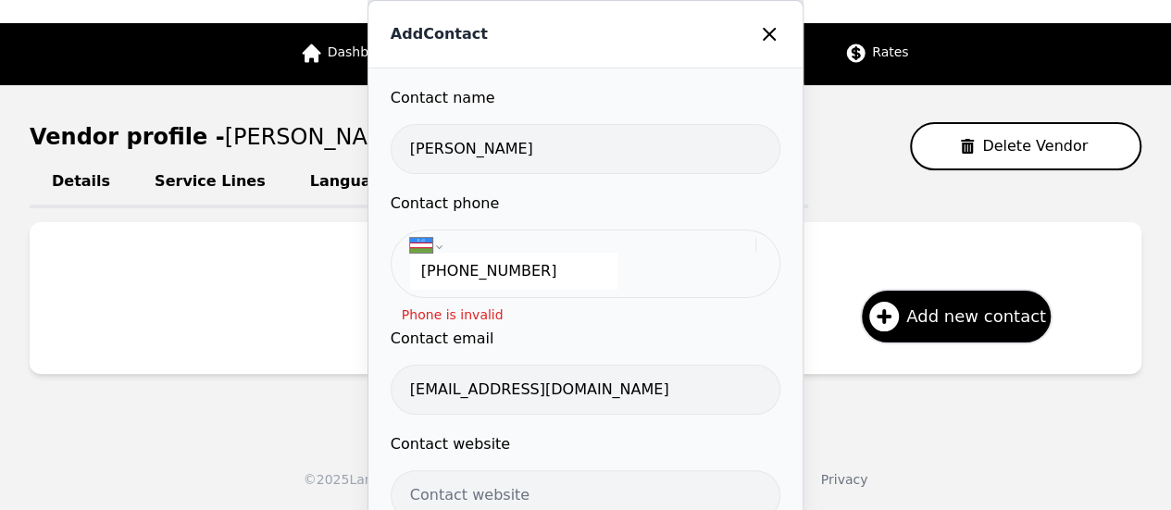
click at [431, 278] on input "+998 93 642 99 9" at bounding box center [513, 271] width 207 height 37
type input "998 93 642 99 9"
click at [687, 301] on div "Contact phone International Afghanistan Åland Islands Albania Algeria American …" at bounding box center [586, 250] width 390 height 117
click at [657, 310] on div "Contact phone International Afghanistan Åland Islands Albania Algeria American …" at bounding box center [586, 259] width 390 height 135
click at [783, 314] on div "Contact name Ruxshona Xudoyqulova Contact phone International Afghanistan Åland…" at bounding box center [585, 365] width 434 height 594
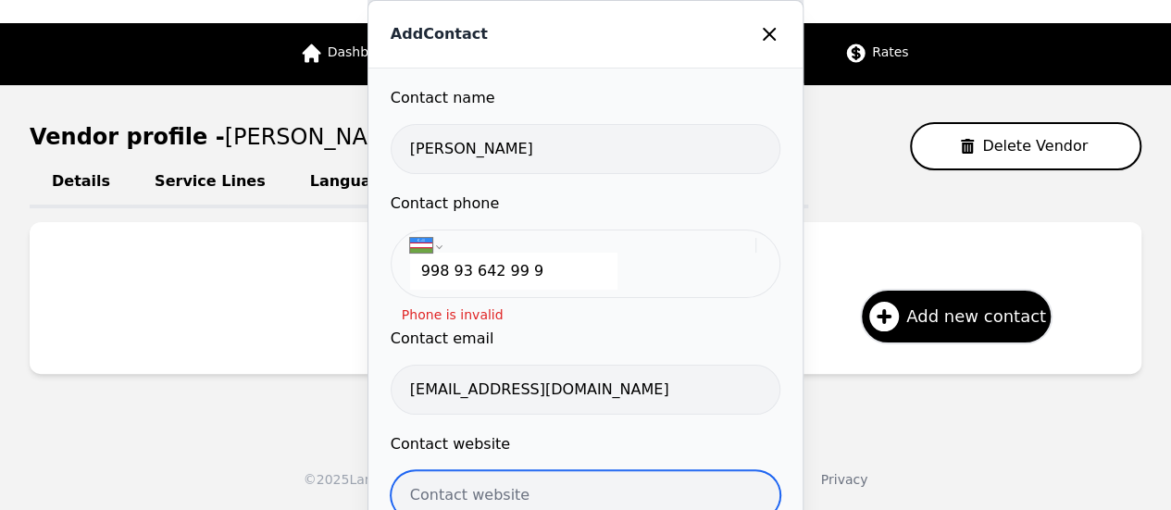
drag, startPoint x: 614, startPoint y: 490, endPoint x: 570, endPoint y: 553, distance: 77.8
click at [570, 428] on html "Search Create RM Rudis Marroquin OneWorld Dashboard Requests Clients Vendors Ra…" at bounding box center [585, 173] width 1171 height 510
click at [758, 30] on icon at bounding box center [769, 34] width 22 height 22
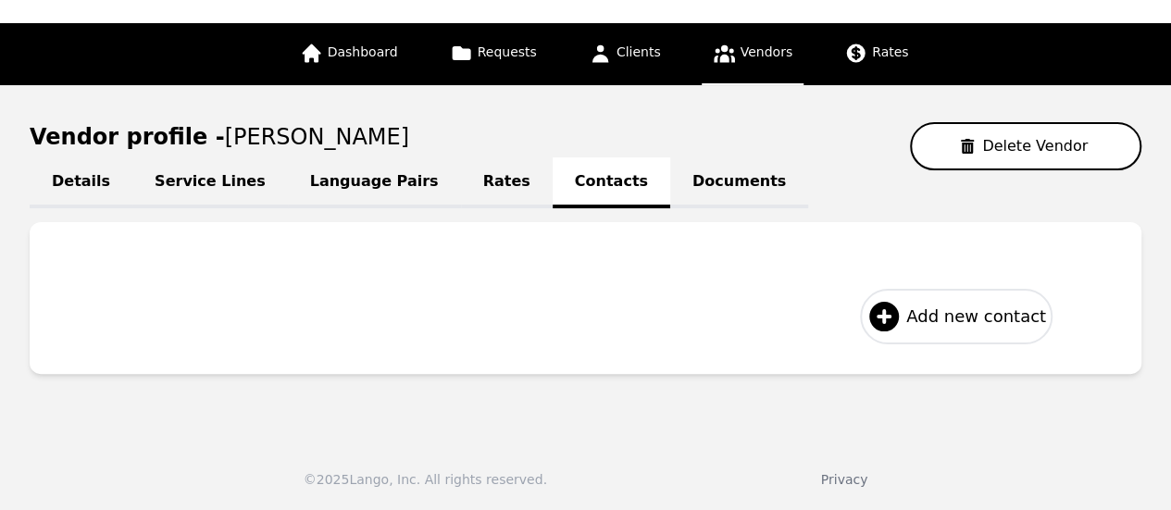
click at [972, 323] on span "Add new contact" at bounding box center [976, 317] width 140 height 26
select select "US"
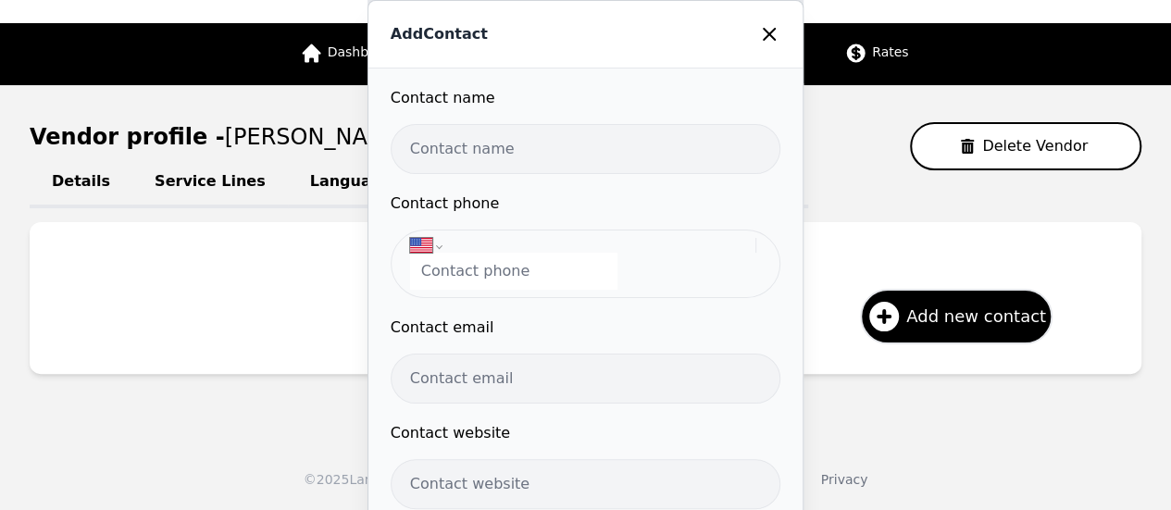
scroll to position [0, 0]
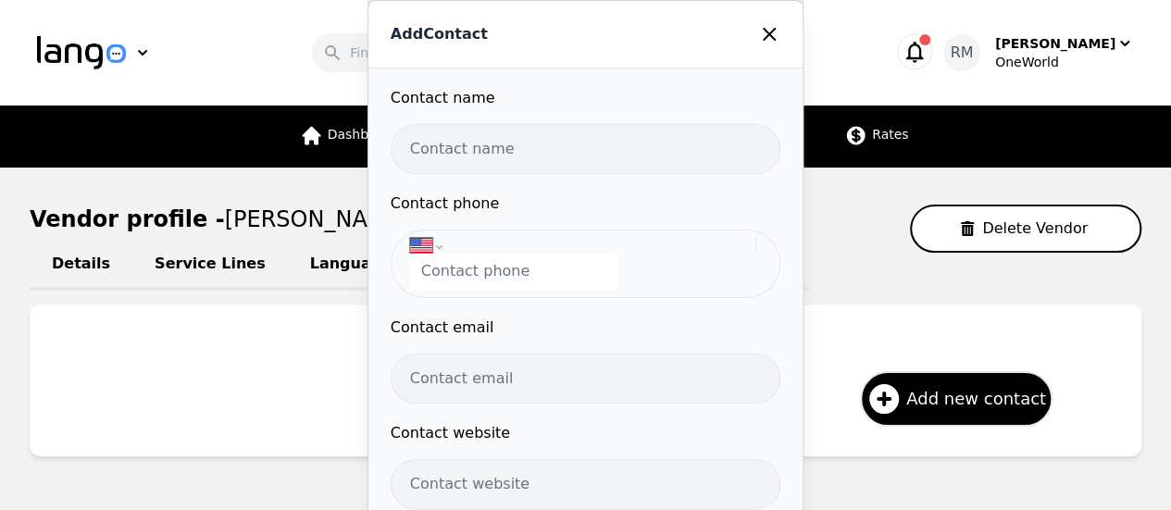
drag, startPoint x: 620, startPoint y: 17, endPoint x: 704, endPoint y: -29, distance: 95.6
click at [704, 0] on html "Search Create RM Rudis Marroquin OneWorld Dashboard Requests Clients Vendors Ra…" at bounding box center [585, 255] width 1171 height 510
drag, startPoint x: 635, startPoint y: 14, endPoint x: 664, endPoint y: -30, distance: 52.6
click at [664, 0] on html "Search Create RM Rudis Marroquin OneWorld Dashboard Requests Clients Vendors Ra…" at bounding box center [585, 255] width 1171 height 510
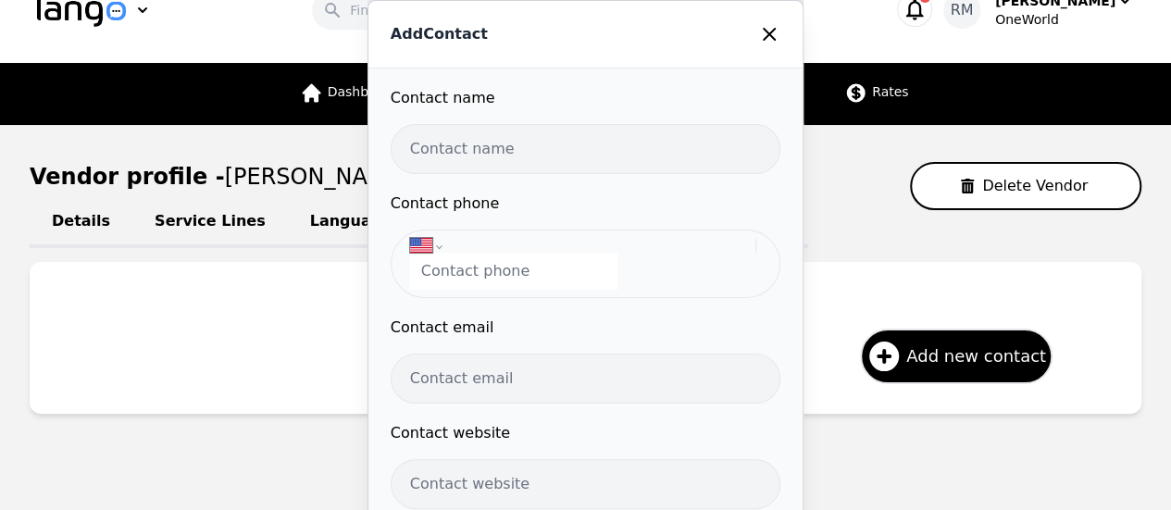
scroll to position [82, 0]
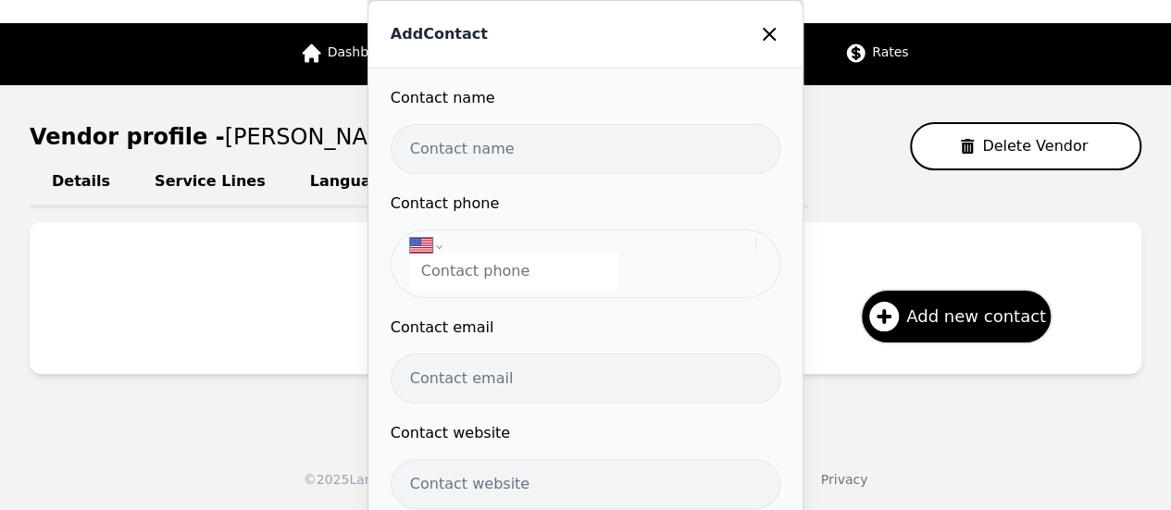
click at [398, 345] on div "Contact email" at bounding box center [586, 359] width 390 height 87
drag, startPoint x: 395, startPoint y: 318, endPoint x: 444, endPoint y: 327, distance: 49.7
click at [442, 327] on div "Contact name Contact phone International Afghanistan Åland Islands Albania Alge…" at bounding box center [585, 359] width 434 height 583
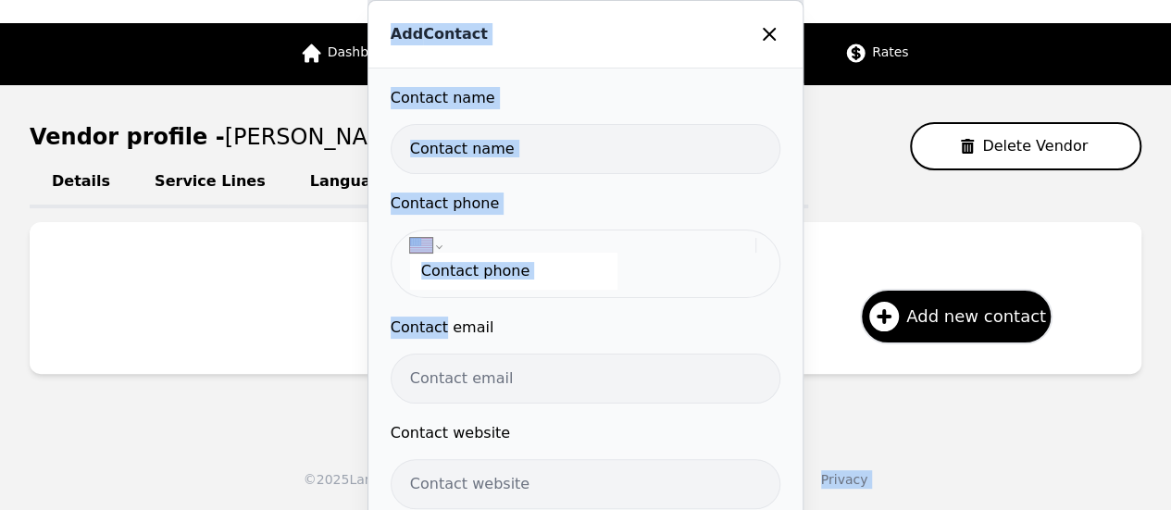
drag, startPoint x: 450, startPoint y: 326, endPoint x: 487, endPoint y: 490, distance: 168.8
click at [483, 497] on div "Contact name Contact phone International Afghanistan Åland Islands Albania Alge…" at bounding box center [585, 359] width 434 height 583
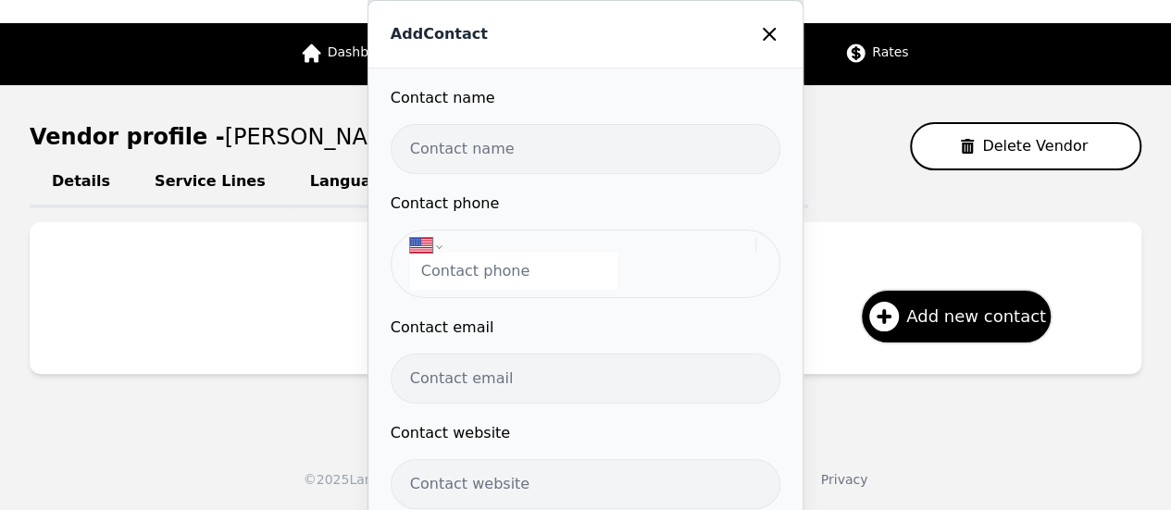
click at [764, 28] on icon at bounding box center [769, 34] width 22 height 22
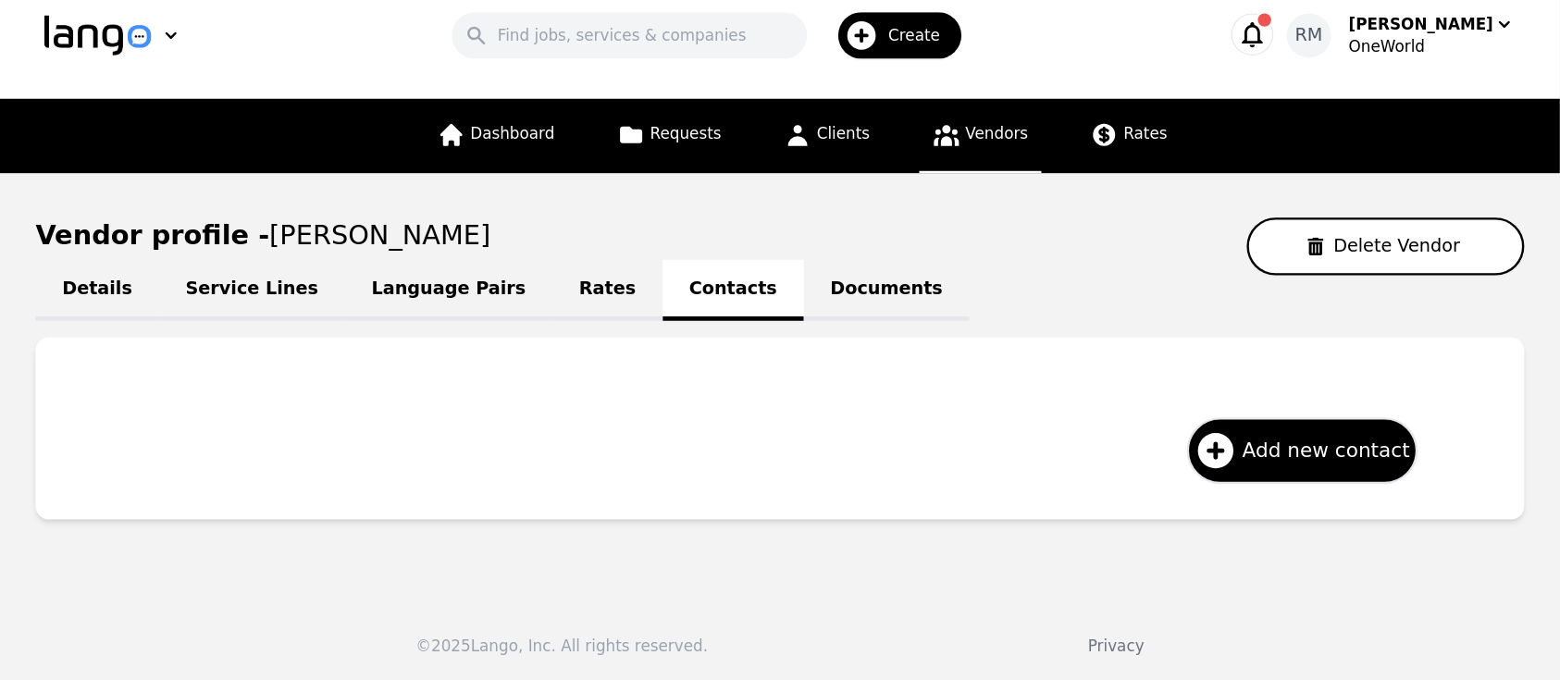
scroll to position [0, 0]
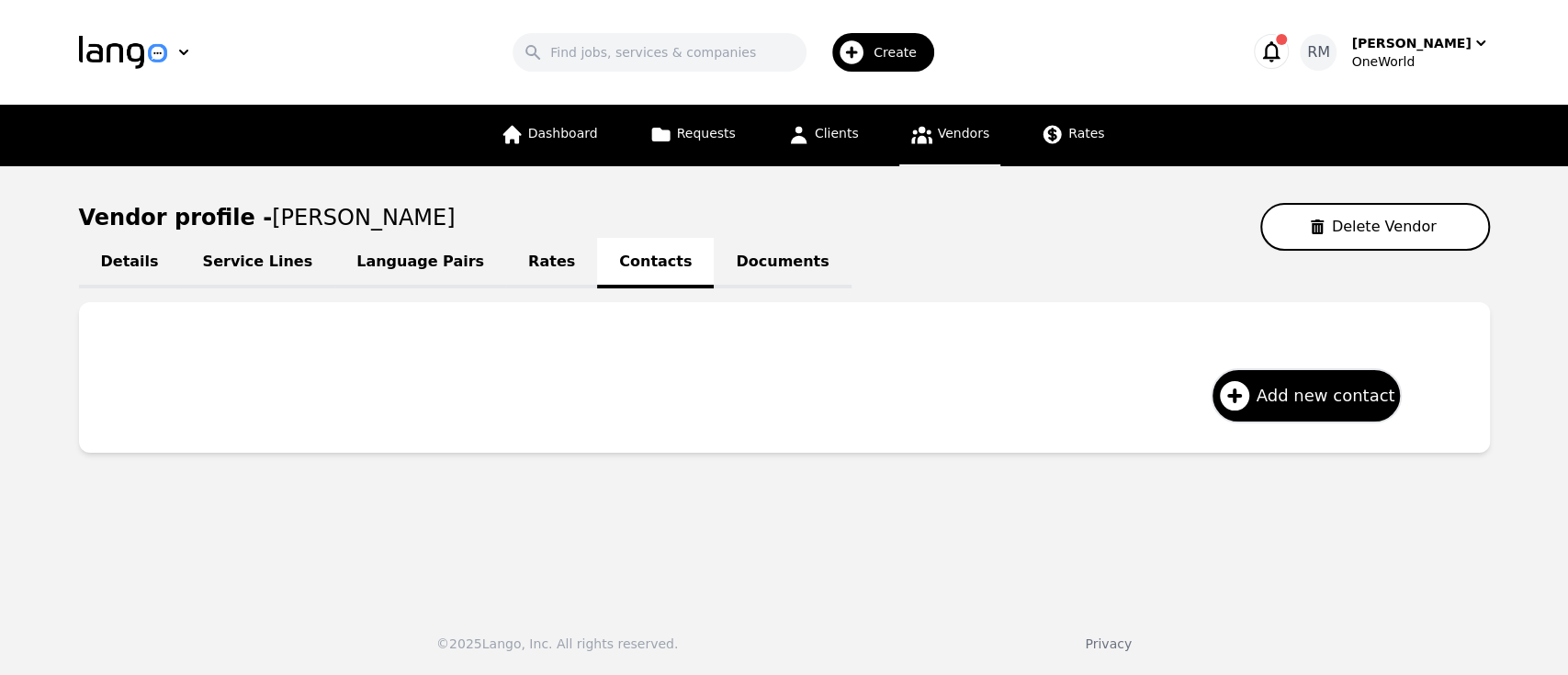
drag, startPoint x: 931, startPoint y: 1, endPoint x: 624, endPoint y: 481, distance: 569.8
click at [624, 482] on main "Vendor profile - Ruxshona Xudoyqulova Delete Vendor Details Service Lines Langu…" at bounding box center [784, 378] width 1568 height 425
click at [1175, 400] on span "Add new contact" at bounding box center [1326, 396] width 139 height 26
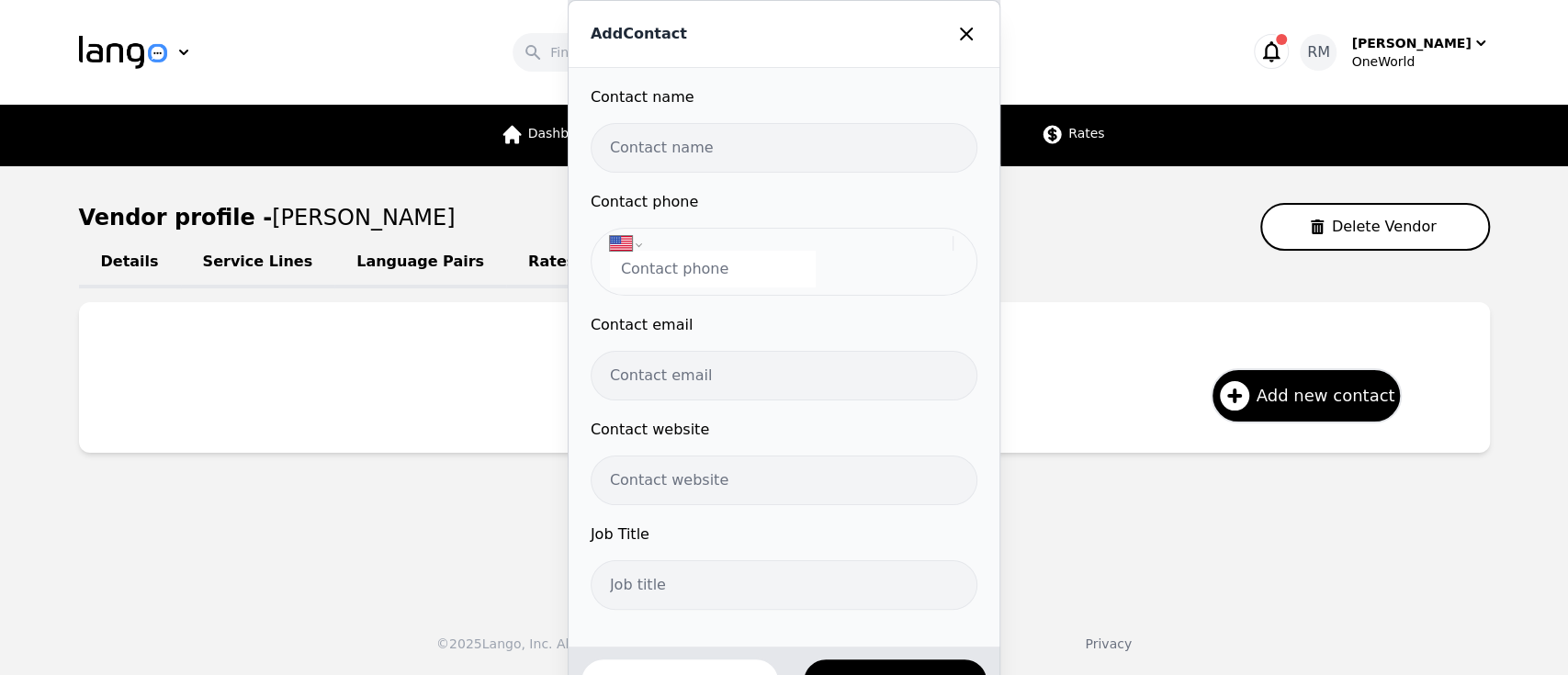
click at [714, 267] on input "tel" at bounding box center [712, 269] width 205 height 37
click at [634, 246] on select "International Afghanistan Åland Islands Albania Algeria American Samoa Andorra …" at bounding box center [780, 243] width 342 height 15
click at [754, 209] on label "Contact phone" at bounding box center [784, 202] width 387 height 22
click at [719, 277] on input "tel" at bounding box center [712, 269] width 205 height 37
paste input "+998 93 642 99 9"
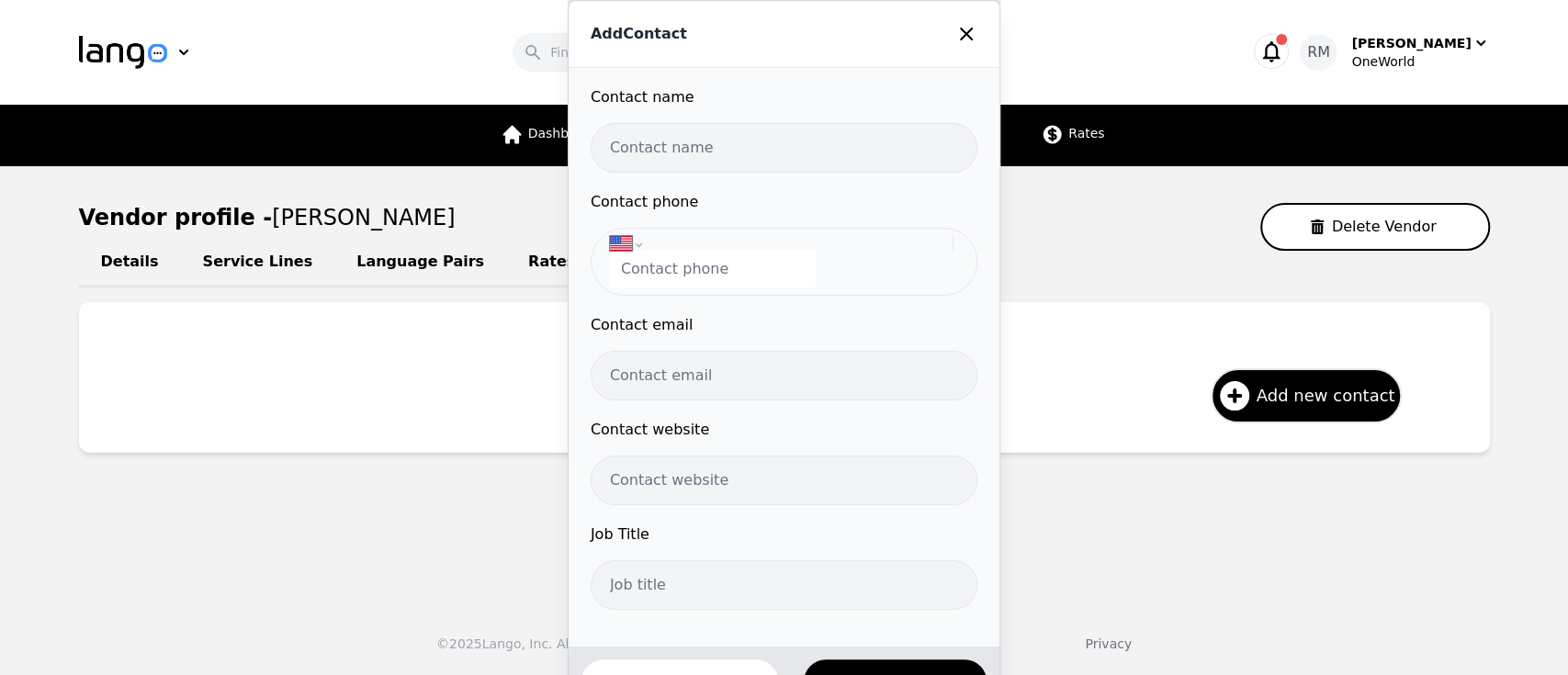
select select "UZ"
click at [636, 268] on input "+998 93 642 99 9" at bounding box center [712, 269] width 205 height 37
type input "998 93 642 99 9"
click at [896, 283] on div "International Afghanistan Åland Islands Albania Algeria American Samoa Andorra …" at bounding box center [784, 261] width 387 height 68
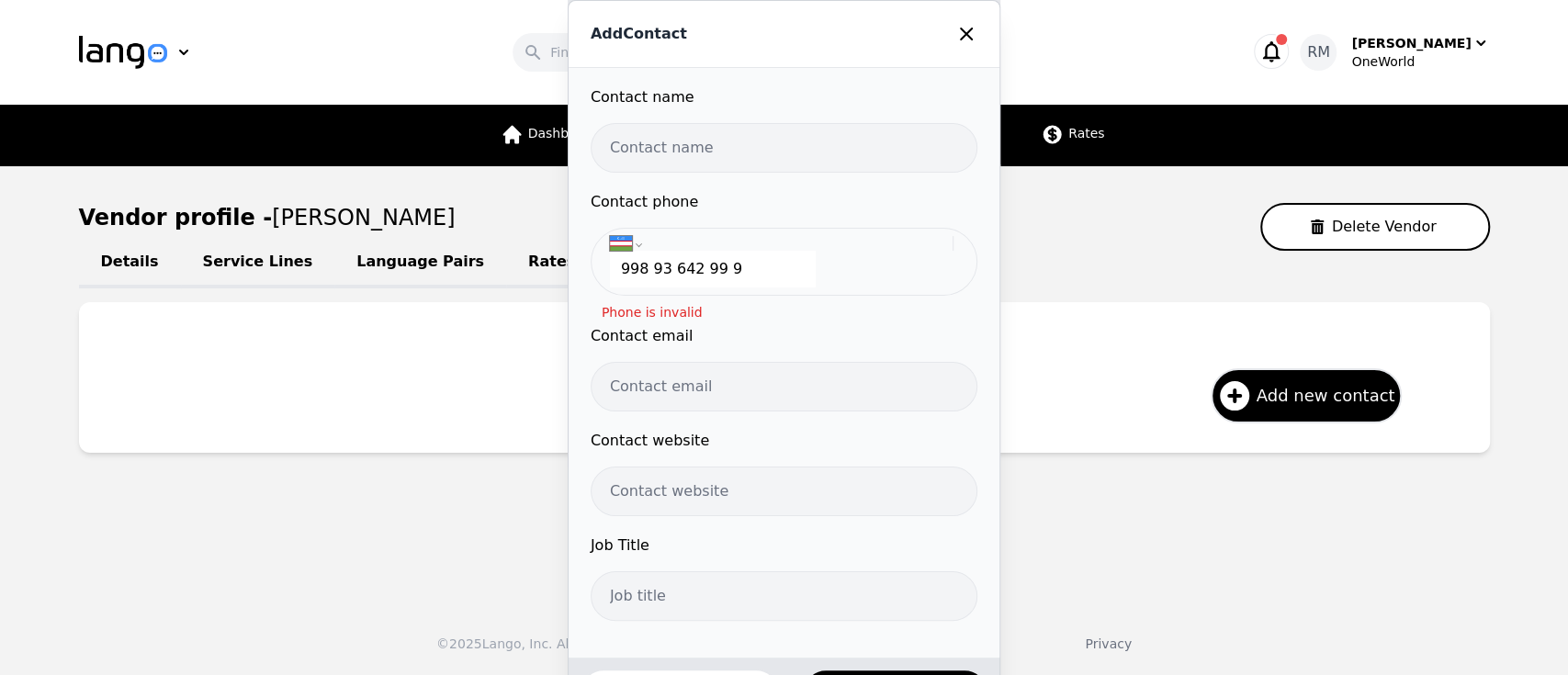
drag, startPoint x: 753, startPoint y: 272, endPoint x: 0, endPoint y: 41, distance: 787.6
click at [0, 41] on div "Add Contact Contact name Contact phone International Afghanistan Åland Islands …" at bounding box center [784, 338] width 1568 height 675
click at [978, 25] on div "Add Contact" at bounding box center [784, 35] width 431 height 68
click at [961, 34] on icon at bounding box center [966, 34] width 11 height 11
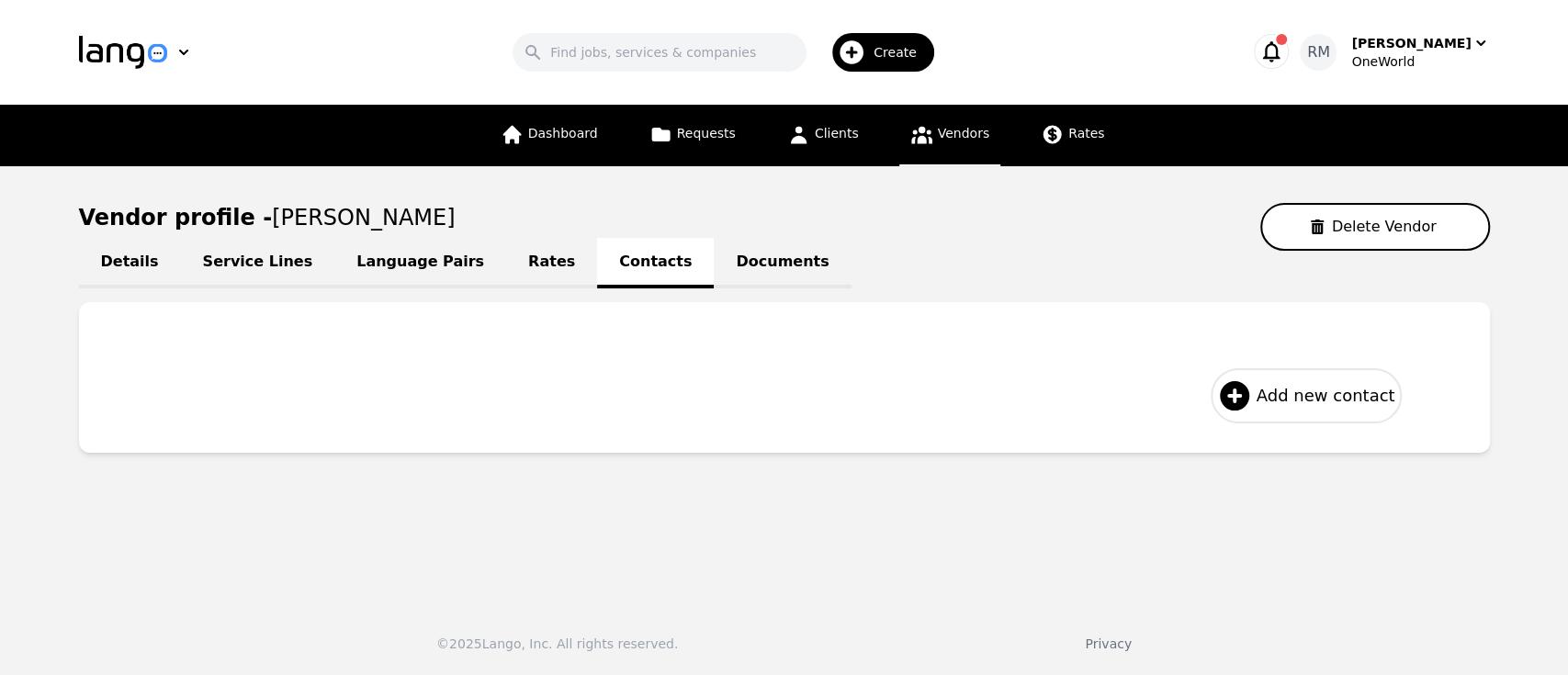
click at [1175, 395] on span "Add new contact" at bounding box center [1326, 396] width 139 height 26
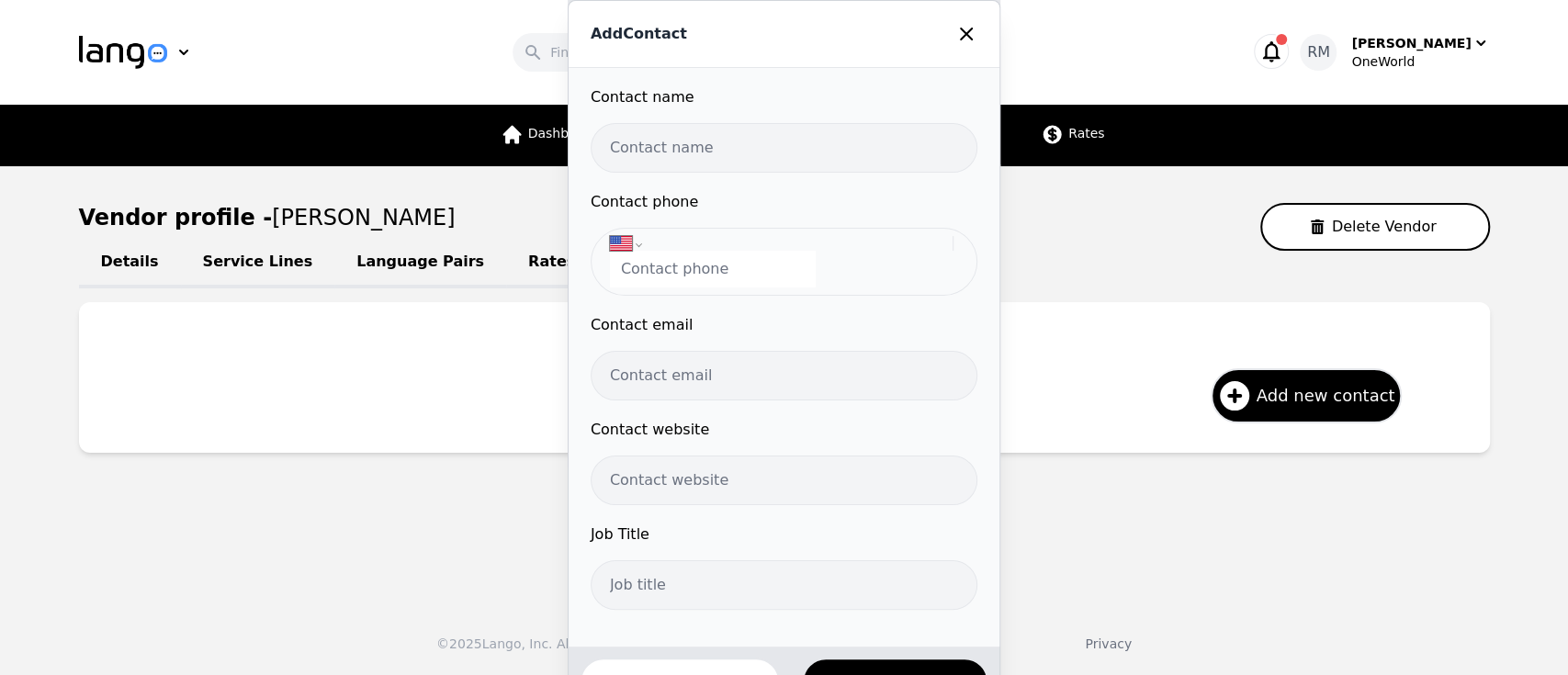
click at [742, 286] on input "tel" at bounding box center [712, 269] width 205 height 37
paste input "+998 93 642 99 9"
select select "UZ"
type input "+998 93 642 99 9"
click at [965, 314] on div "Contact name Contact phone International Afghanistan Åland Islands Albania Alge…" at bounding box center [784, 356] width 431 height 579
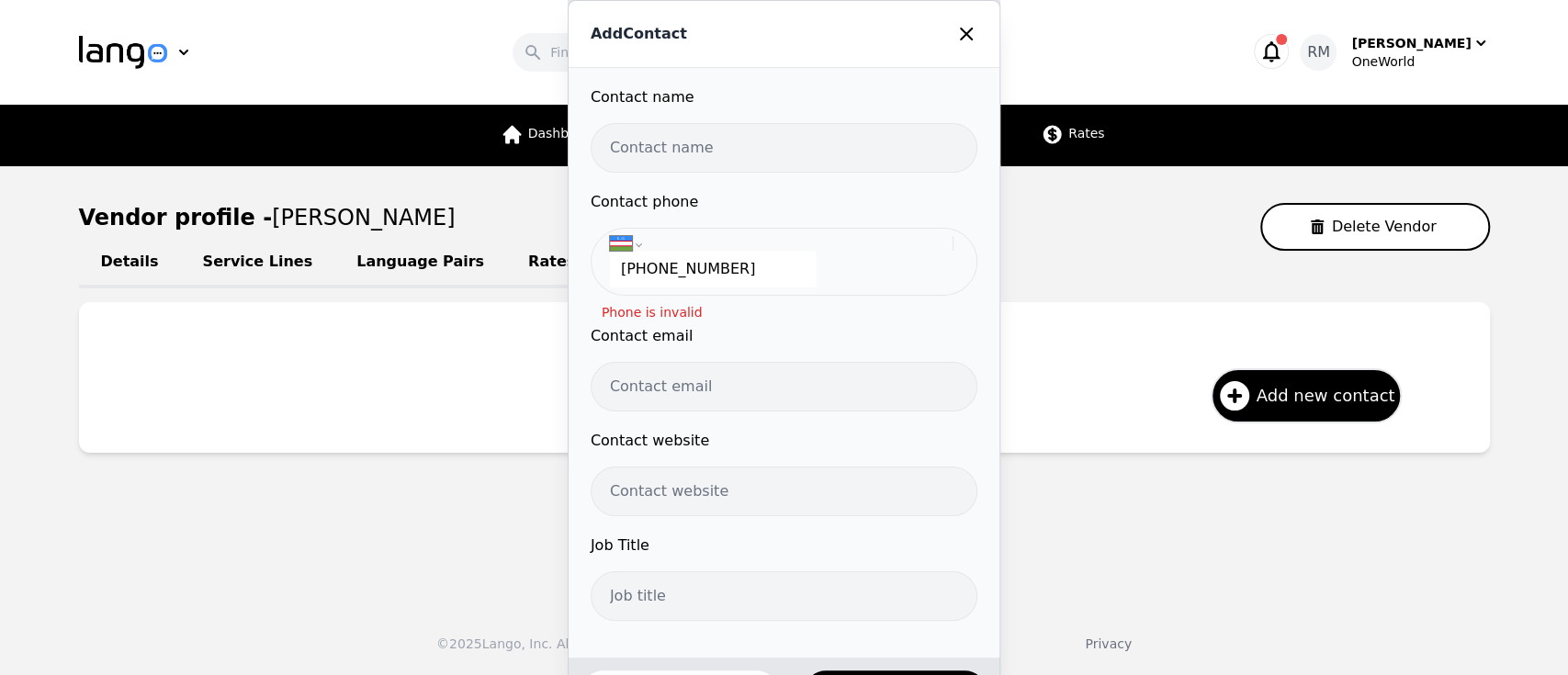
click at [789, 257] on input "+998 93 642 99 9" at bounding box center [712, 269] width 205 height 37
click at [706, 143] on input "text" at bounding box center [784, 148] width 387 height 50
paste input "Ruxshona Xudoyqulova"
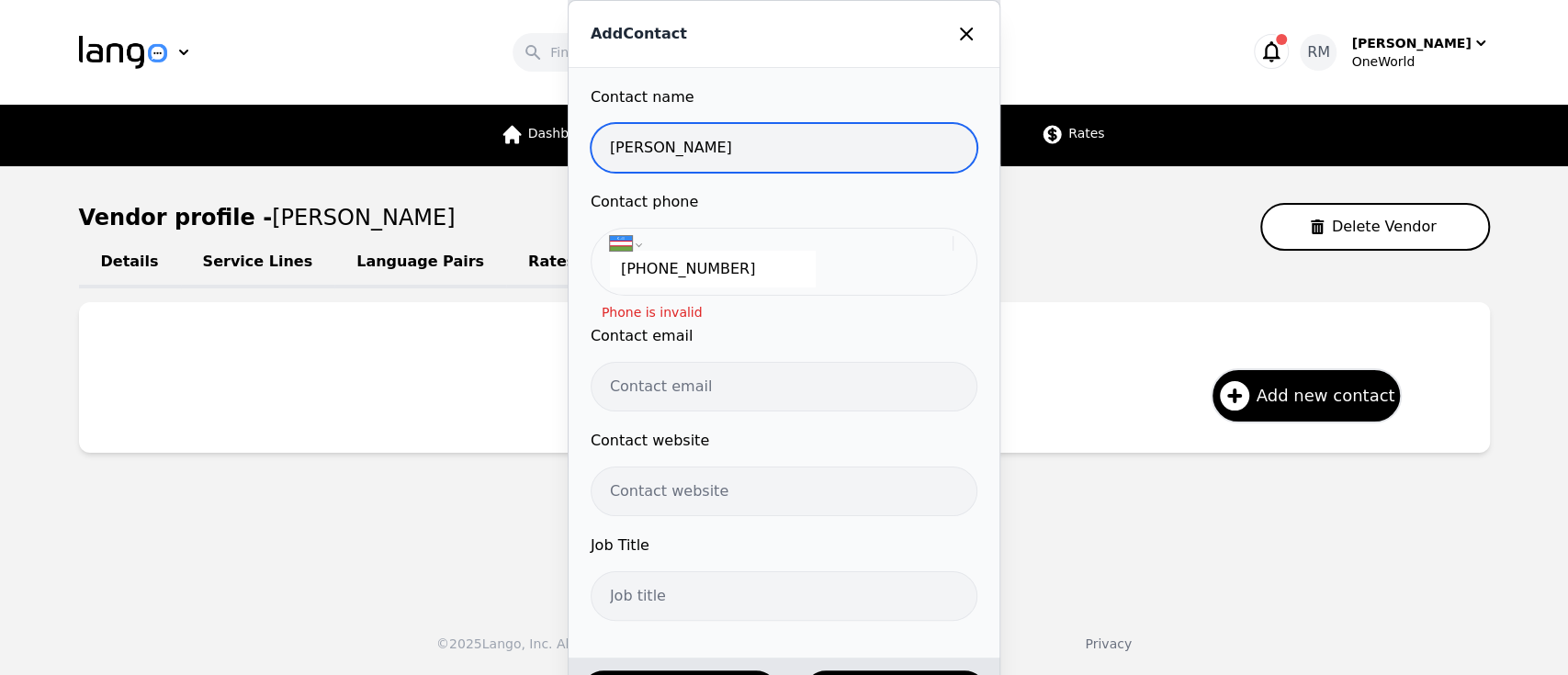
type input "Ruxshona Xudoyqulova"
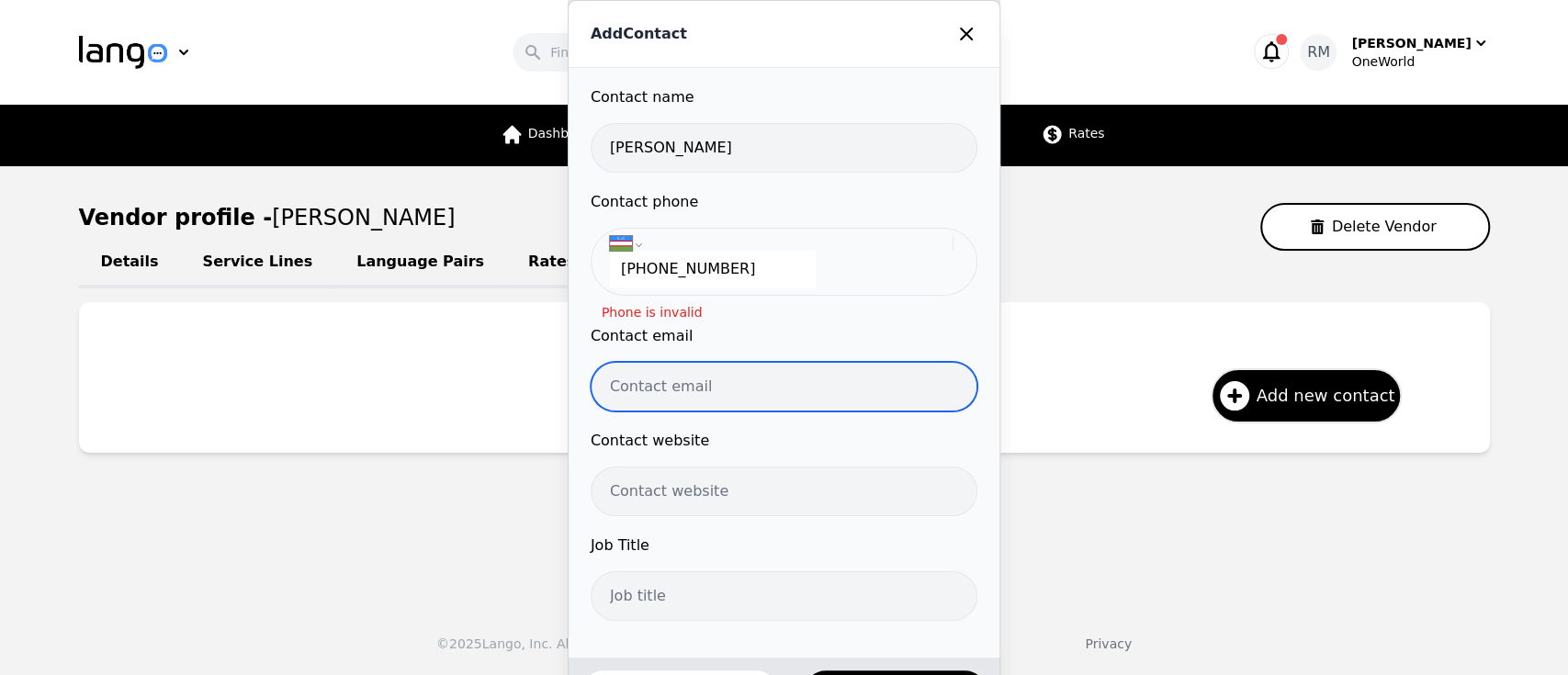
click at [698, 394] on input "email" at bounding box center [784, 387] width 387 height 50
paste input "xudoyqulovamohinur25@gmail.com"
type input "xudoyqulovamohinur25@gmail.com"
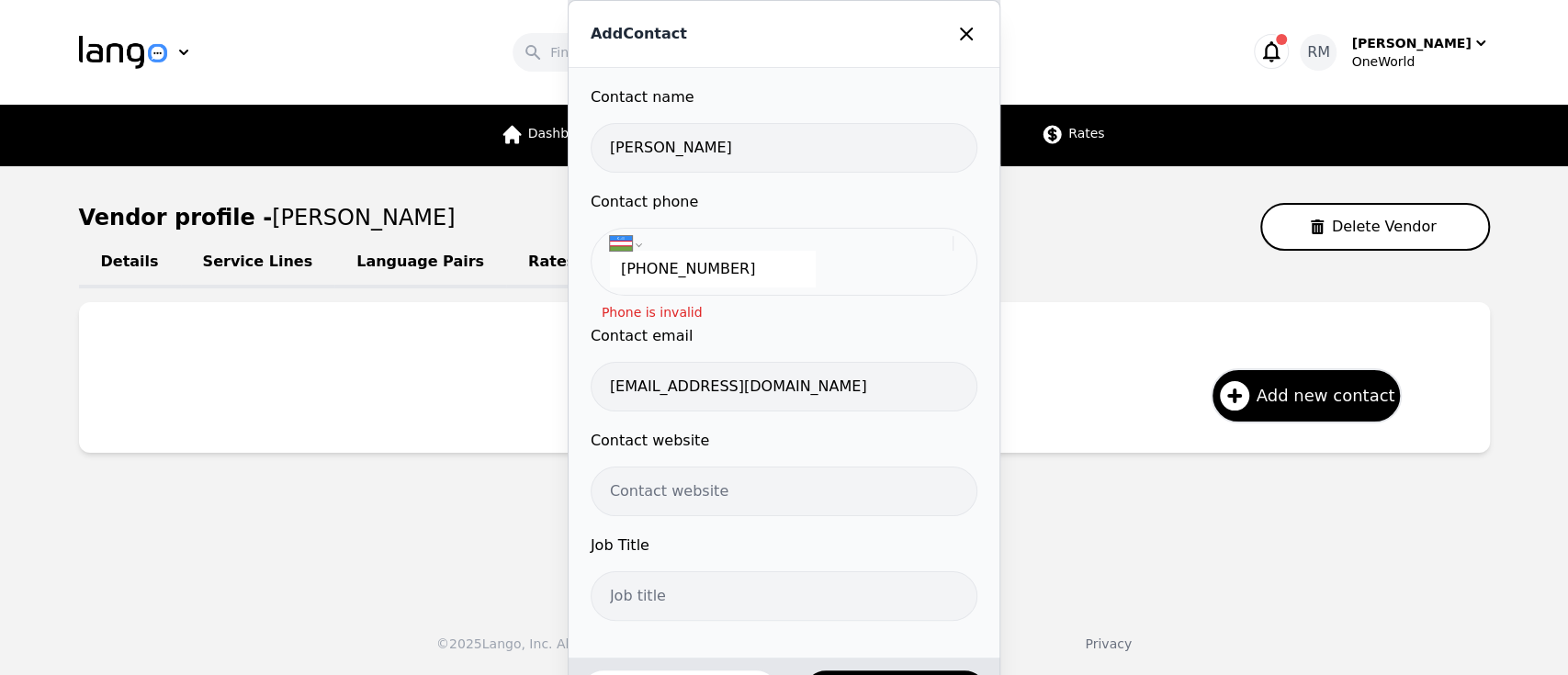
click at [786, 505] on div "Job Title" at bounding box center [784, 578] width 387 height 86
click at [757, 505] on input "text" at bounding box center [784, 597] width 387 height 50
type input "Interpreter"
click at [794, 269] on input "+998 93 642 99 9" at bounding box center [712, 269] width 205 height 37
click at [967, 332] on label "Contact email" at bounding box center [784, 337] width 387 height 22
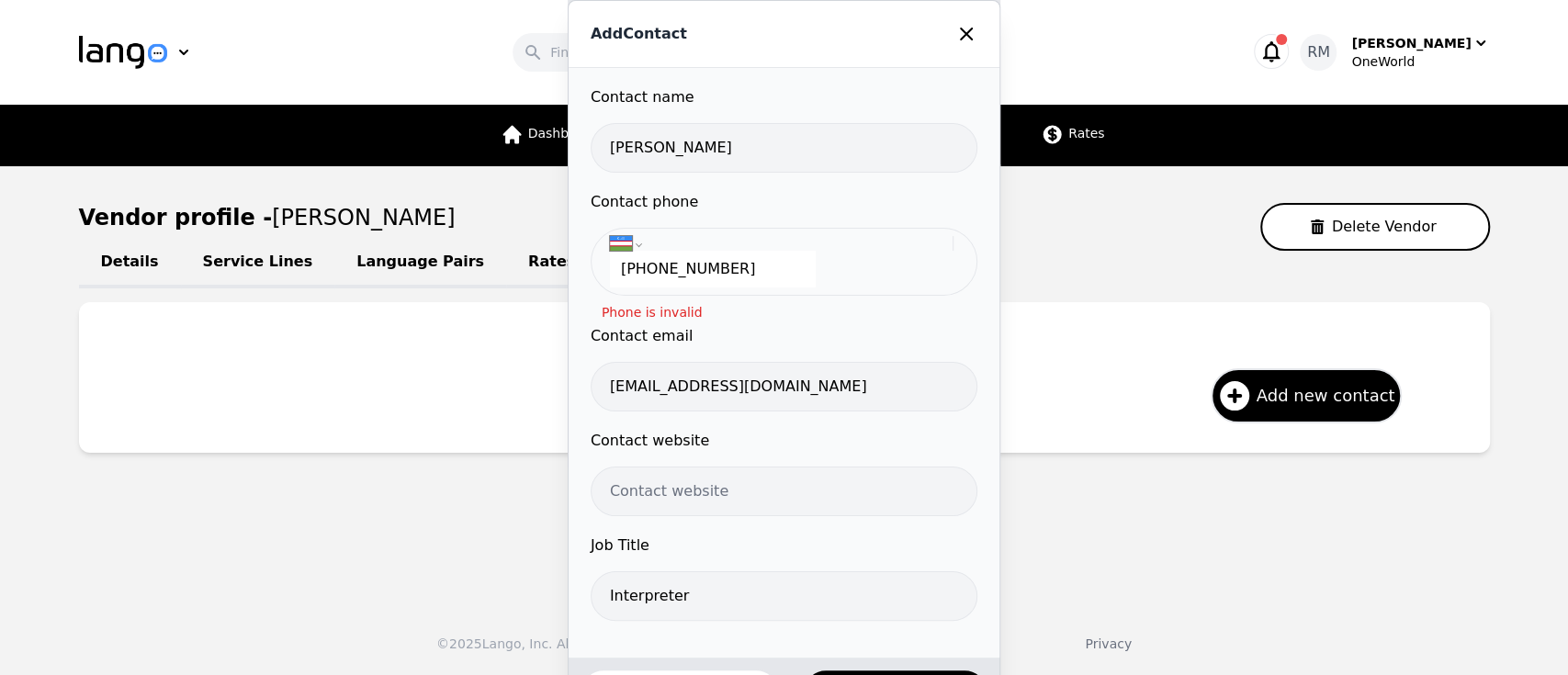
drag, startPoint x: 780, startPoint y: 271, endPoint x: 0, endPoint y: 139, distance: 791.1
click at [0, 139] on div "Add Contact Contact name Ruxshona Xudoyqulova Contact phone International Afgha…" at bounding box center [784, 338] width 1568 height 675
paste input "tel"
type input "+998 93 642 99 9"
drag, startPoint x: 770, startPoint y: 269, endPoint x: 0, endPoint y: 180, distance: 775.1
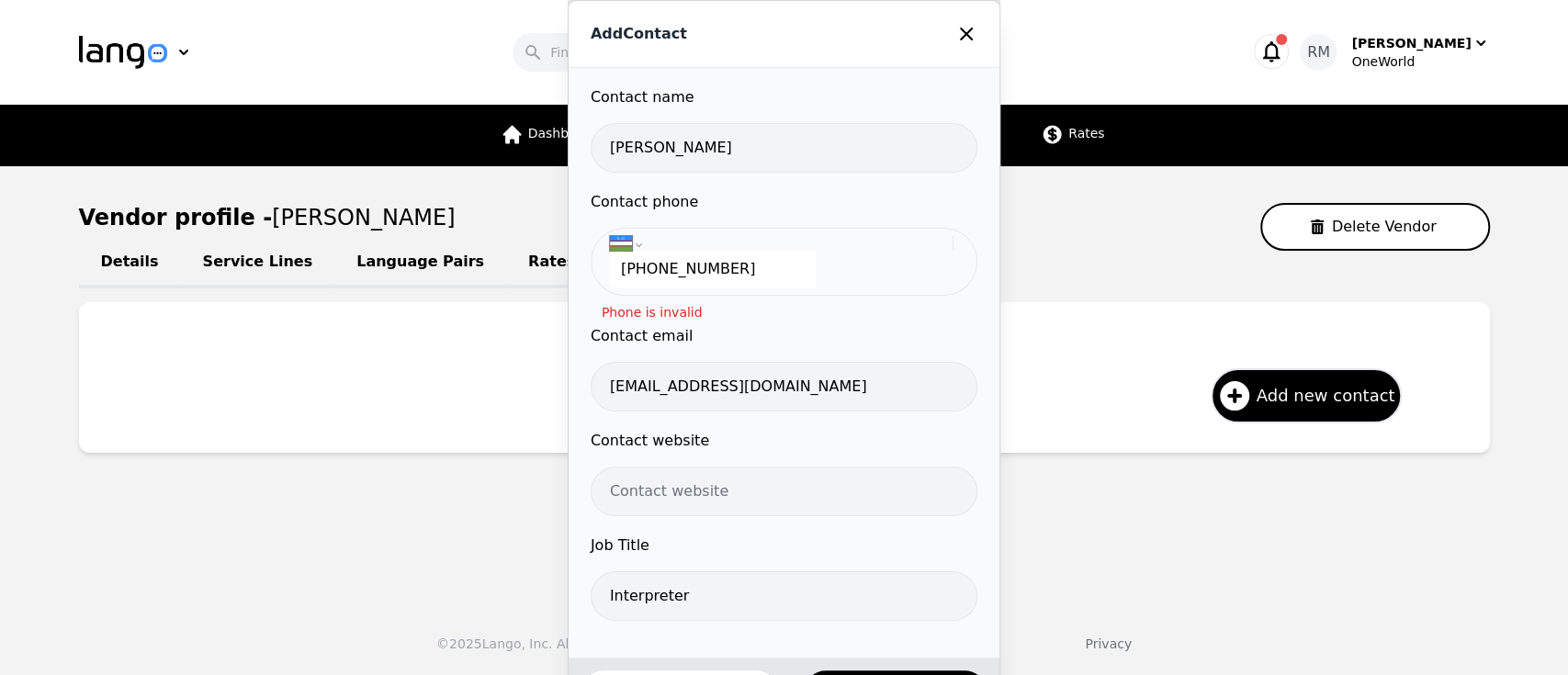
click at [0, 180] on div "Add Contact Contact name Ruxshona Xudoyqulova Contact phone International Afgha…" at bounding box center [784, 338] width 1568 height 675
select select "US"
click at [640, 237] on select "International Afghanistan Åland Islands Albania Algeria American Samoa Andorra …" at bounding box center [780, 243] width 342 height 15
click at [649, 240] on select "International Afghanistan Åland Islands Albania Algeria American Samoa Andorra …" at bounding box center [780, 243] width 342 height 15
select select "UZ"
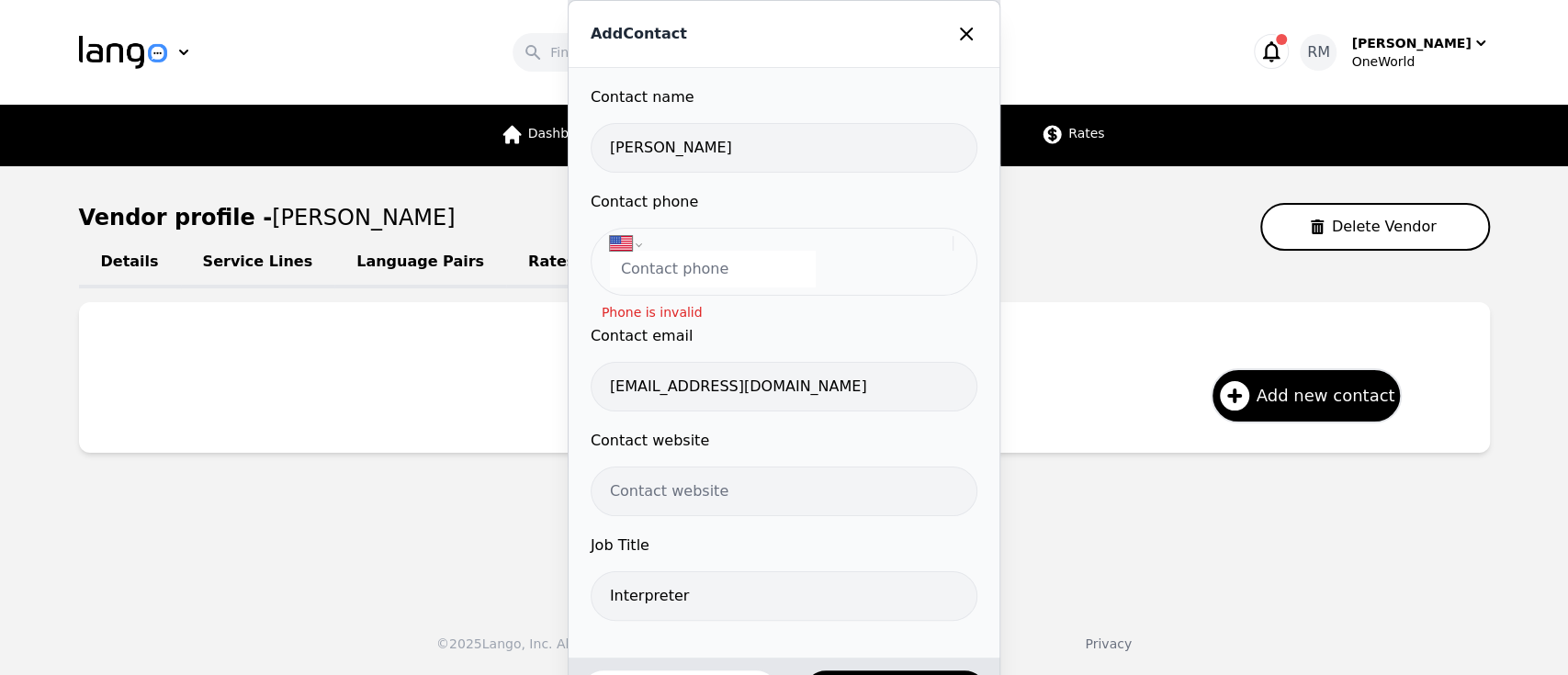
click at [615, 236] on select "International Afghanistan Åland Islands Albania Algeria American Samoa Andorra …" at bounding box center [780, 243] width 342 height 15
click at [963, 341] on label "Contact email" at bounding box center [784, 337] width 387 height 22
click at [727, 261] on input "tel" at bounding box center [712, 269] width 205 height 37
paste input "93 642 99 9"
click at [884, 310] on div "Contact phone International Afghanistan Åland Islands Albania Algeria American …" at bounding box center [784, 257] width 387 height 134
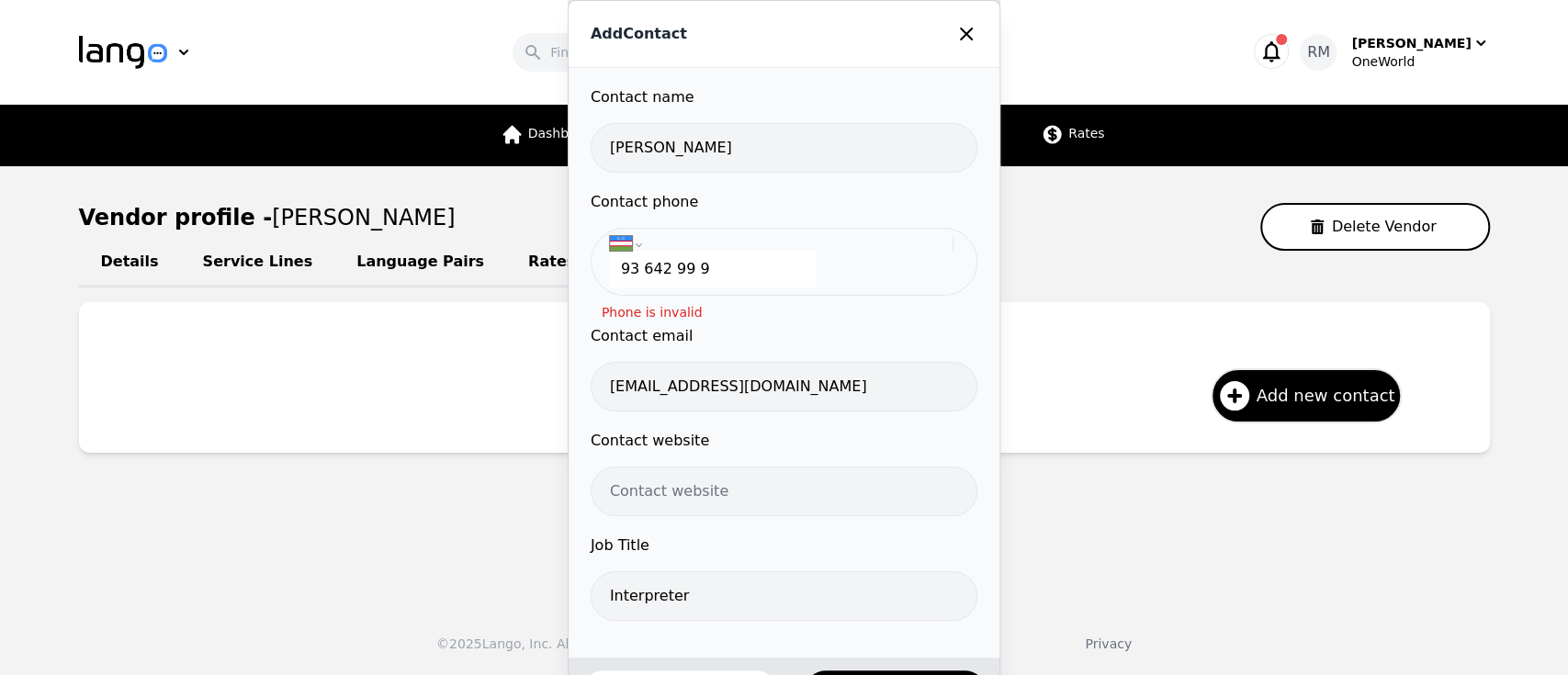
click at [874, 314] on div "Contact phone International Afghanistan Åland Islands Albania Algeria American …" at bounding box center [784, 257] width 387 height 134
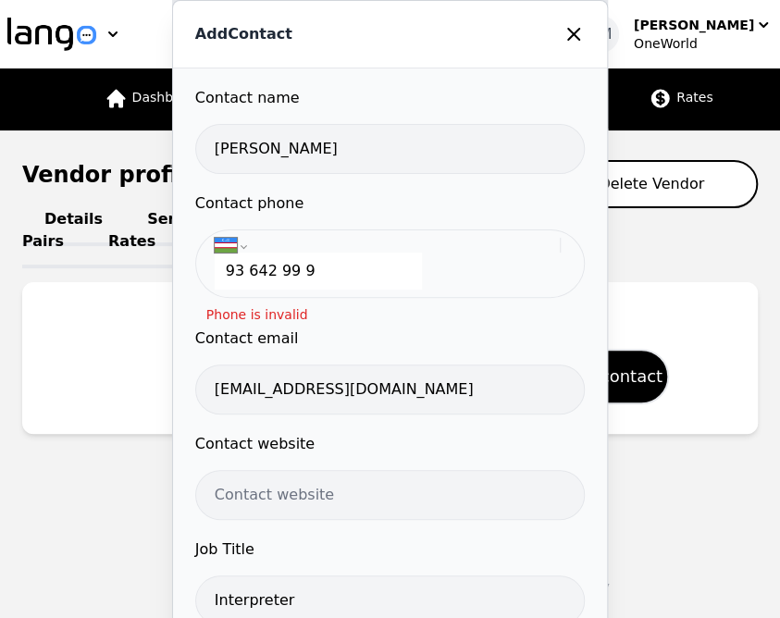
click at [364, 272] on input "93 642 99 9" at bounding box center [318, 271] width 207 height 37
type input "9"
type input "93 642 99 9"
click at [413, 314] on div "Contact phone International Afghanistan Åland Islands Albania Algeria American …" at bounding box center [390, 259] width 390 height 135
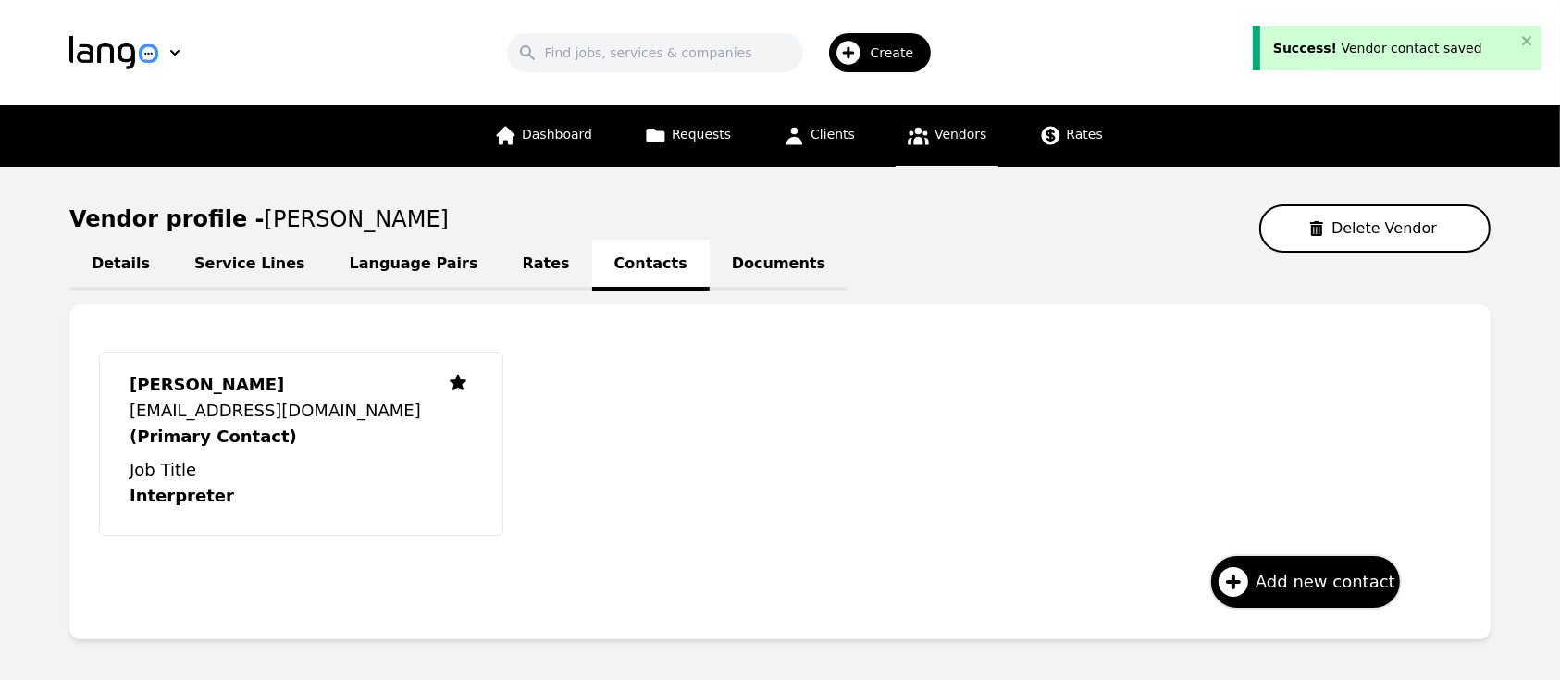
click at [138, 257] on link "Details" at bounding box center [120, 265] width 103 height 51
select select "active"
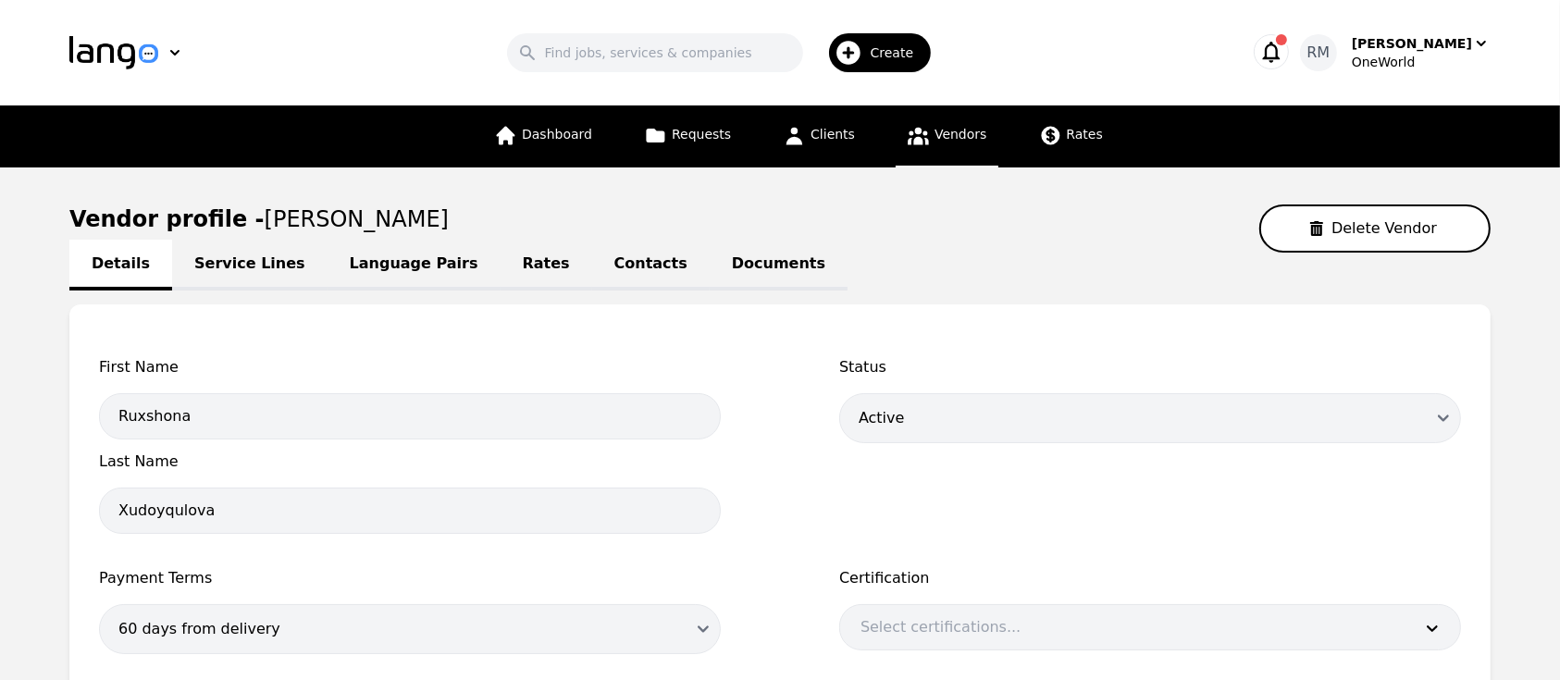
click at [267, 264] on link "Service Lines" at bounding box center [249, 265] width 155 height 51
